Goal: Transaction & Acquisition: Book appointment/travel/reservation

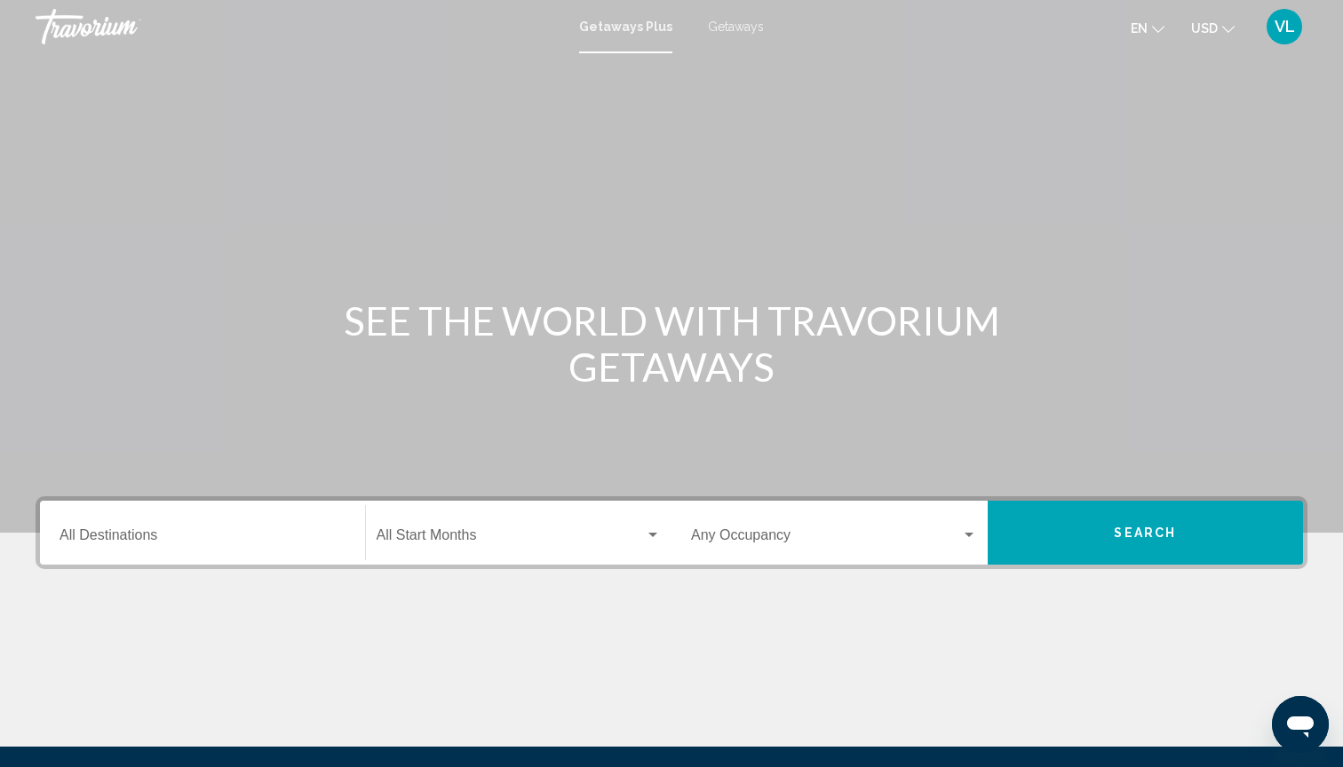
click at [734, 31] on span "Getaways" at bounding box center [736, 27] width 56 height 14
click at [258, 531] on input "Destination All Destinations" at bounding box center [202, 539] width 286 height 16
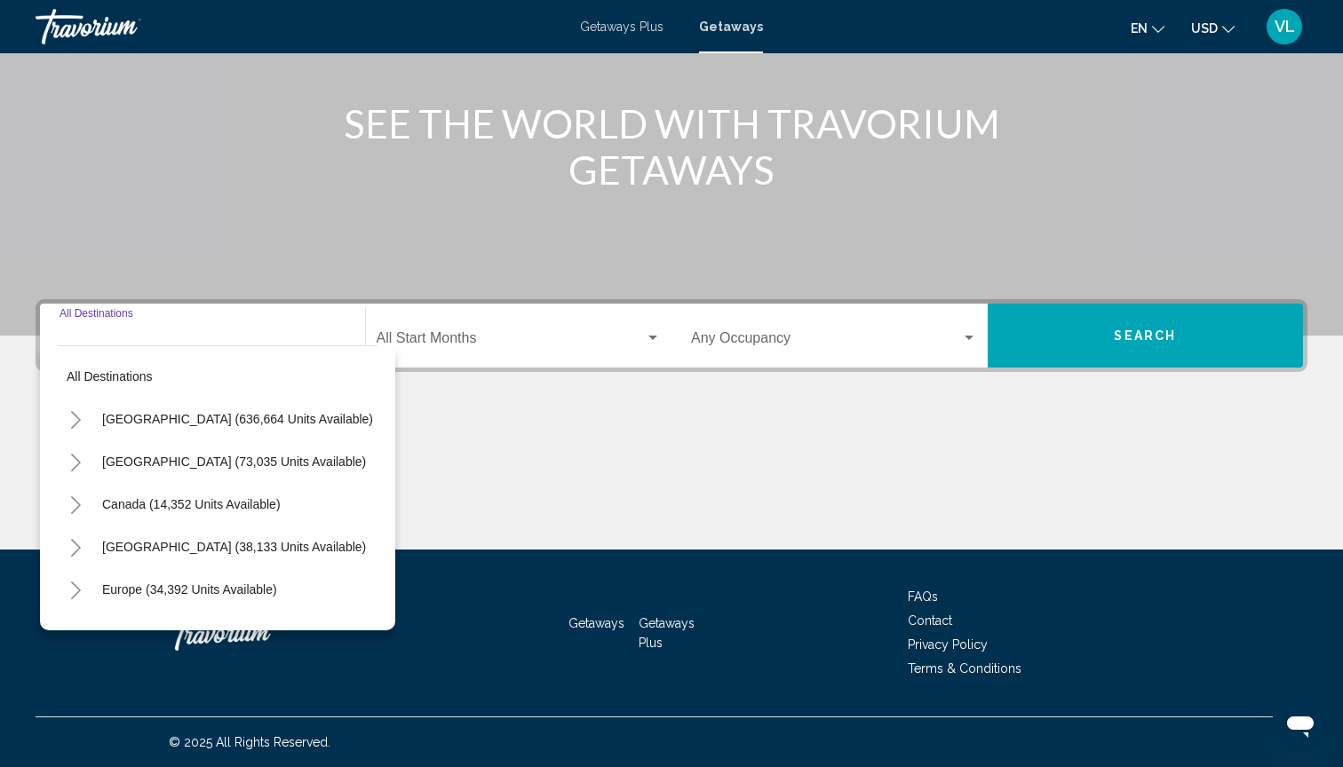
click at [75, 426] on icon "Toggle United States (636,664 units available)" at bounding box center [75, 420] width 13 height 18
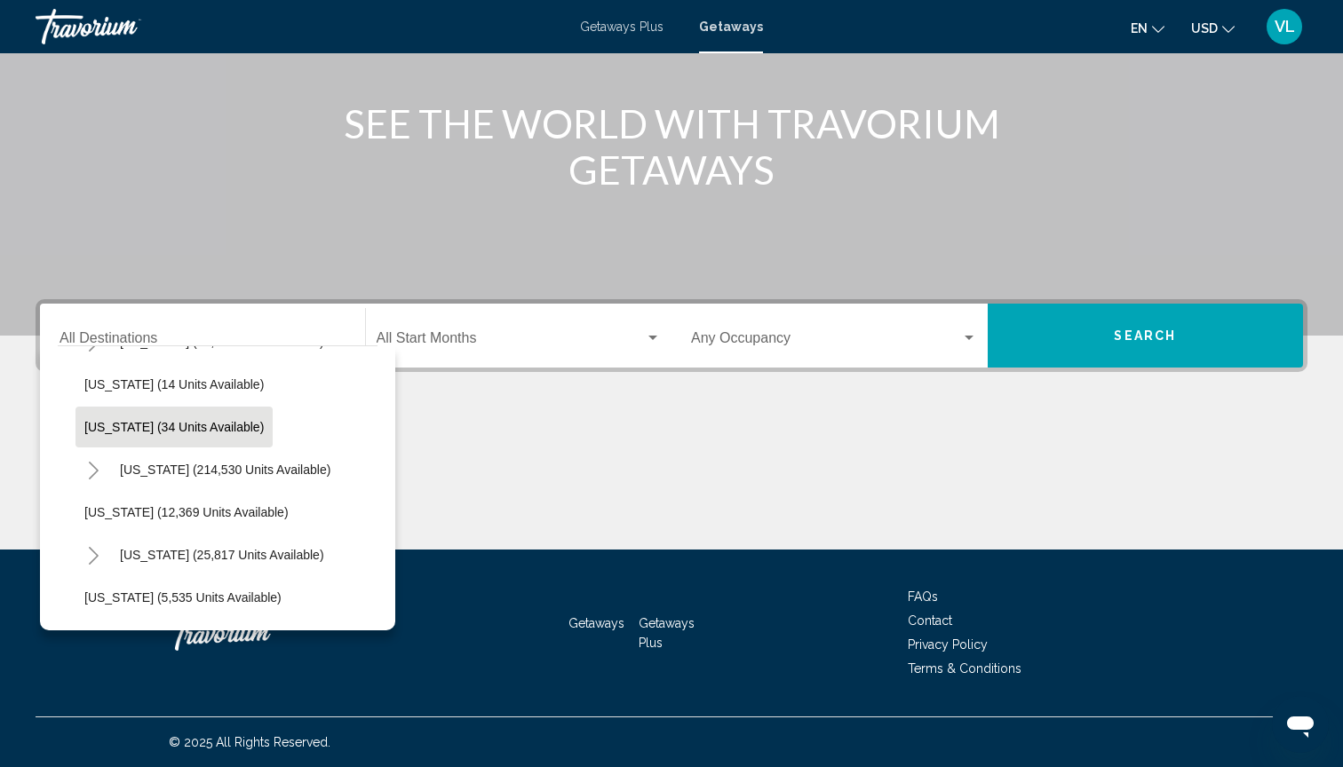
scroll to position [302, 0]
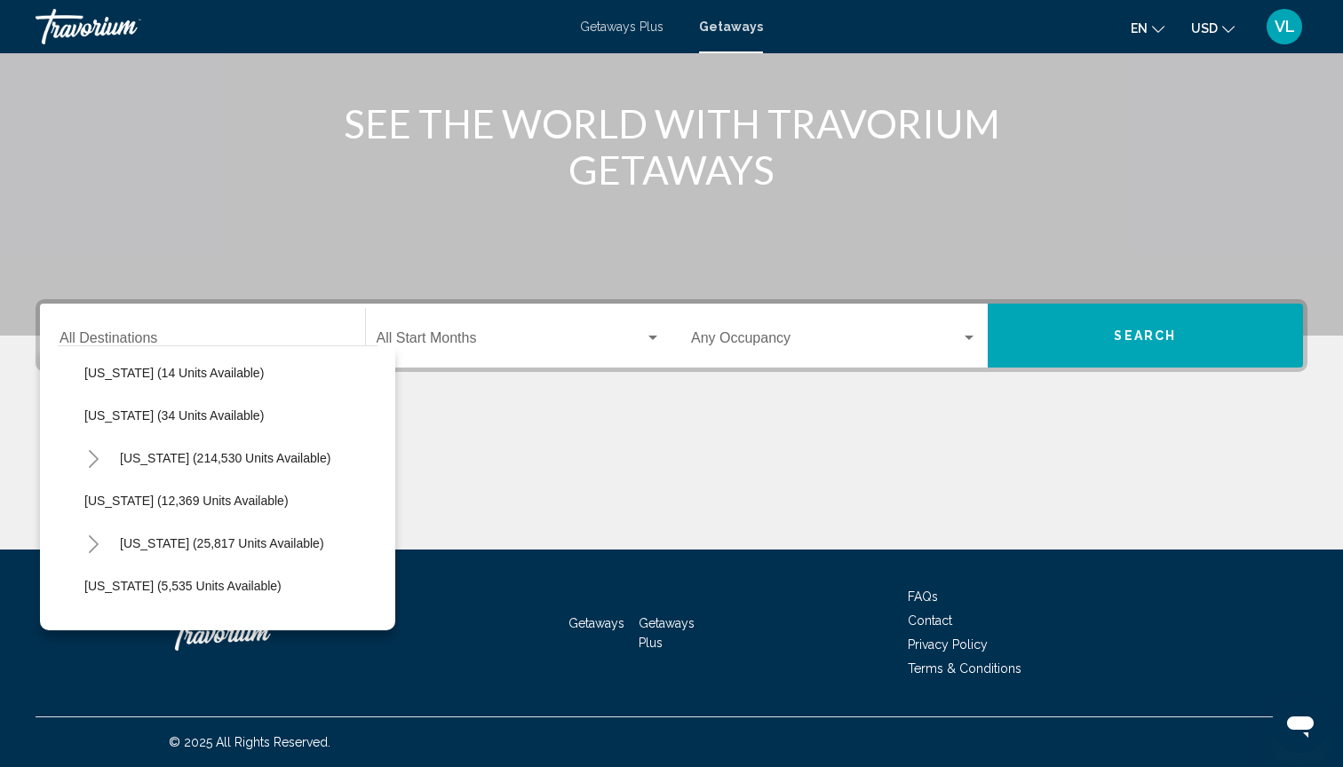
click at [91, 464] on icon "Toggle Florida (214,530 units available)" at bounding box center [93, 459] width 13 height 18
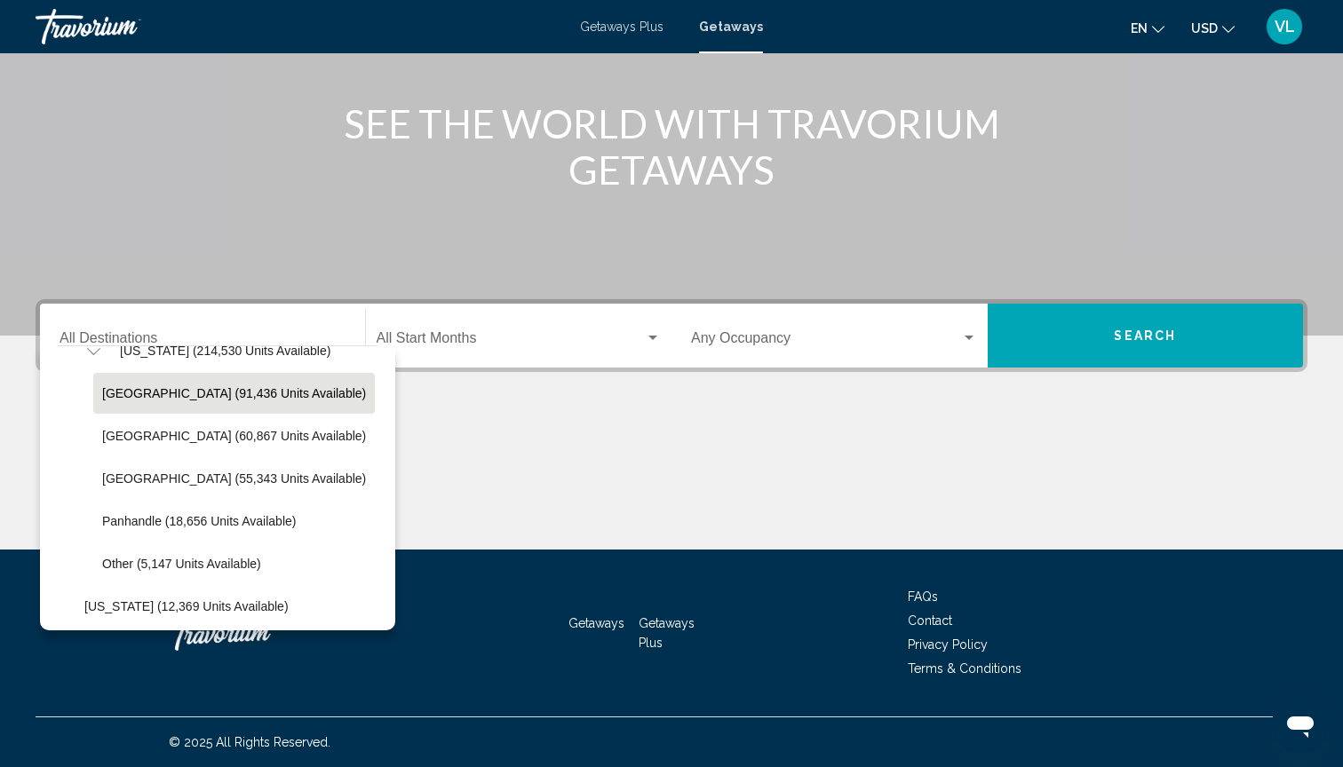
scroll to position [411, 0]
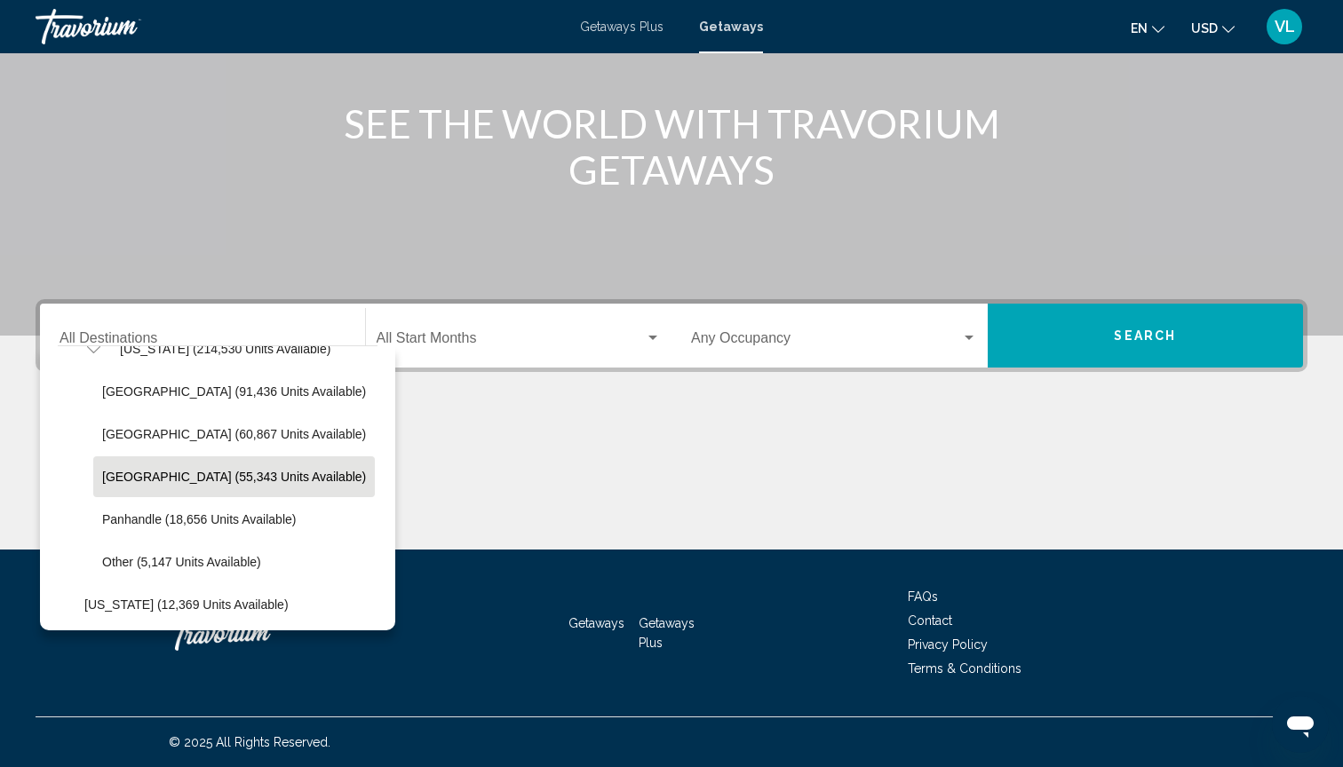
click at [169, 485] on button "[GEOGRAPHIC_DATA] (55,343 units available)" at bounding box center [234, 476] width 282 height 41
type input "**********"
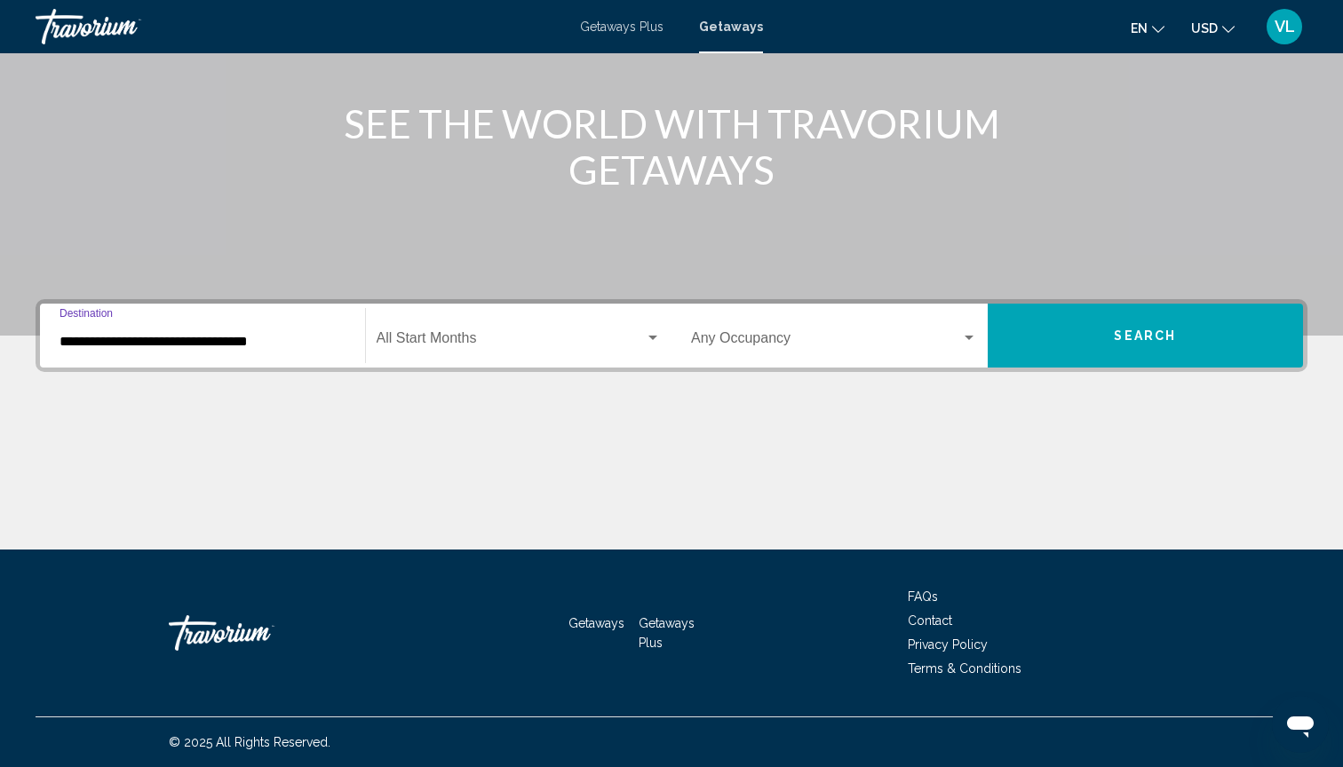
click at [444, 350] on div "Start Month All Start Months" at bounding box center [519, 336] width 285 height 56
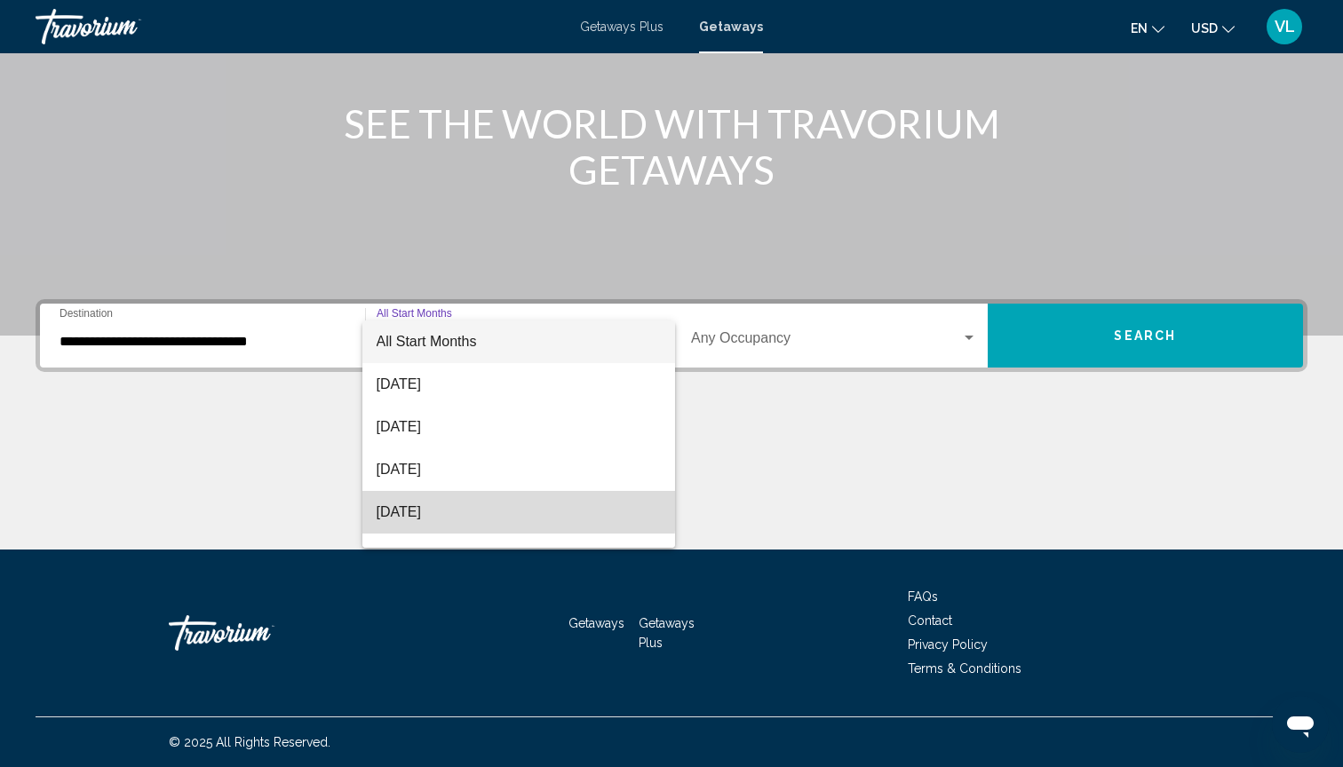
click at [446, 503] on span "[DATE]" at bounding box center [519, 512] width 285 height 43
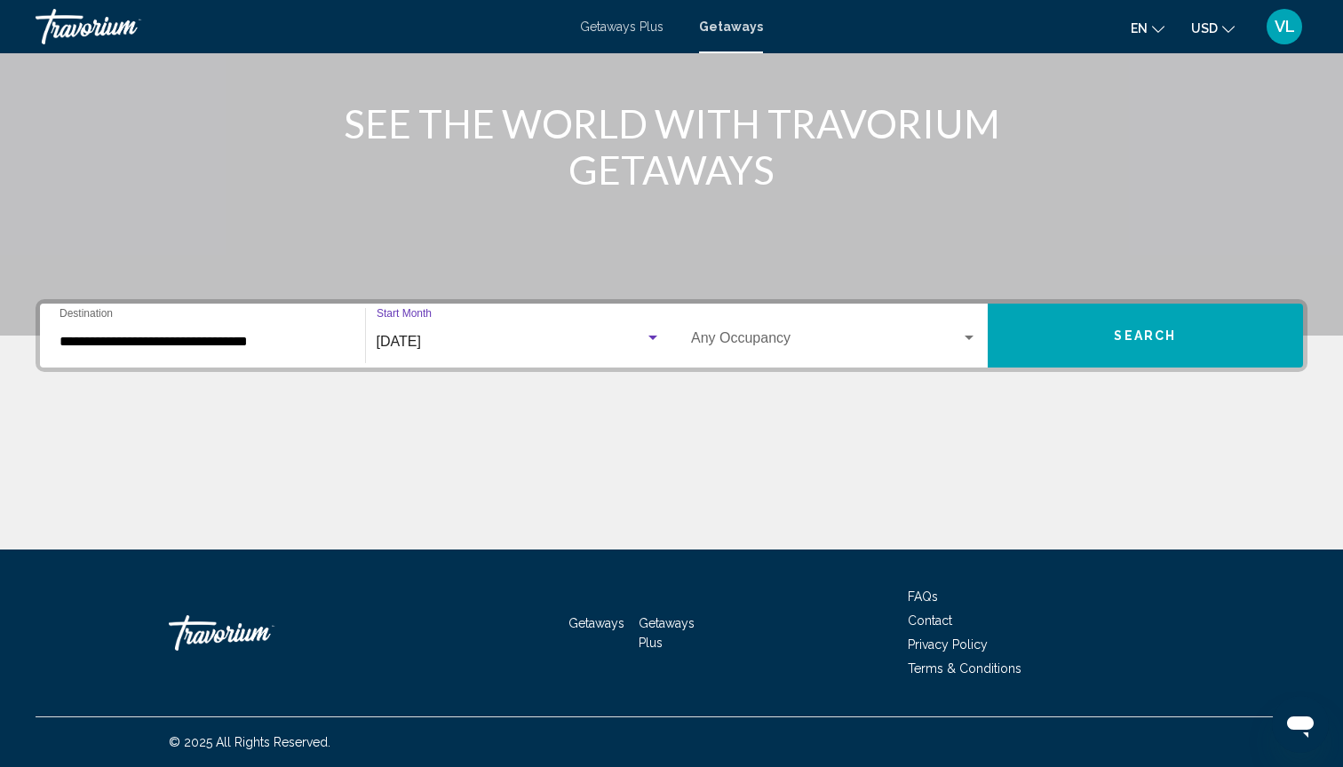
click at [885, 339] on span "Search widget" at bounding box center [826, 342] width 270 height 16
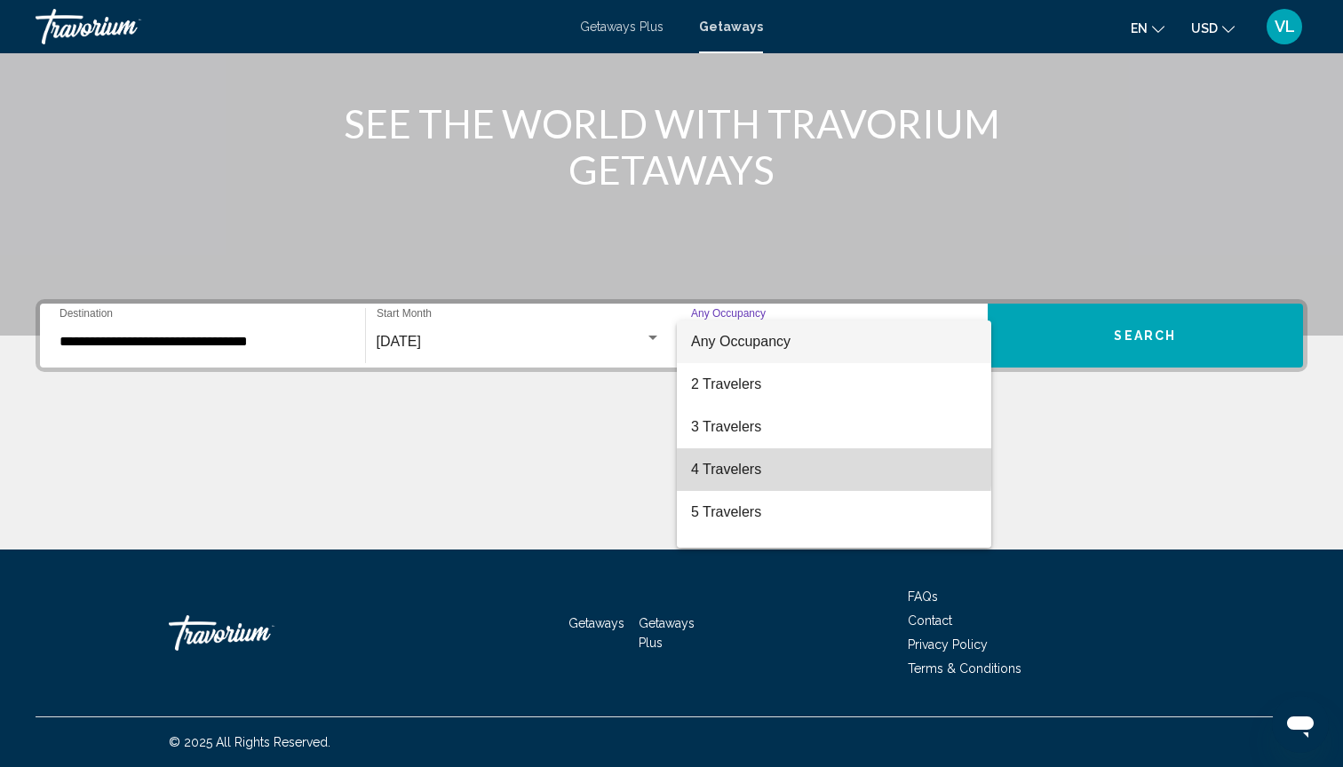
click at [763, 466] on span "4 Travelers" at bounding box center [834, 469] width 286 height 43
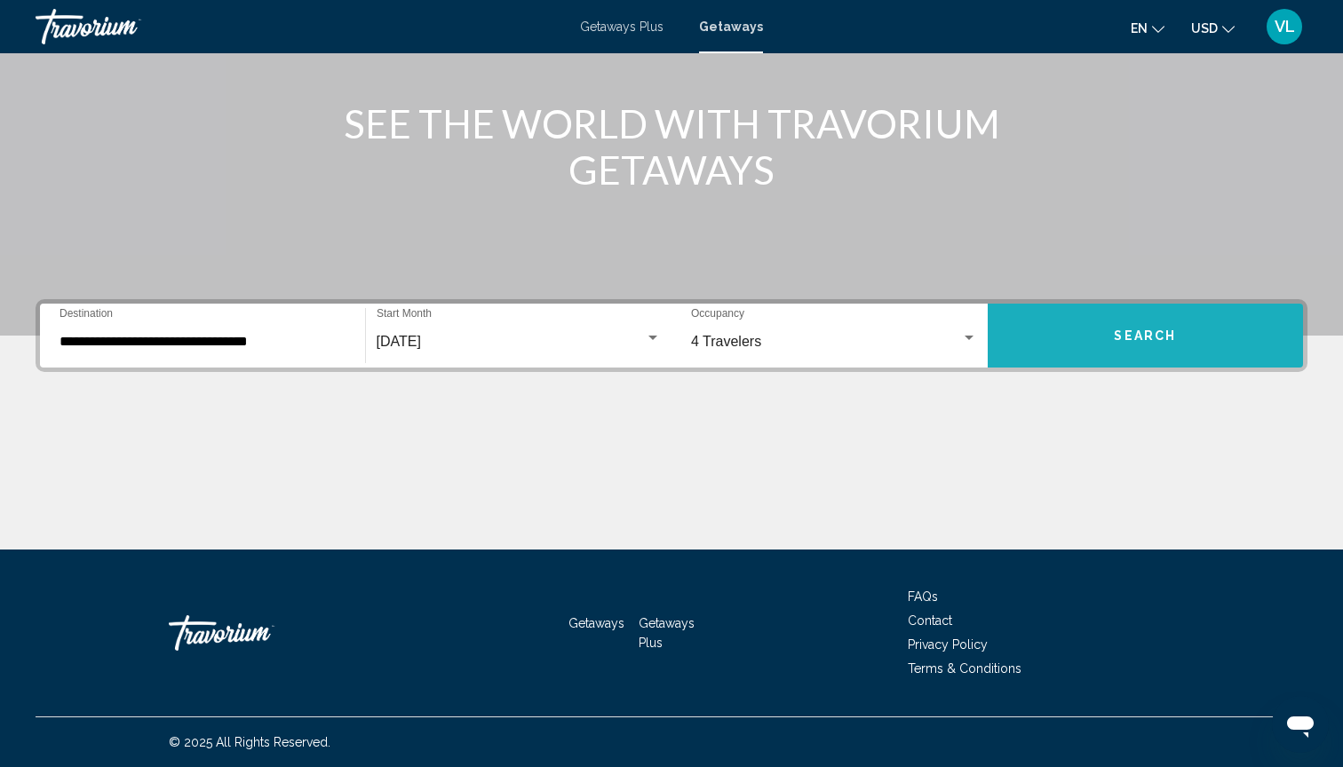
click at [1155, 329] on span "Search" at bounding box center [1145, 336] width 62 height 14
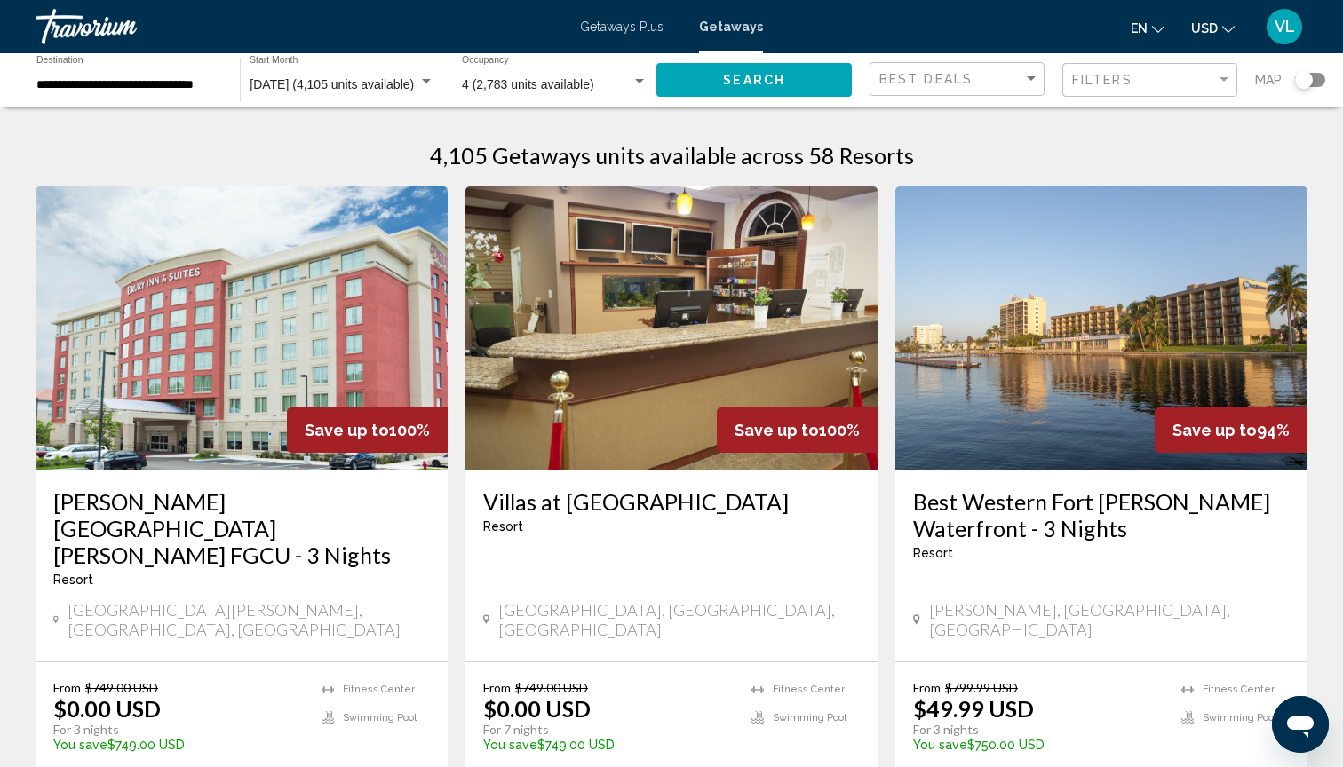
click at [1310, 83] on div "Search widget" at bounding box center [1304, 80] width 18 height 18
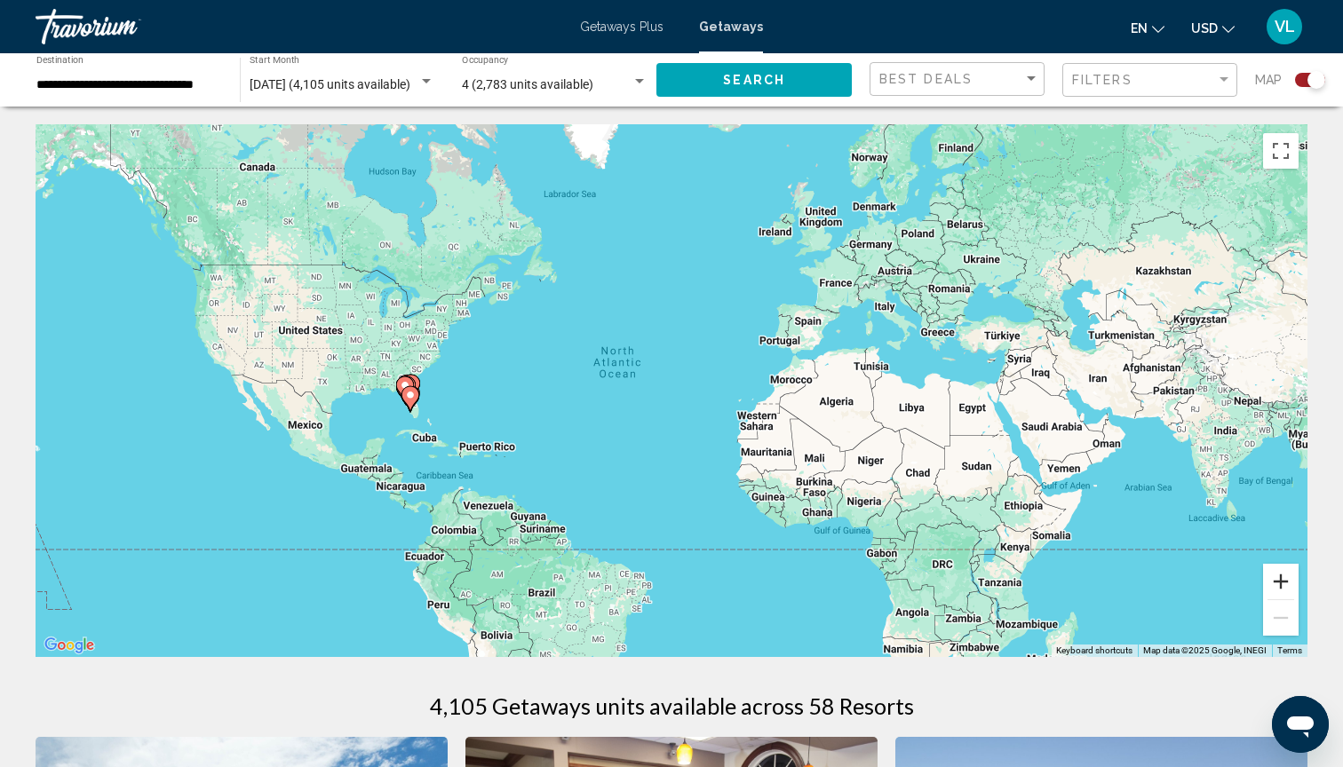
click at [1274, 583] on button "Zoom in" at bounding box center [1281, 582] width 36 height 36
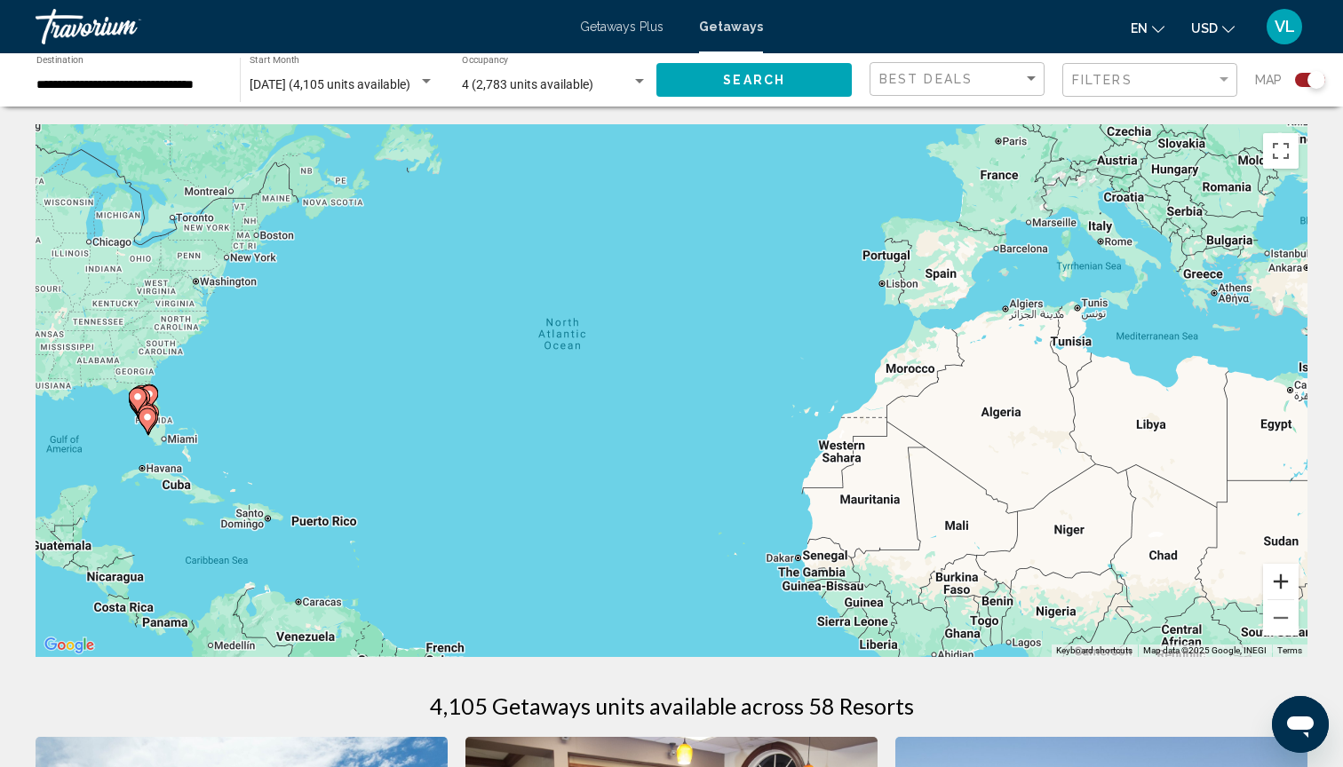
click at [1288, 583] on button "Zoom in" at bounding box center [1281, 582] width 36 height 36
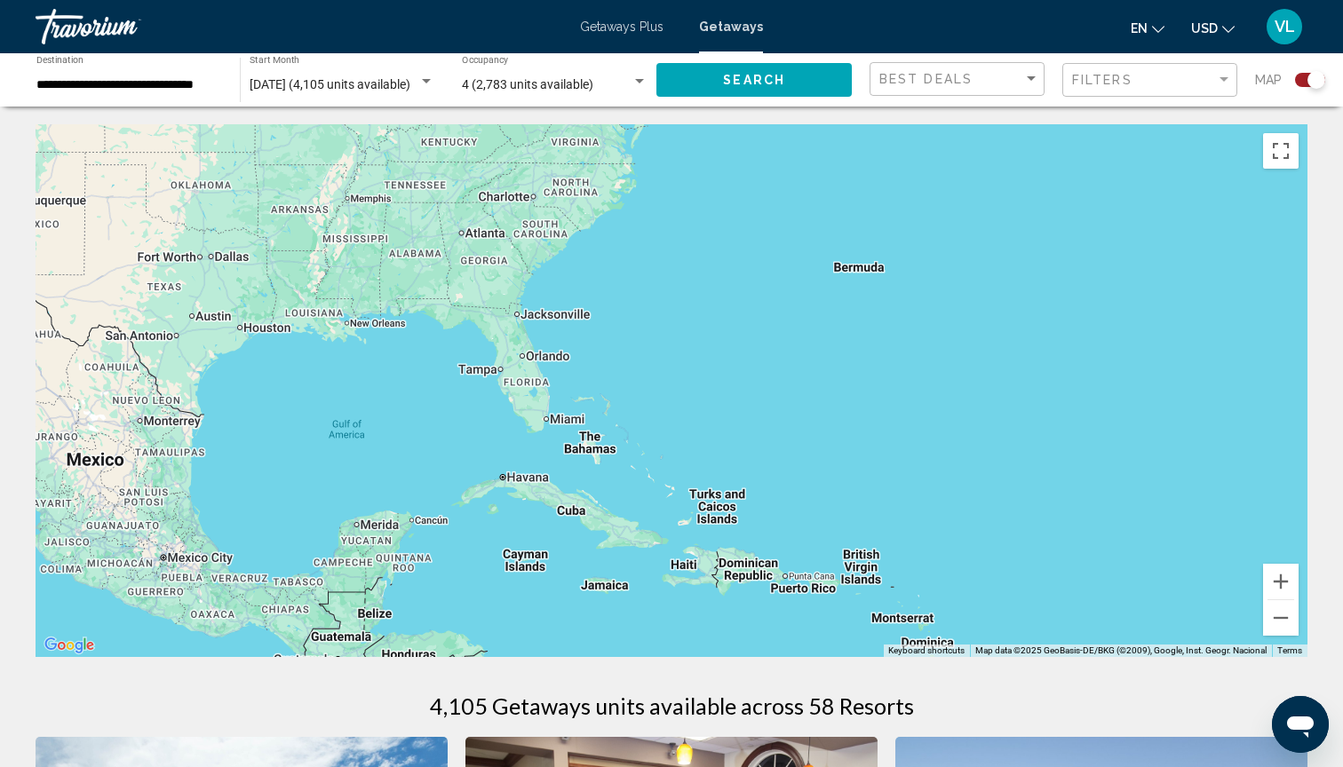
drag, startPoint x: 361, startPoint y: 519, endPoint x: 1255, endPoint y: 448, distance: 897.0
click at [1255, 448] on div "Main content" at bounding box center [672, 390] width 1272 height 533
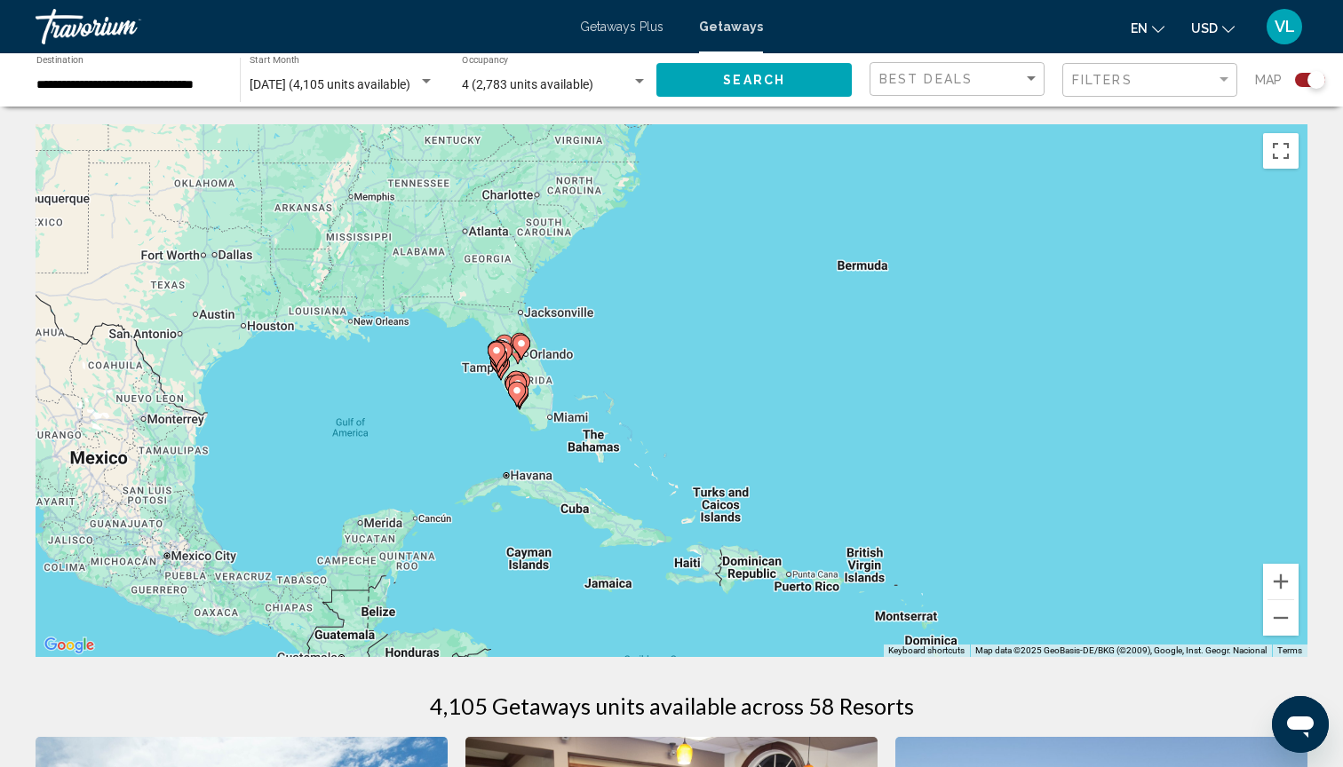
click at [521, 388] on image "Main content" at bounding box center [517, 390] width 11 height 11
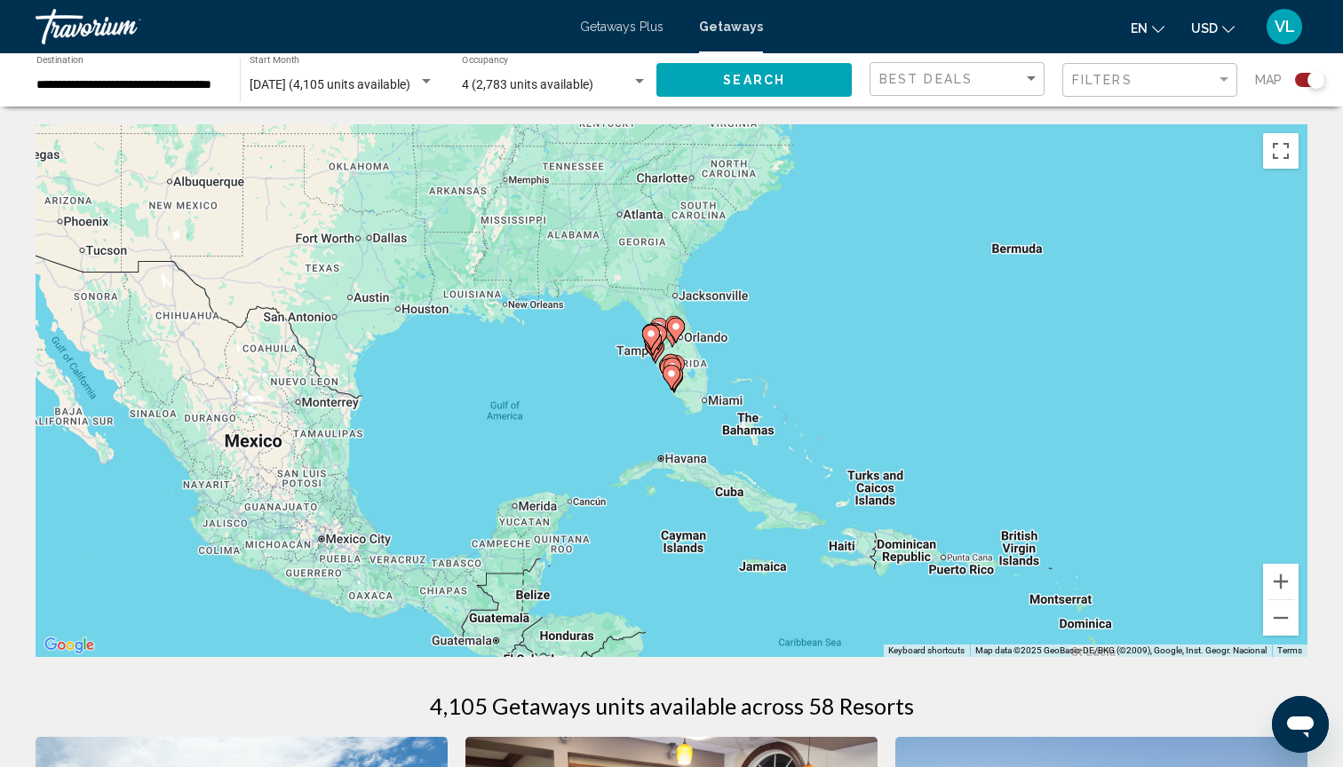
click at [669, 380] on icon "Main content" at bounding box center [671, 377] width 16 height 23
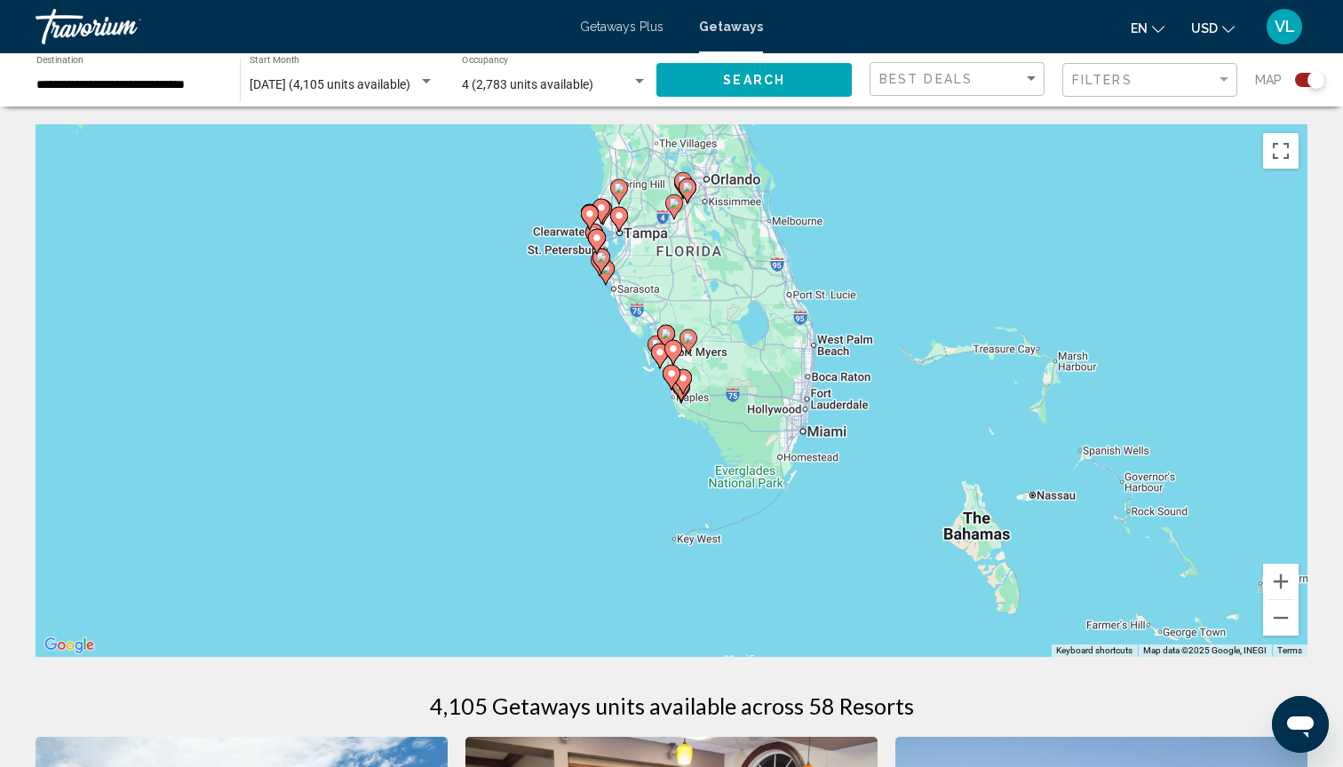
click at [662, 351] on image "Main content" at bounding box center [659, 352] width 11 height 11
type input "**********"
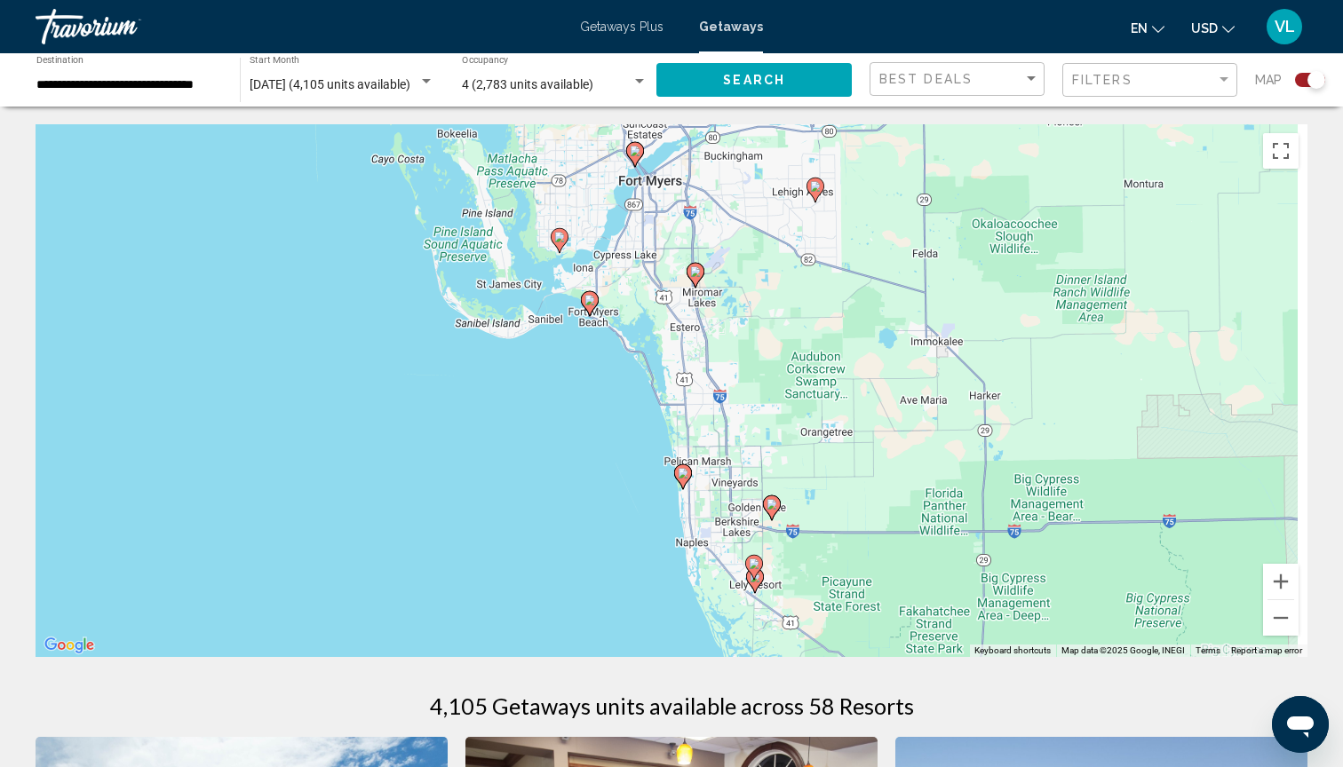
drag, startPoint x: 668, startPoint y: 504, endPoint x: 575, endPoint y: 416, distance: 128.2
click at [575, 416] on div "To activate drag with keyboard, press Alt + Enter. Once in keyboard drag state,…" at bounding box center [672, 390] width 1272 height 533
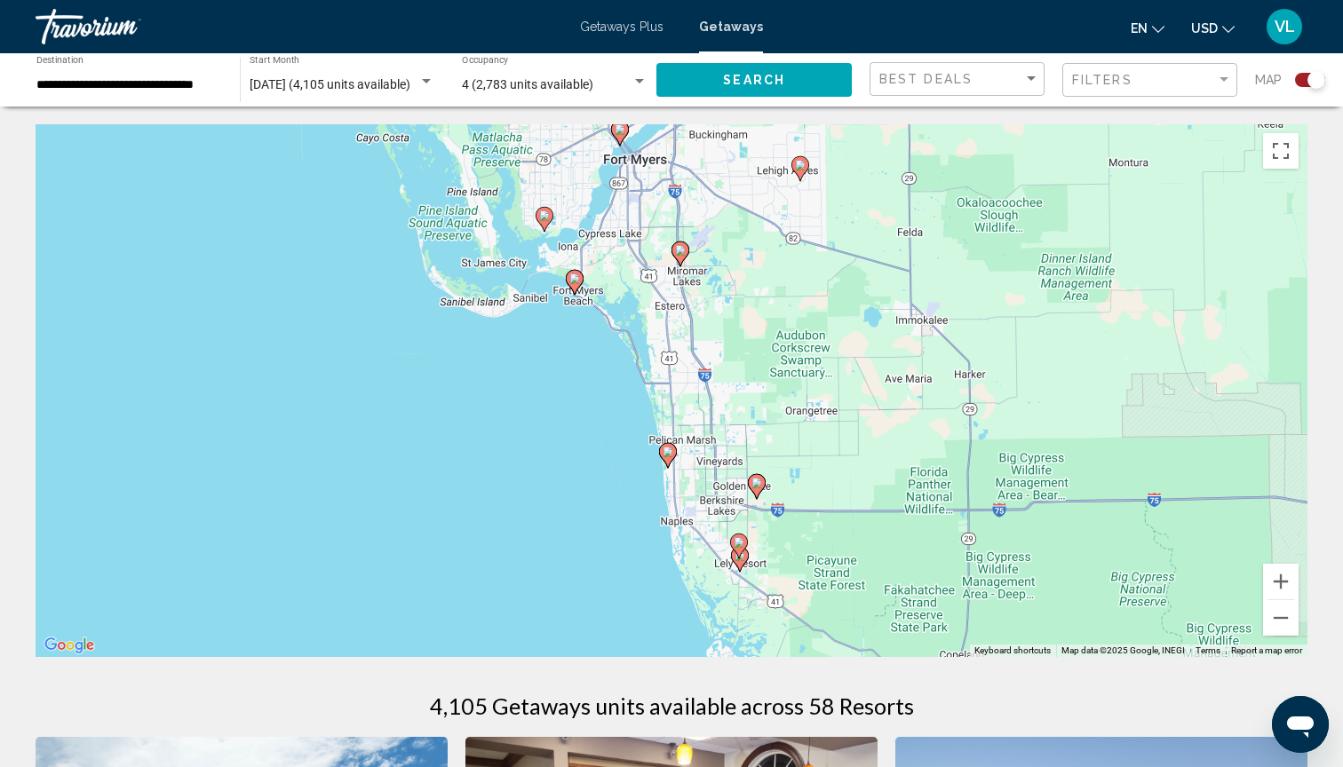
click at [670, 453] on image "Main content" at bounding box center [667, 452] width 11 height 11
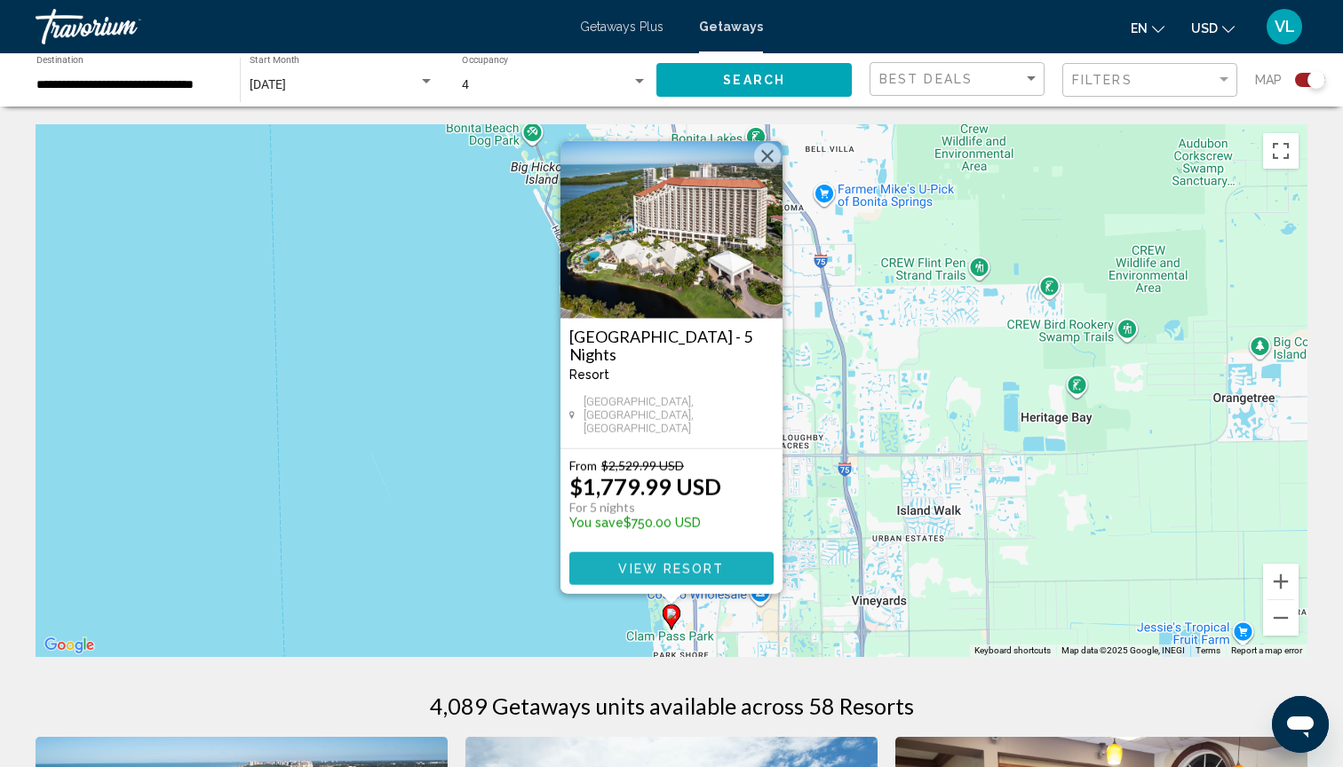
click at [655, 581] on button "View Resort" at bounding box center [671, 568] width 204 height 33
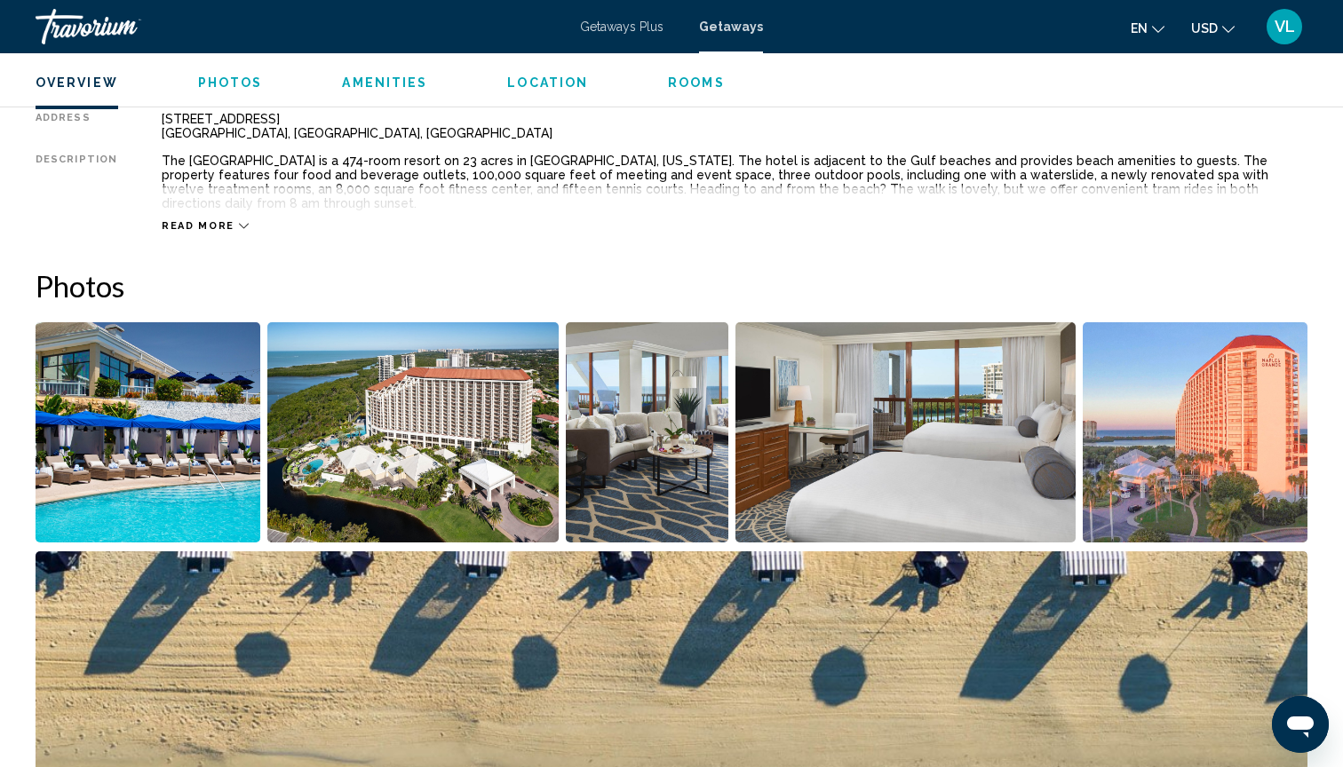
scroll to position [599, 0]
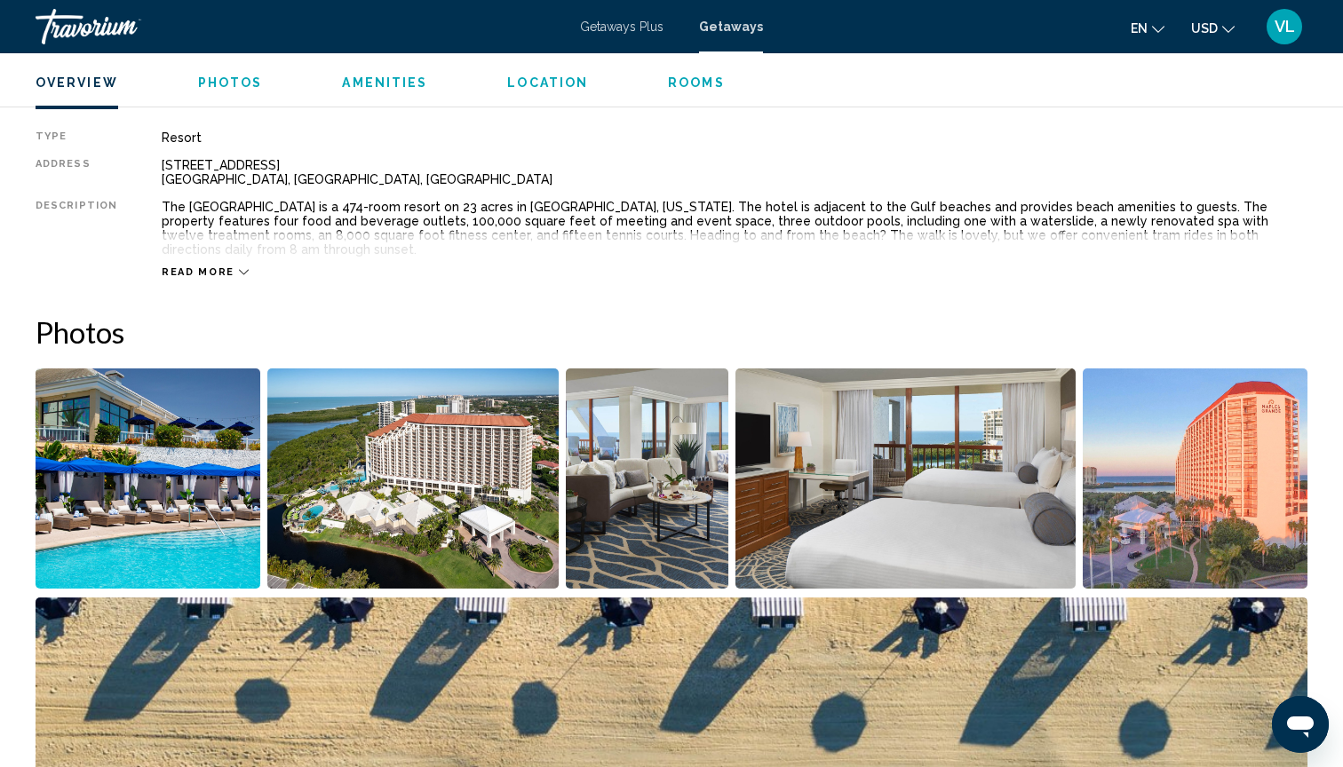
click at [159, 444] on img "Open full-screen image slider" at bounding box center [148, 479] width 225 height 220
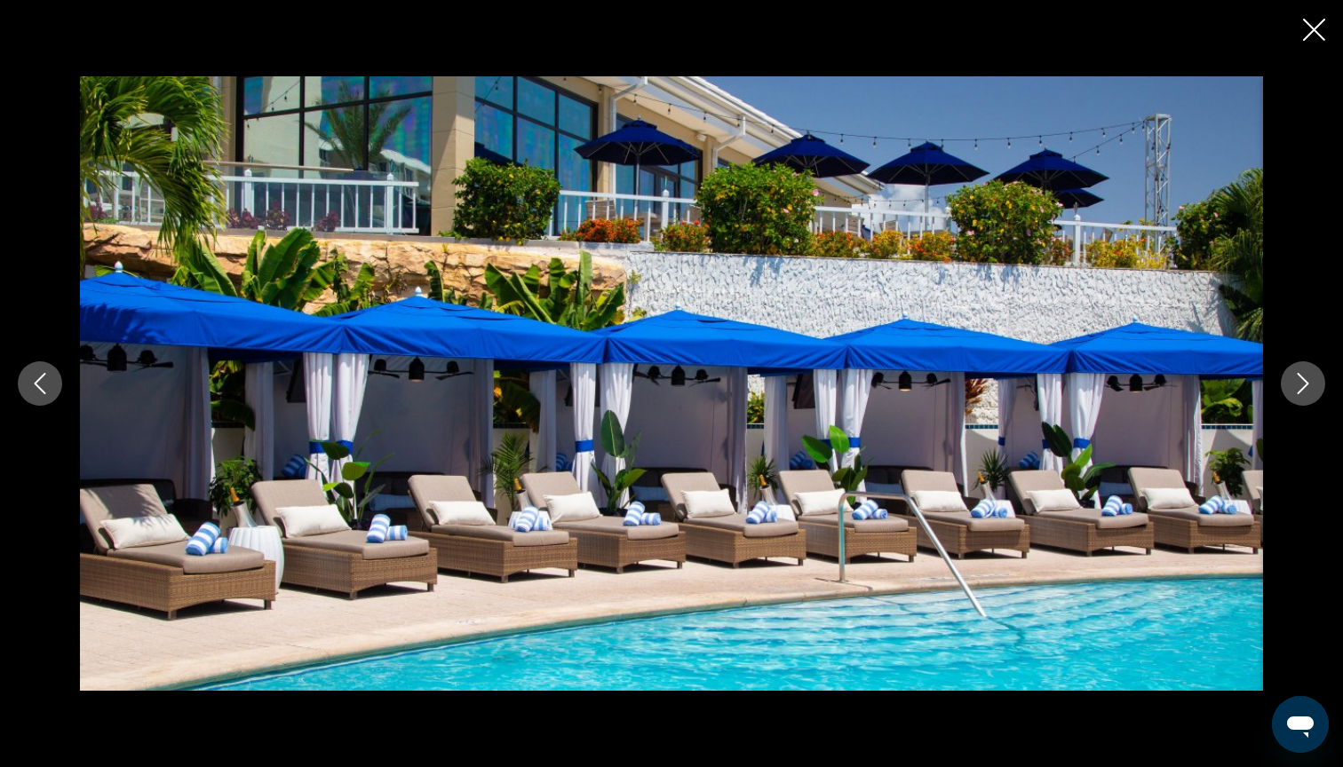
click at [1303, 386] on icon "Next image" at bounding box center [1302, 383] width 21 height 21
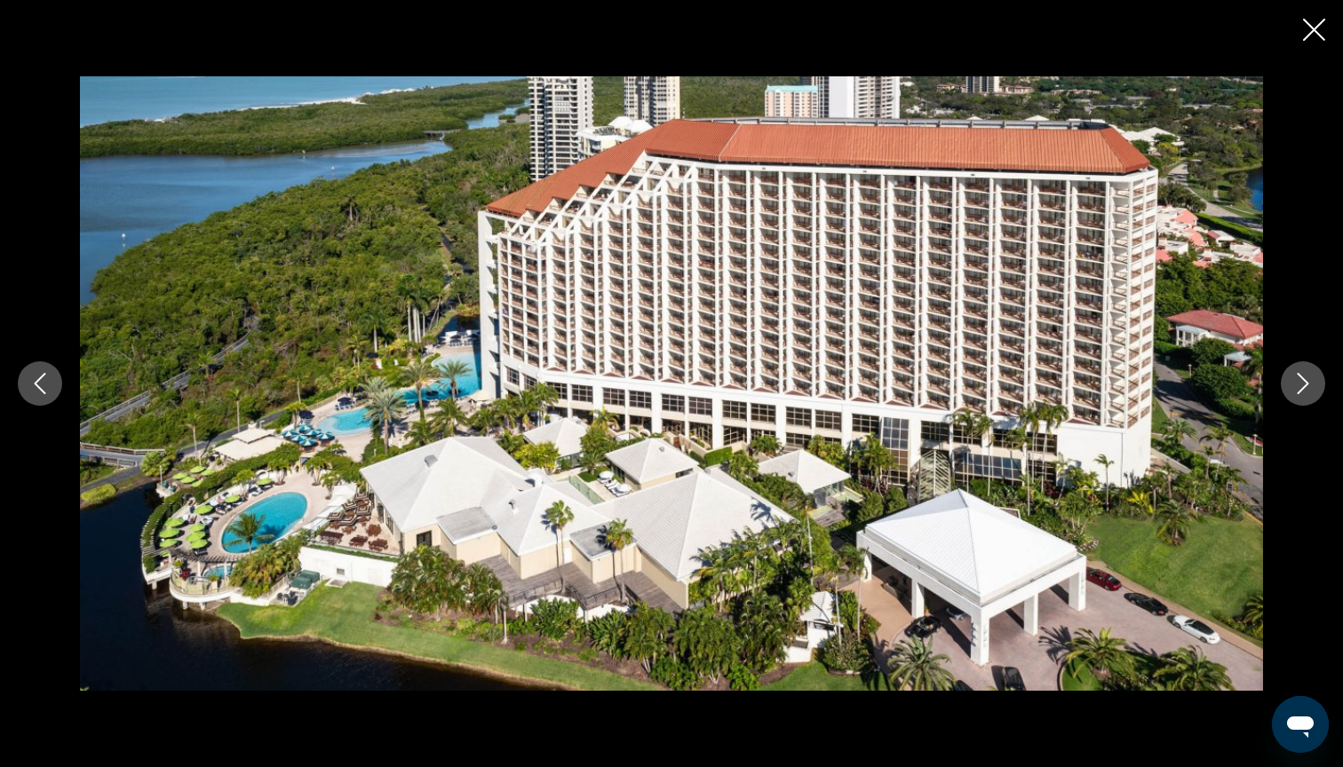
click at [1303, 386] on icon "Next image" at bounding box center [1302, 383] width 21 height 21
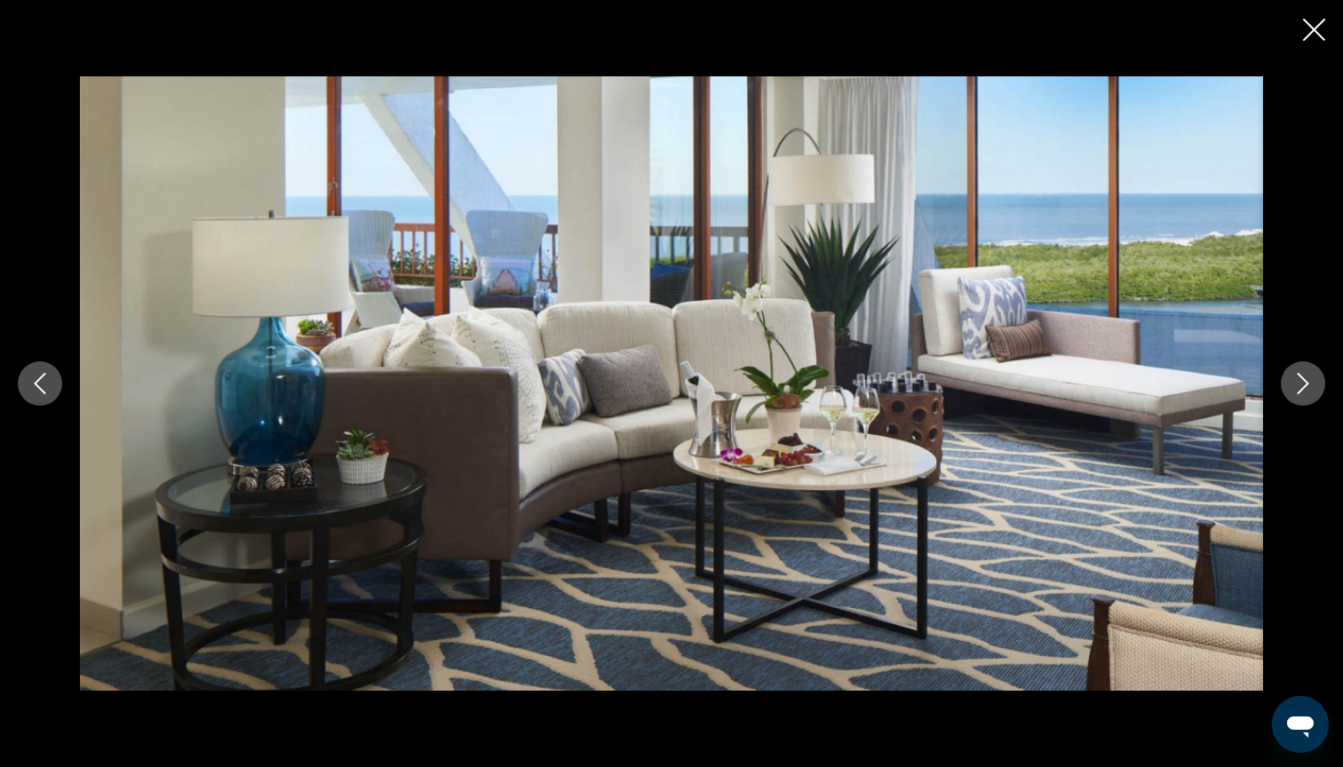
click at [1303, 386] on icon "Next image" at bounding box center [1302, 383] width 21 height 21
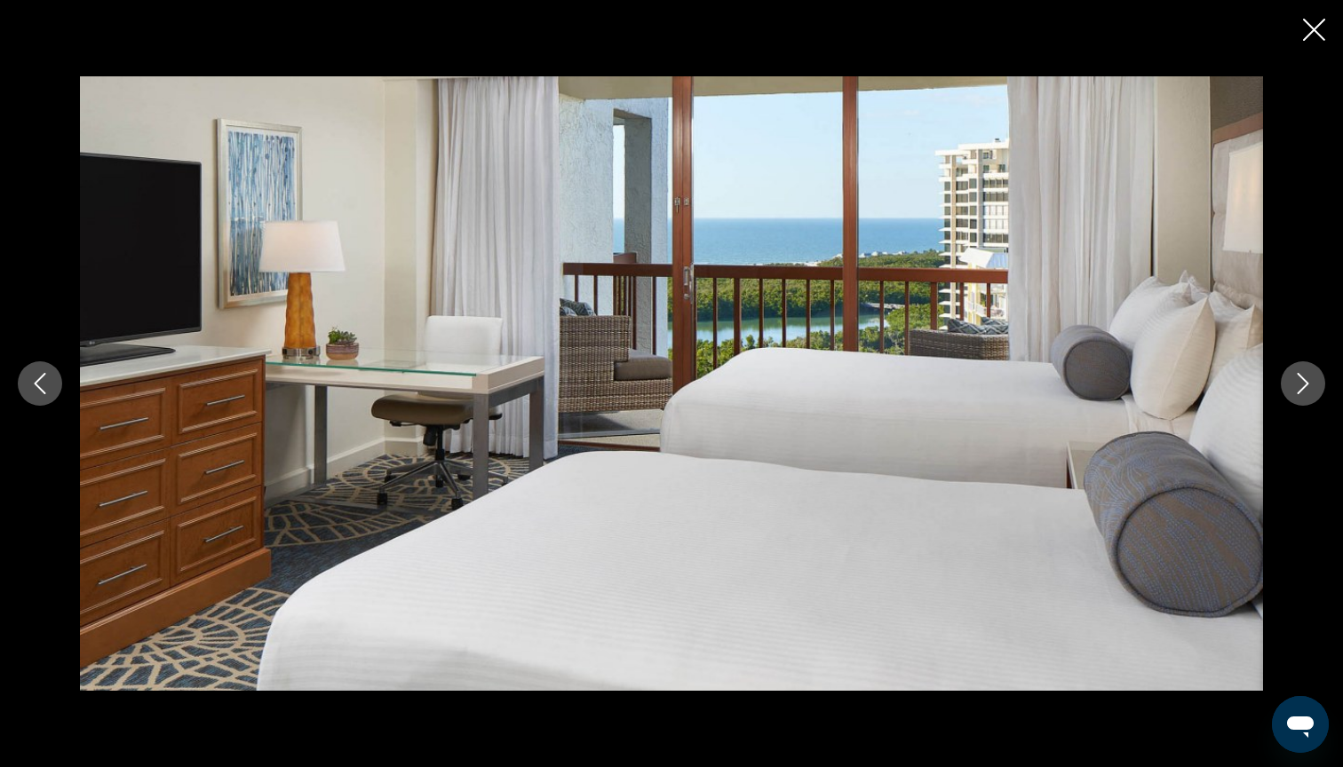
click at [1303, 386] on icon "Next image" at bounding box center [1302, 383] width 21 height 21
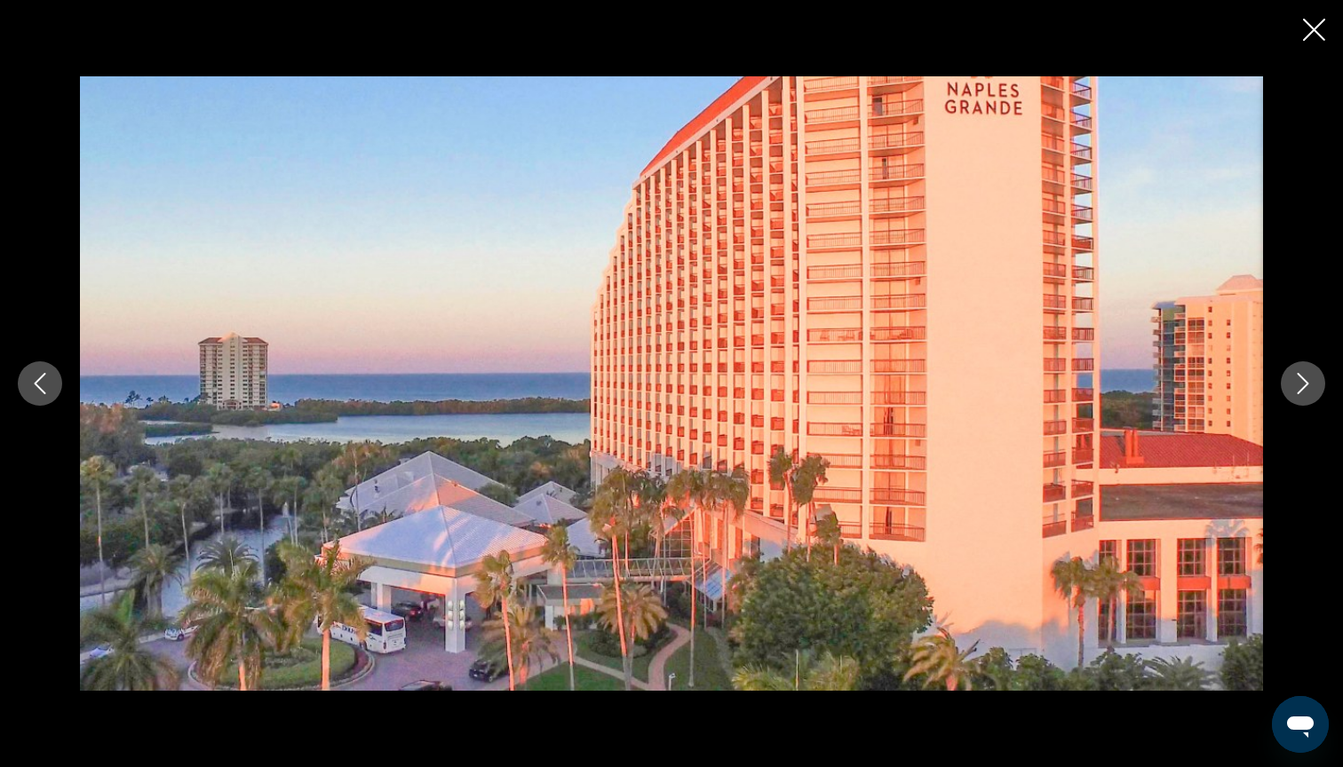
click at [1303, 386] on icon "Next image" at bounding box center [1302, 383] width 21 height 21
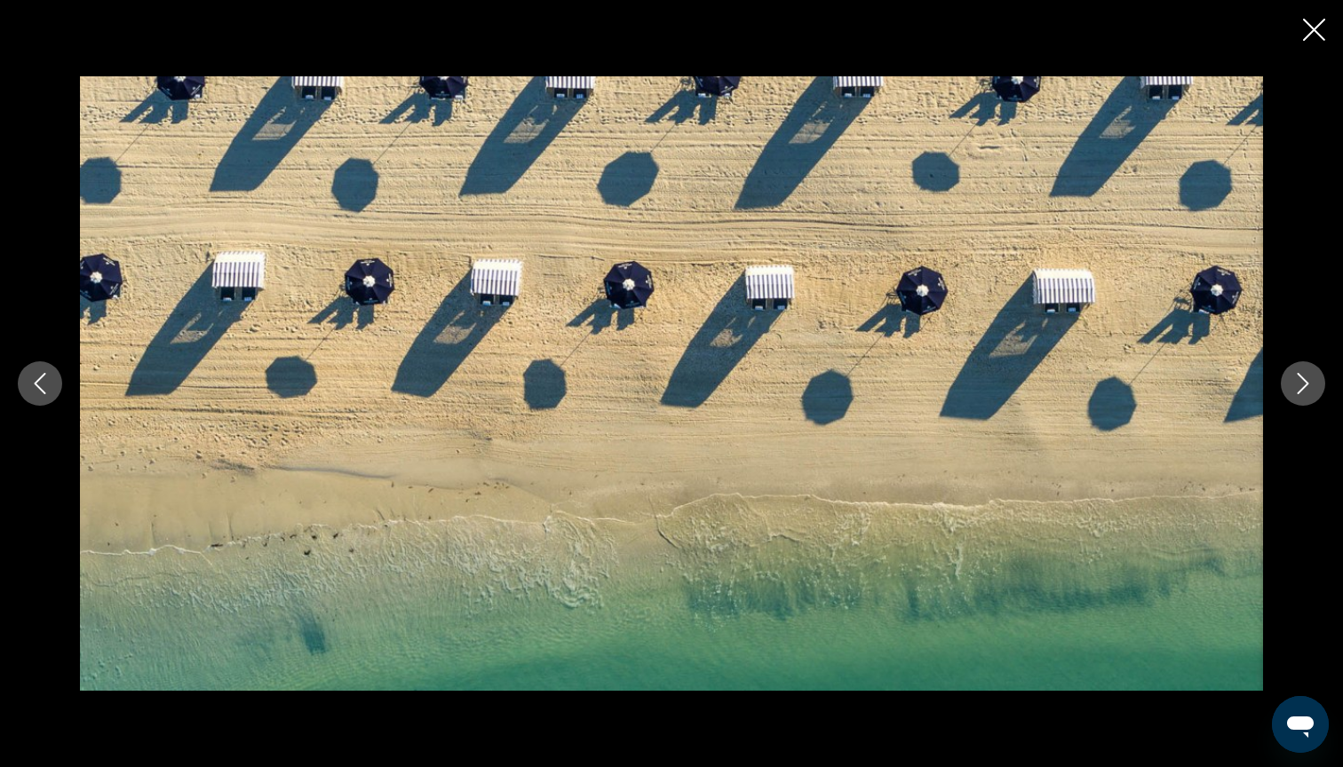
click at [35, 393] on icon "Previous image" at bounding box center [39, 383] width 21 height 21
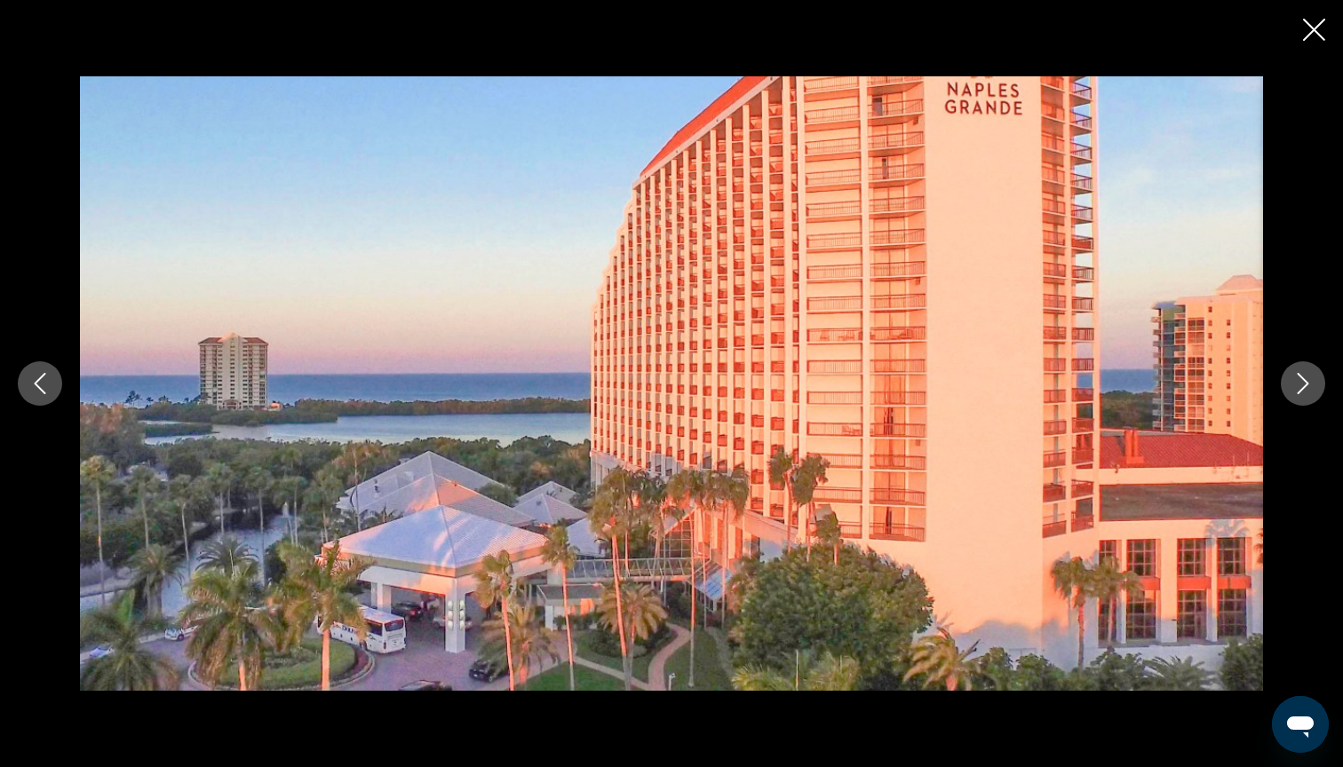
click at [1297, 382] on icon "Next image" at bounding box center [1302, 383] width 21 height 21
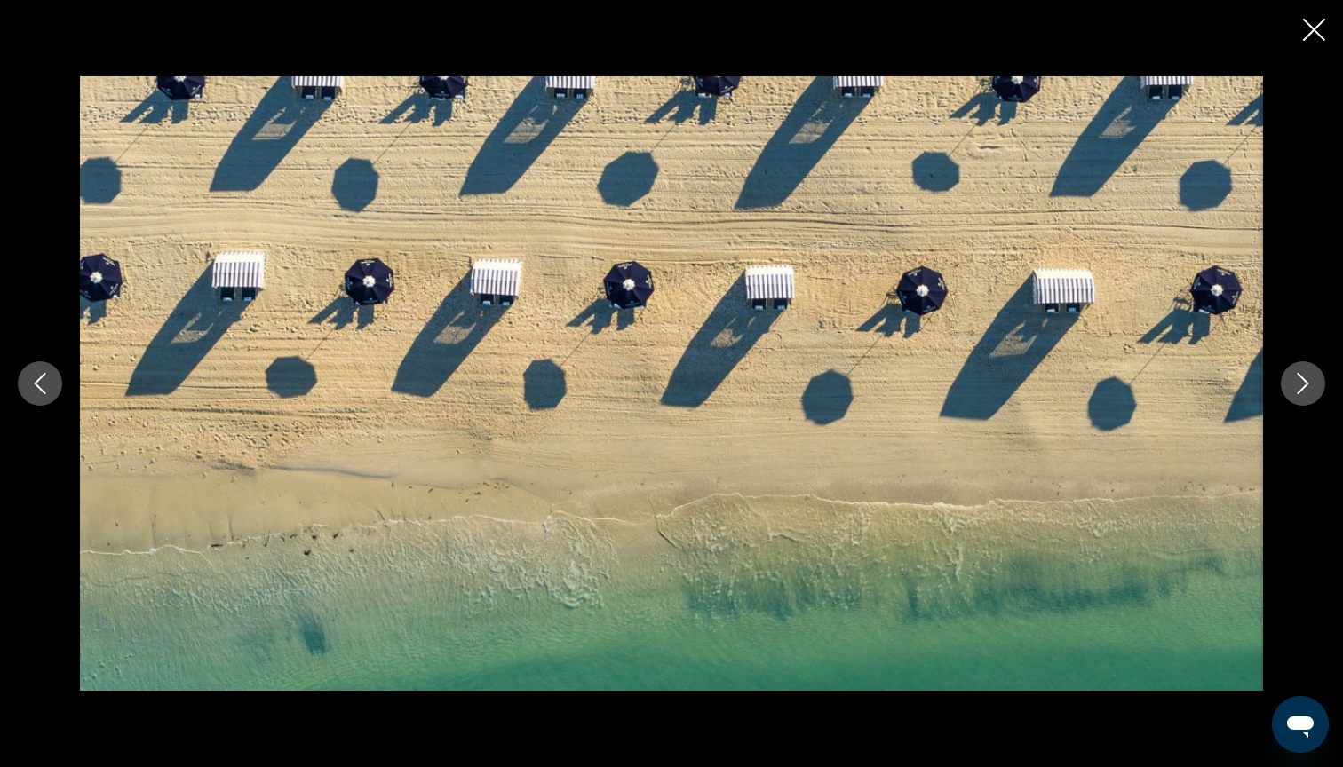
click at [1298, 382] on icon "Next image" at bounding box center [1302, 383] width 21 height 21
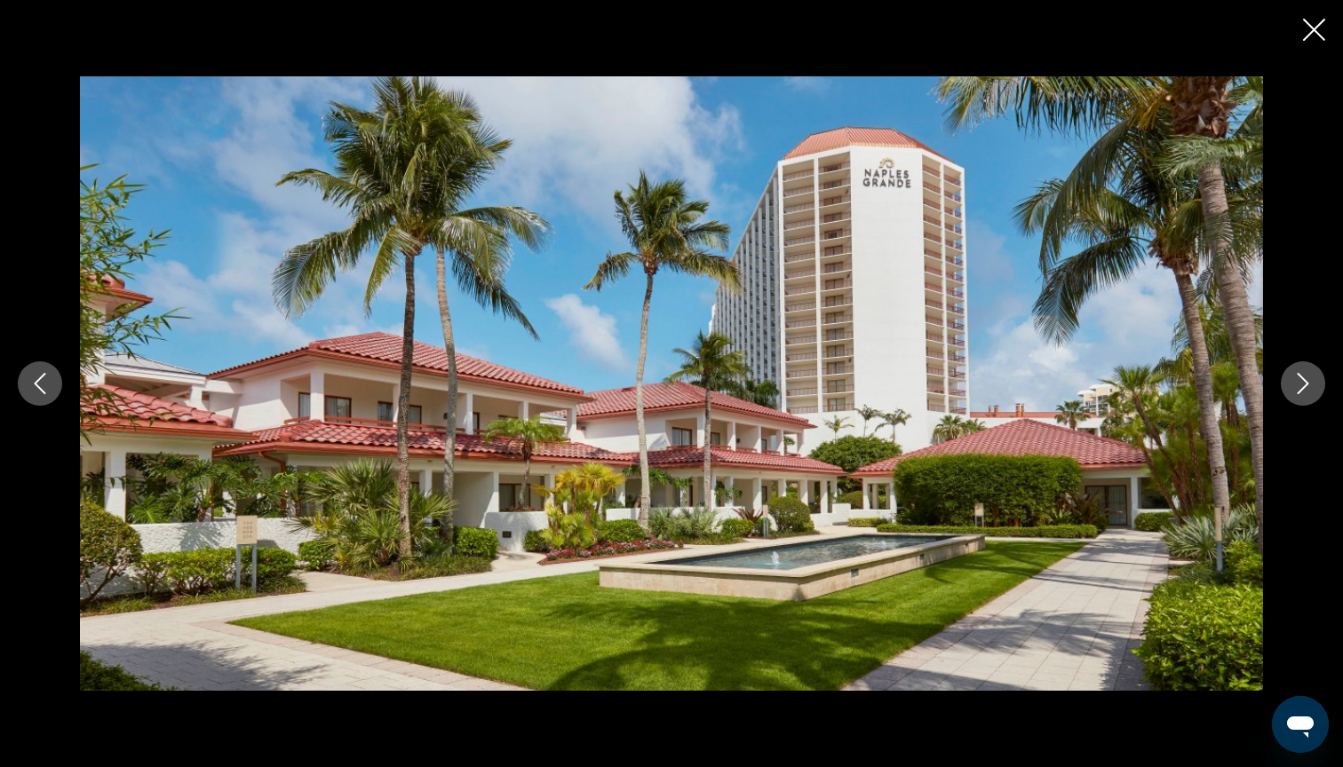
click at [1298, 382] on icon "Next image" at bounding box center [1302, 383] width 21 height 21
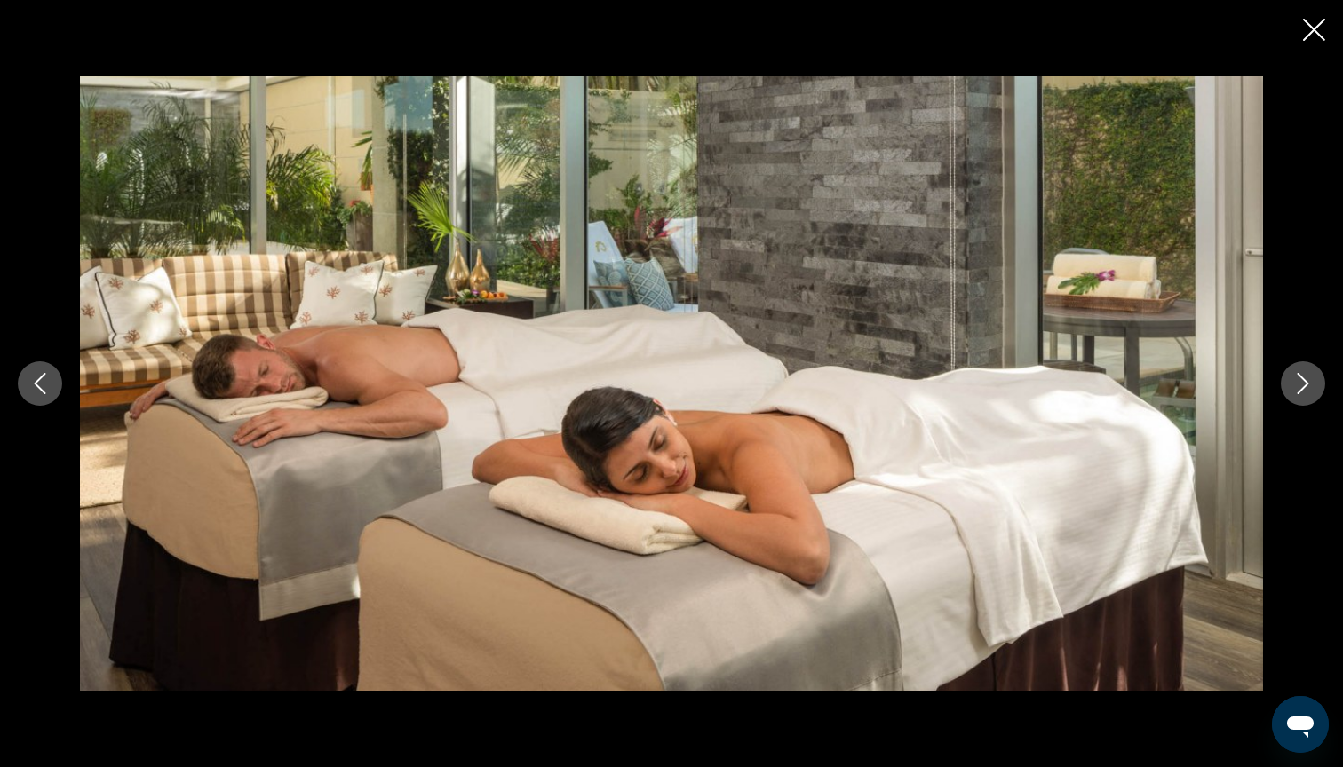
click at [1298, 382] on icon "Next image" at bounding box center [1302, 383] width 21 height 21
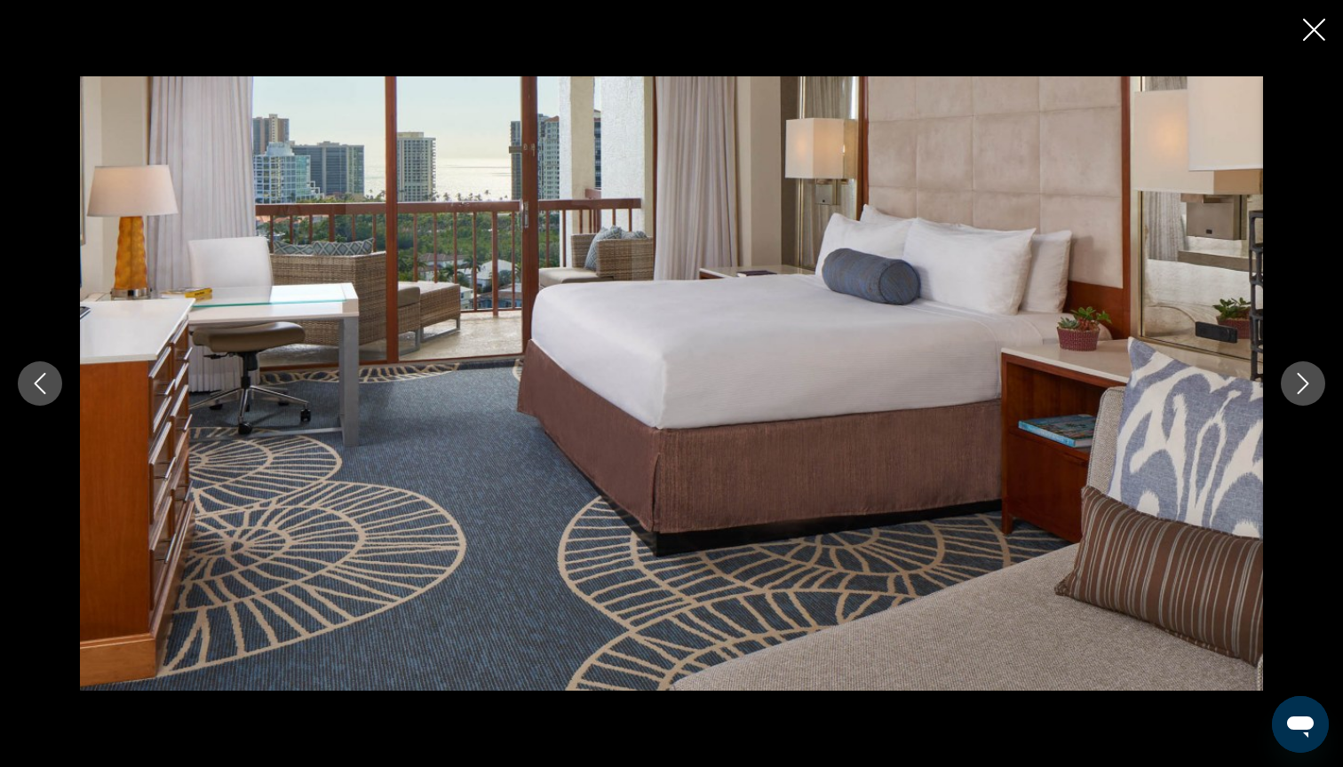
click at [1298, 382] on icon "Next image" at bounding box center [1302, 383] width 21 height 21
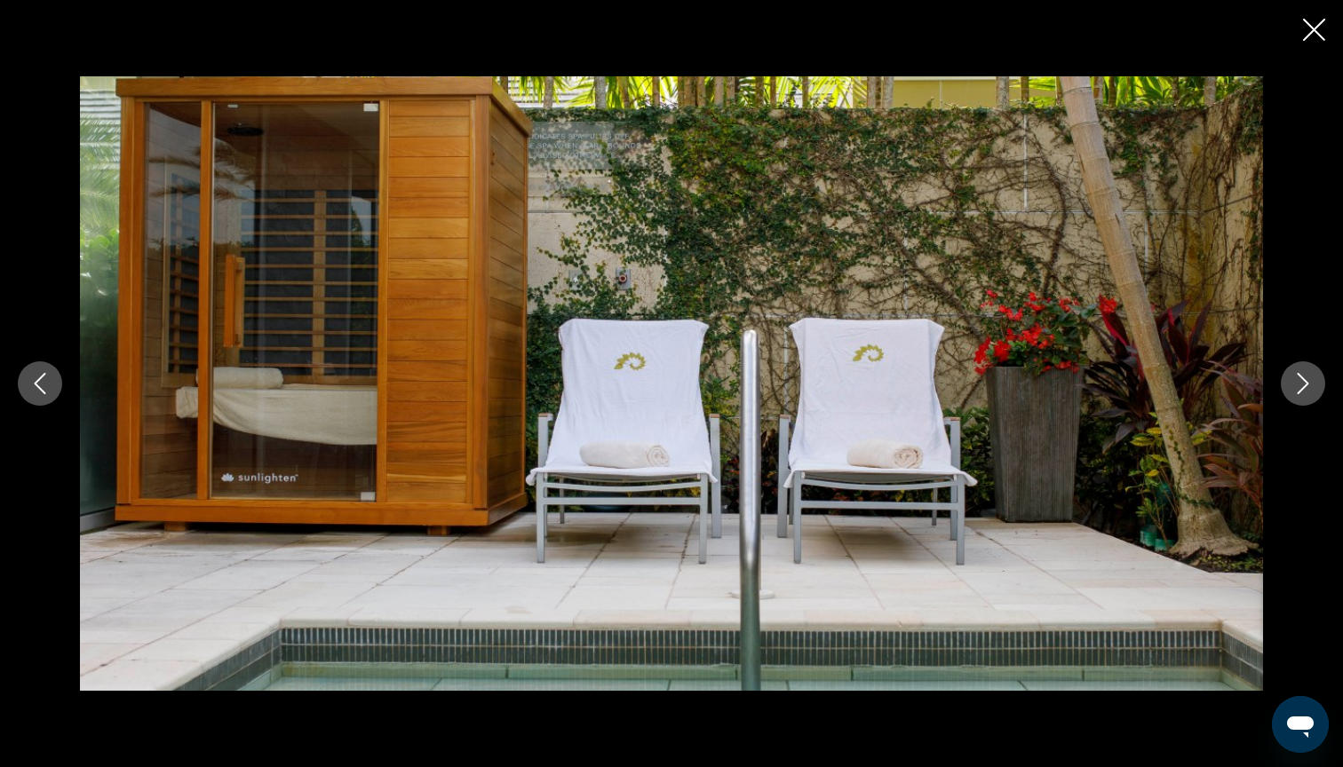
click at [1298, 382] on icon "Next image" at bounding box center [1302, 383] width 21 height 21
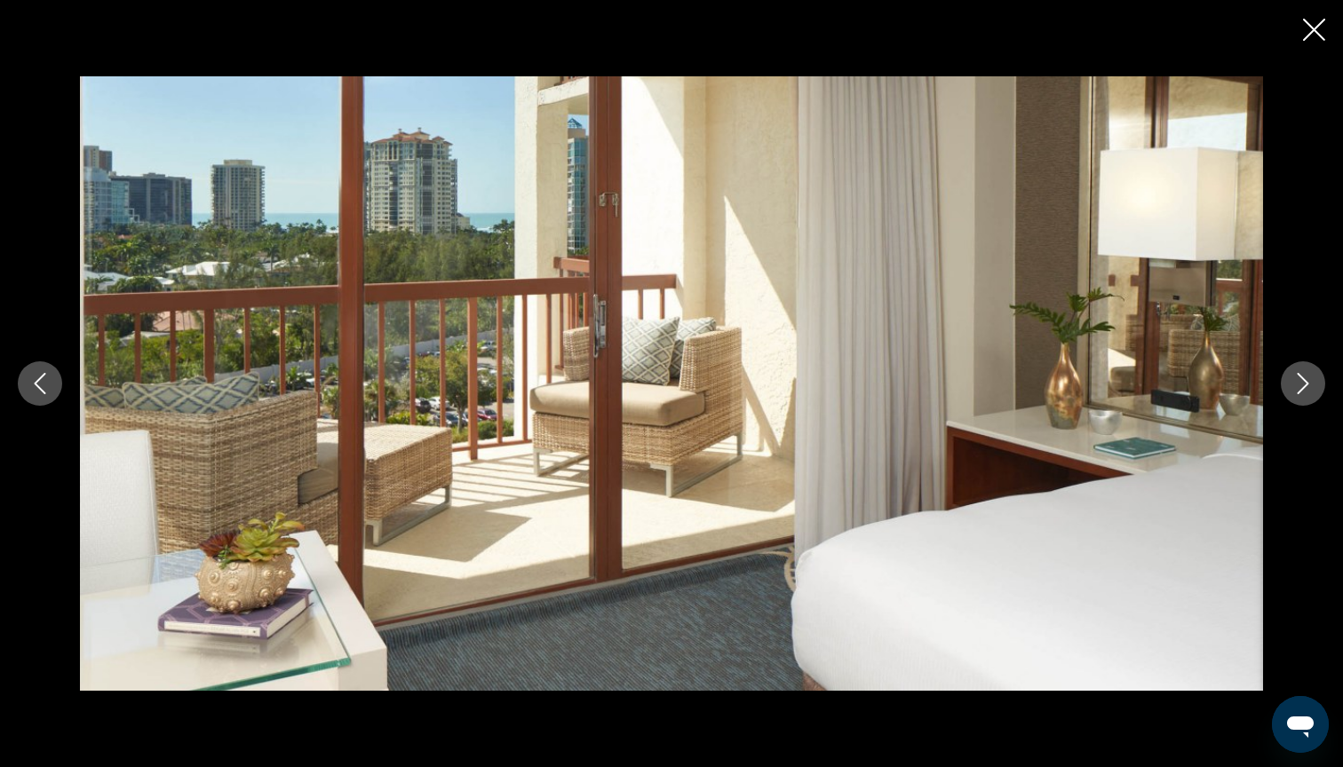
click at [1298, 382] on icon "Next image" at bounding box center [1302, 383] width 21 height 21
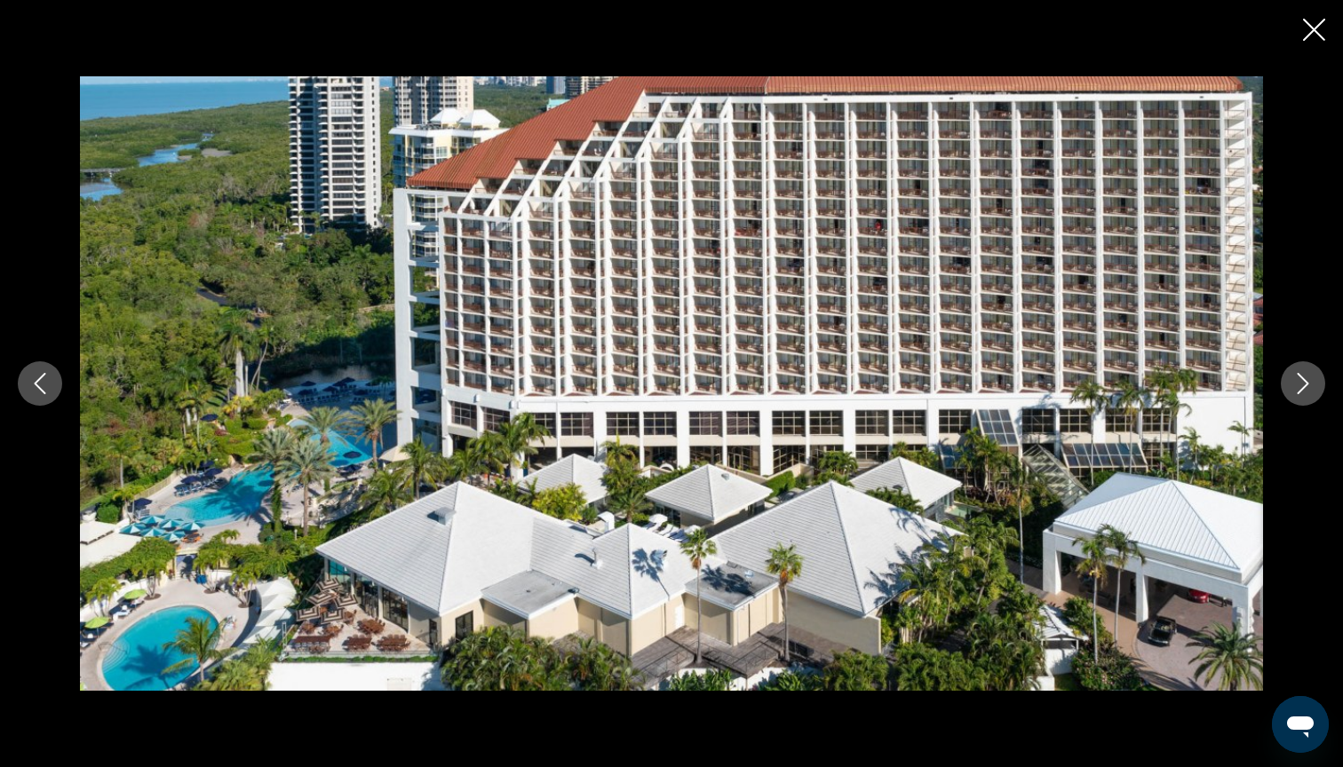
click at [1298, 382] on icon "Next image" at bounding box center [1302, 383] width 21 height 21
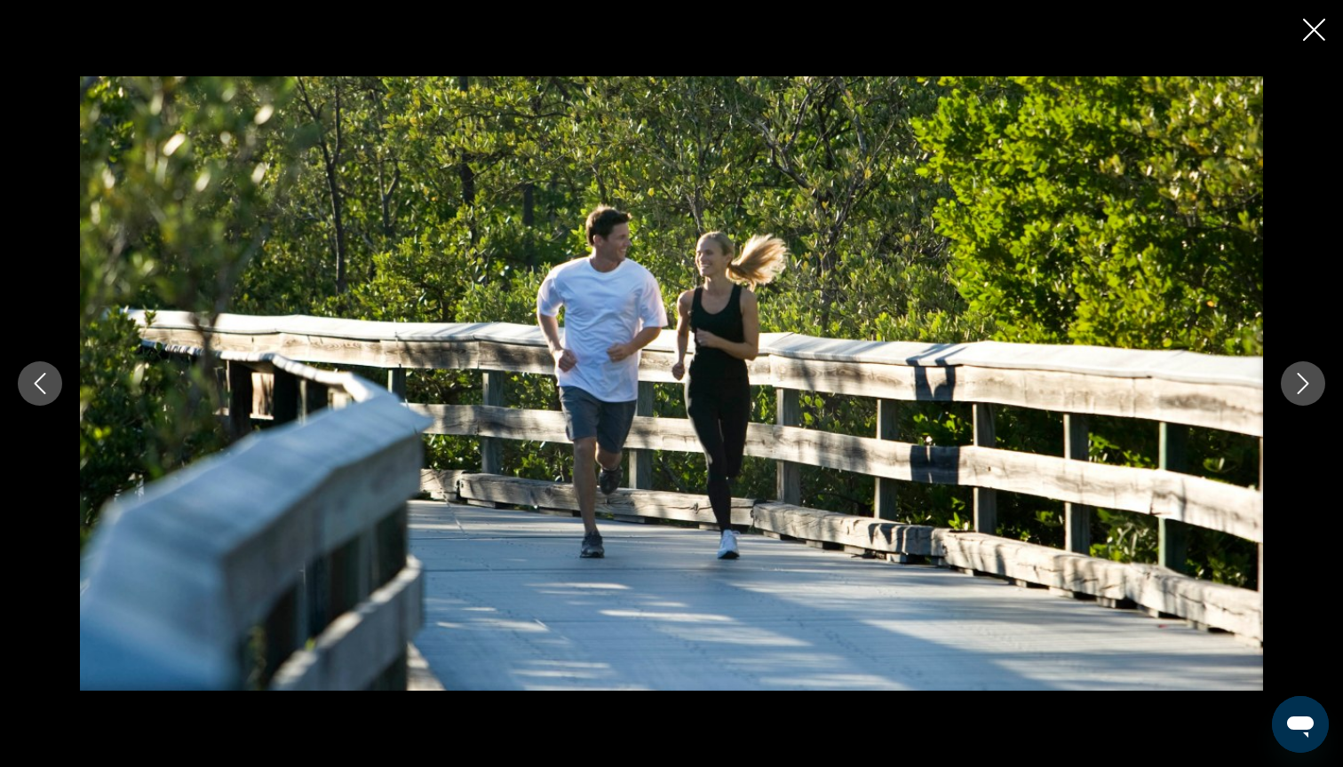
click at [1298, 382] on icon "Next image" at bounding box center [1302, 383] width 21 height 21
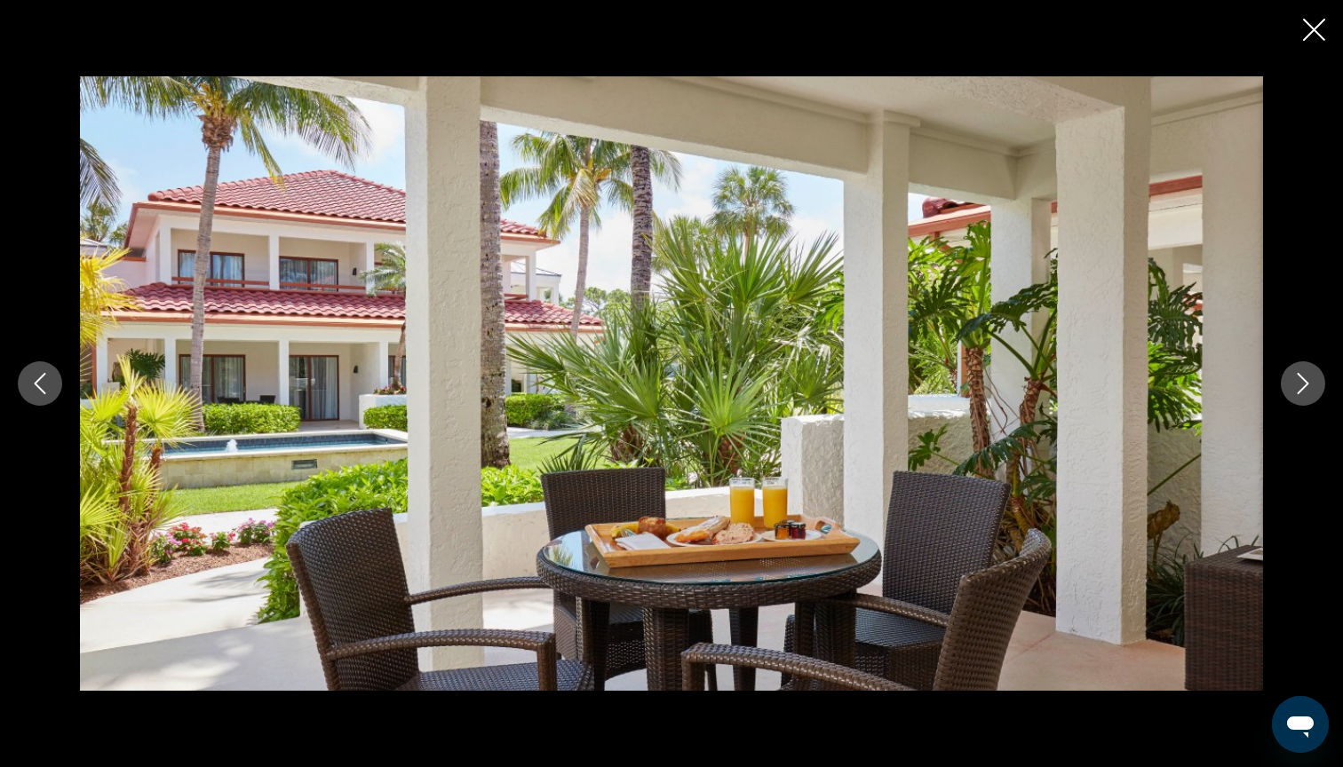
click at [1298, 382] on icon "Next image" at bounding box center [1302, 383] width 21 height 21
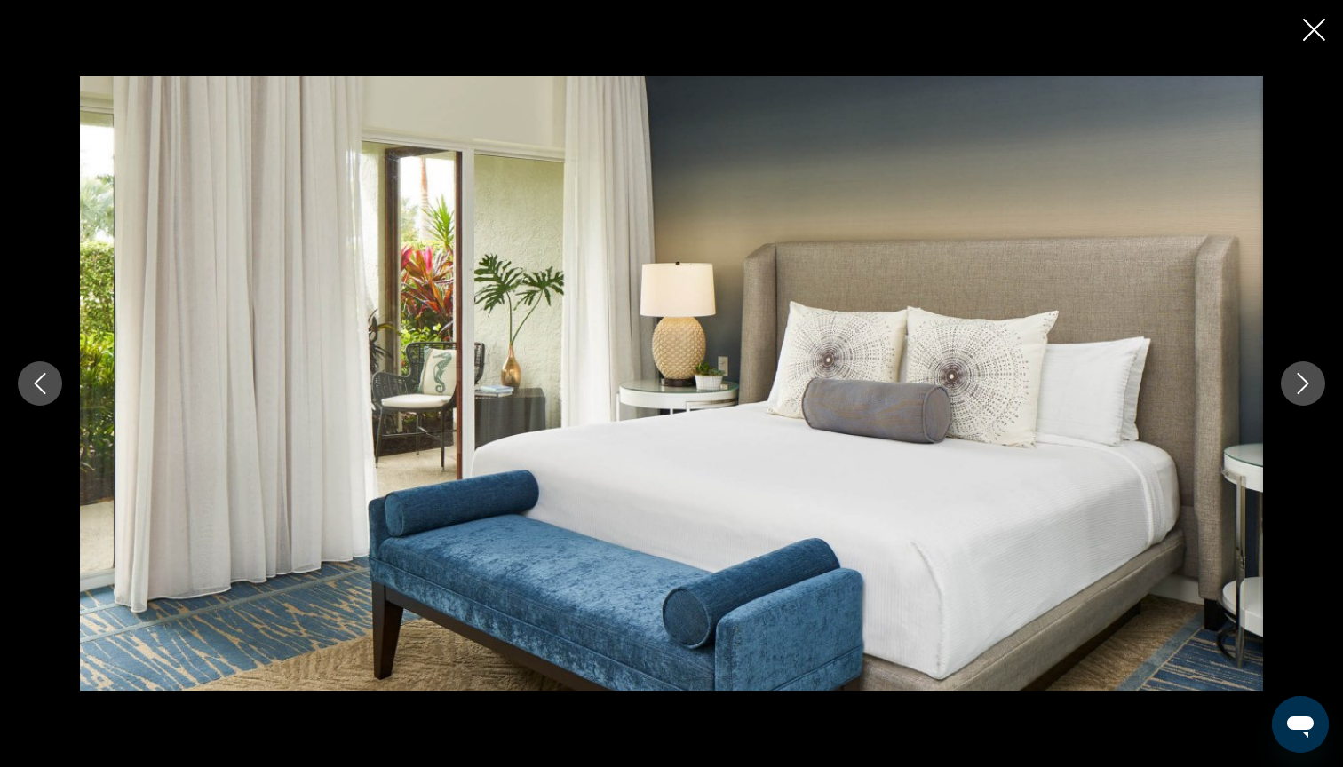
click at [1298, 382] on icon "Next image" at bounding box center [1302, 383] width 21 height 21
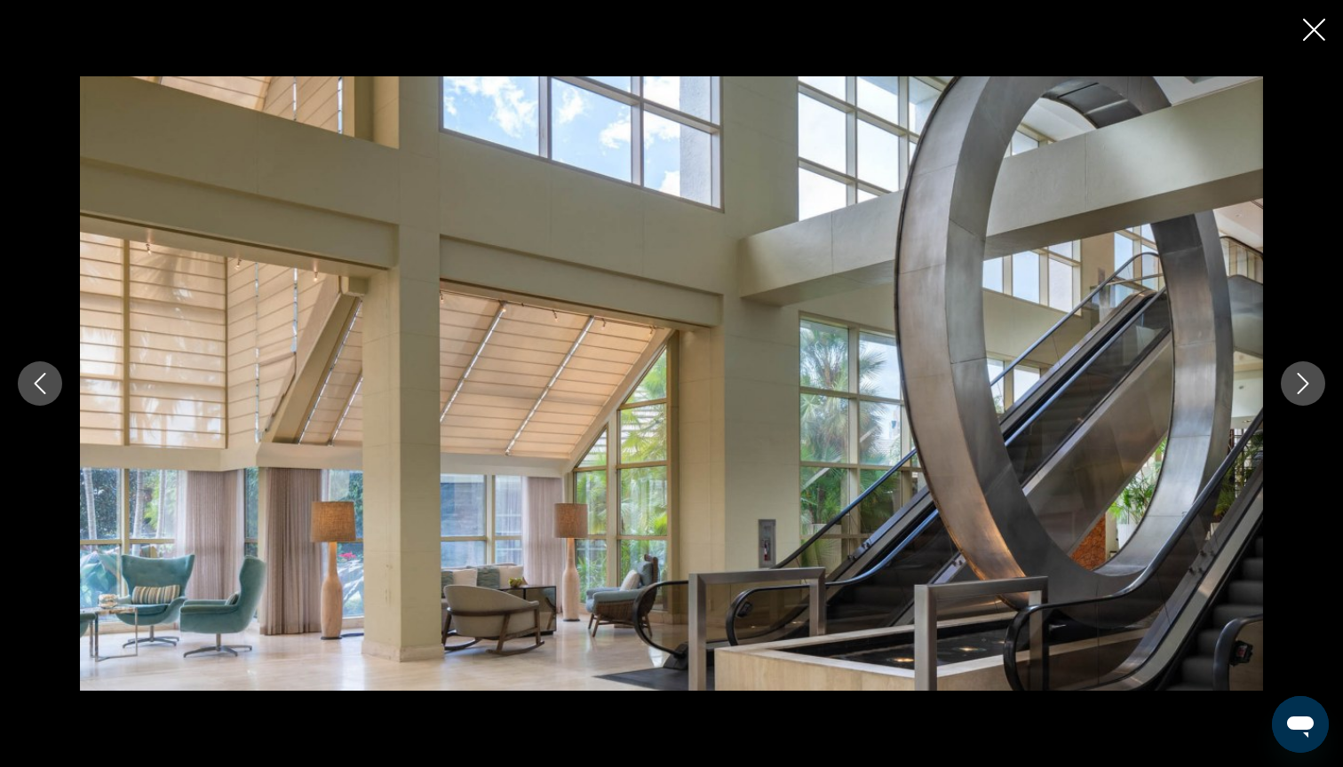
click at [1298, 382] on icon "Next image" at bounding box center [1302, 383] width 21 height 21
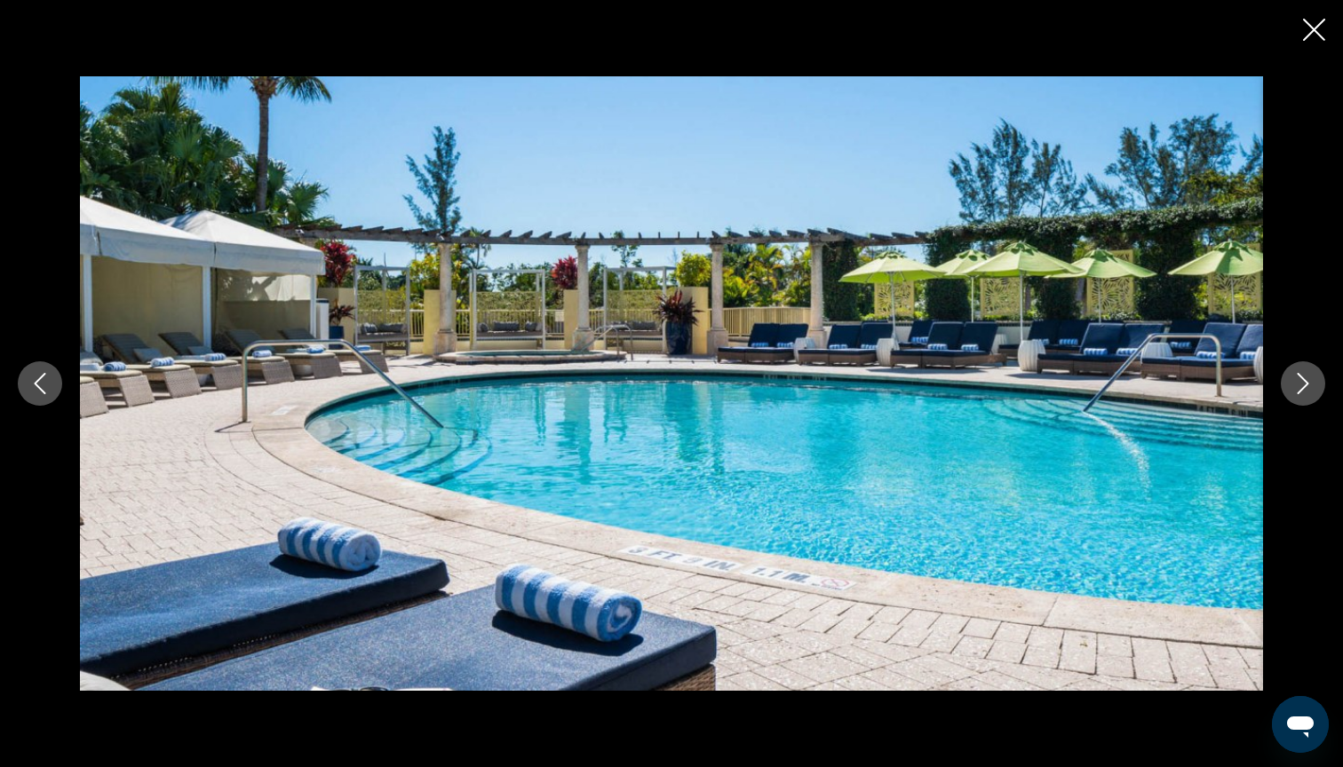
click at [1298, 382] on icon "Next image" at bounding box center [1302, 383] width 21 height 21
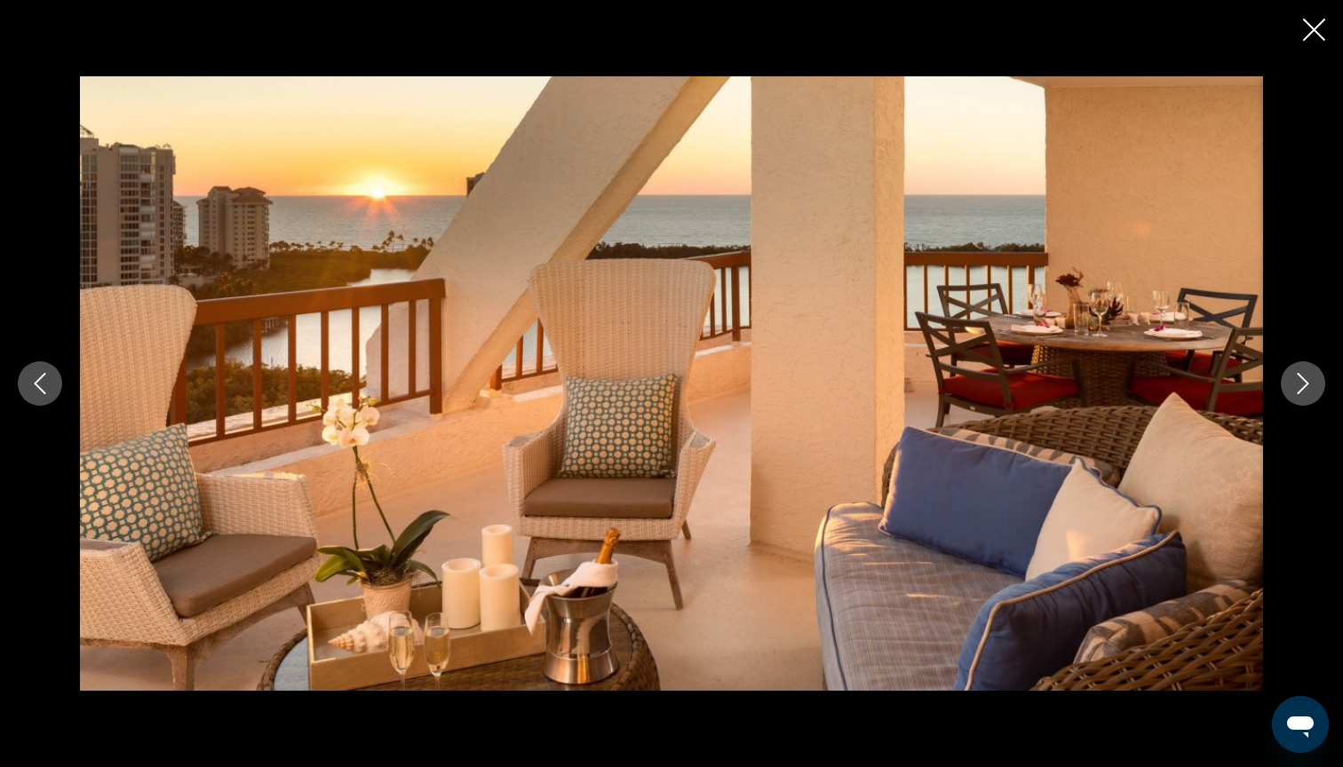
click at [1298, 382] on icon "Next image" at bounding box center [1302, 383] width 21 height 21
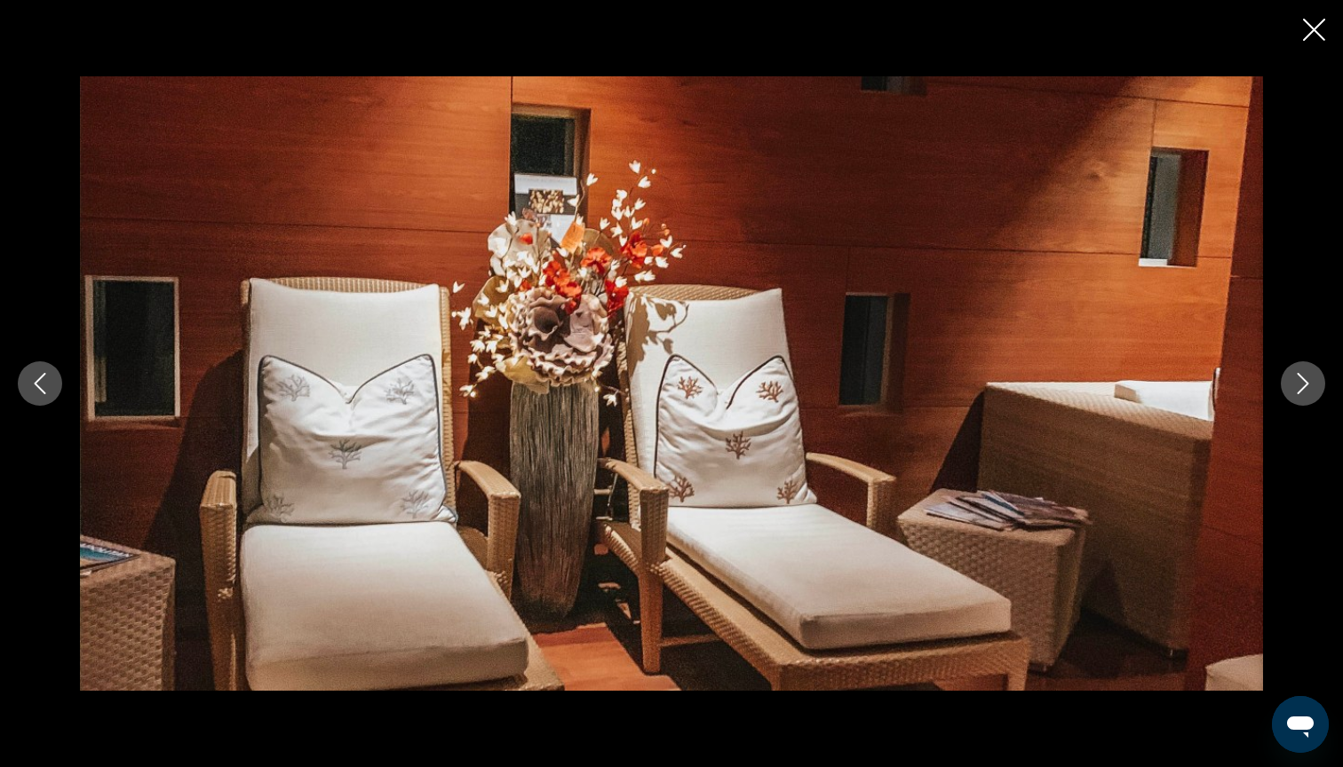
click at [1298, 382] on icon "Next image" at bounding box center [1302, 383] width 21 height 21
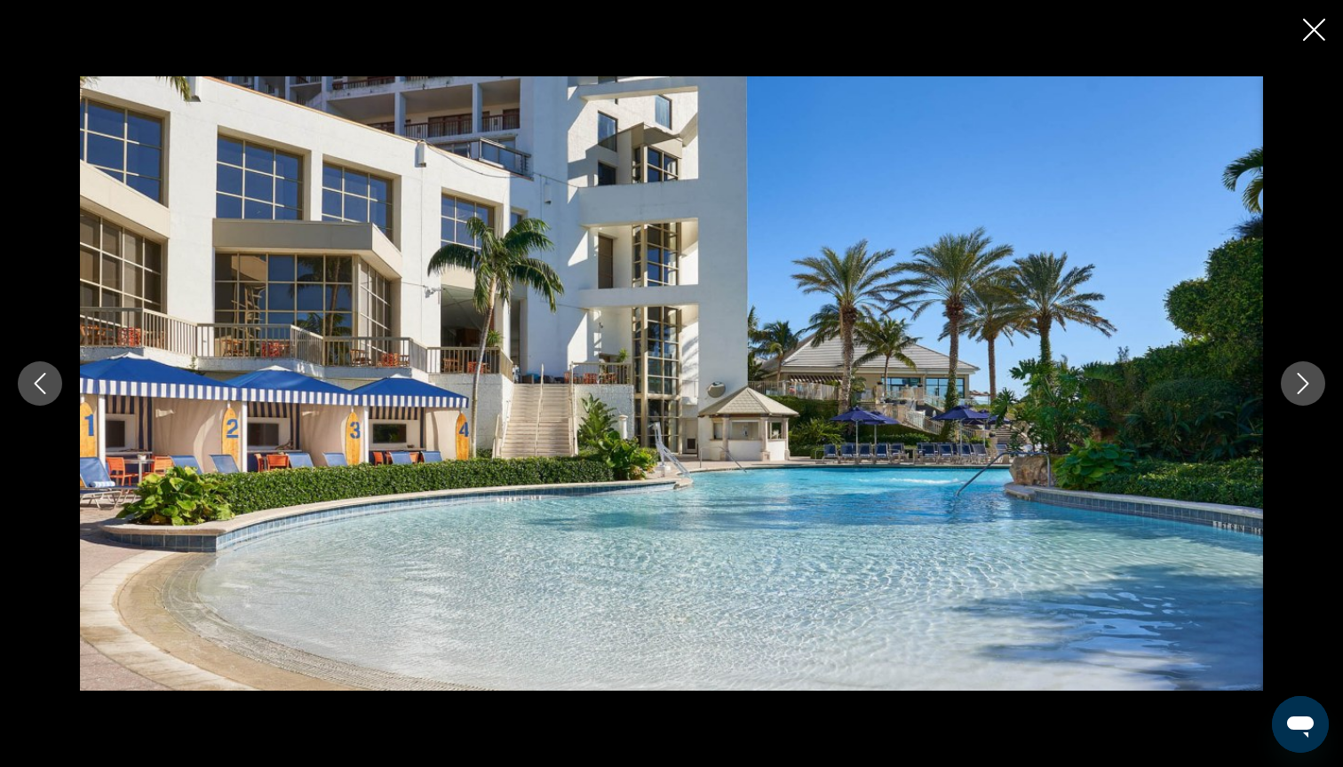
click at [1298, 382] on icon "Next image" at bounding box center [1302, 383] width 21 height 21
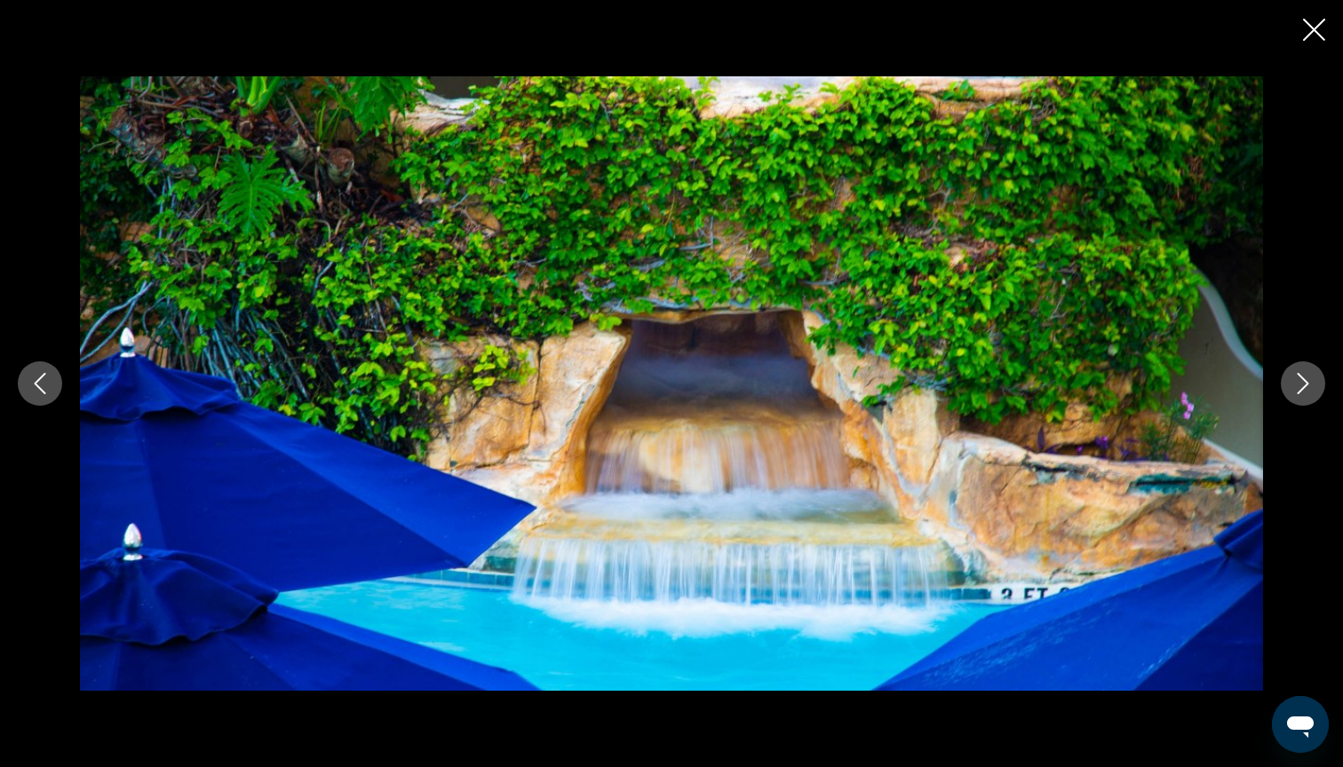
click at [1298, 382] on icon "Next image" at bounding box center [1302, 383] width 21 height 21
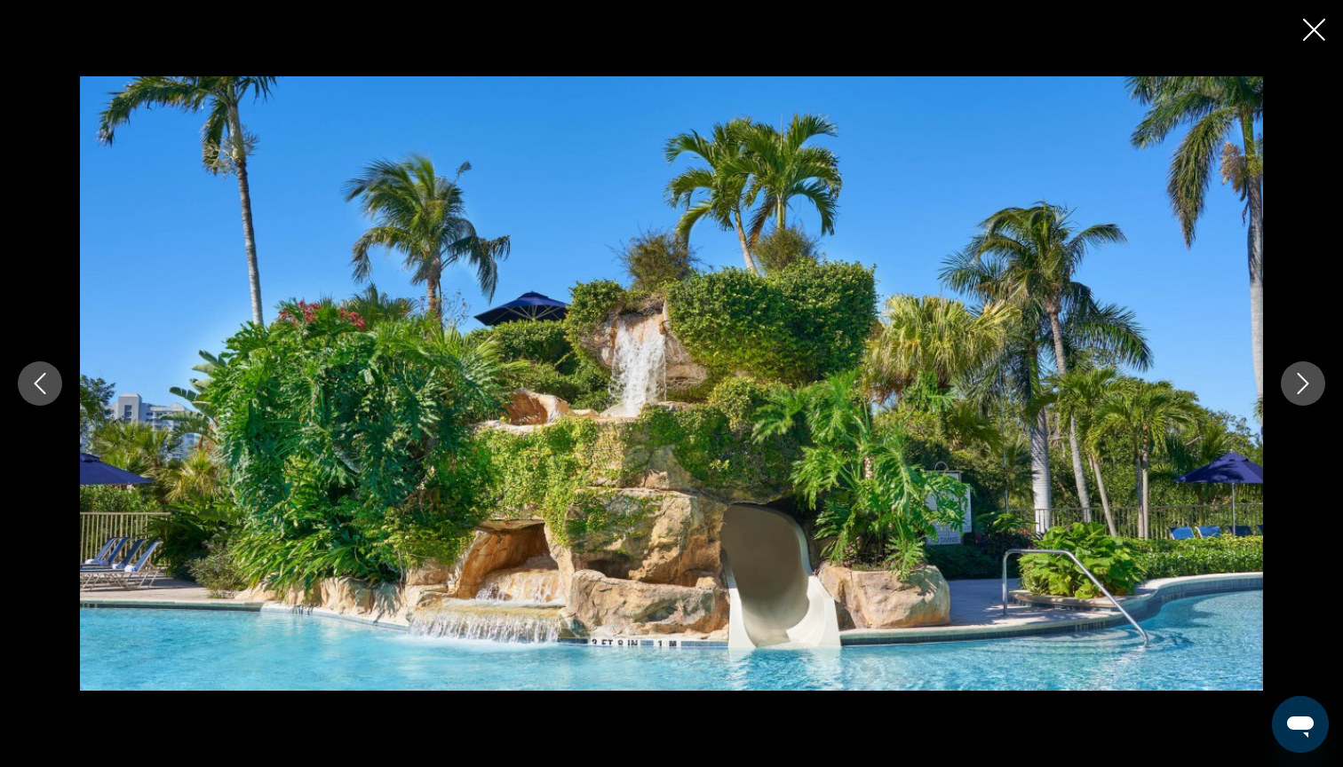
click at [1298, 382] on icon "Next image" at bounding box center [1302, 383] width 21 height 21
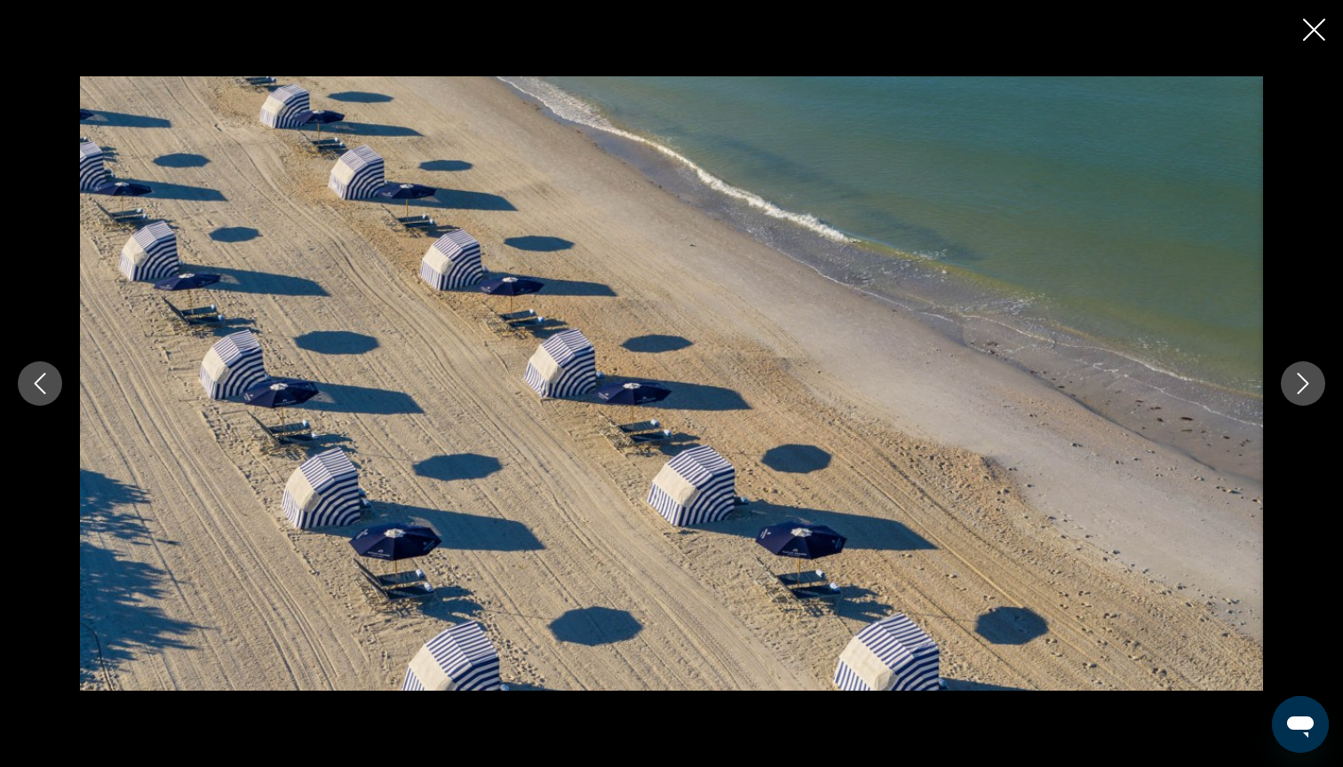
click at [35, 385] on icon "Previous image" at bounding box center [39, 383] width 21 height 21
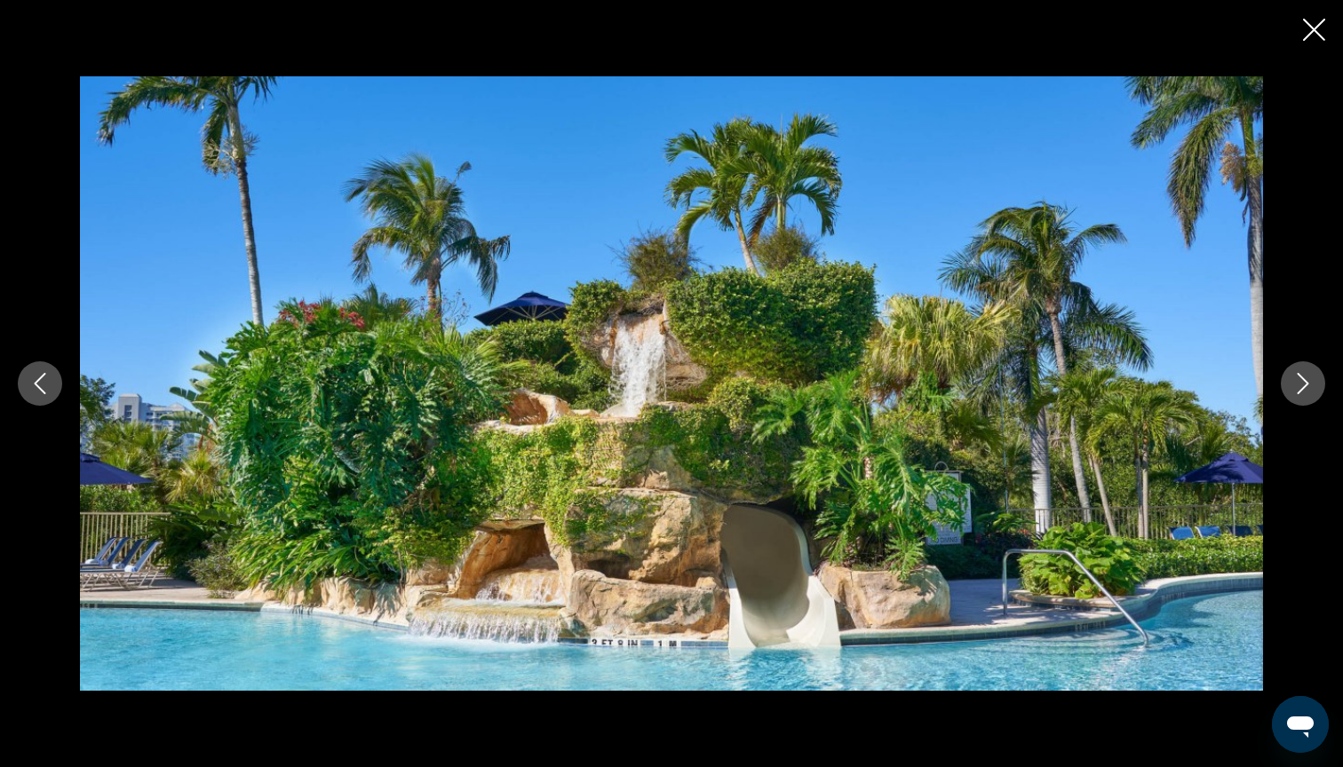
click at [35, 385] on icon "Previous image" at bounding box center [39, 383] width 21 height 21
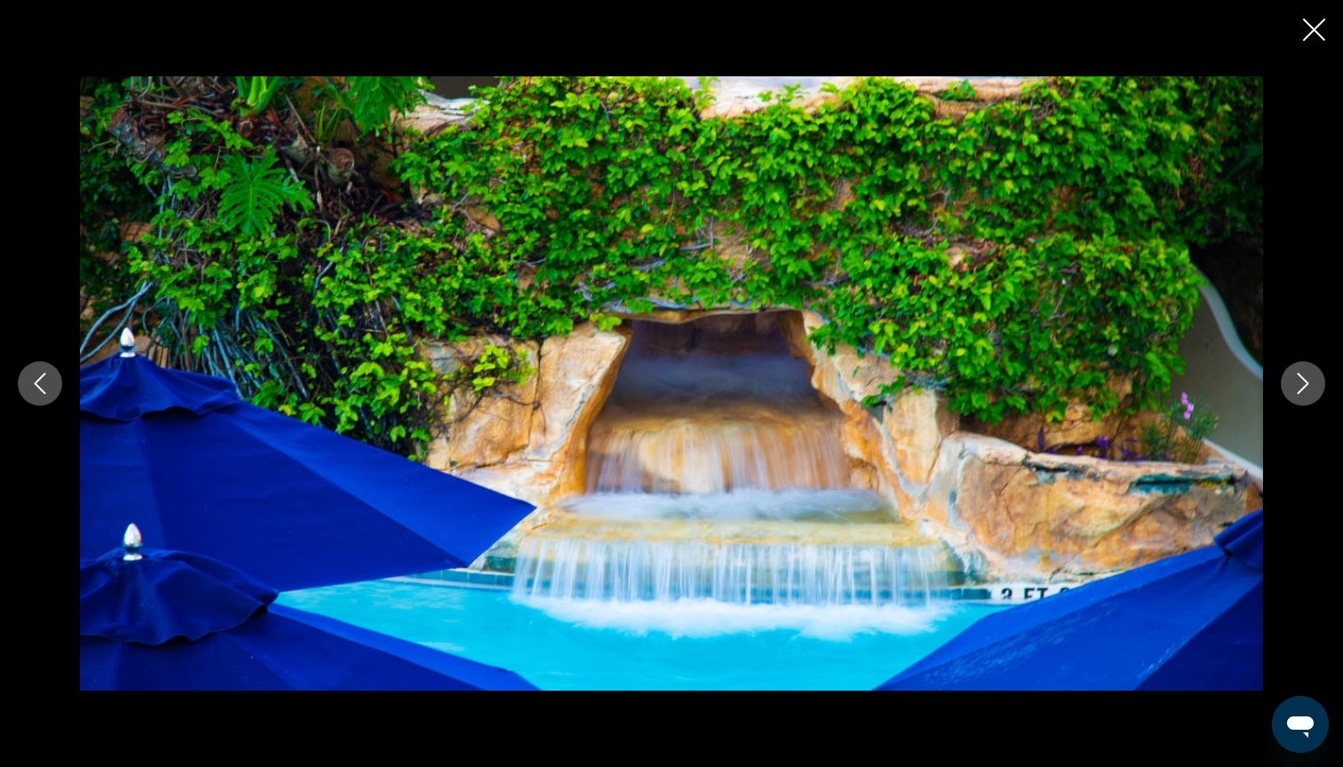
click at [1285, 383] on button "Next image" at bounding box center [1303, 383] width 44 height 44
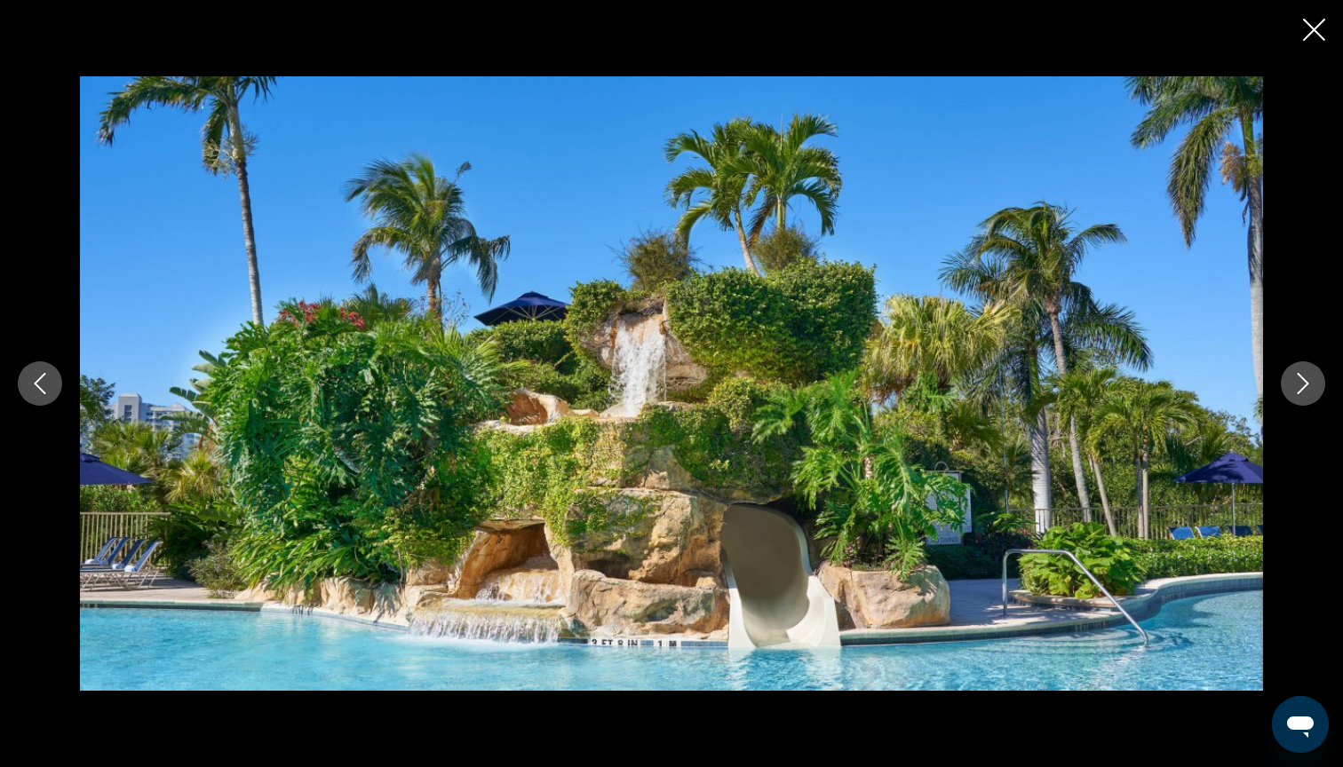
click at [1276, 385] on div "Main content" at bounding box center [671, 383] width 1343 height 614
click at [1307, 385] on icon "Next image" at bounding box center [1303, 383] width 12 height 21
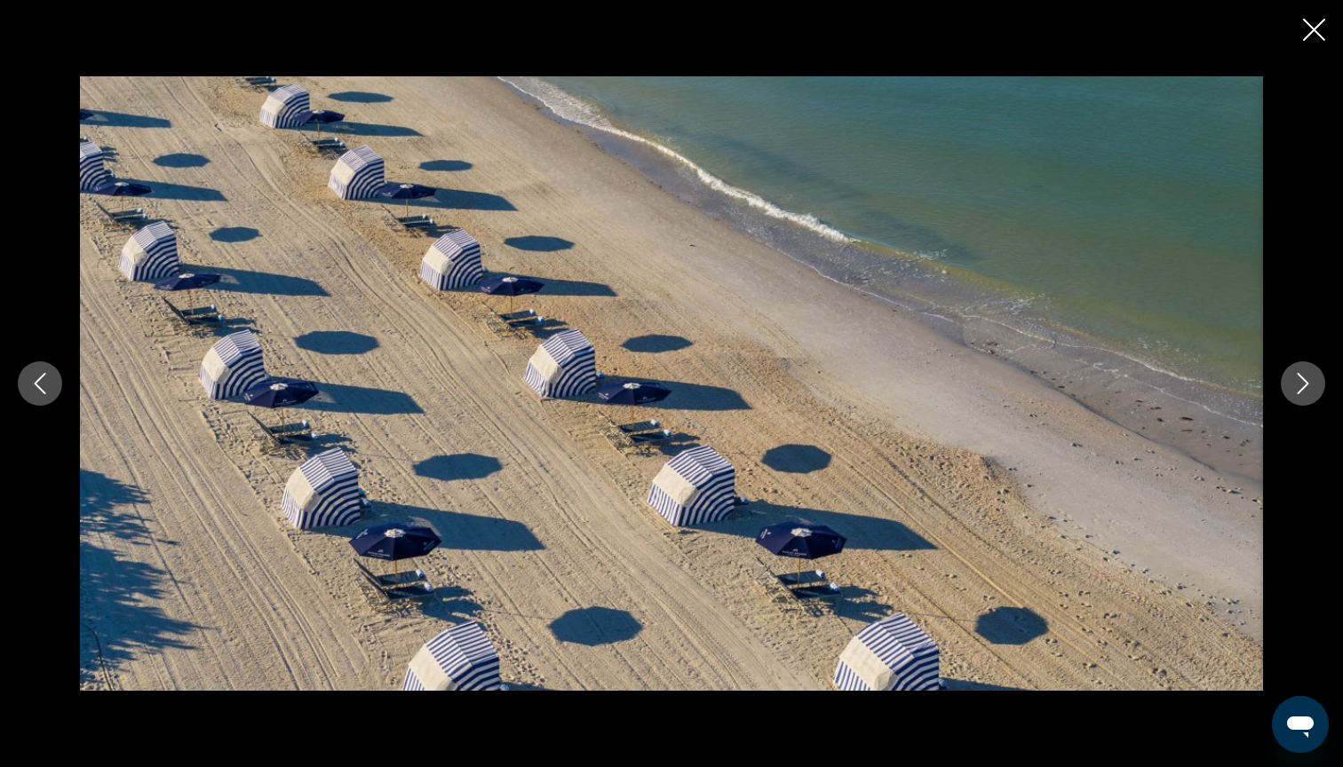
click at [1305, 385] on icon "Next image" at bounding box center [1303, 383] width 12 height 21
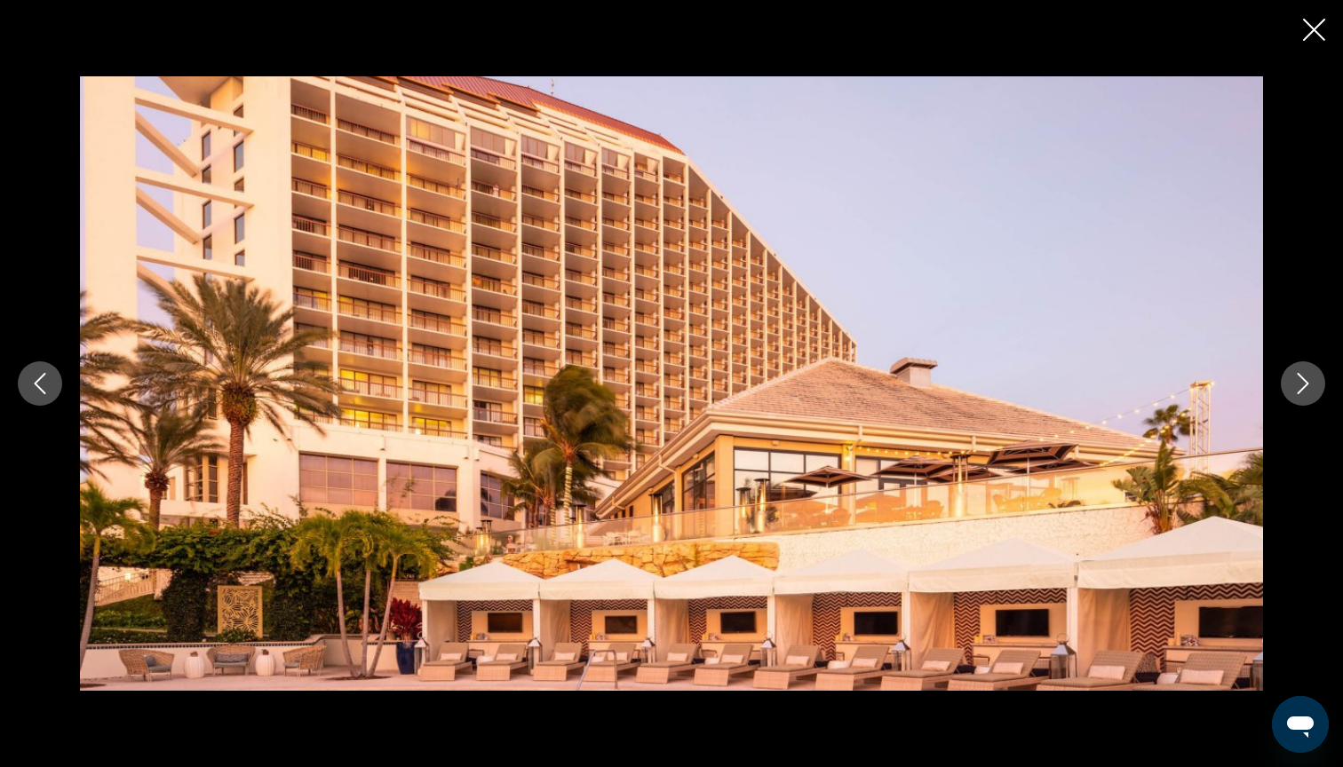
click at [1305, 385] on icon "Next image" at bounding box center [1303, 383] width 12 height 21
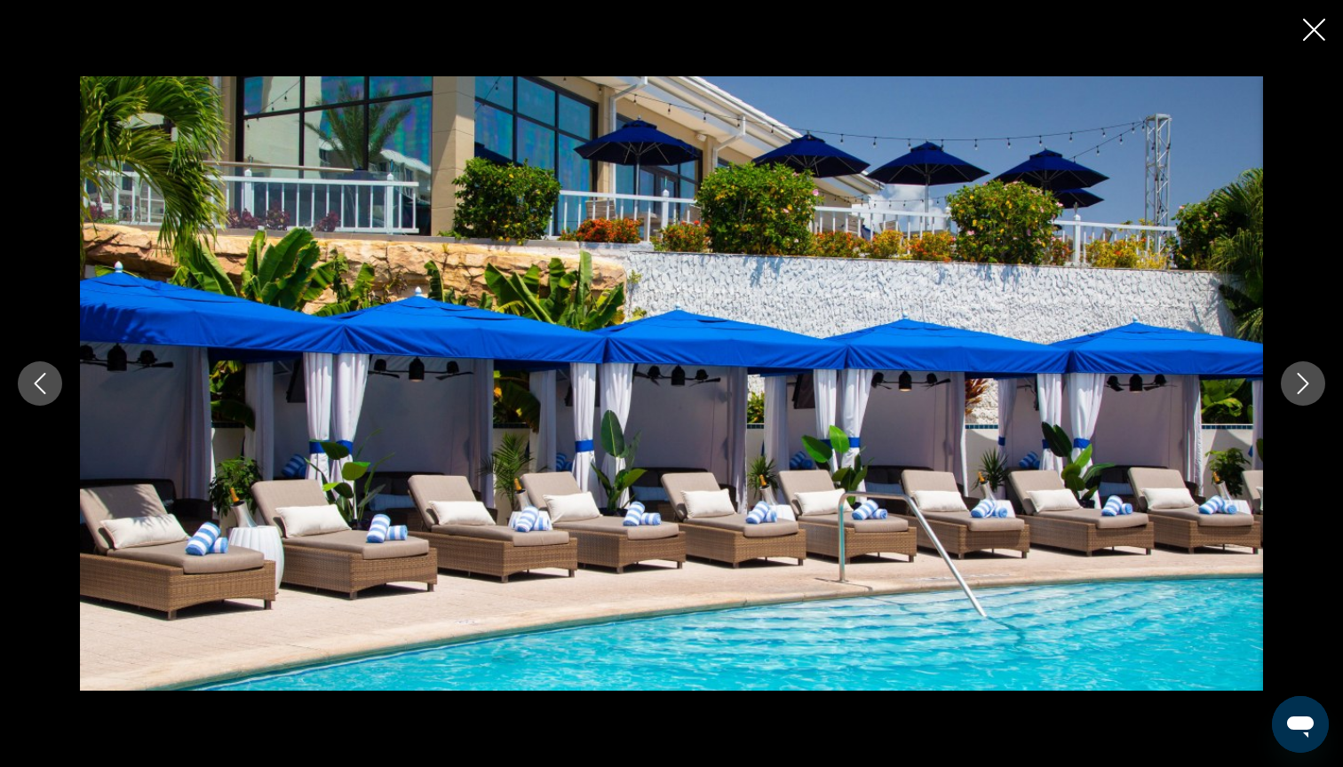
click at [1321, 28] on icon "Close slideshow" at bounding box center [1314, 30] width 22 height 22
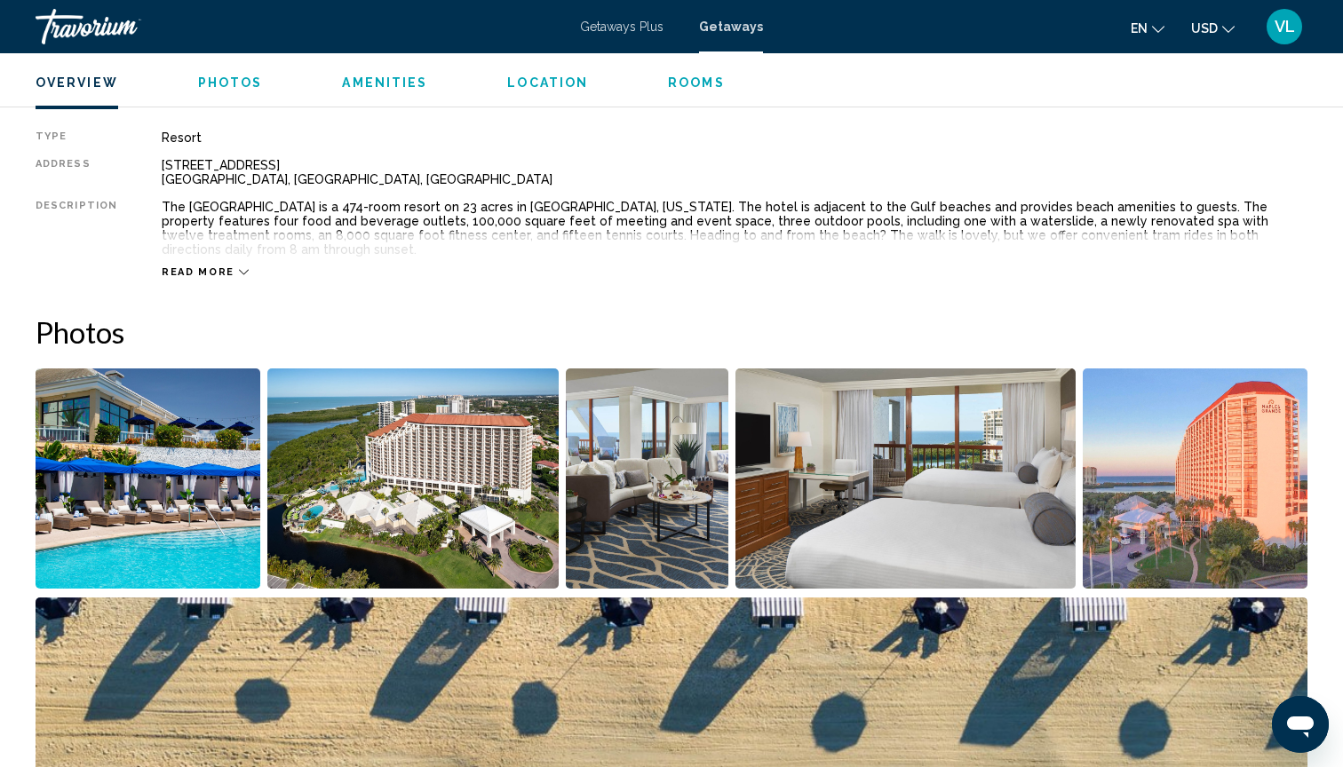
click at [409, 499] on img "Open full-screen image slider" at bounding box center [412, 479] width 291 height 220
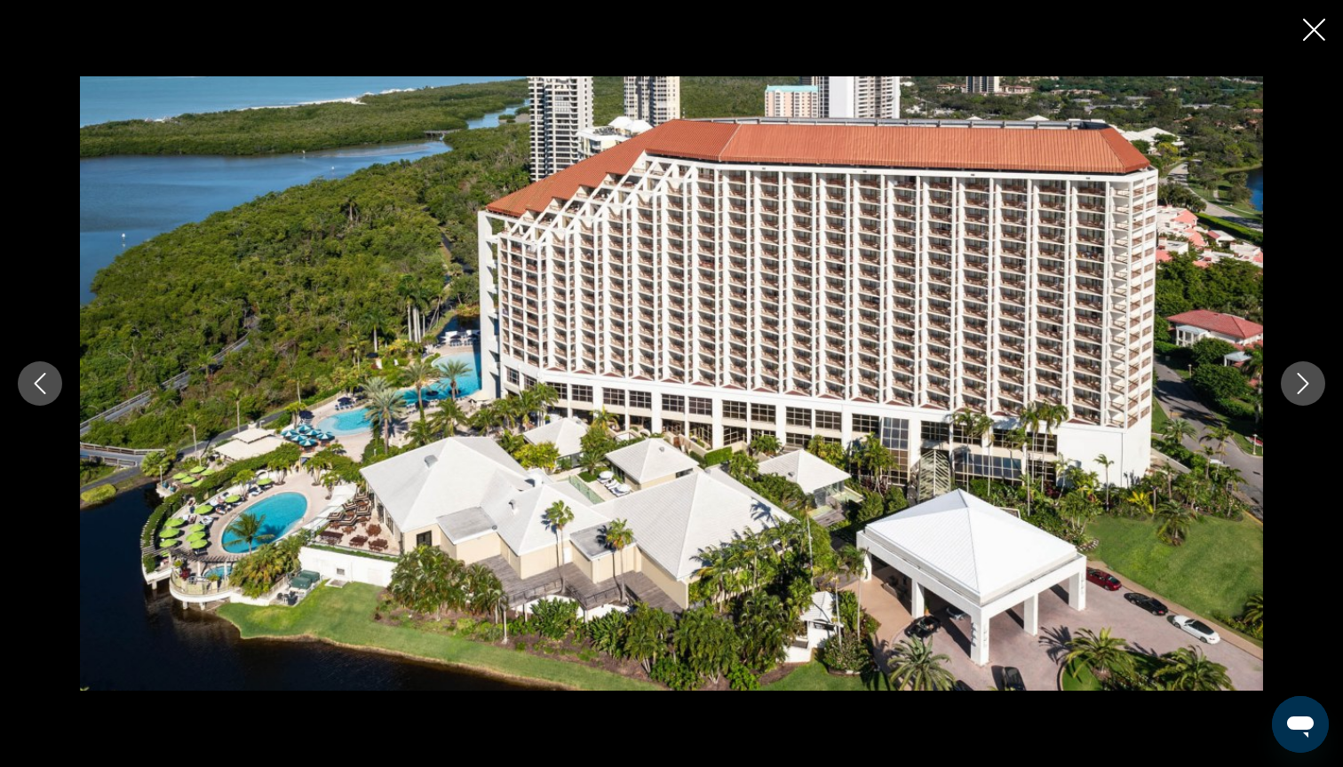
click at [1313, 29] on icon "Close slideshow" at bounding box center [1314, 30] width 22 height 22
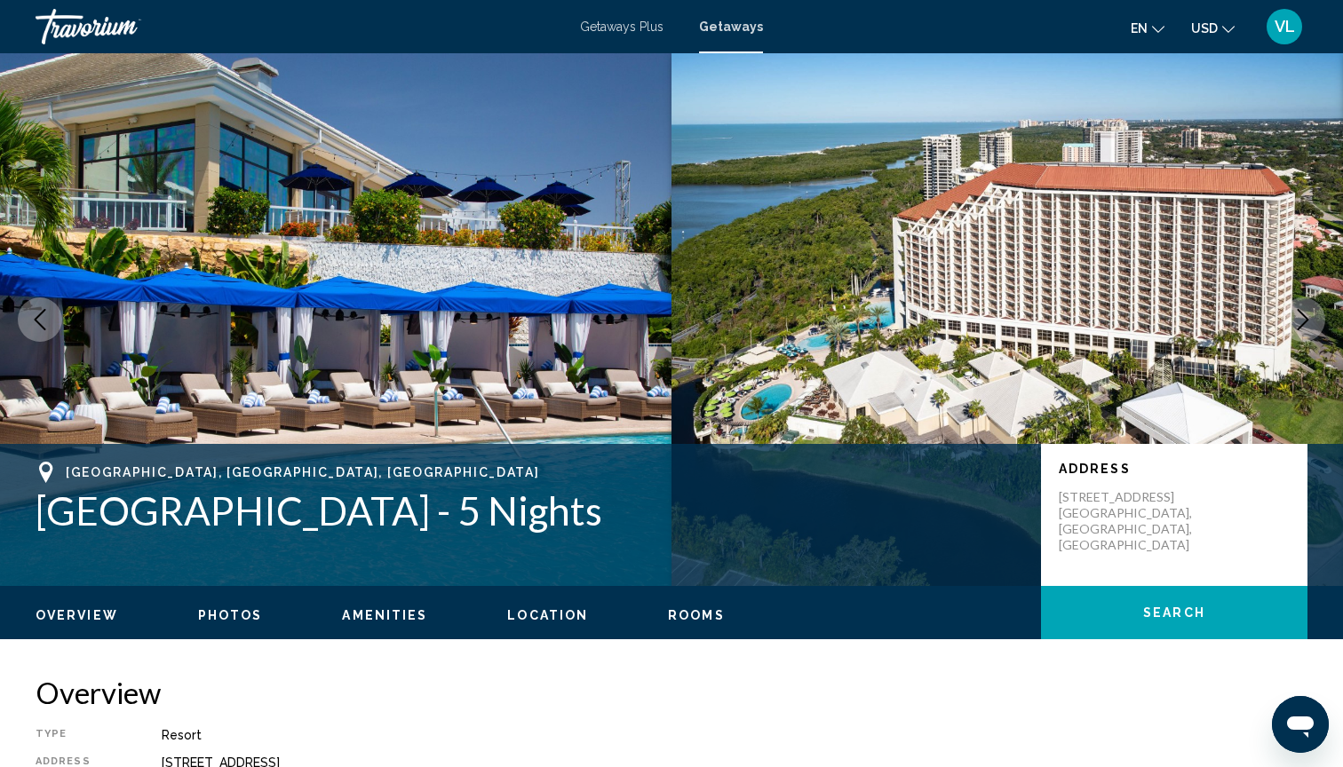
scroll to position [0, 0]
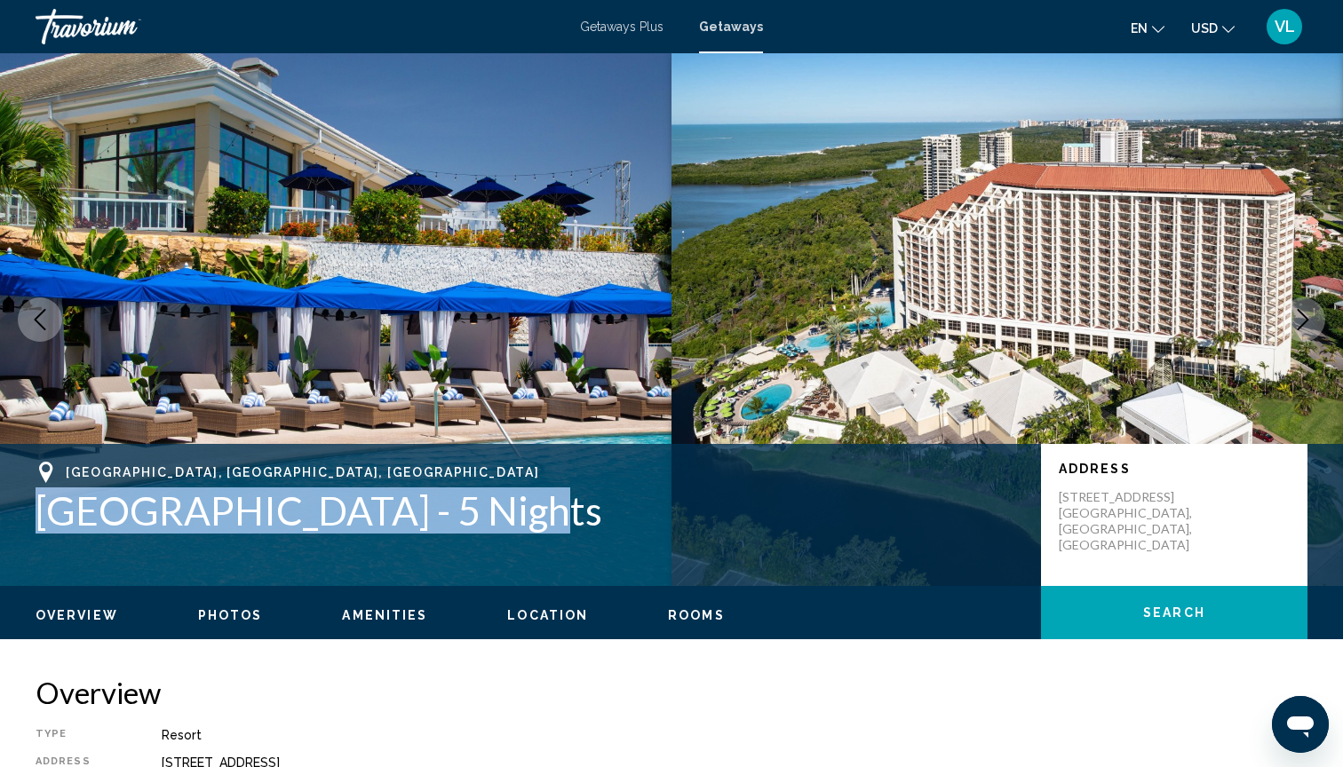
drag, startPoint x: 46, startPoint y: 510, endPoint x: 522, endPoint y: 507, distance: 476.0
click at [522, 507] on h1 "[GEOGRAPHIC_DATA] - 5 Nights" at bounding box center [529, 511] width 987 height 46
copy h1 "[GEOGRAPHIC_DATA]"
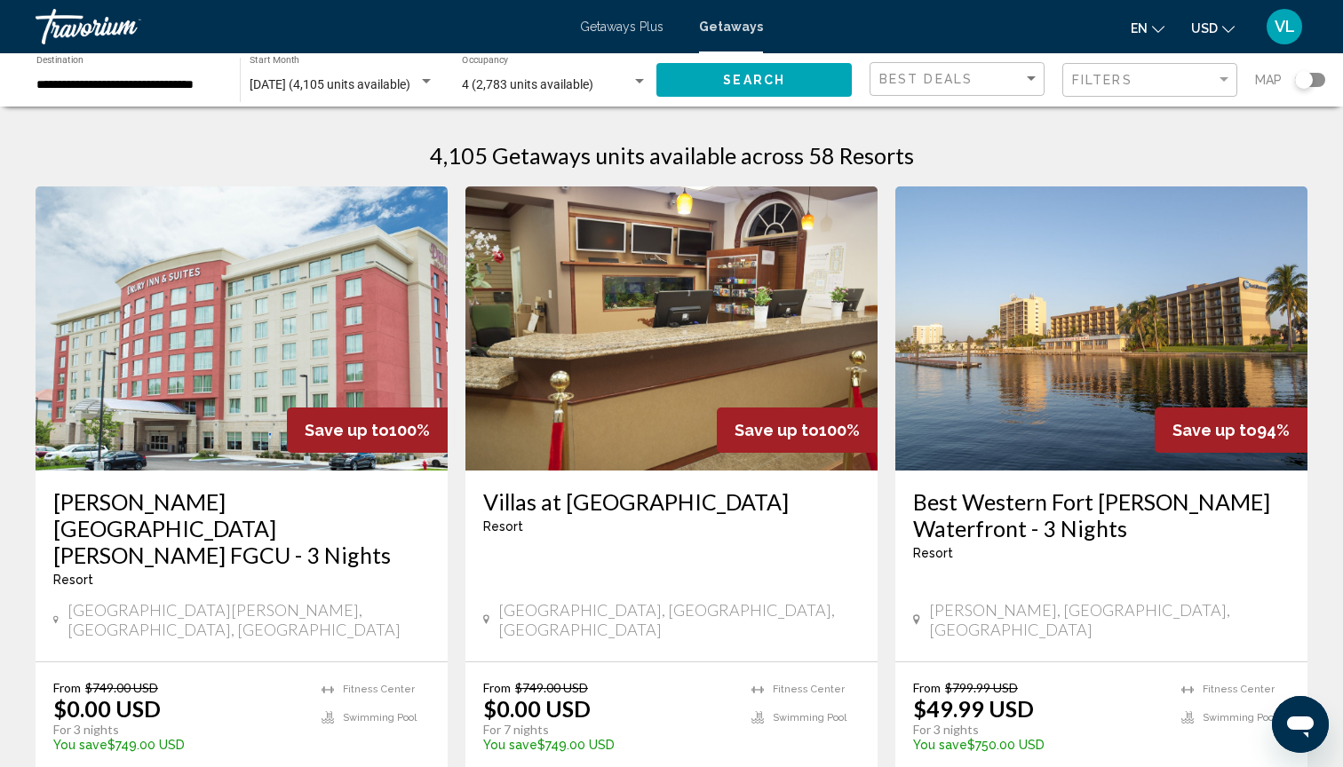
click at [1314, 77] on div "Search widget" at bounding box center [1310, 80] width 30 height 14
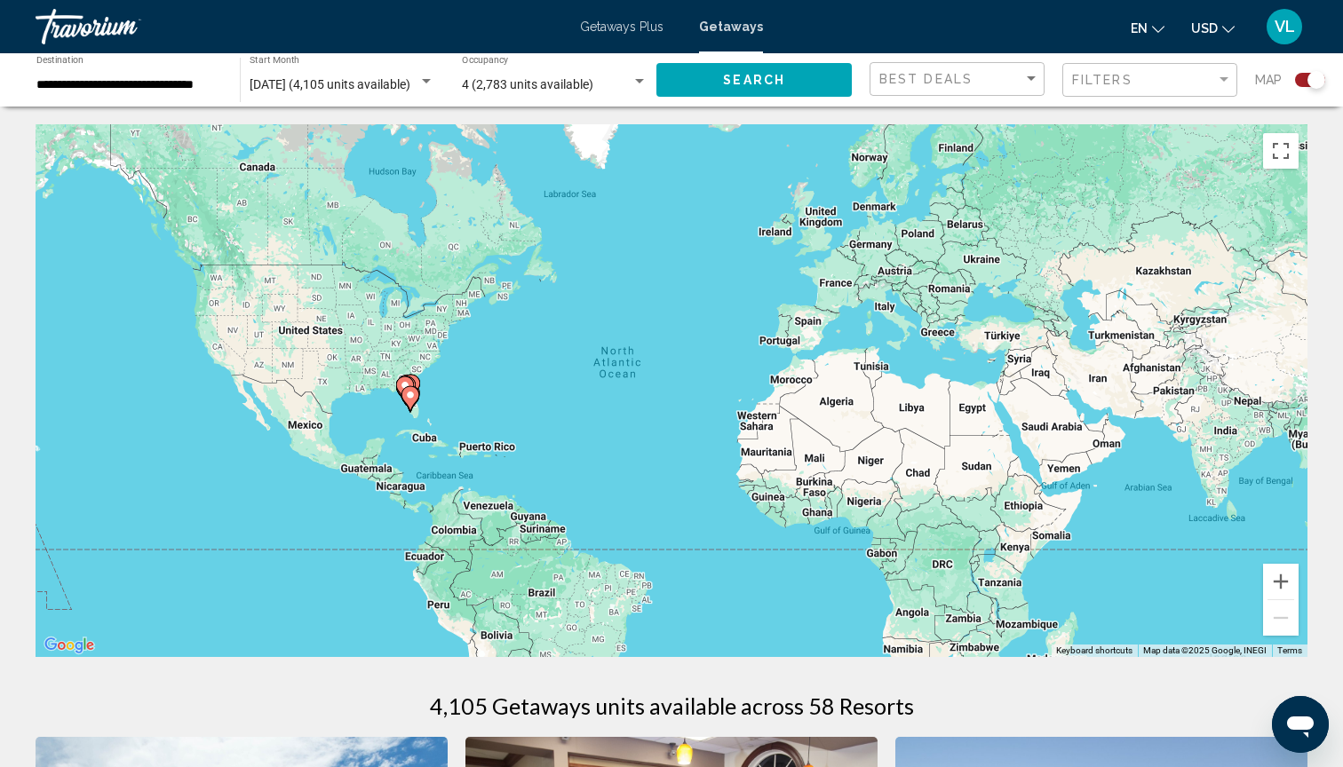
click at [416, 400] on icon "Main content" at bounding box center [410, 398] width 18 height 25
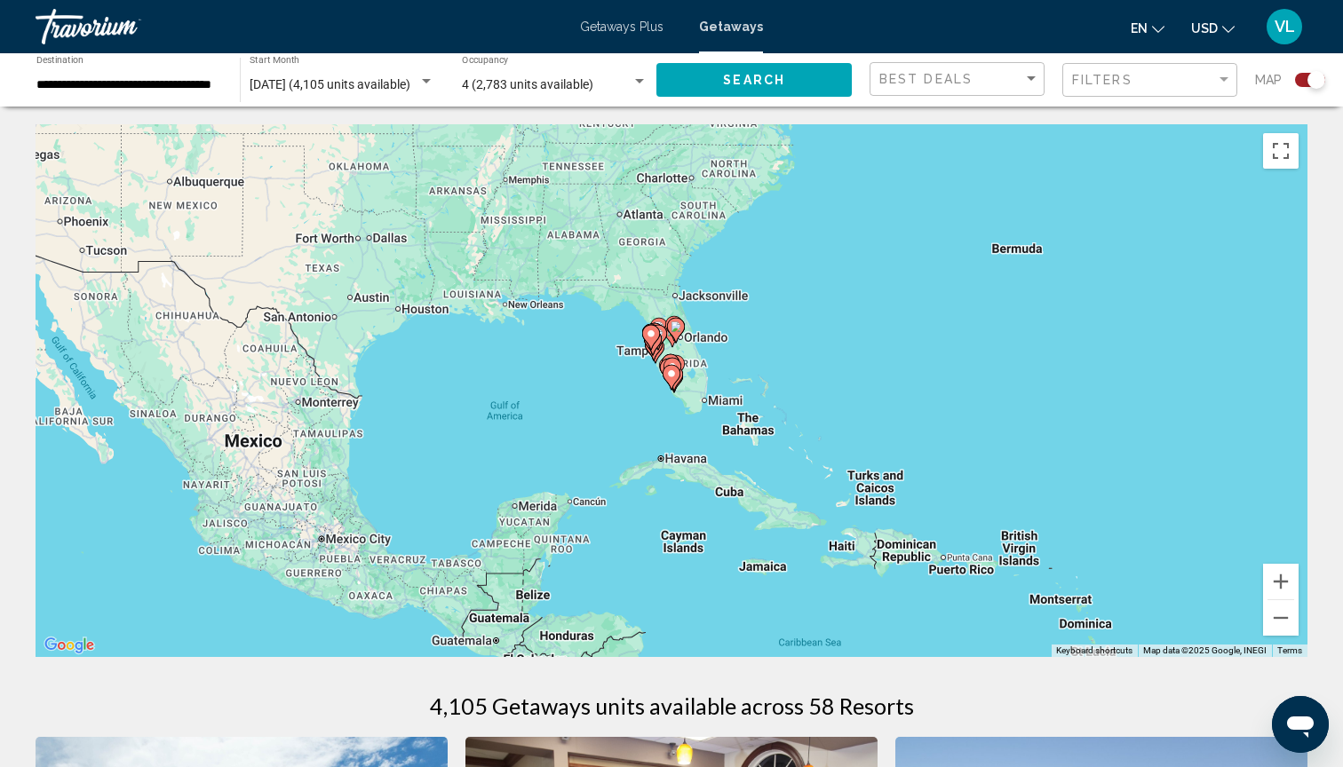
click at [659, 384] on div "To activate drag with keyboard, press Alt + Enter. Once in keyboard drag state,…" at bounding box center [672, 390] width 1272 height 533
click at [673, 375] on image "Main content" at bounding box center [671, 374] width 11 height 11
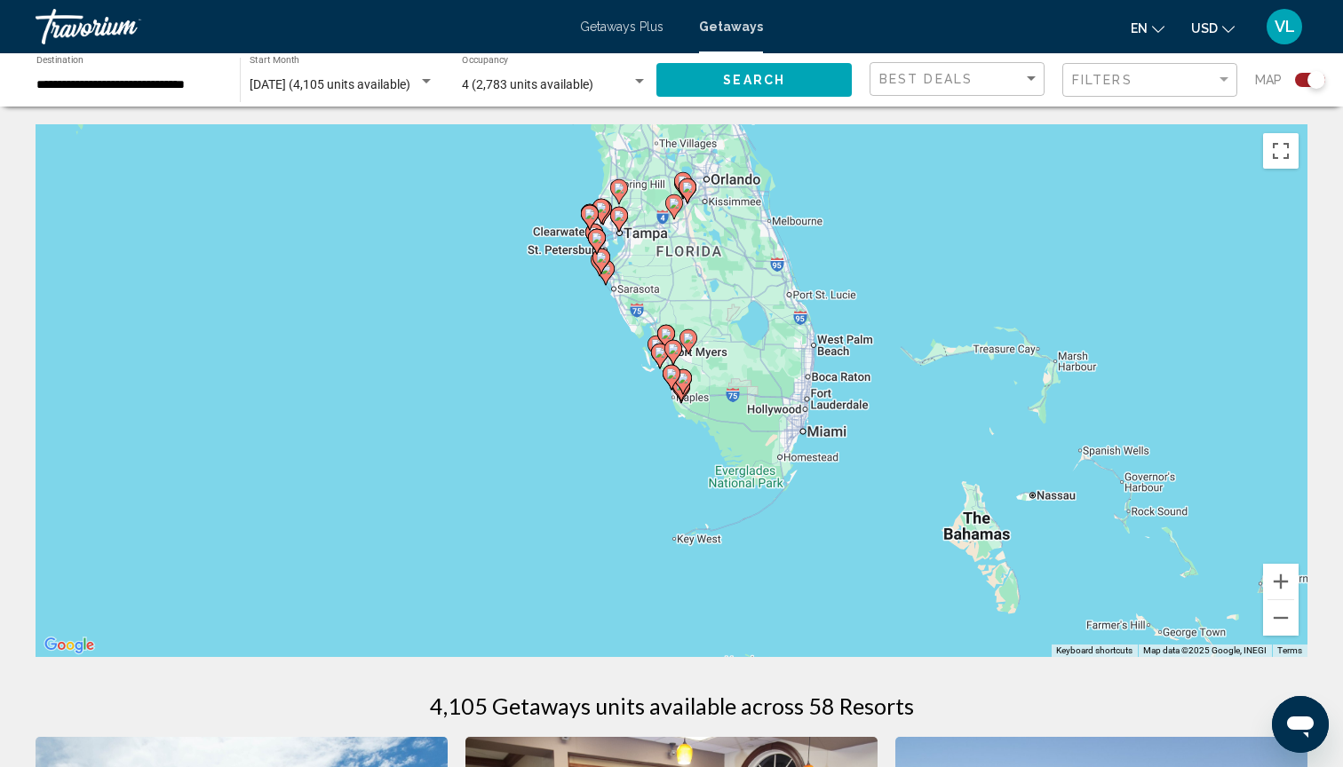
click at [676, 381] on icon "Main content" at bounding box center [671, 377] width 16 height 23
type input "**********"
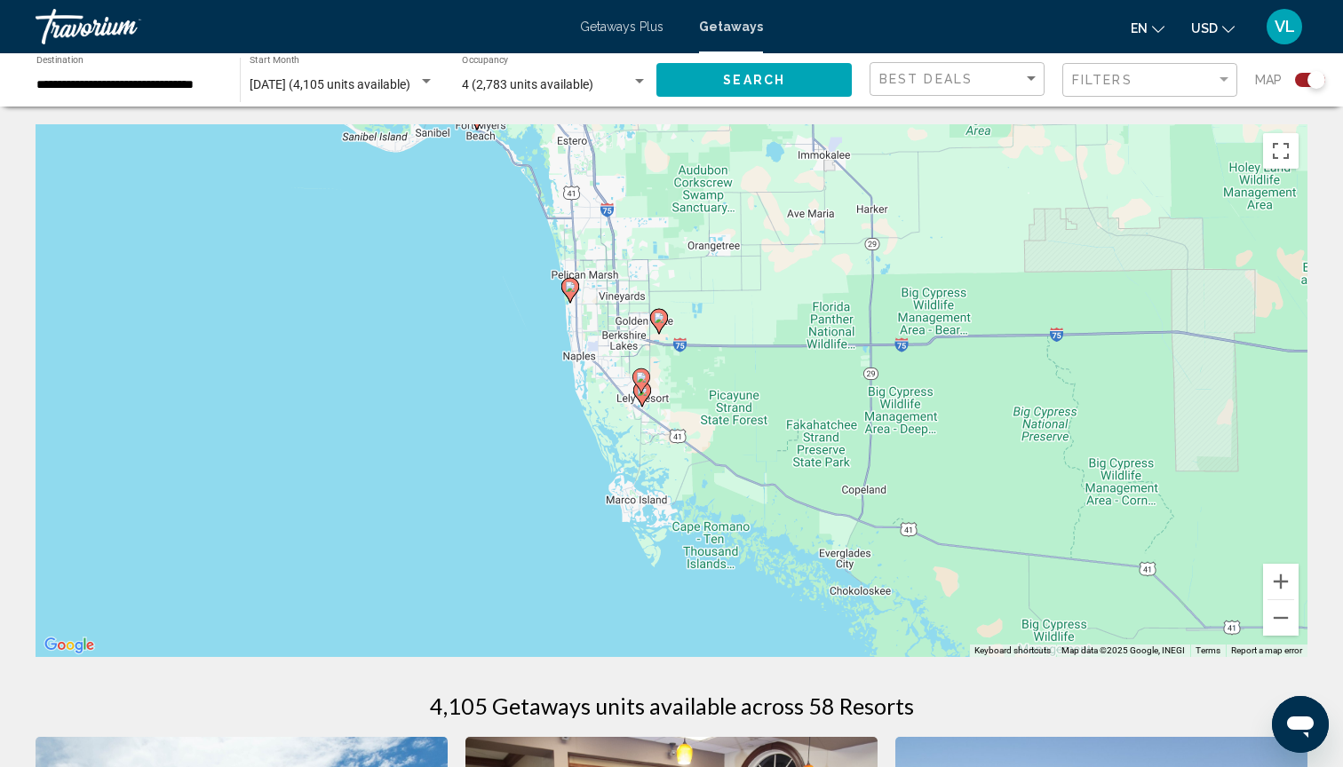
drag, startPoint x: 647, startPoint y: 488, endPoint x: 544, endPoint y: 400, distance: 134.9
click at [544, 400] on div "To activate drag with keyboard, press Alt + Enter. Once in keyboard drag state,…" at bounding box center [672, 390] width 1272 height 533
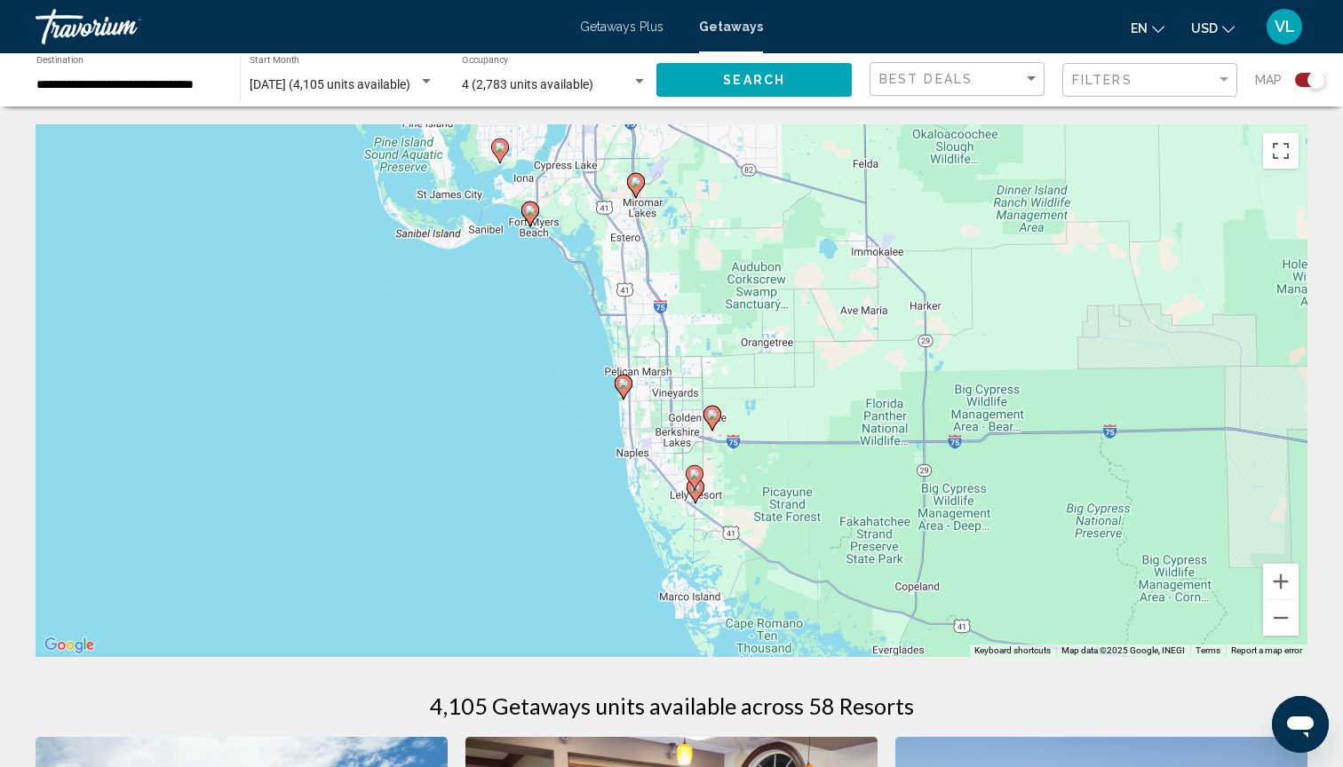
drag, startPoint x: 550, startPoint y: 418, endPoint x: 641, endPoint y: 559, distance: 167.5
click at [641, 559] on div "To activate drag with keyboard, press Alt + Enter. Once in keyboard drag state,…" at bounding box center [672, 390] width 1272 height 533
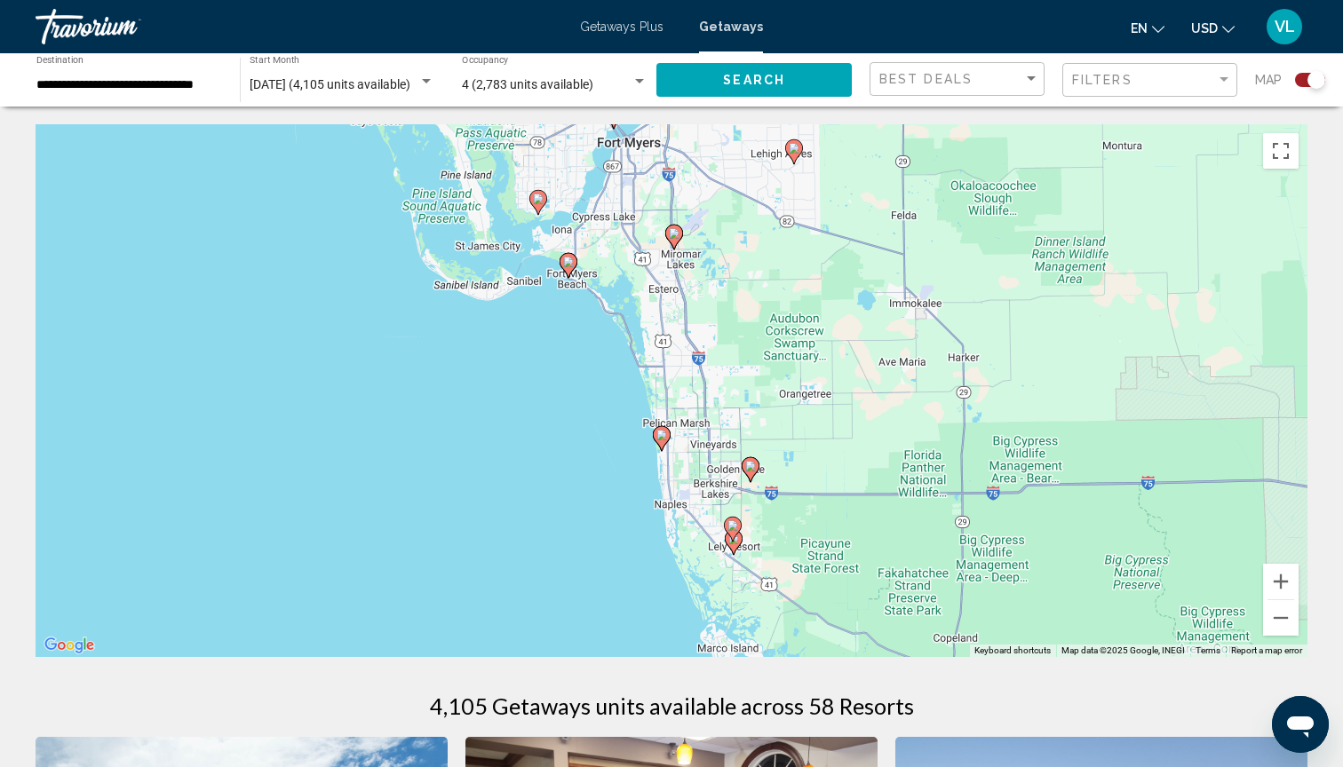
click at [567, 266] on image "Main content" at bounding box center [568, 262] width 11 height 11
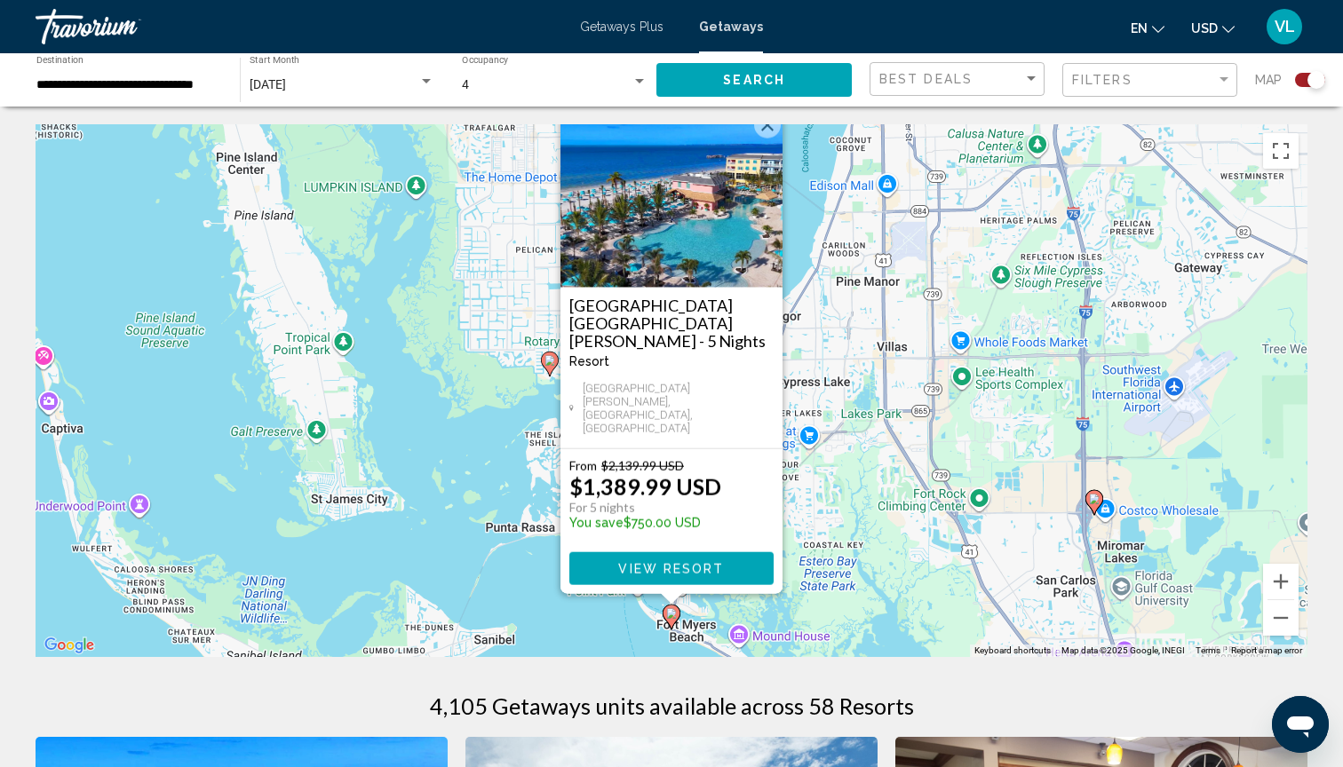
click at [662, 567] on span "View Resort" at bounding box center [671, 569] width 106 height 14
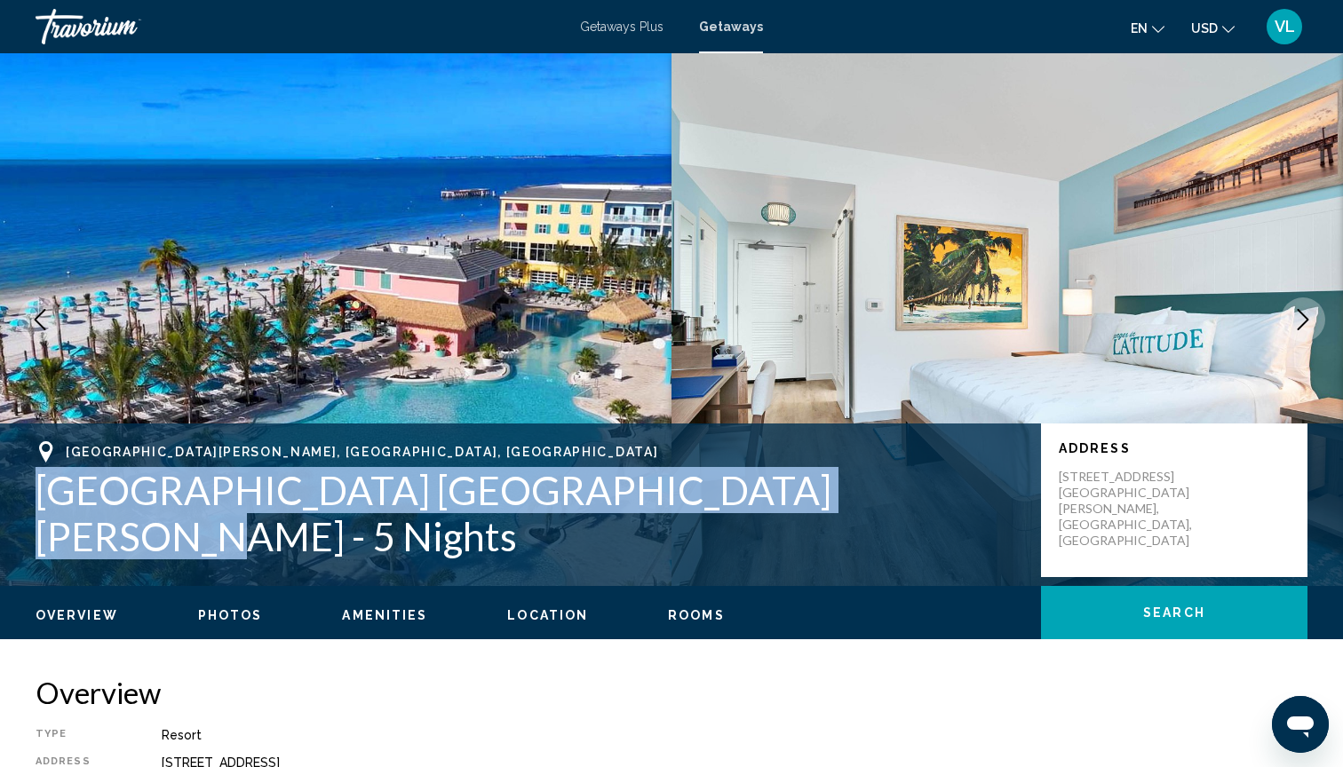
drag, startPoint x: 41, startPoint y: 501, endPoint x: 822, endPoint y: 498, distance: 781.5
click at [822, 498] on h1 "[GEOGRAPHIC_DATA] [GEOGRAPHIC_DATA][PERSON_NAME] - 5 Nights" at bounding box center [529, 513] width 987 height 92
copy h1 "[GEOGRAPHIC_DATA] [GEOGRAPHIC_DATA][PERSON_NAME]"
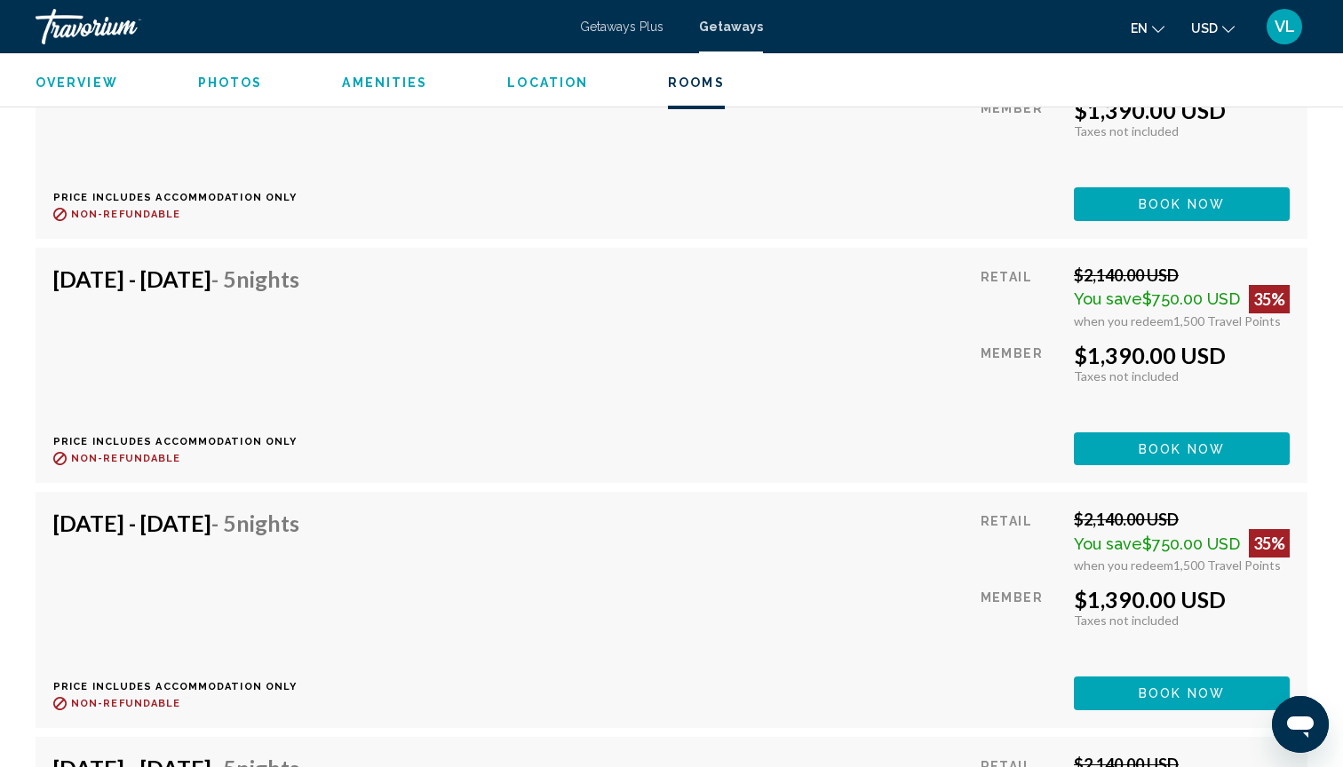
scroll to position [8710, 0]
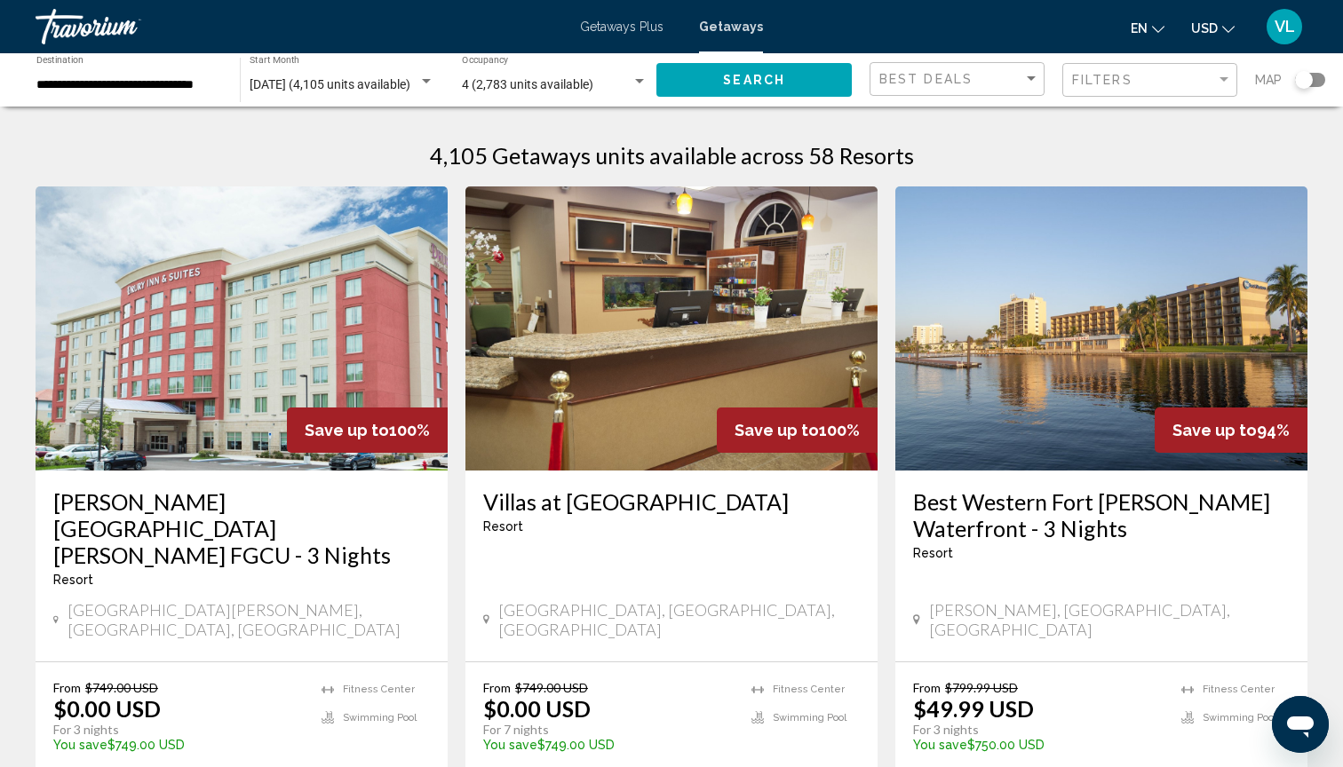
click at [149, 84] on input "**********" at bounding box center [129, 85] width 186 height 14
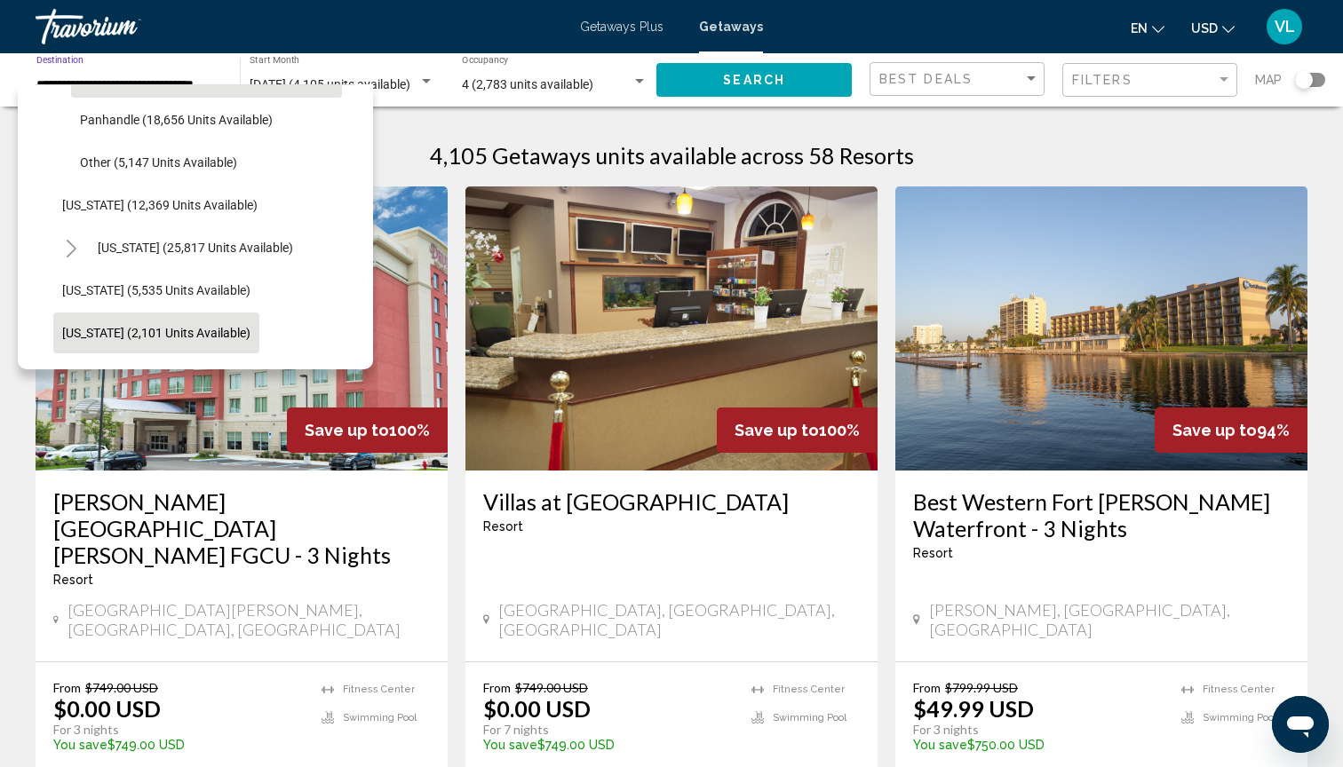
scroll to position [551, 0]
click at [76, 244] on icon "Toggle Hawaii (25,817 units available)" at bounding box center [71, 248] width 13 height 18
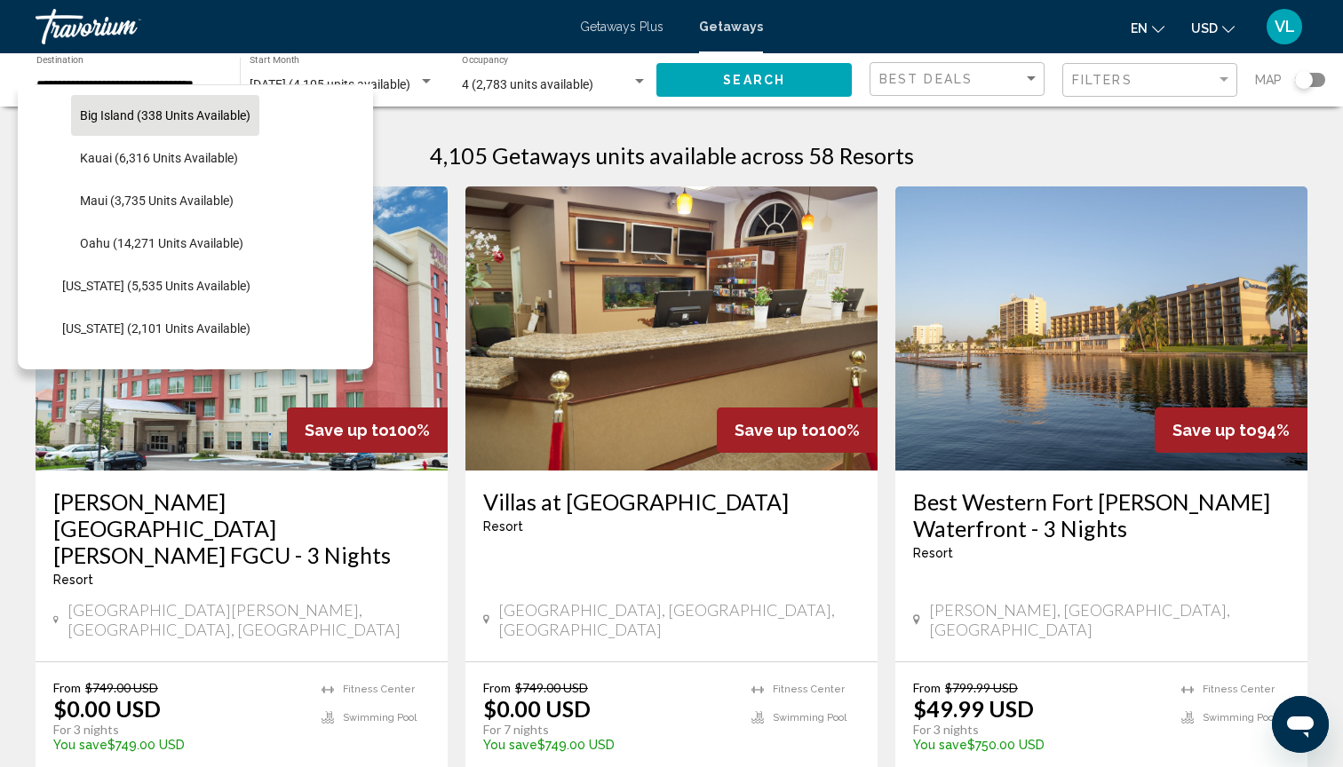
scroll to position [729, 0]
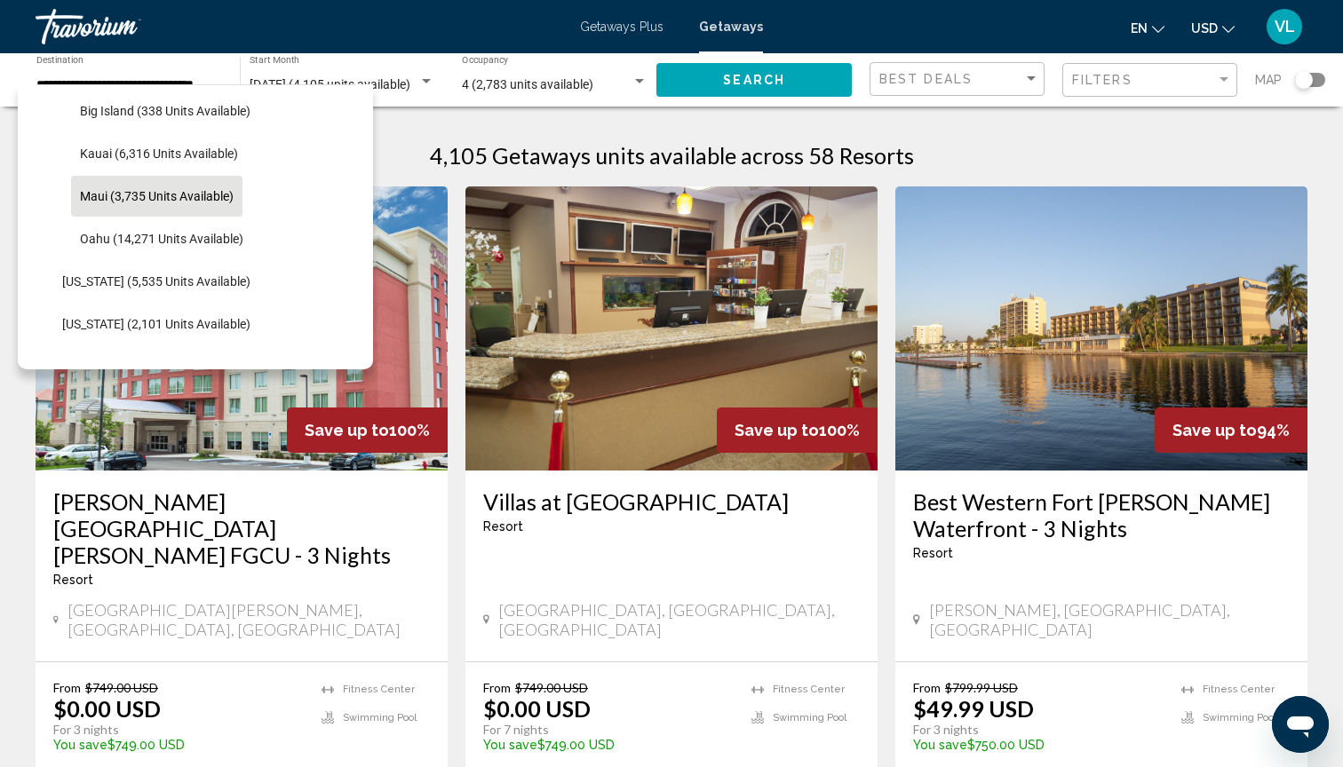
click at [155, 198] on span "Maui (3,735 units available)" at bounding box center [157, 196] width 154 height 14
type input "**********"
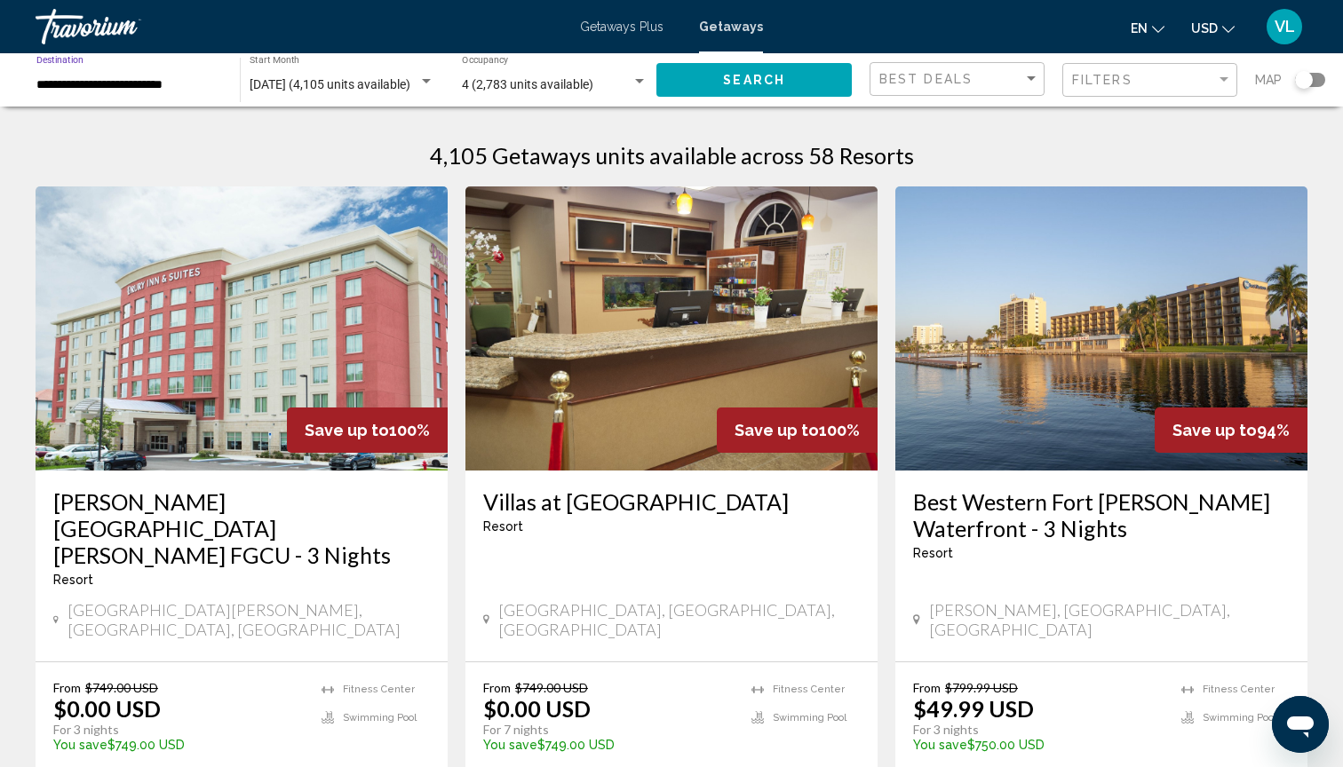
click at [808, 85] on button "Search" at bounding box center [753, 79] width 195 height 33
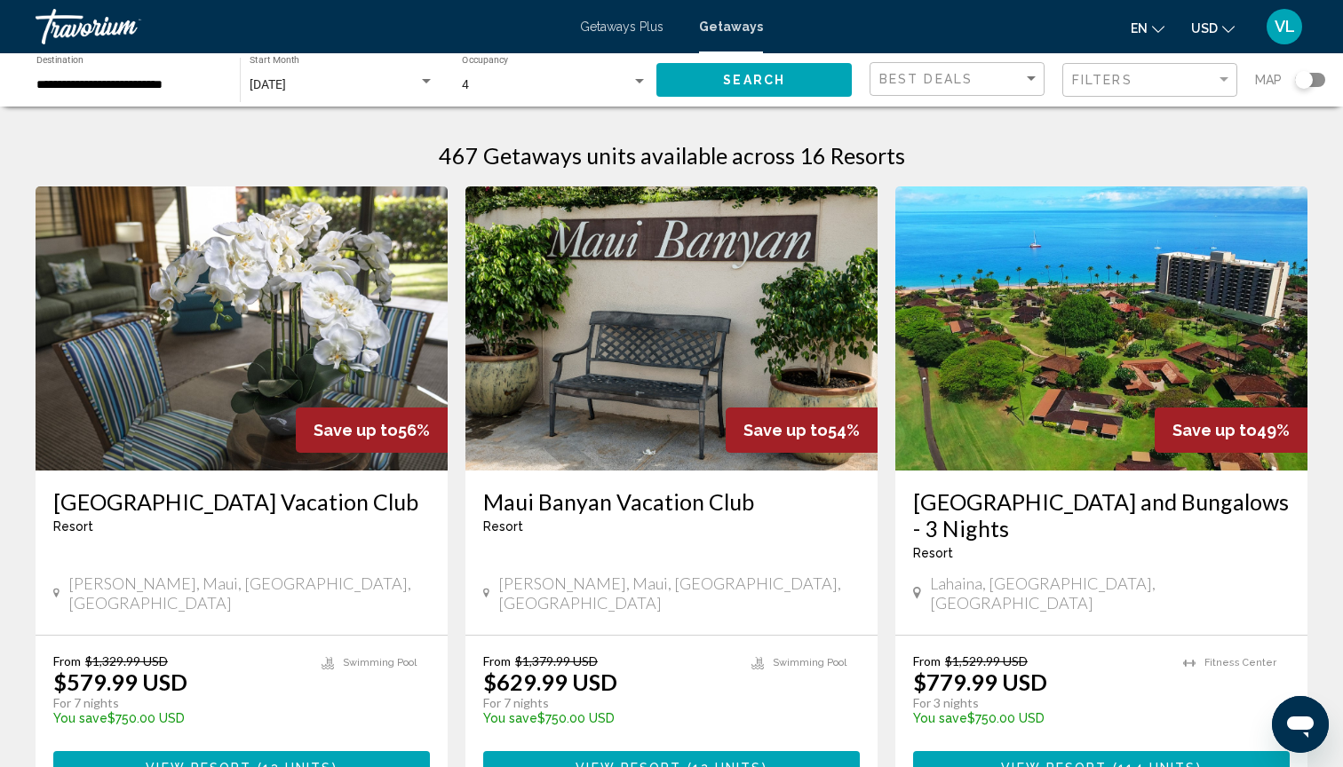
click at [1307, 83] on div "Search widget" at bounding box center [1304, 80] width 18 height 18
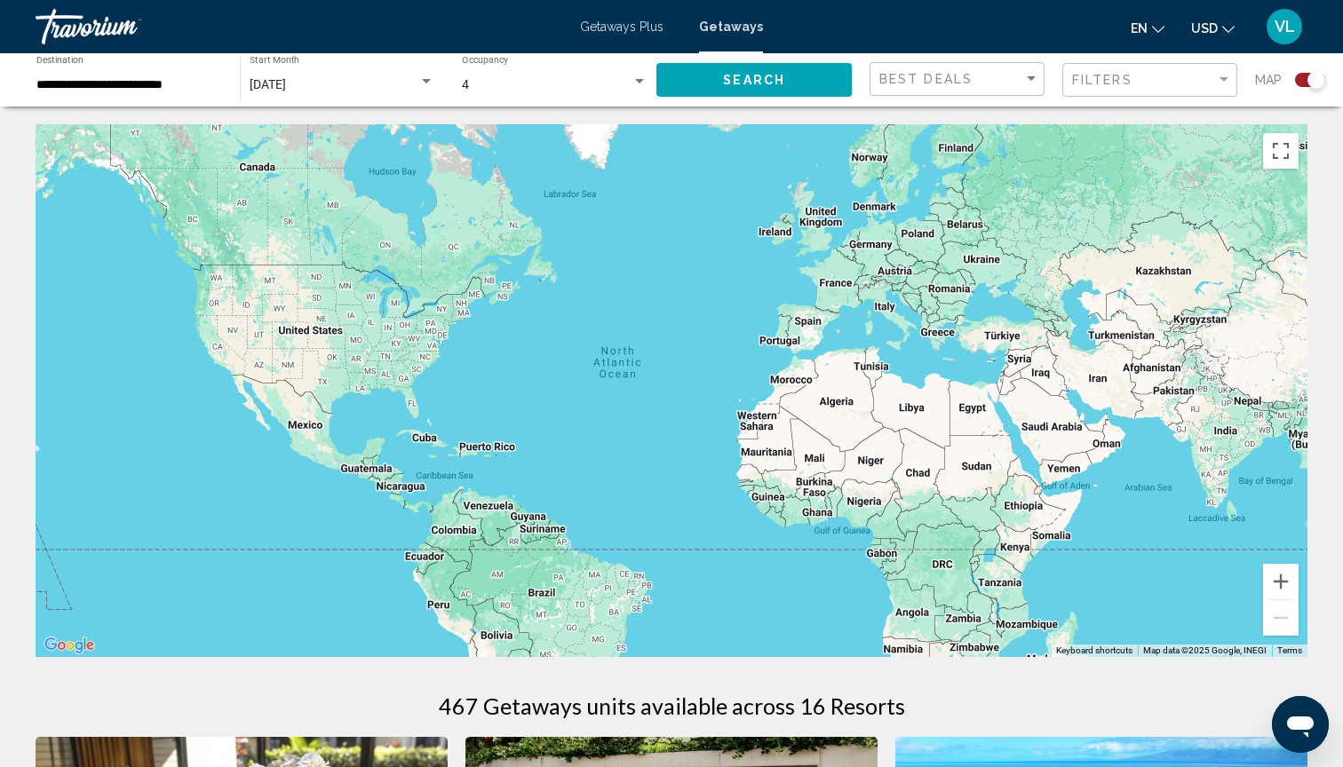
click at [1137, 305] on div "Main content" at bounding box center [672, 390] width 1272 height 533
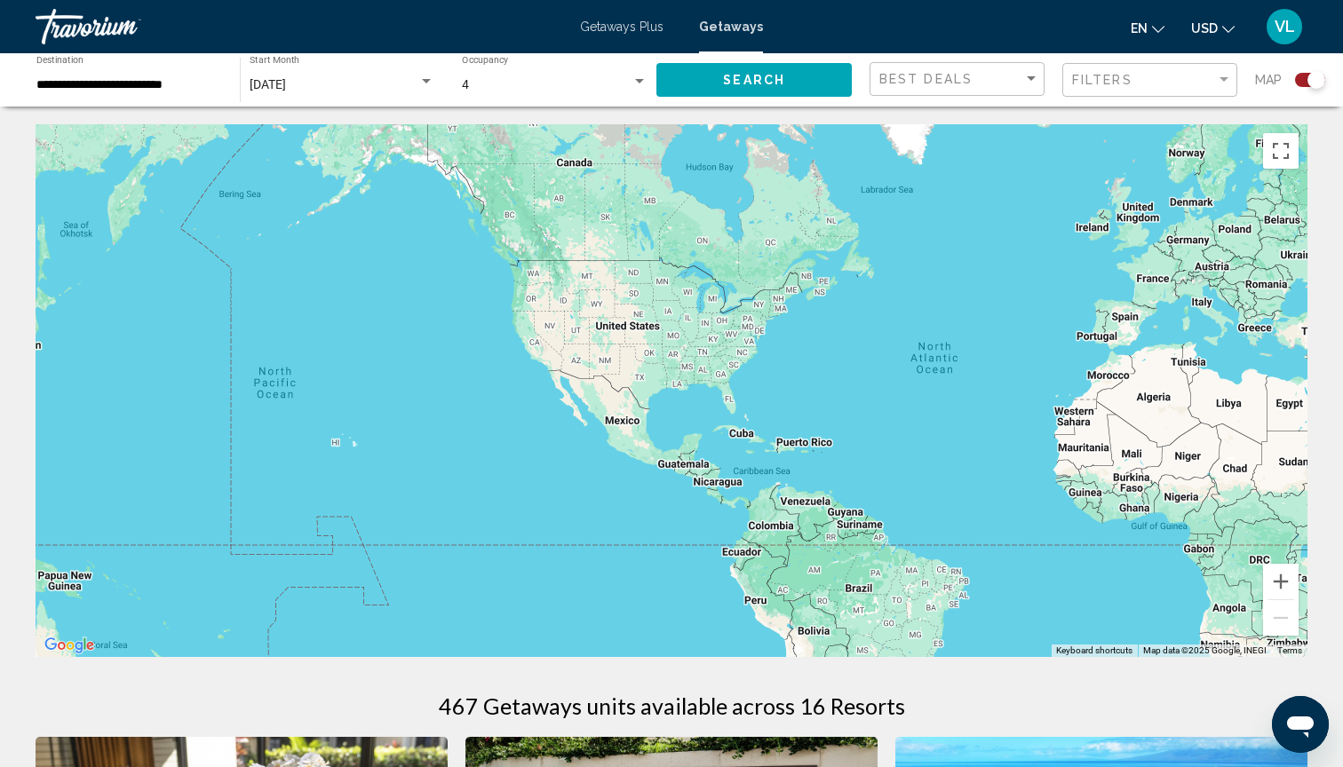
drag, startPoint x: 239, startPoint y: 420, endPoint x: 567, endPoint y: 416, distance: 328.6
click at [566, 416] on div "Main content" at bounding box center [672, 390] width 1272 height 533
click at [349, 423] on image "Main content" at bounding box center [350, 420] width 11 height 11
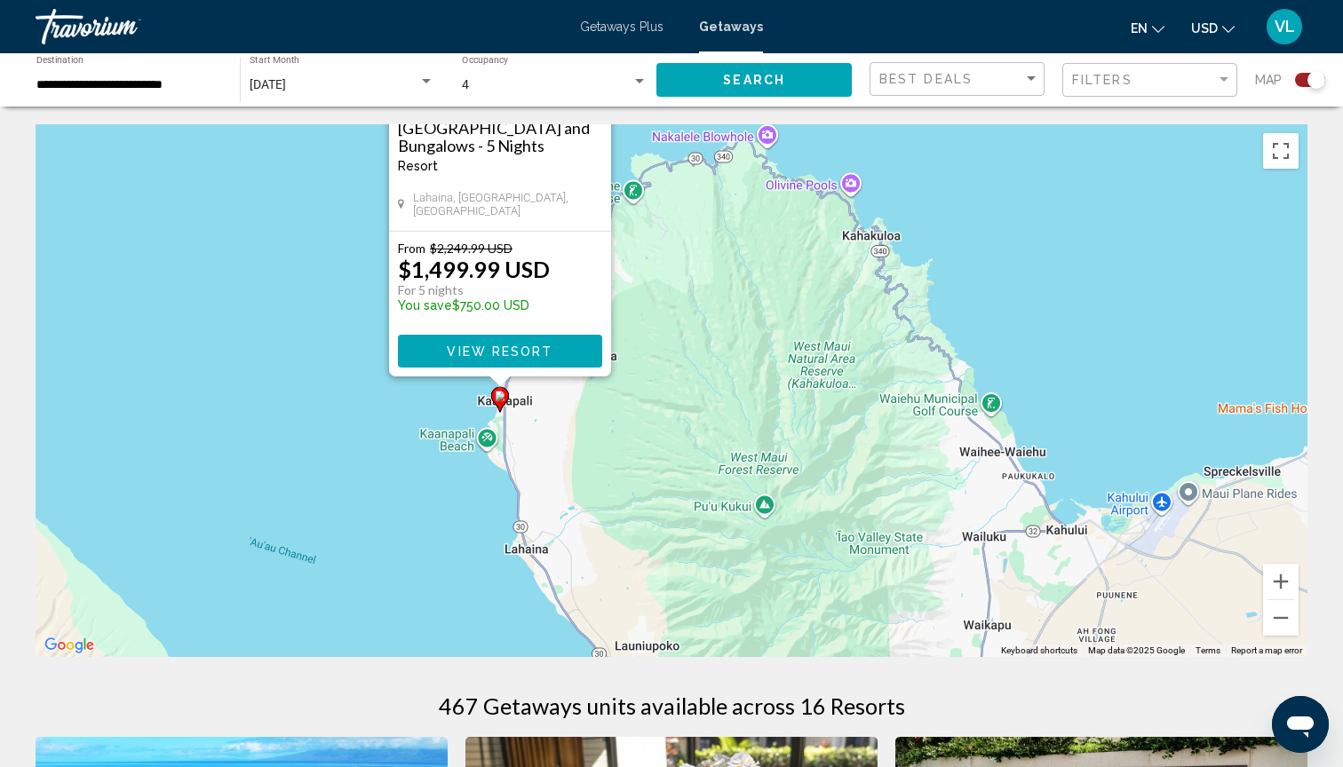
drag, startPoint x: 526, startPoint y: 583, endPoint x: 353, endPoint y: 364, distance: 278.8
click at [353, 364] on div "To activate drag with keyboard, press Alt + Enter. Once in keyboard drag state,…" at bounding box center [672, 390] width 1272 height 533
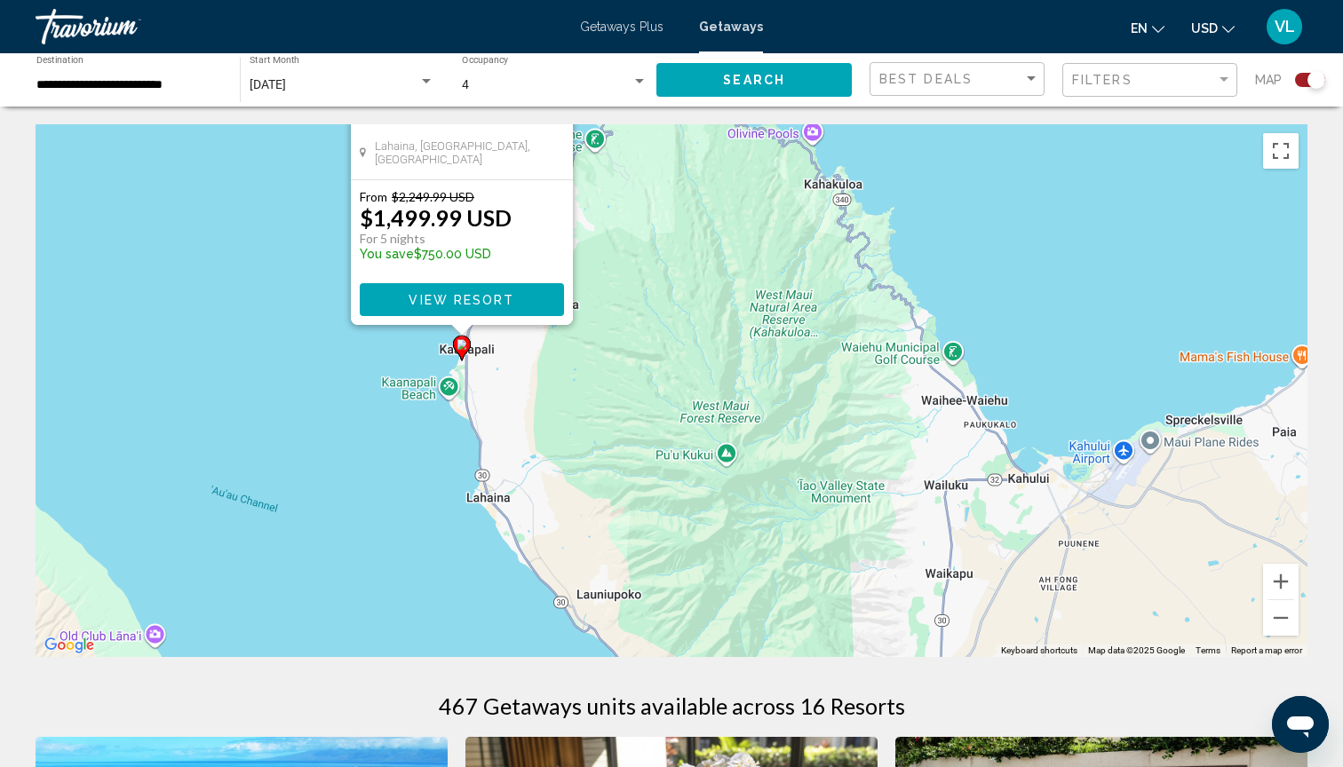
click at [484, 393] on div "To activate drag with keyboard, press Alt + Enter. Once in keyboard drag state,…" at bounding box center [672, 390] width 1272 height 533
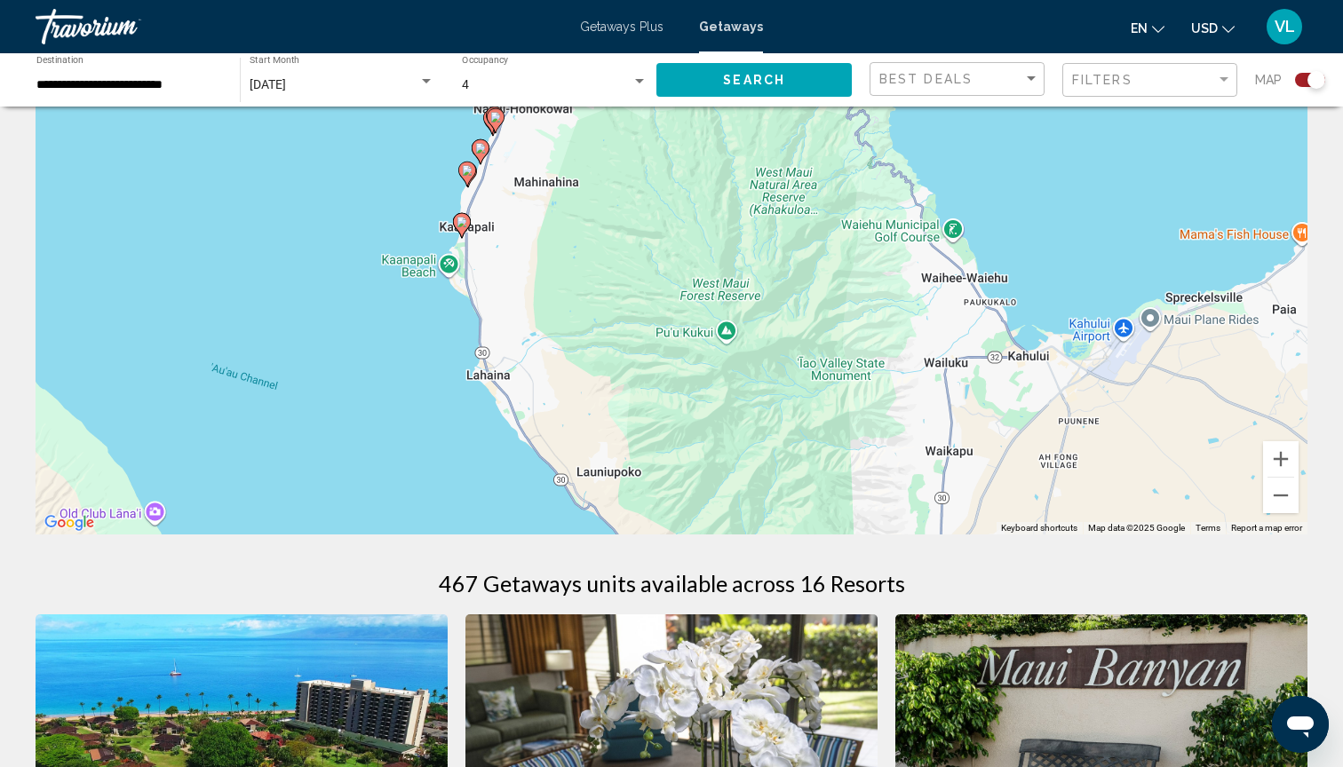
scroll to position [133, 0]
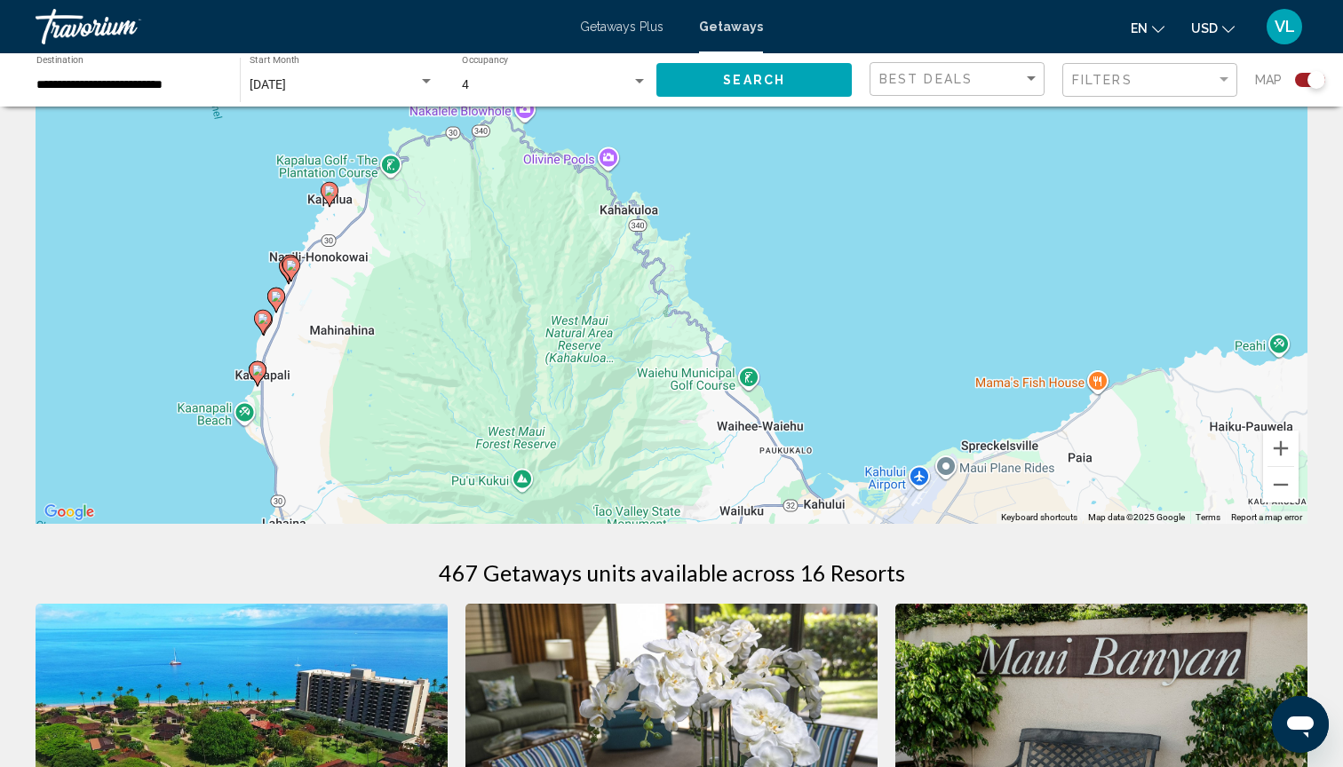
drag, startPoint x: 557, startPoint y: 357, endPoint x: 351, endPoint y: 516, distance: 260.2
click at [351, 516] on div "To activate drag with keyboard, press Alt + Enter. Once in keyboard drag state,…" at bounding box center [672, 257] width 1272 height 533
click at [1277, 480] on button "Zoom out" at bounding box center [1281, 485] width 36 height 36
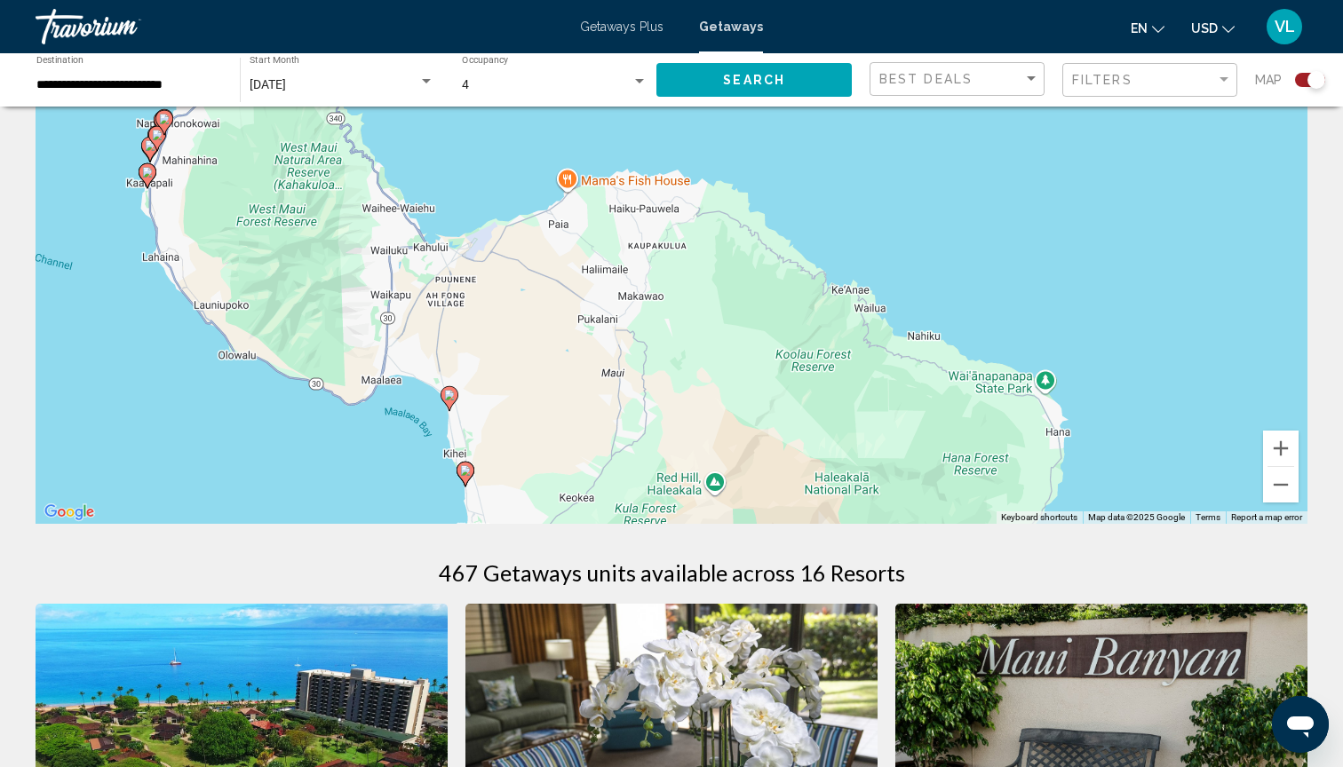
drag, startPoint x: 1006, startPoint y: 441, endPoint x: 690, endPoint y: 307, distance: 343.4
click at [690, 307] on div "To activate drag with keyboard, press Alt + Enter. Once in keyboard drag state,…" at bounding box center [672, 257] width 1272 height 533
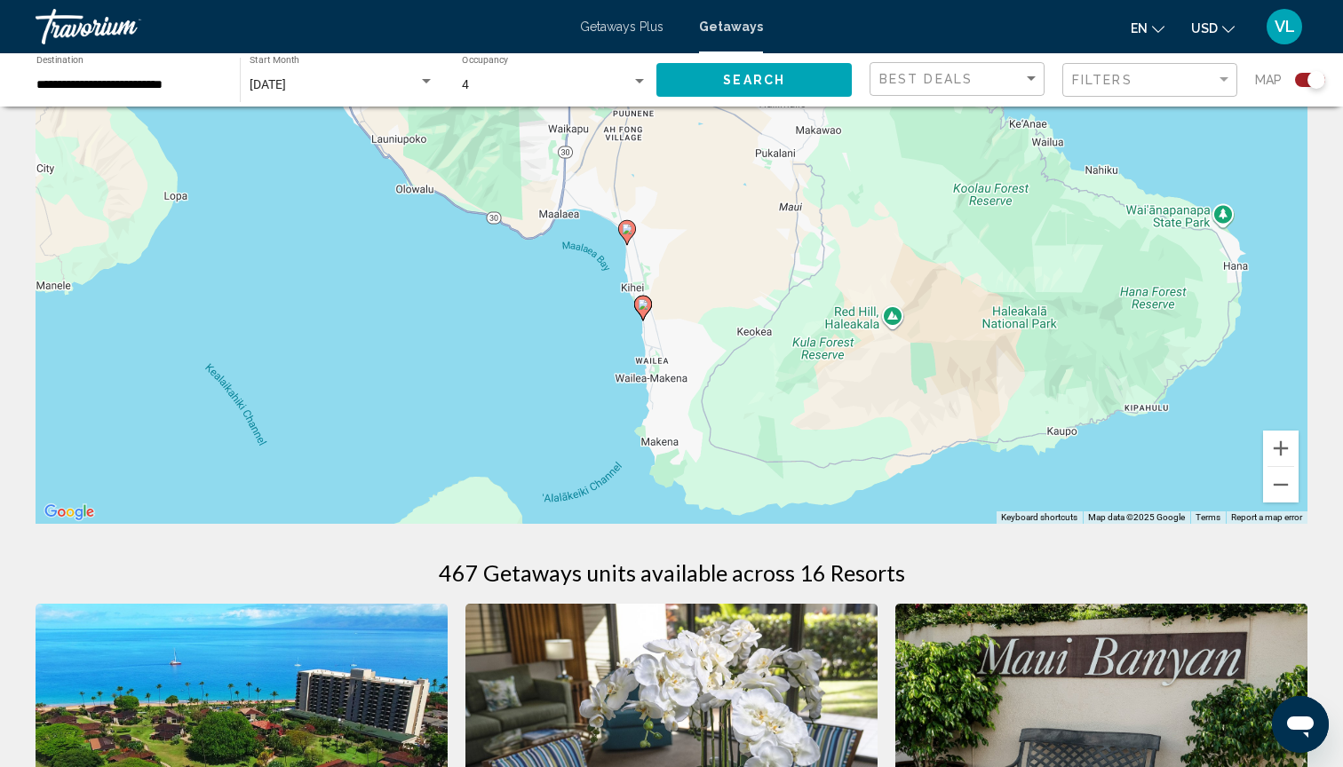
drag, startPoint x: 670, startPoint y: 364, endPoint x: 850, endPoint y: 199, distance: 243.8
click at [850, 199] on div "To activate drag with keyboard, press Alt + Enter. Once in keyboard drag state,…" at bounding box center [672, 257] width 1272 height 533
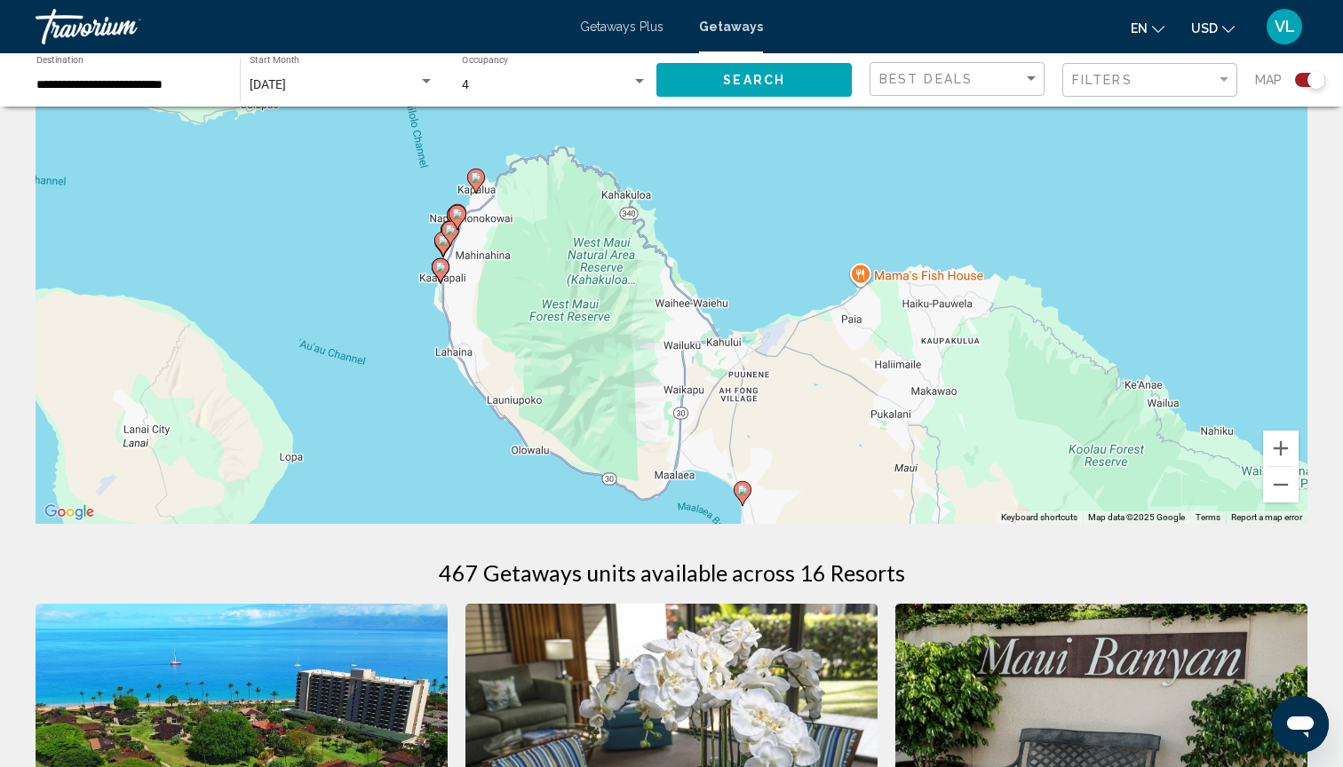
drag, startPoint x: 680, startPoint y: 264, endPoint x: 796, endPoint y: 535, distance: 294.4
click at [444, 268] on image "Main content" at bounding box center [440, 267] width 11 height 11
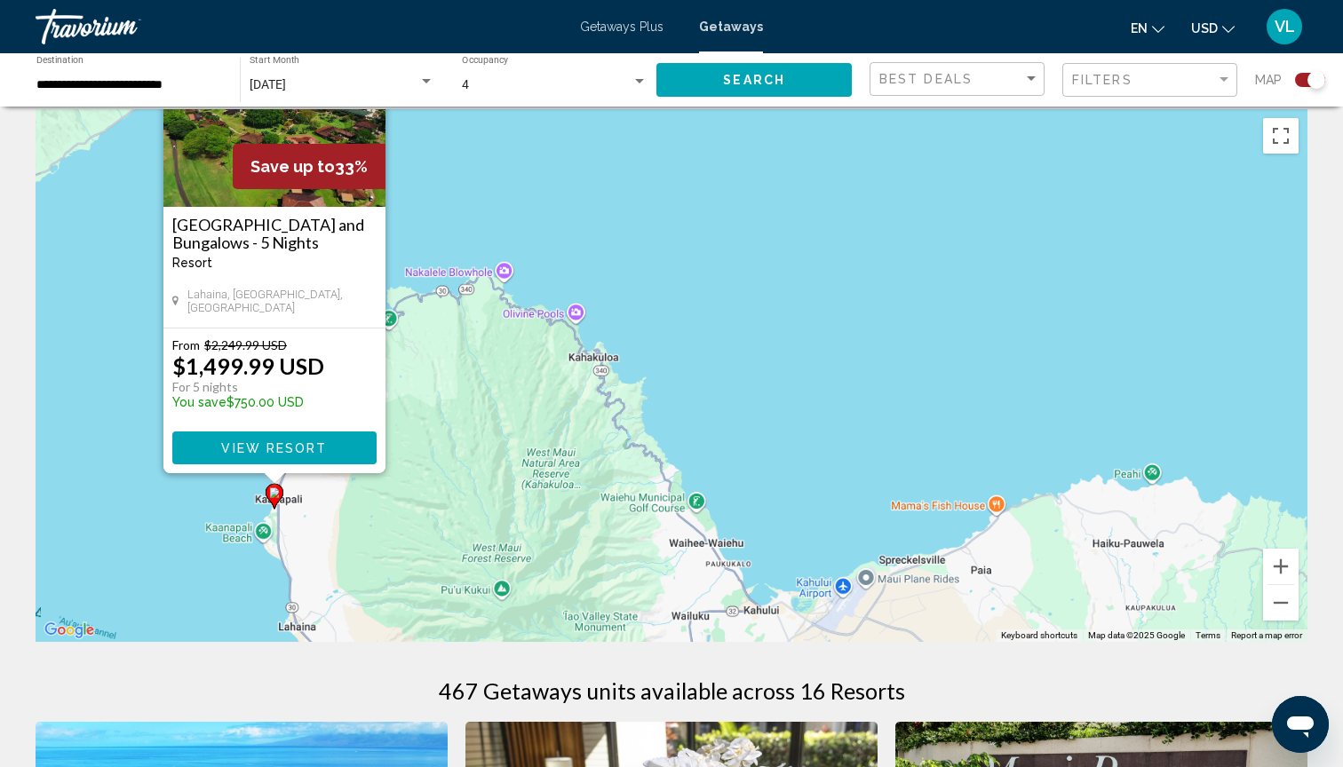
scroll to position [0, 0]
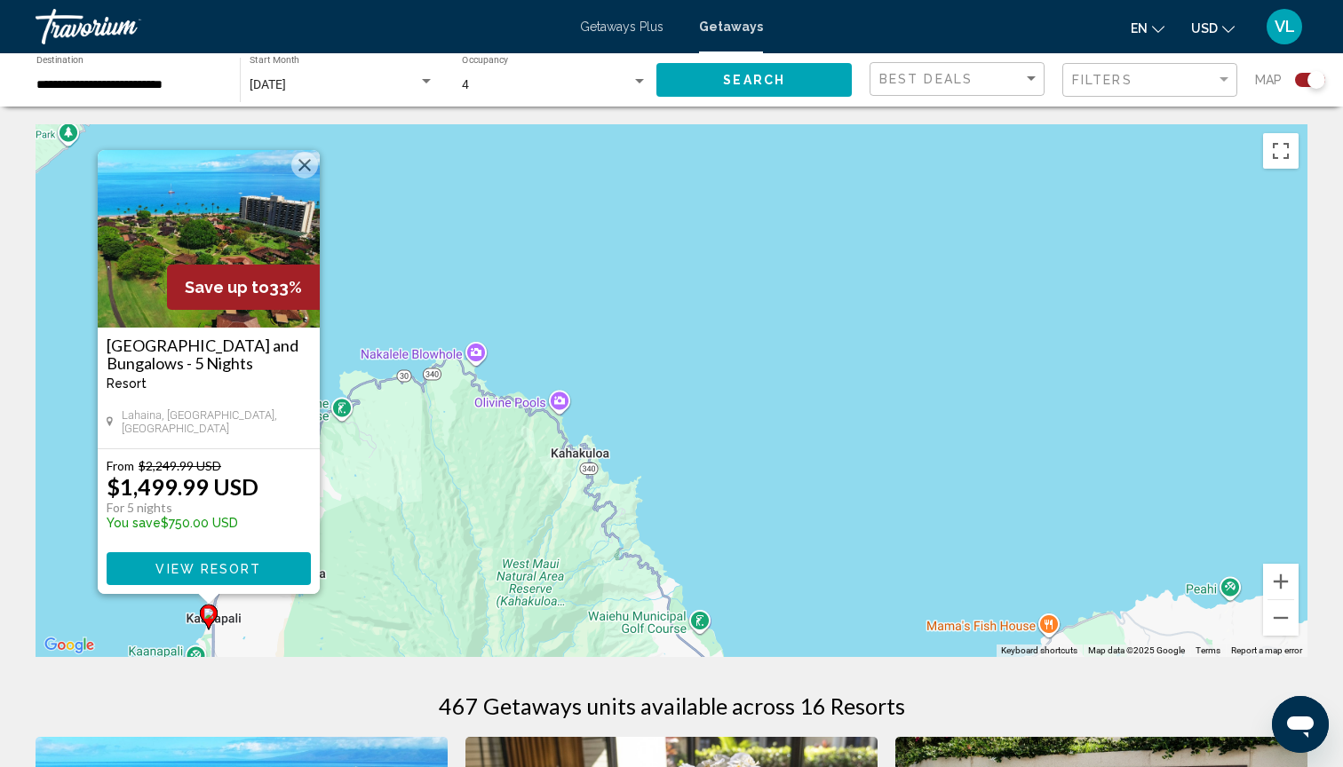
click at [81, 551] on div "To activate drag with keyboard, press Alt + Enter. Once in keyboard drag state,…" at bounding box center [672, 390] width 1272 height 533
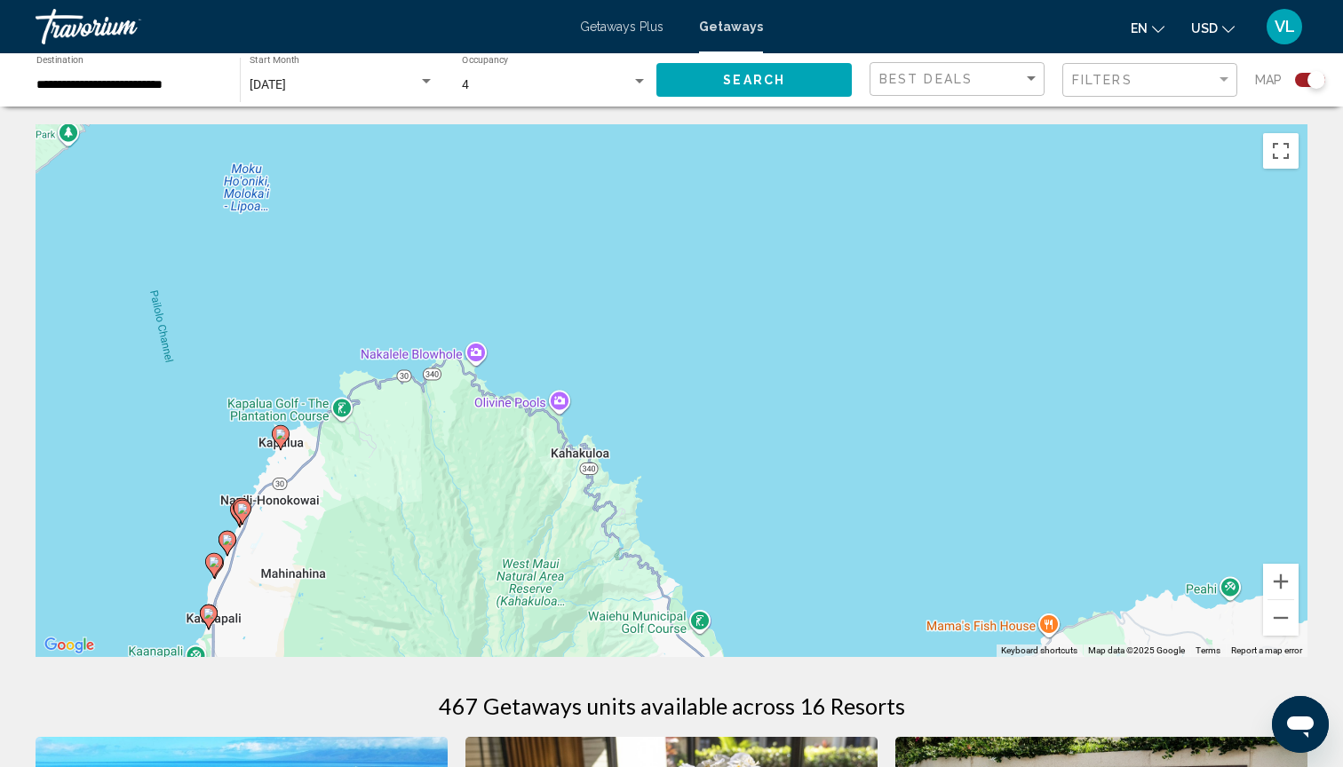
click at [218, 566] on image "Main content" at bounding box center [214, 562] width 11 height 11
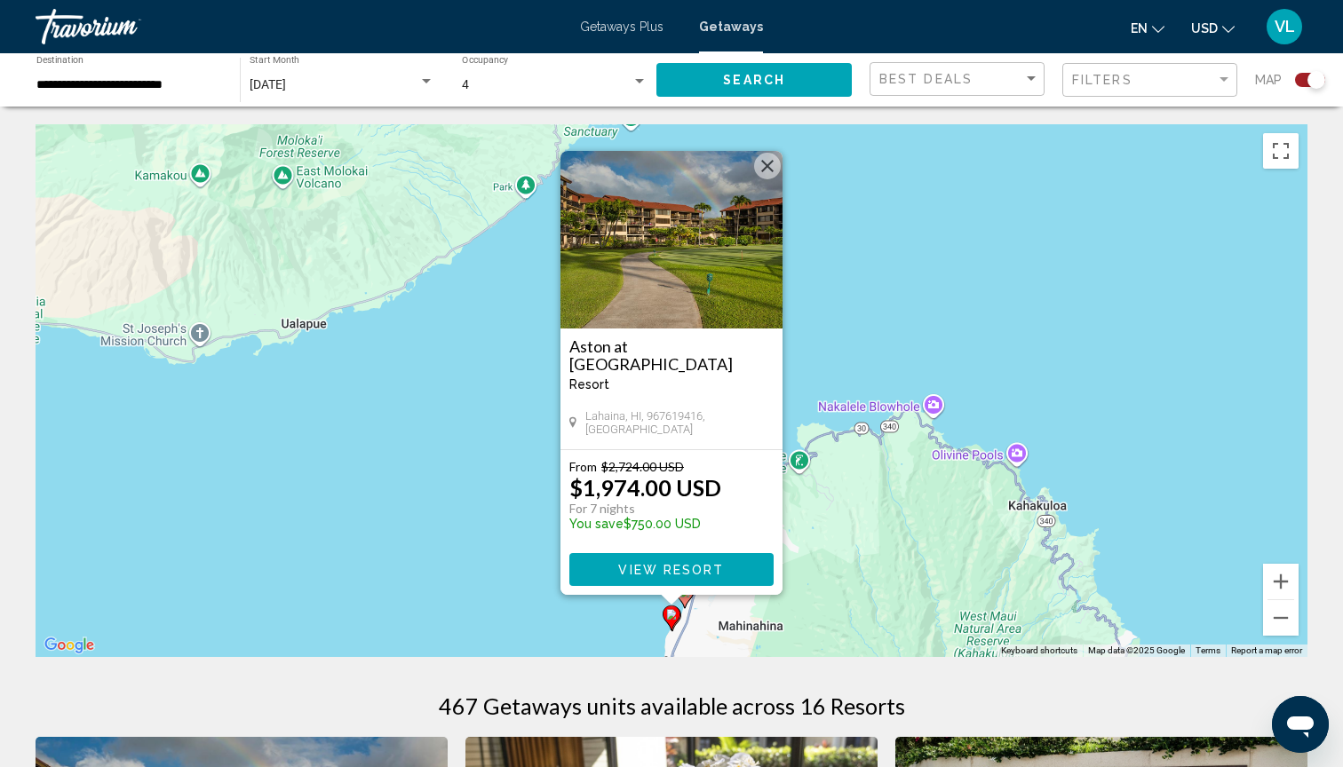
click at [517, 529] on div "To activate drag with keyboard, press Alt + Enter. Once in keyboard drag state,…" at bounding box center [672, 390] width 1272 height 533
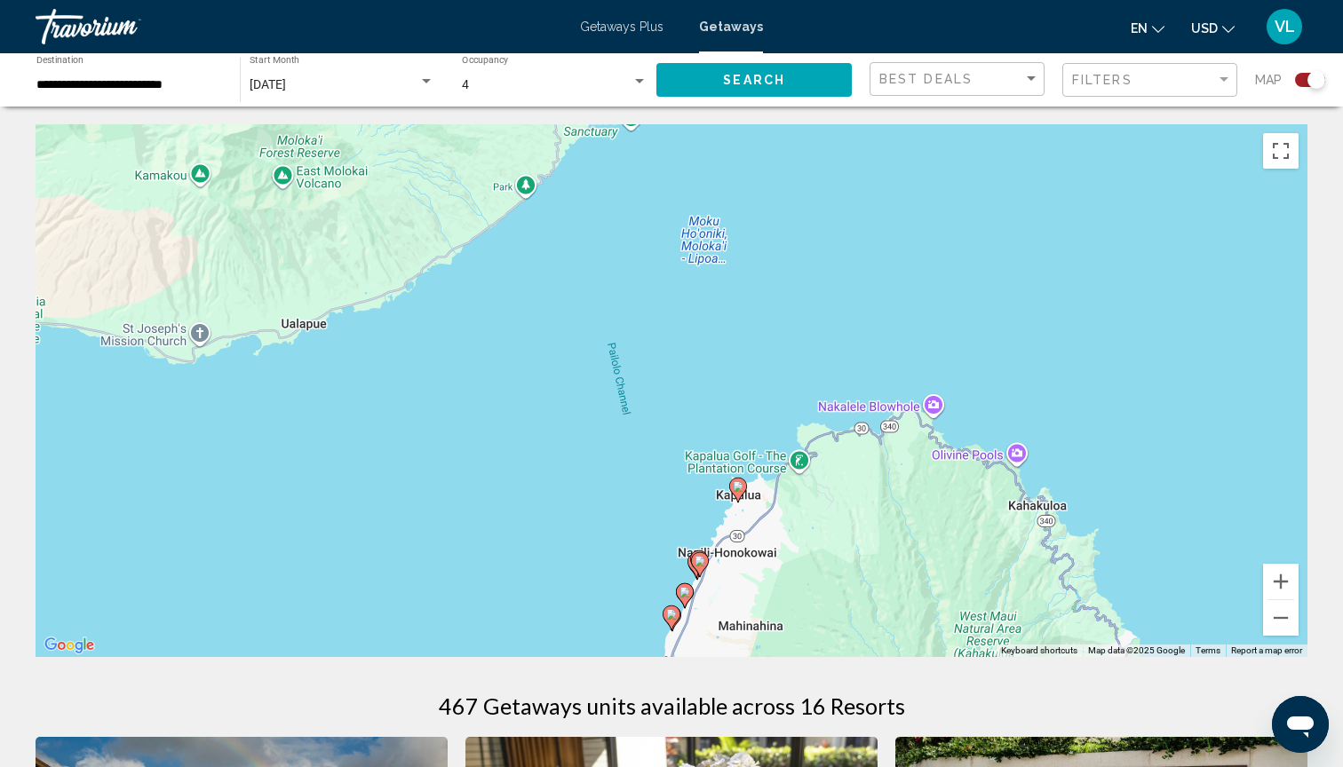
click at [686, 594] on image "Main content" at bounding box center [684, 592] width 11 height 11
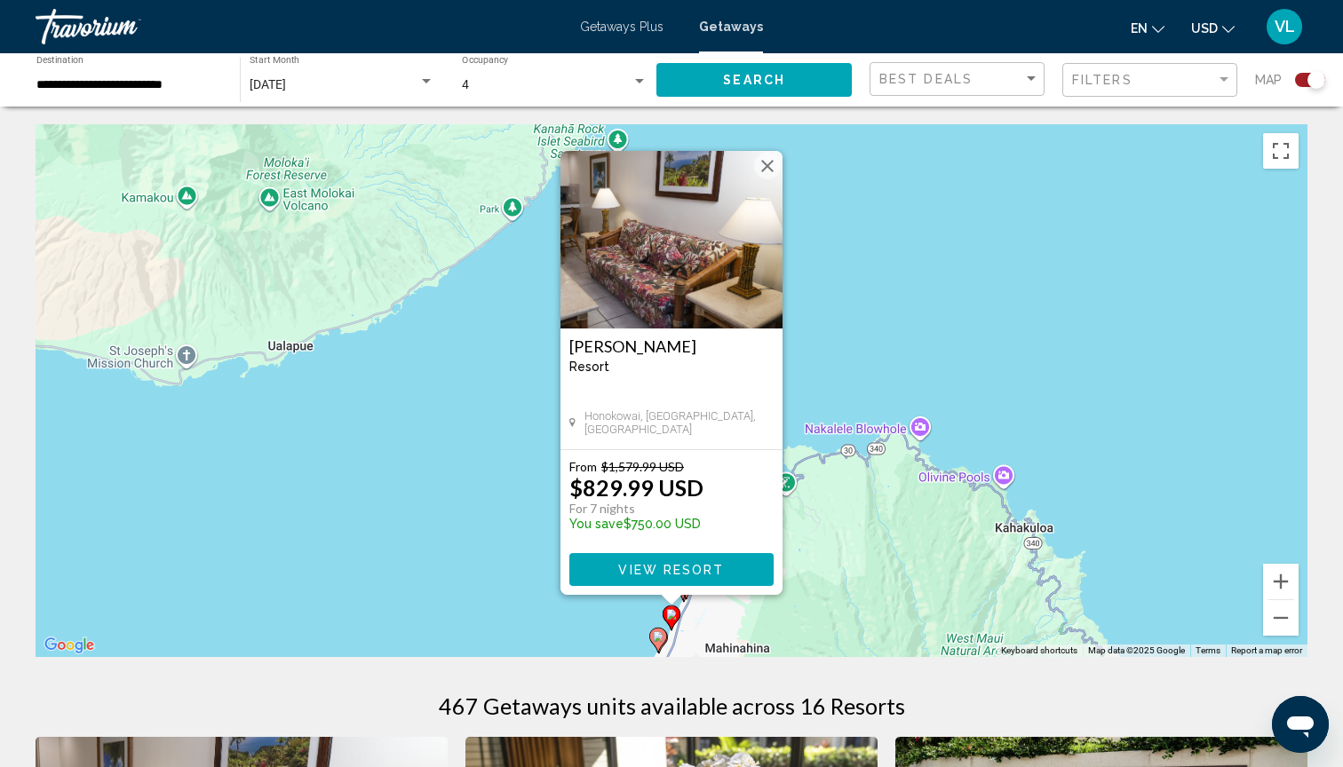
click at [542, 591] on div "To activate drag with keyboard, press Alt + Enter. Once in keyboard drag state,…" at bounding box center [672, 390] width 1272 height 533
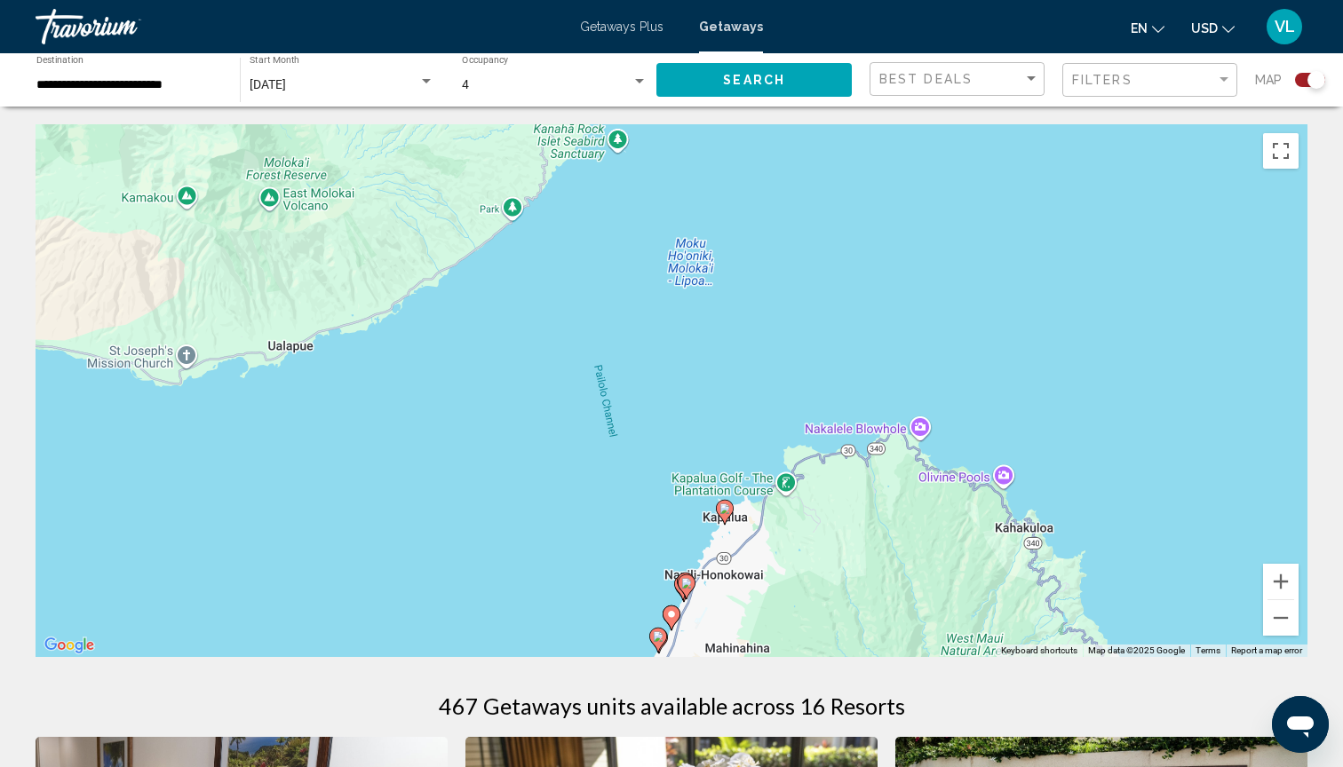
click at [690, 586] on image "Main content" at bounding box center [686, 583] width 11 height 11
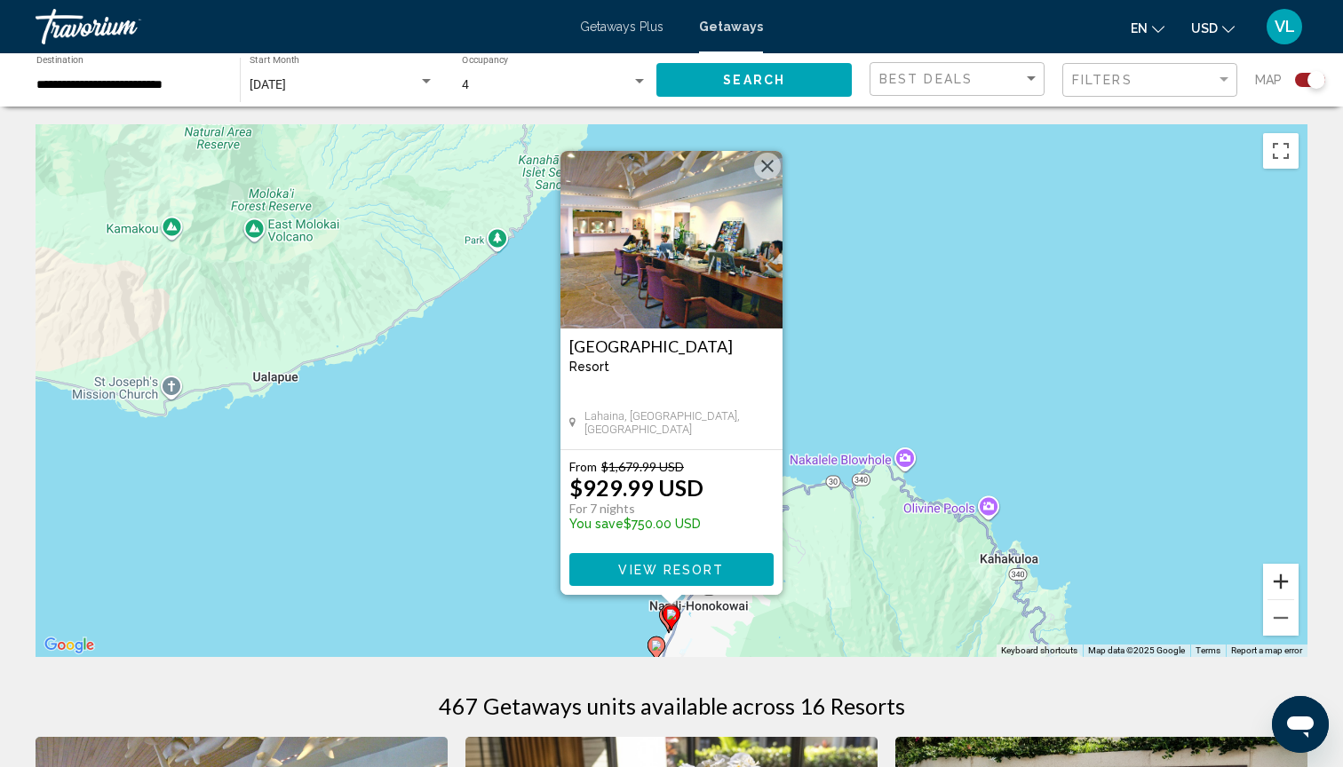
click at [1282, 576] on button "Zoom in" at bounding box center [1281, 582] width 36 height 36
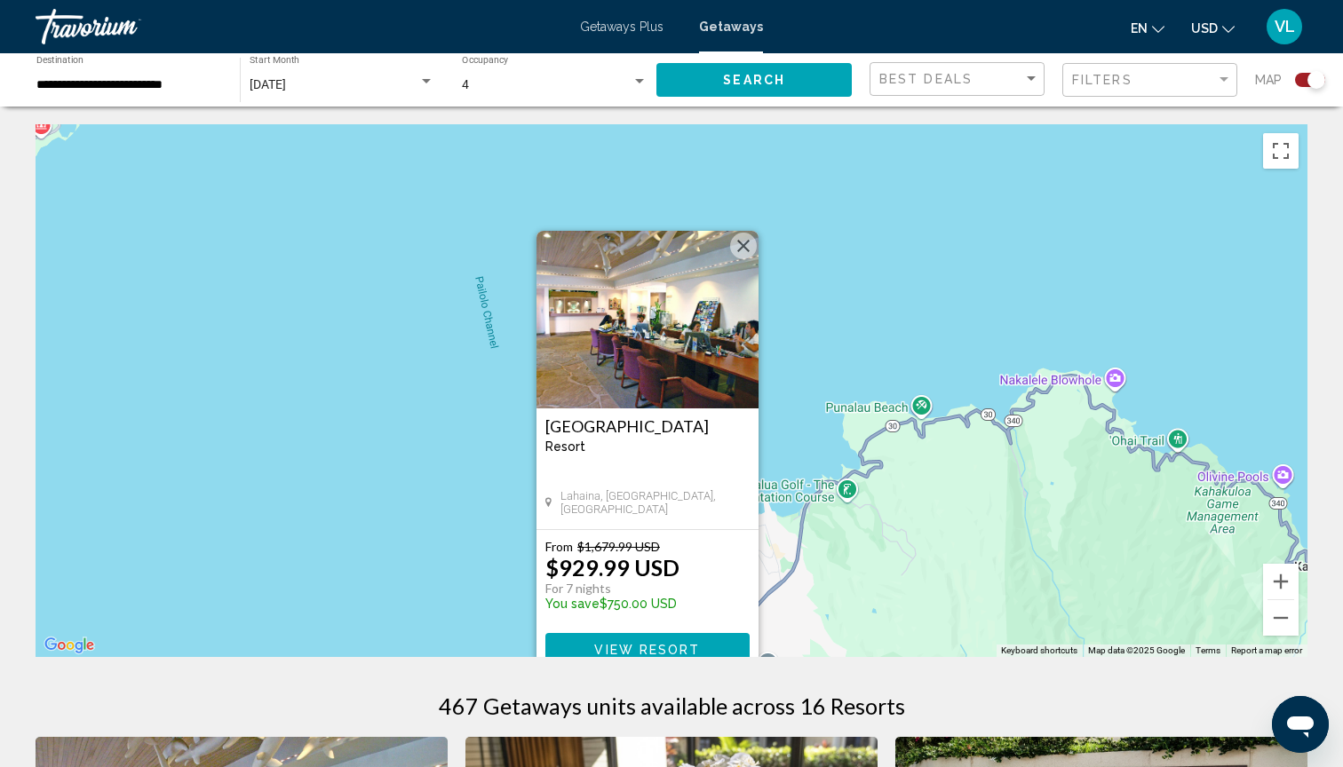
drag, startPoint x: 916, startPoint y: 628, endPoint x: 886, endPoint y: 362, distance: 267.1
click at [886, 362] on div "To activate drag with keyboard, press Alt + Enter. Once in keyboard drag state,…" at bounding box center [672, 390] width 1272 height 533
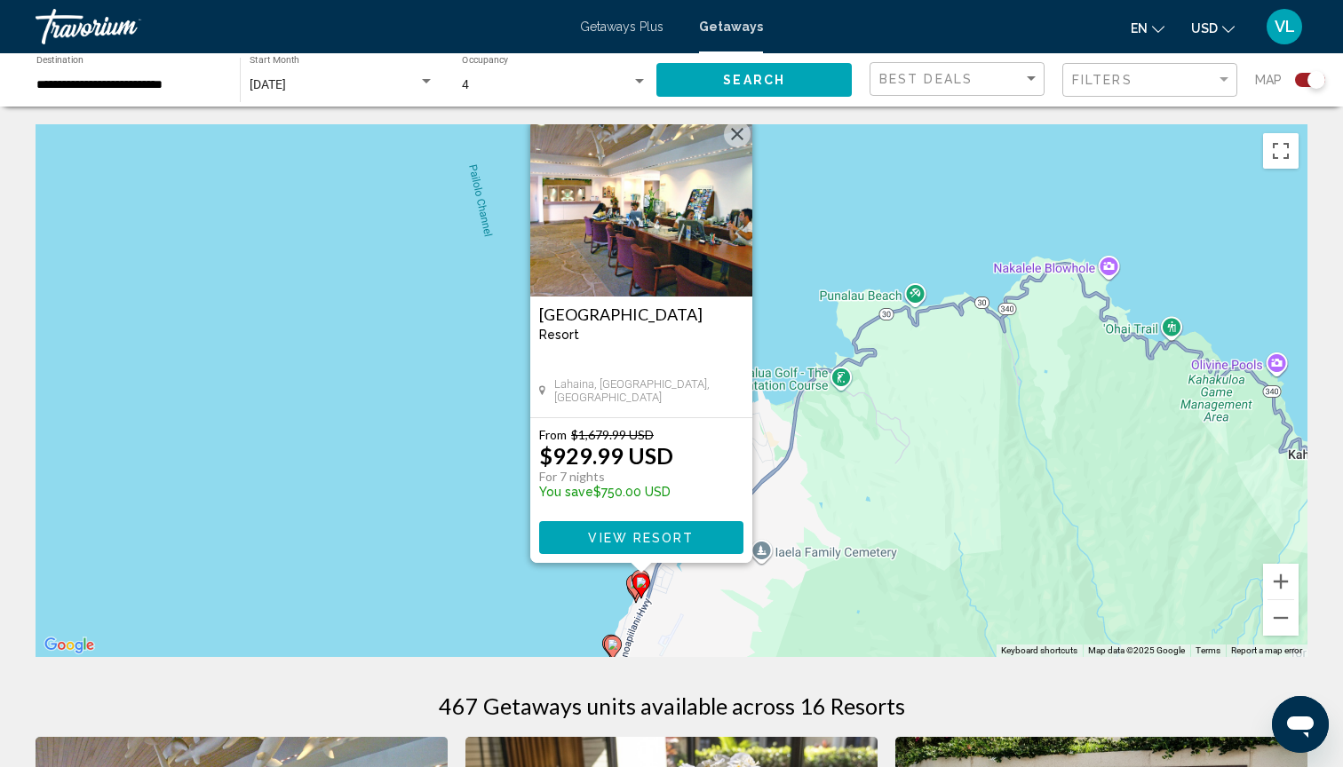
click at [838, 389] on div "To activate drag with keyboard, press Alt + Enter. Once in keyboard drag state,…" at bounding box center [672, 390] width 1272 height 533
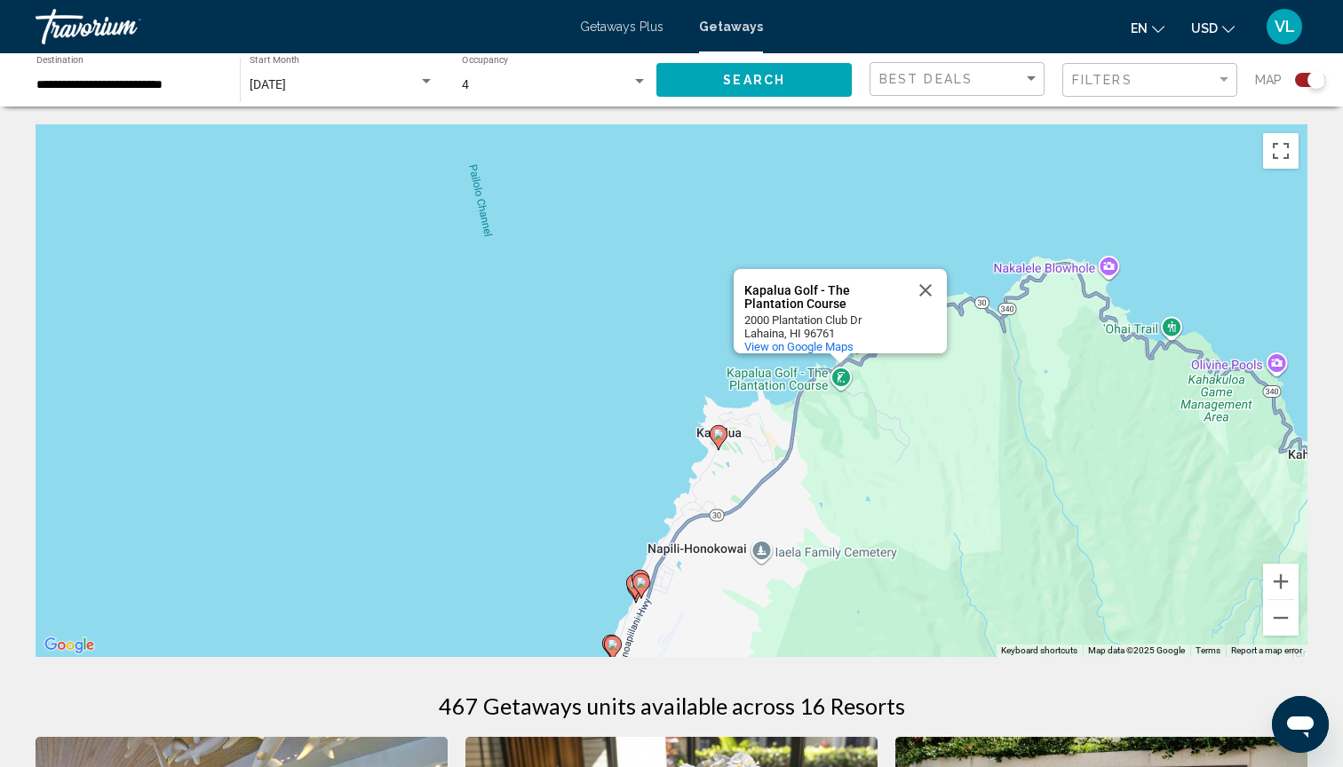
drag, startPoint x: 768, startPoint y: 518, endPoint x: 779, endPoint y: 463, distance: 56.1
click at [779, 463] on div "To activate drag with keyboard, press Alt + Enter. Once in keyboard drag state,…" at bounding box center [672, 390] width 1272 height 533
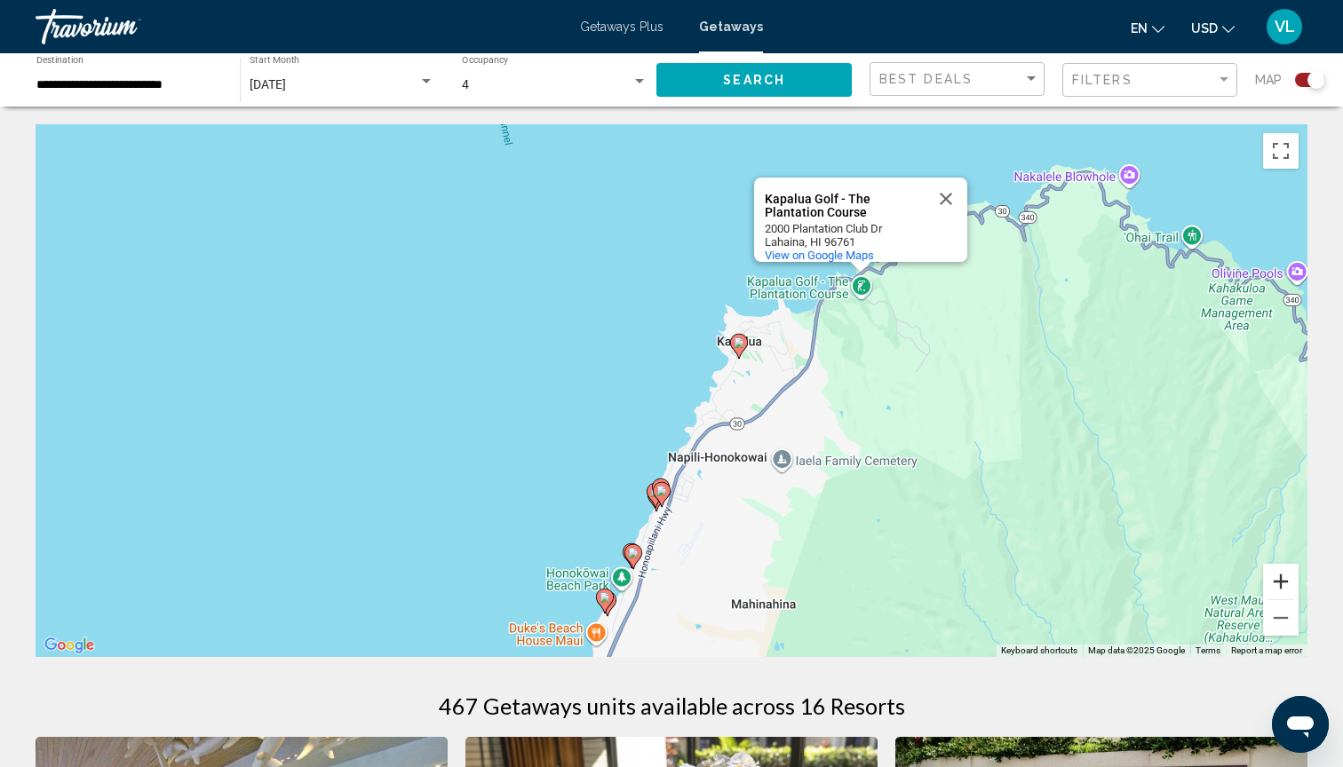
click at [1280, 577] on button "Zoom in" at bounding box center [1281, 582] width 36 height 36
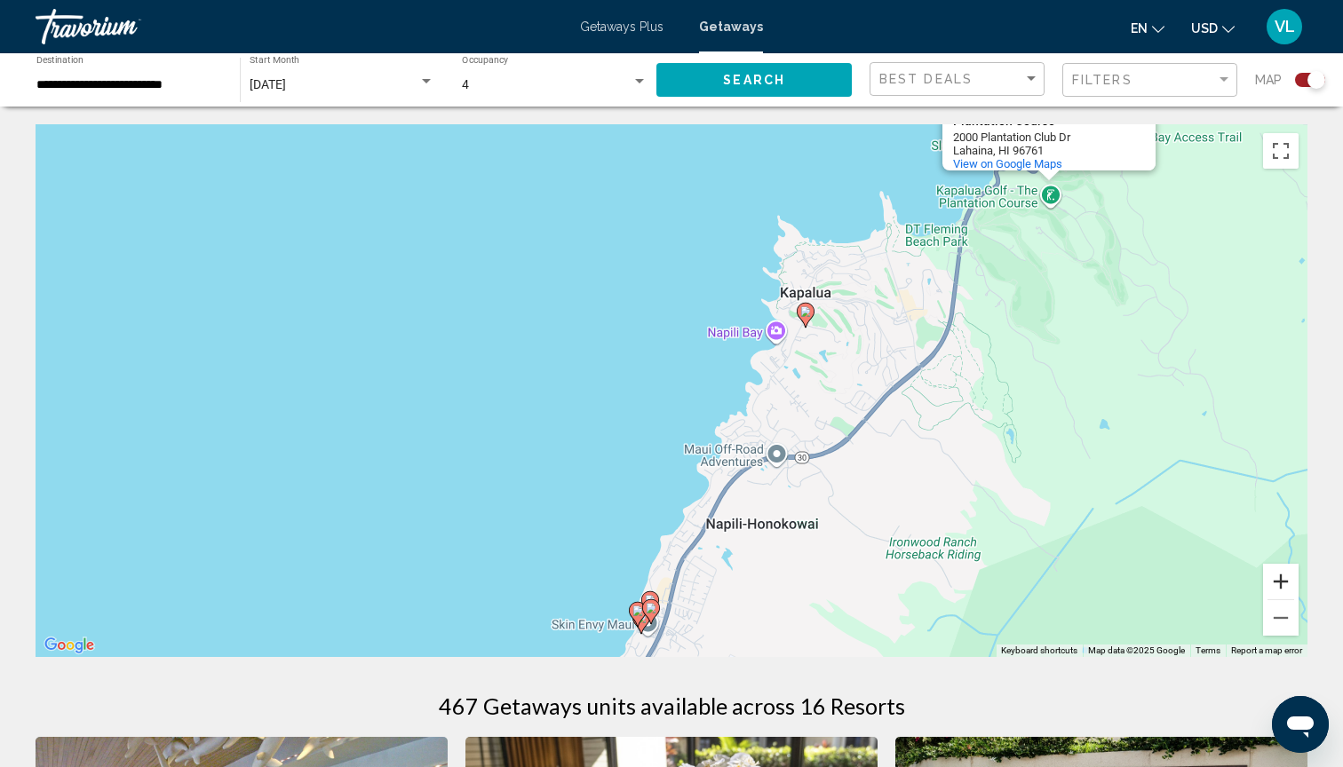
click at [1280, 577] on button "Zoom in" at bounding box center [1281, 582] width 36 height 36
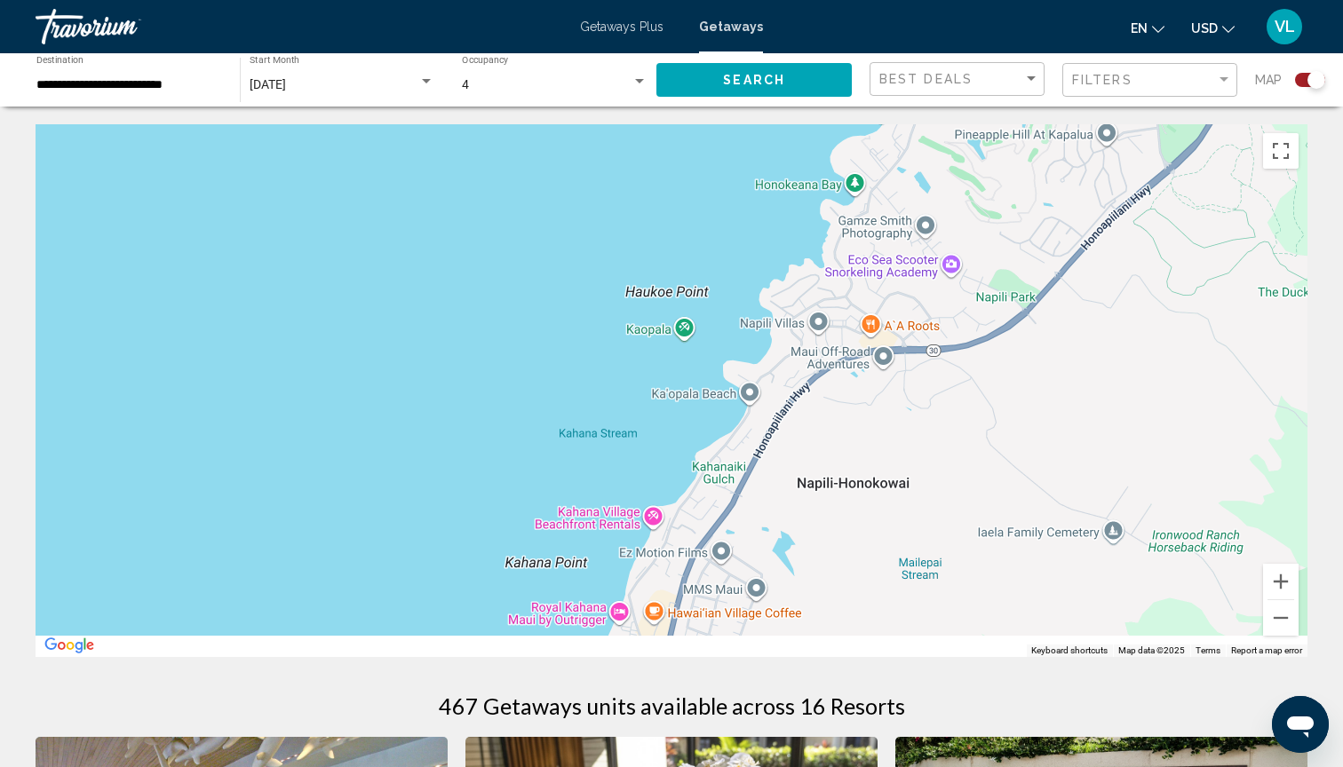
drag, startPoint x: 940, startPoint y: 601, endPoint x: 954, endPoint y: 225, distance: 376.8
click at [954, 225] on div "To activate drag with keyboard, press Alt + Enter. Once in keyboard drag state,…" at bounding box center [672, 390] width 1272 height 533
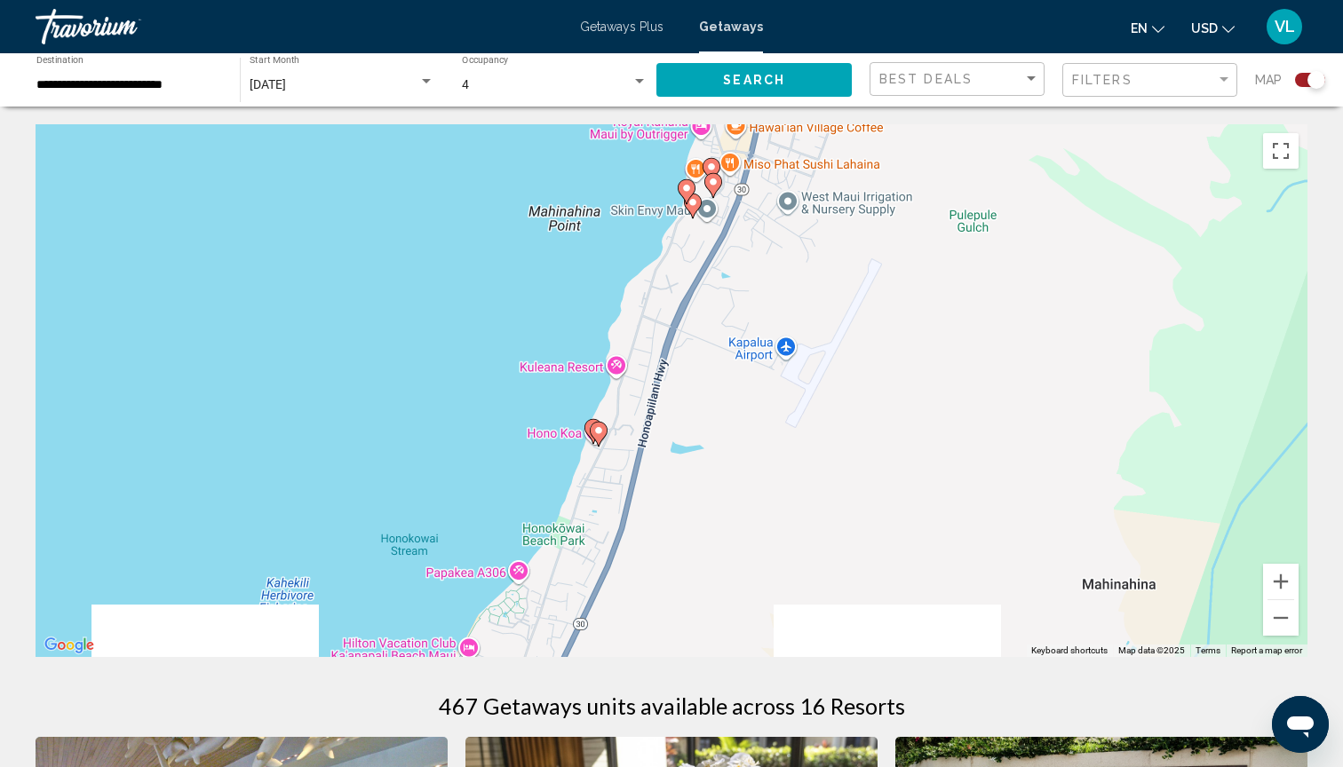
drag, startPoint x: 818, startPoint y: 443, endPoint x: 880, endPoint y: 200, distance: 251.1
click at [880, 200] on div "To activate drag with keyboard, press Alt + Enter. Once in keyboard drag state,…" at bounding box center [672, 390] width 1272 height 533
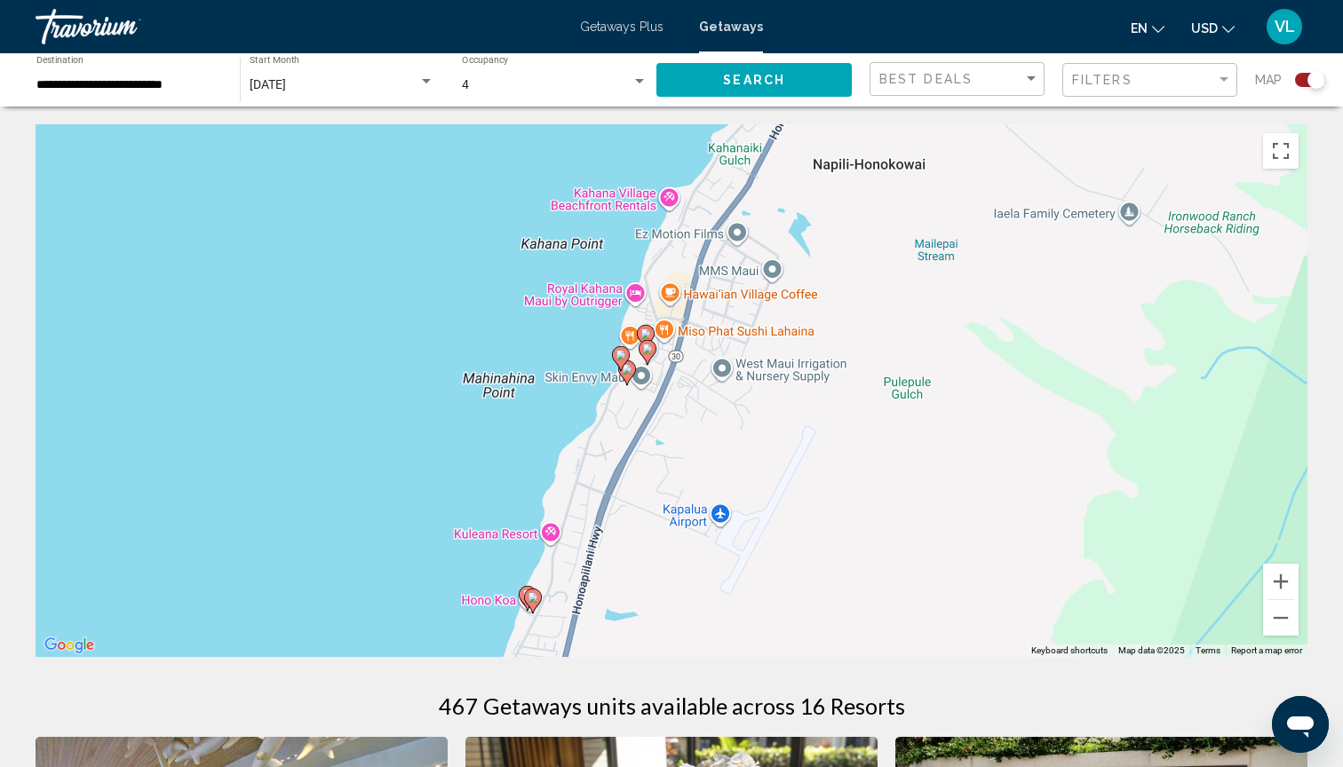
drag, startPoint x: 856, startPoint y: 207, endPoint x: 789, endPoint y: 383, distance: 188.0
click at [789, 383] on div "To activate drag with keyboard, press Alt + Enter. Once in keyboard drag state,…" at bounding box center [672, 390] width 1272 height 533
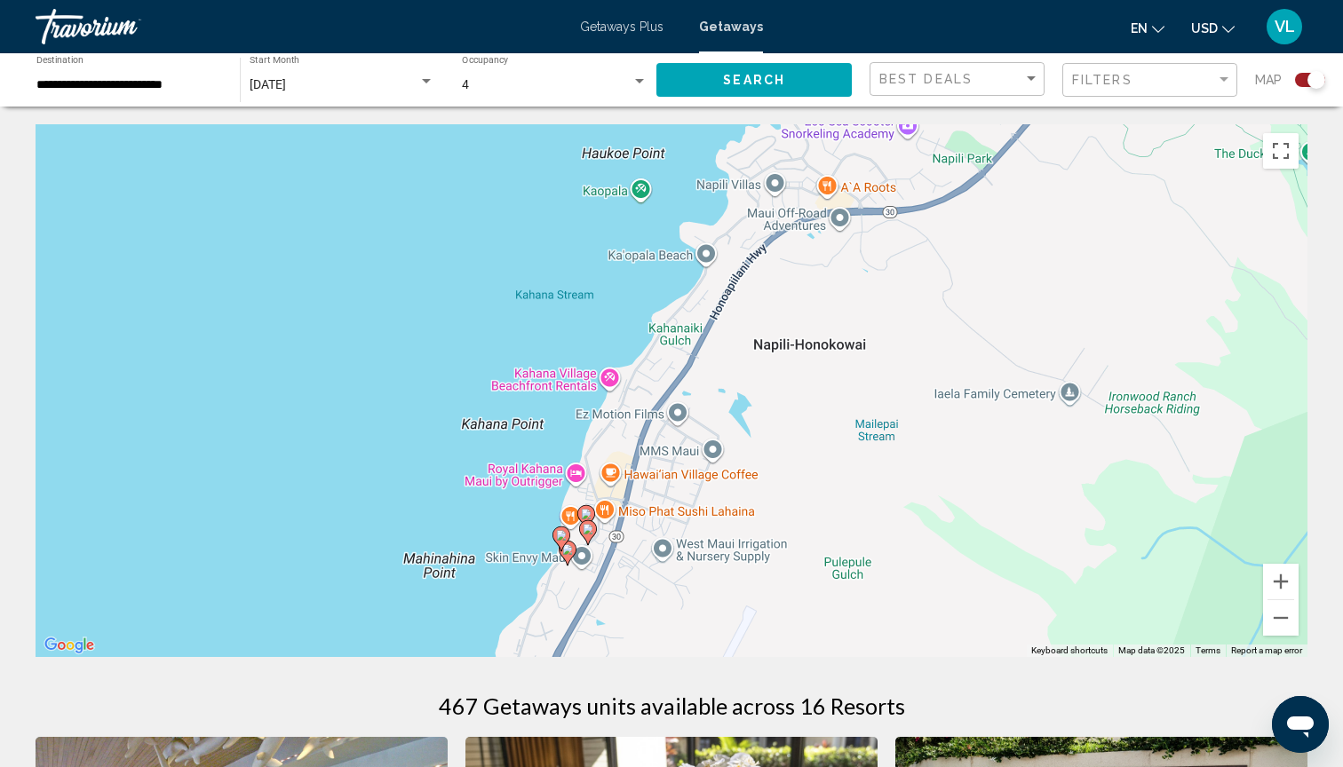
click at [589, 512] on image "Main content" at bounding box center [586, 514] width 11 height 11
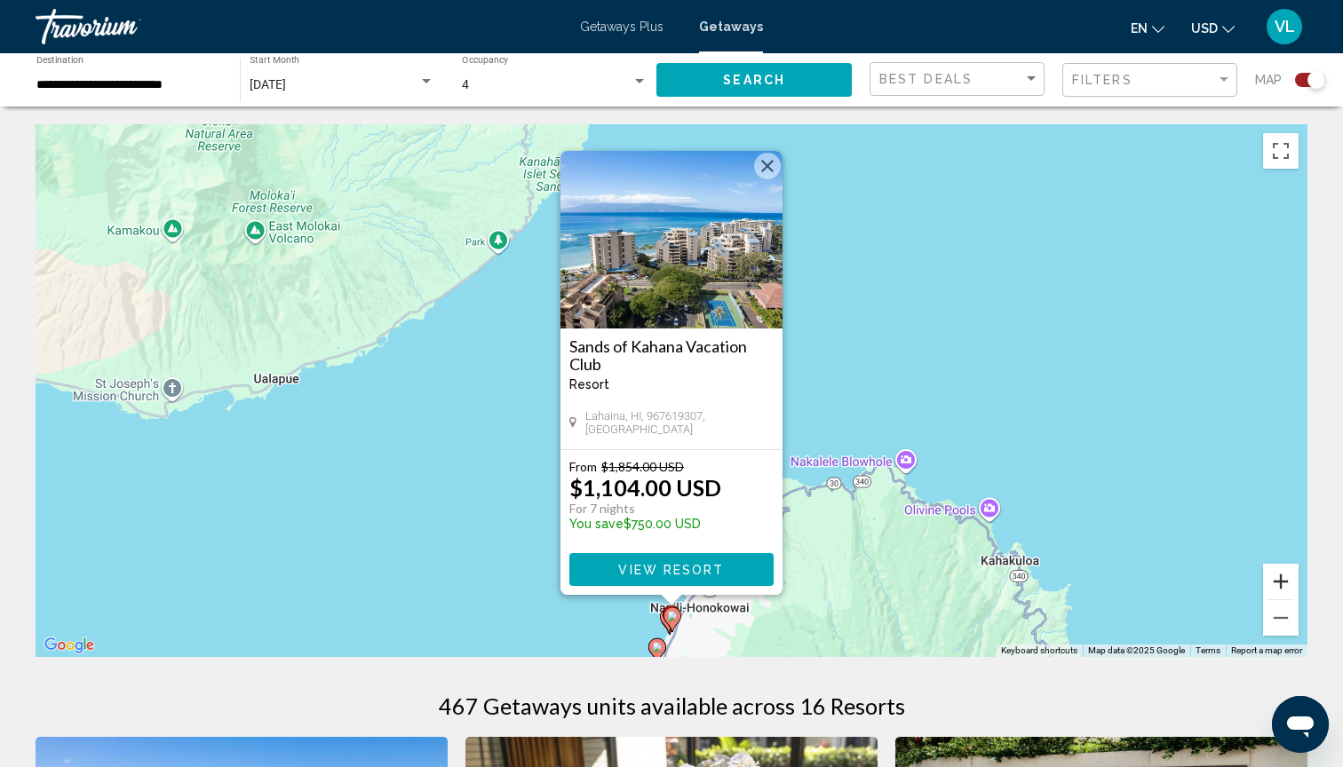
click at [1284, 581] on button "Zoom in" at bounding box center [1281, 582] width 36 height 36
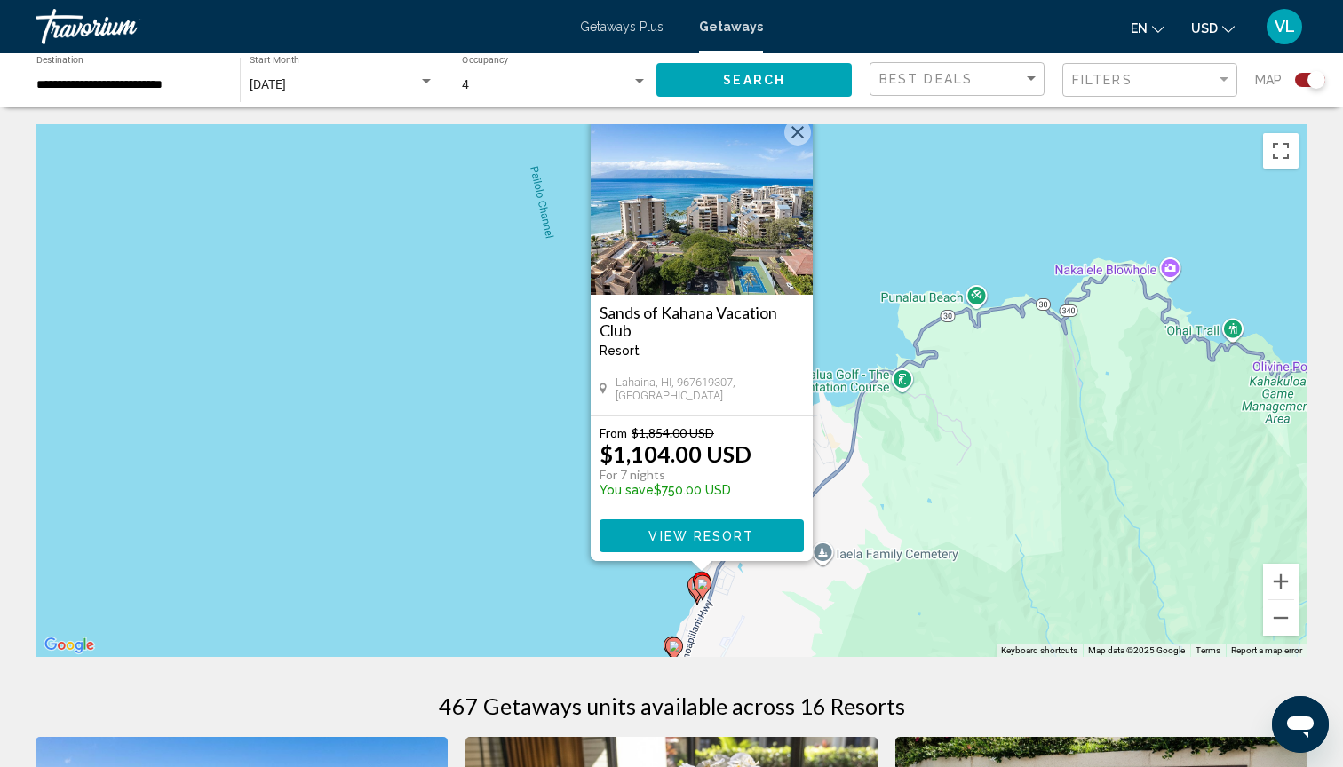
drag, startPoint x: 1002, startPoint y: 494, endPoint x: 1032, endPoint y: 218, distance: 277.8
click at [1032, 218] on div "To activate drag with keyboard, press Alt + Enter. Once in keyboard drag state,…" at bounding box center [672, 390] width 1272 height 533
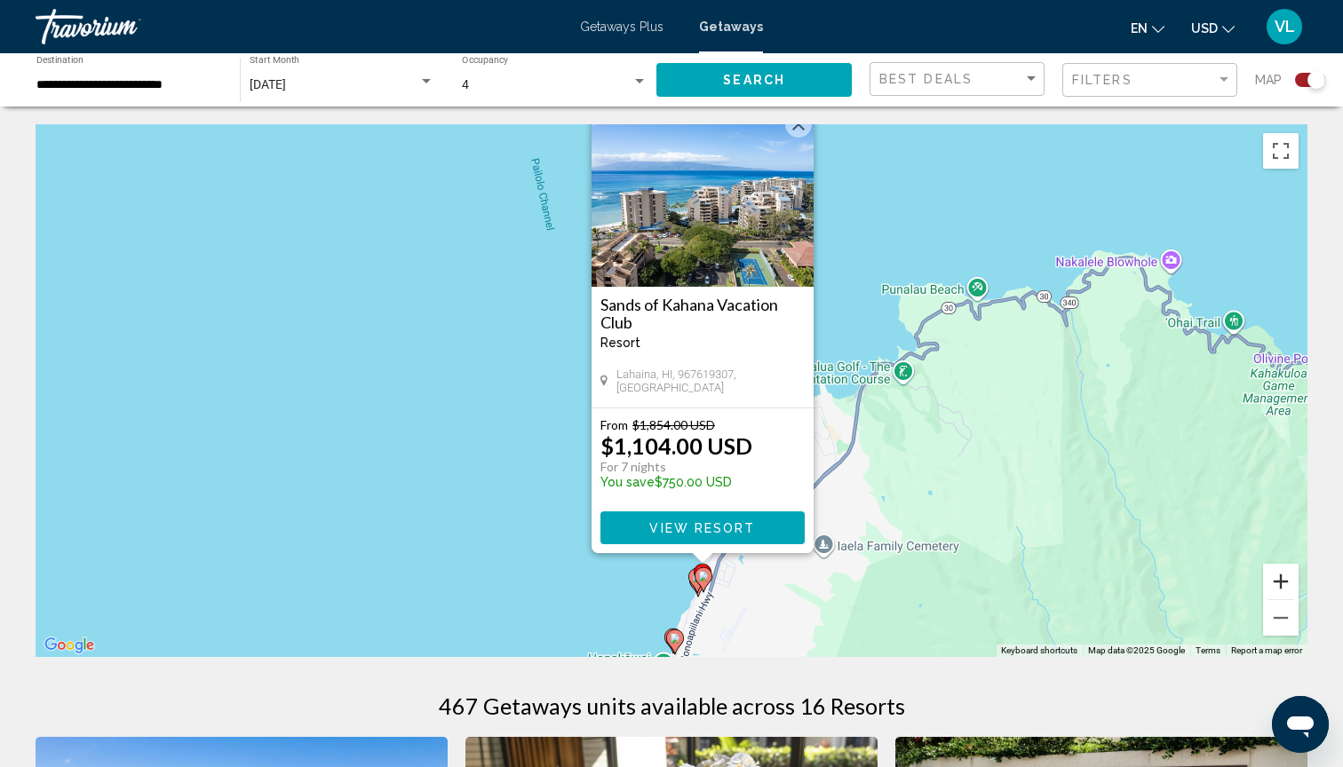
click at [1284, 581] on button "Zoom in" at bounding box center [1281, 582] width 36 height 36
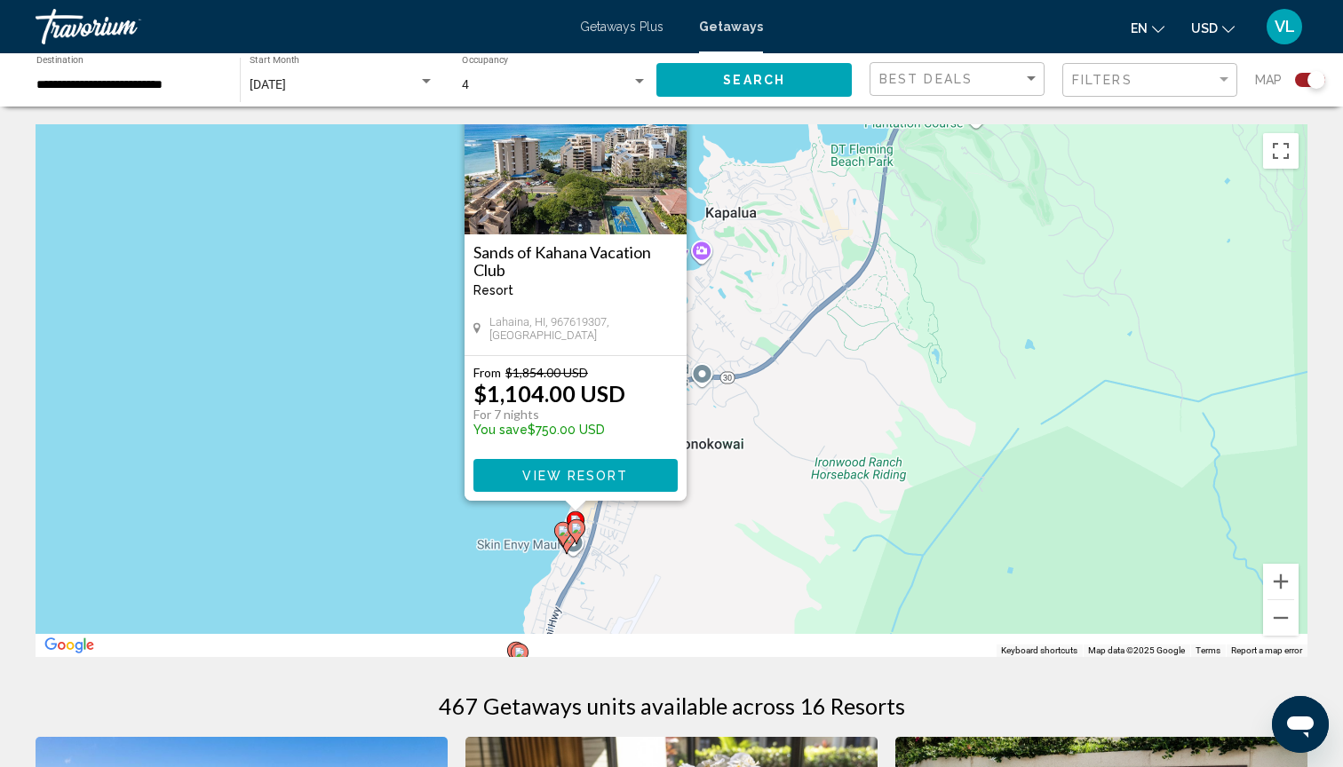
drag, startPoint x: 1122, startPoint y: 583, endPoint x: 941, endPoint y: 294, distance: 341.0
click at [941, 294] on div "To activate drag with keyboard, press Alt + Enter. Once in keyboard drag state,…" at bounding box center [672, 390] width 1272 height 533
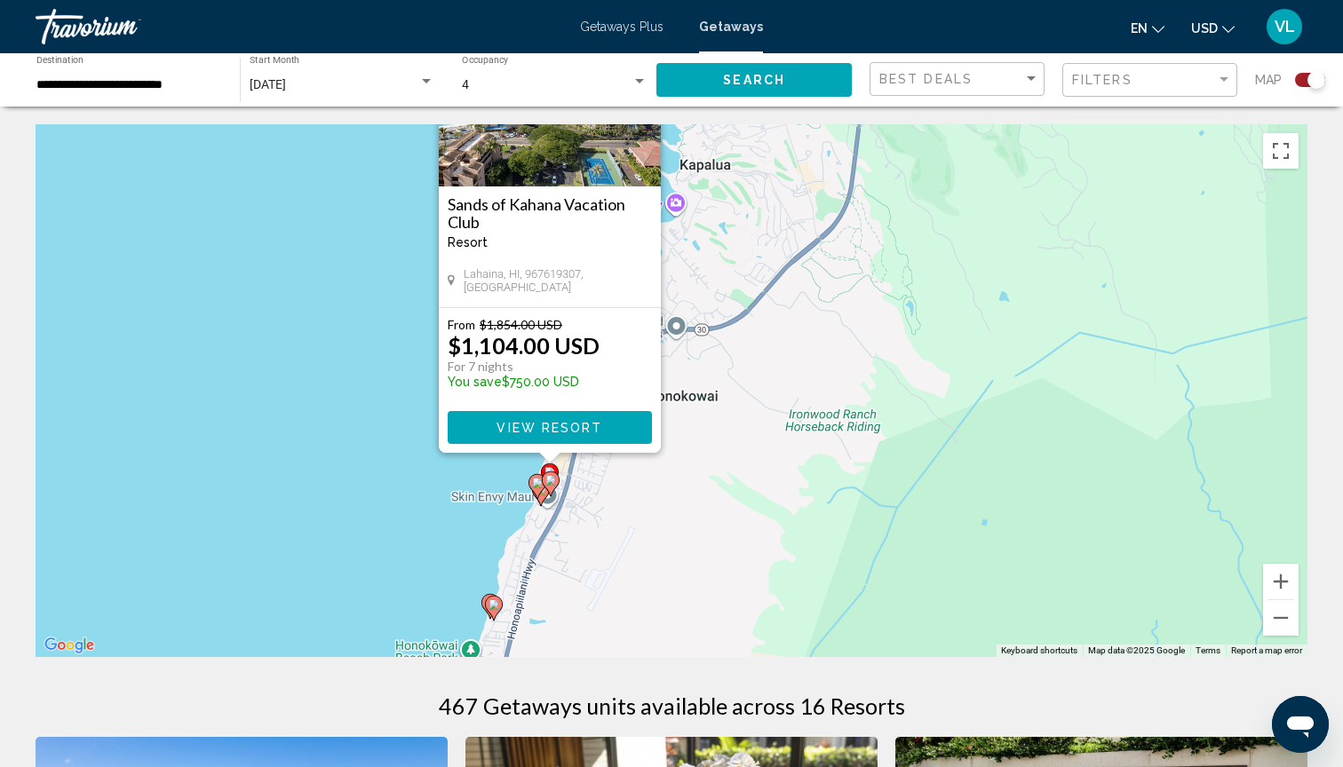
click at [552, 483] on image "Main content" at bounding box center [550, 480] width 11 height 11
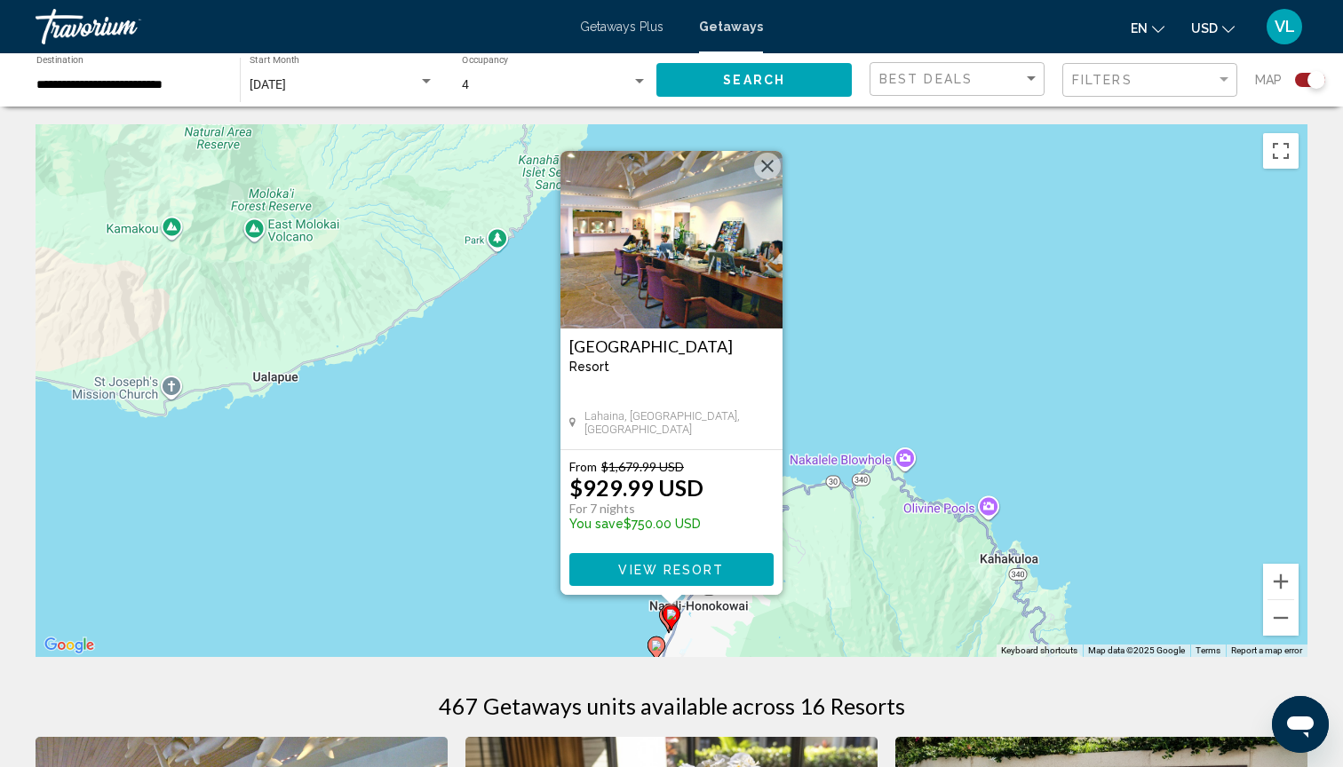
click at [668, 624] on gmp-advanced-marker "Main content" at bounding box center [671, 618] width 18 height 27
click at [663, 624] on gmp-advanced-marker "Main content" at bounding box center [671, 618] width 18 height 27
click at [661, 621] on gmp-advanced-marker "Main content" at bounding box center [668, 619] width 18 height 27
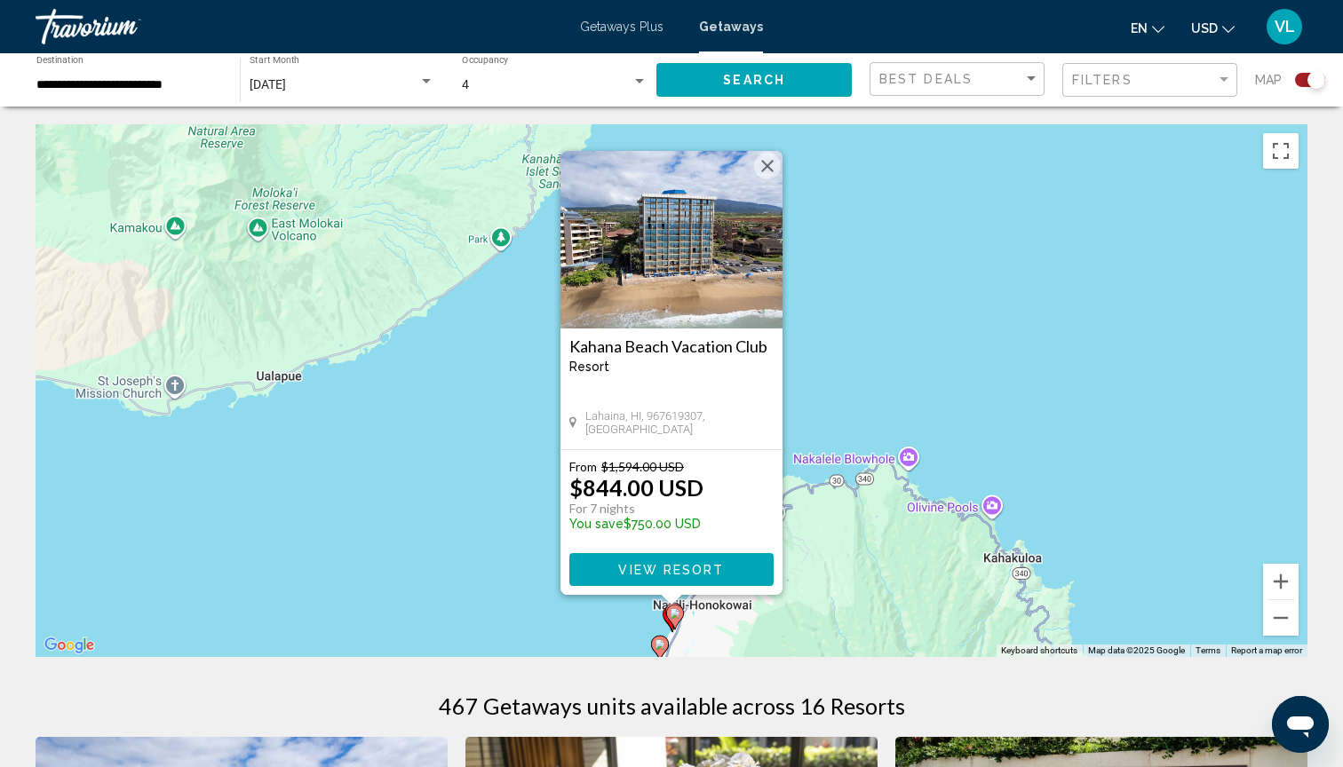
click at [700, 570] on span "View Resort" at bounding box center [671, 570] width 106 height 14
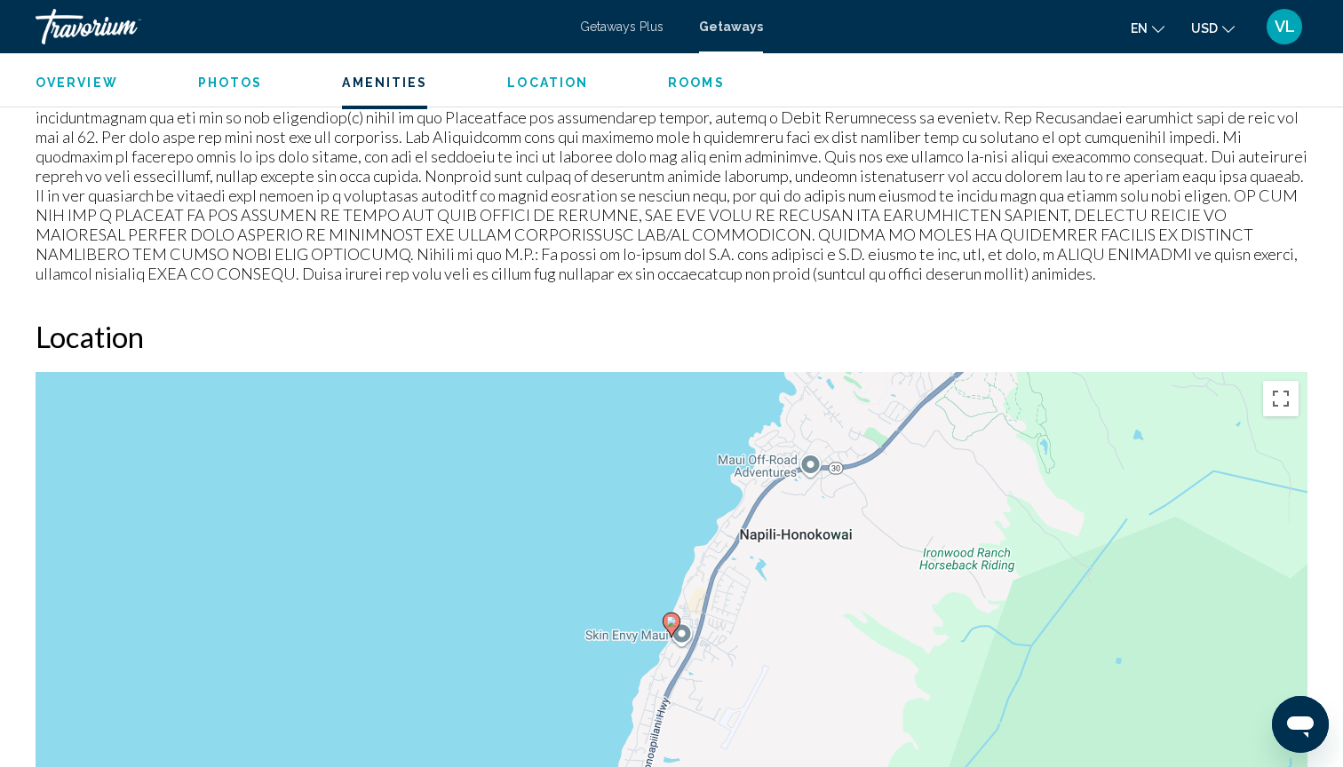
scroll to position [1873, 0]
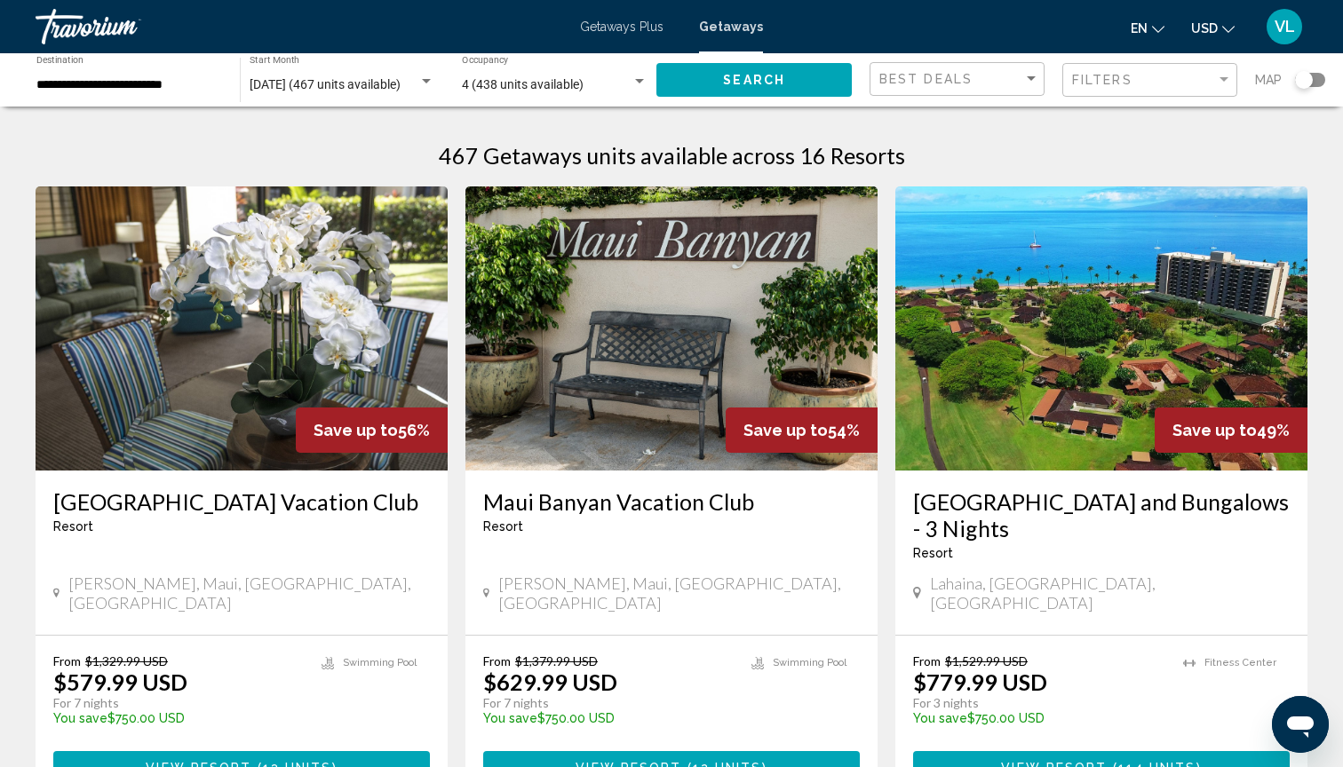
click at [1307, 82] on div "Search widget" at bounding box center [1304, 80] width 18 height 18
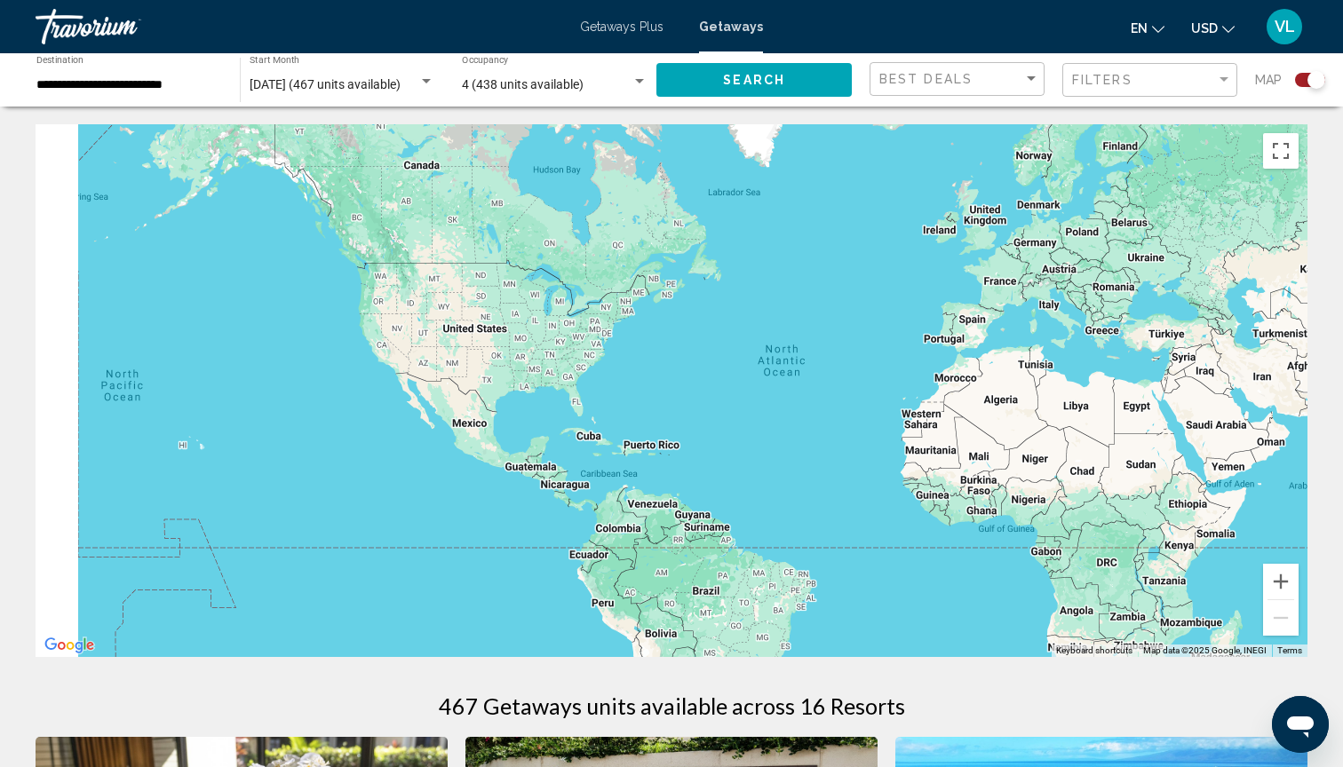
drag, startPoint x: 886, startPoint y: 177, endPoint x: 1202, endPoint y: 170, distance: 316.2
click at [1200, 171] on div "Main content" at bounding box center [672, 390] width 1272 height 533
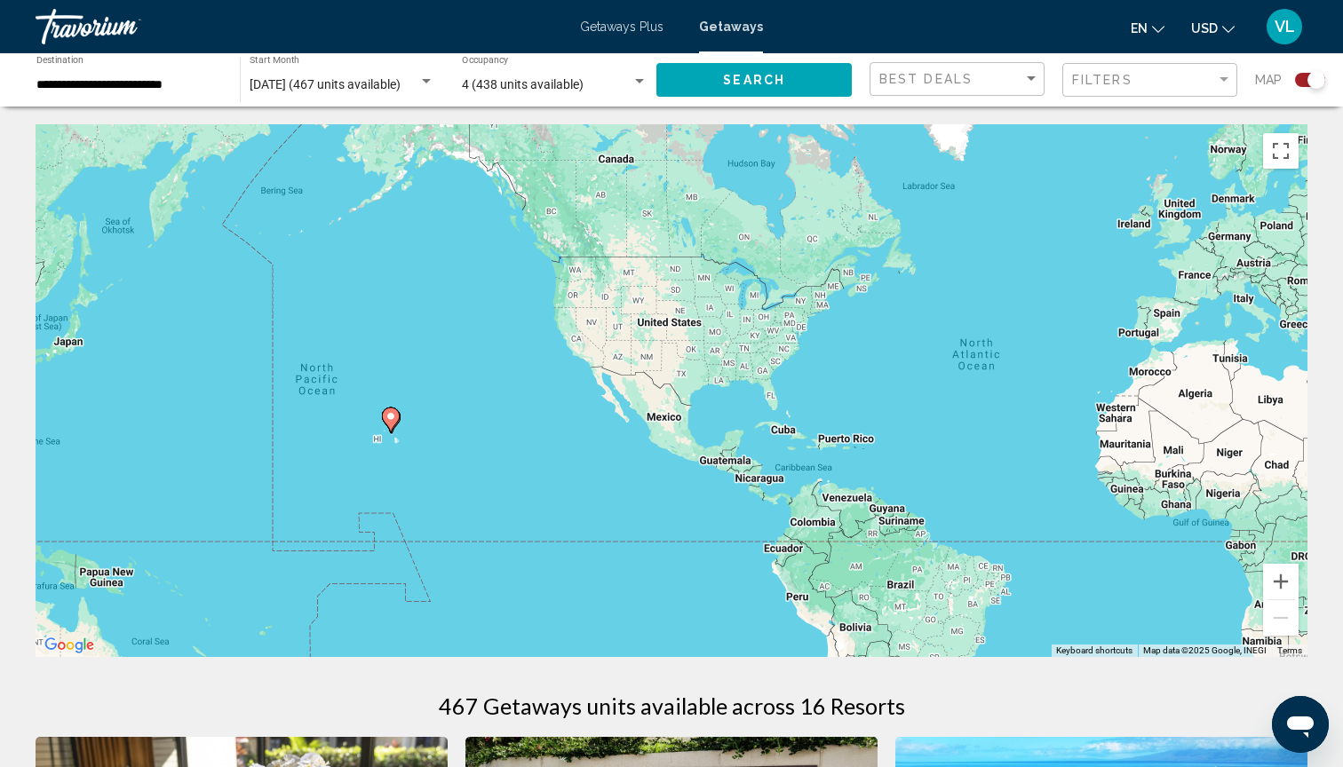
click at [396, 423] on icon "Main content" at bounding box center [391, 419] width 16 height 23
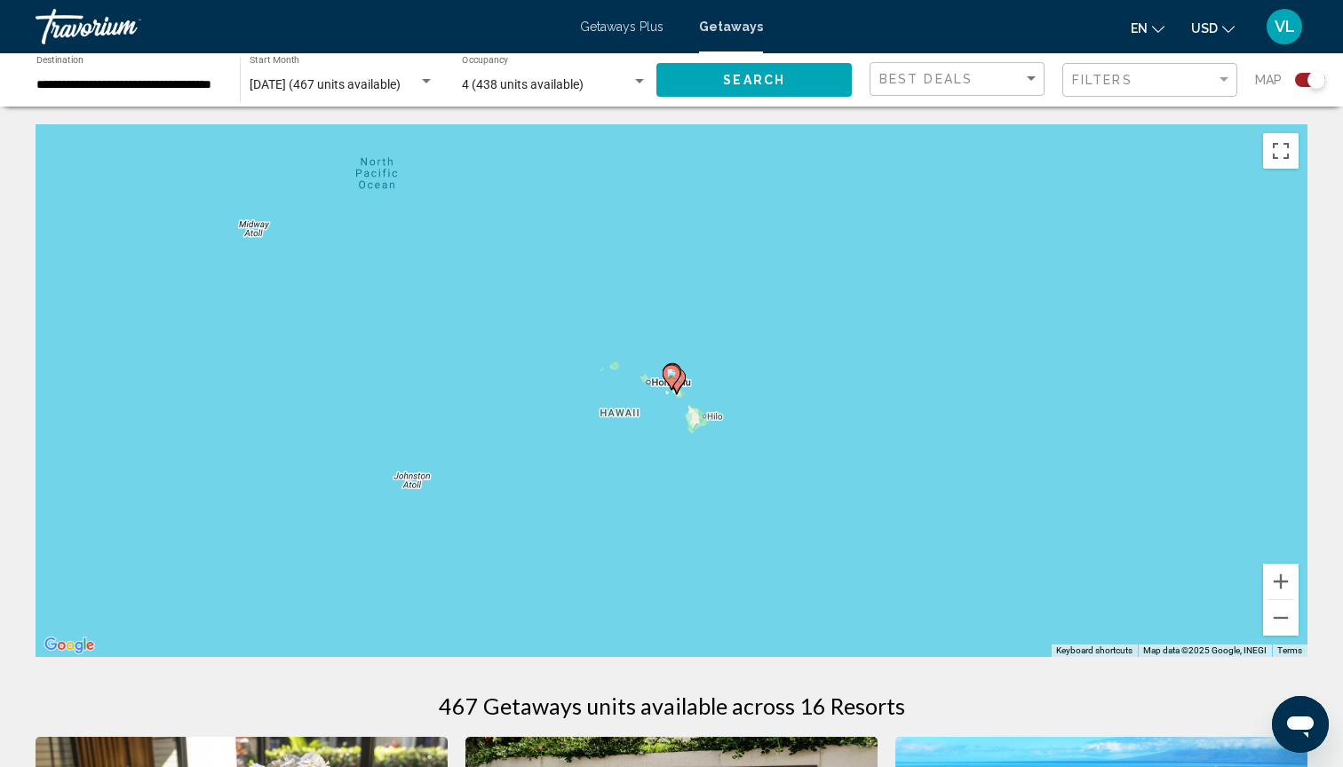
click at [684, 406] on div "To activate drag with keyboard, press Alt + Enter. Once in keyboard drag state,…" at bounding box center [672, 390] width 1272 height 533
click at [681, 382] on image "Main content" at bounding box center [676, 377] width 11 height 11
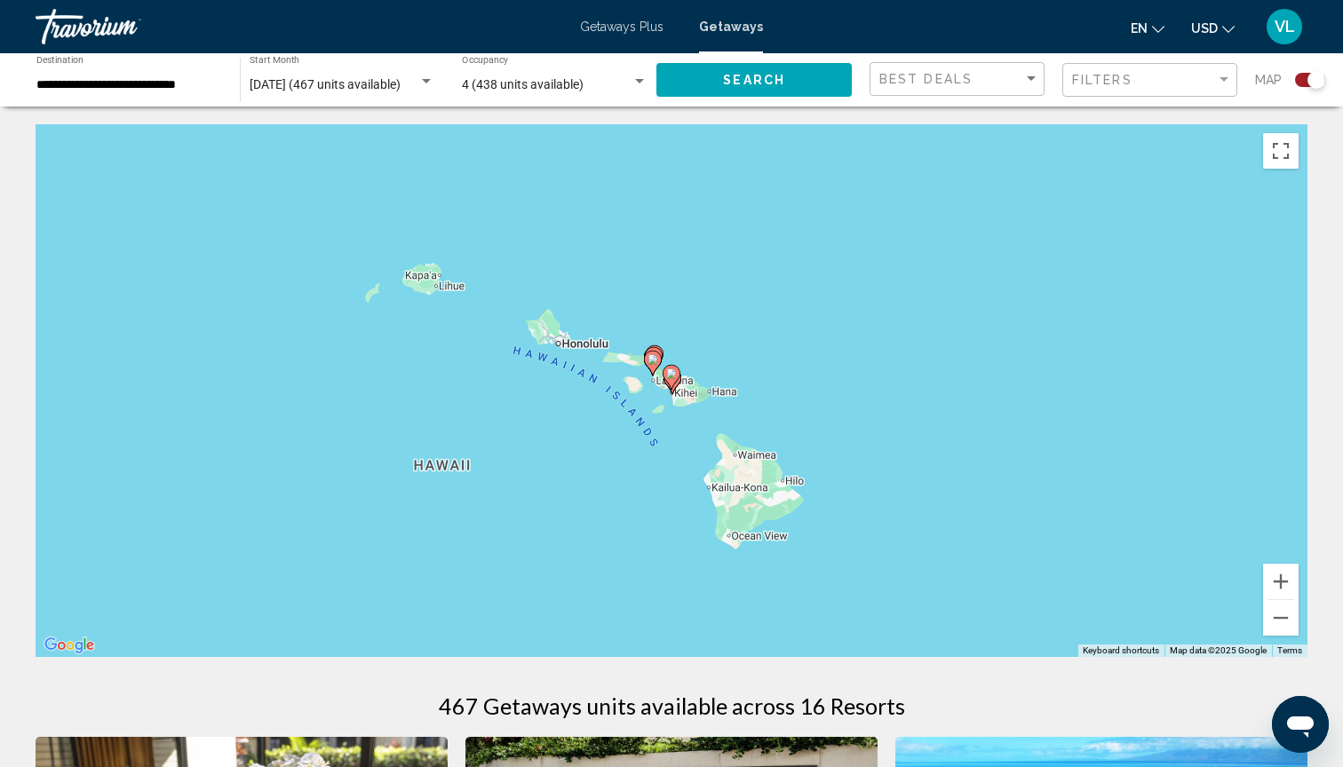
click at [677, 393] on gmp-advanced-marker "Main content" at bounding box center [672, 382] width 18 height 27
type input "**********"
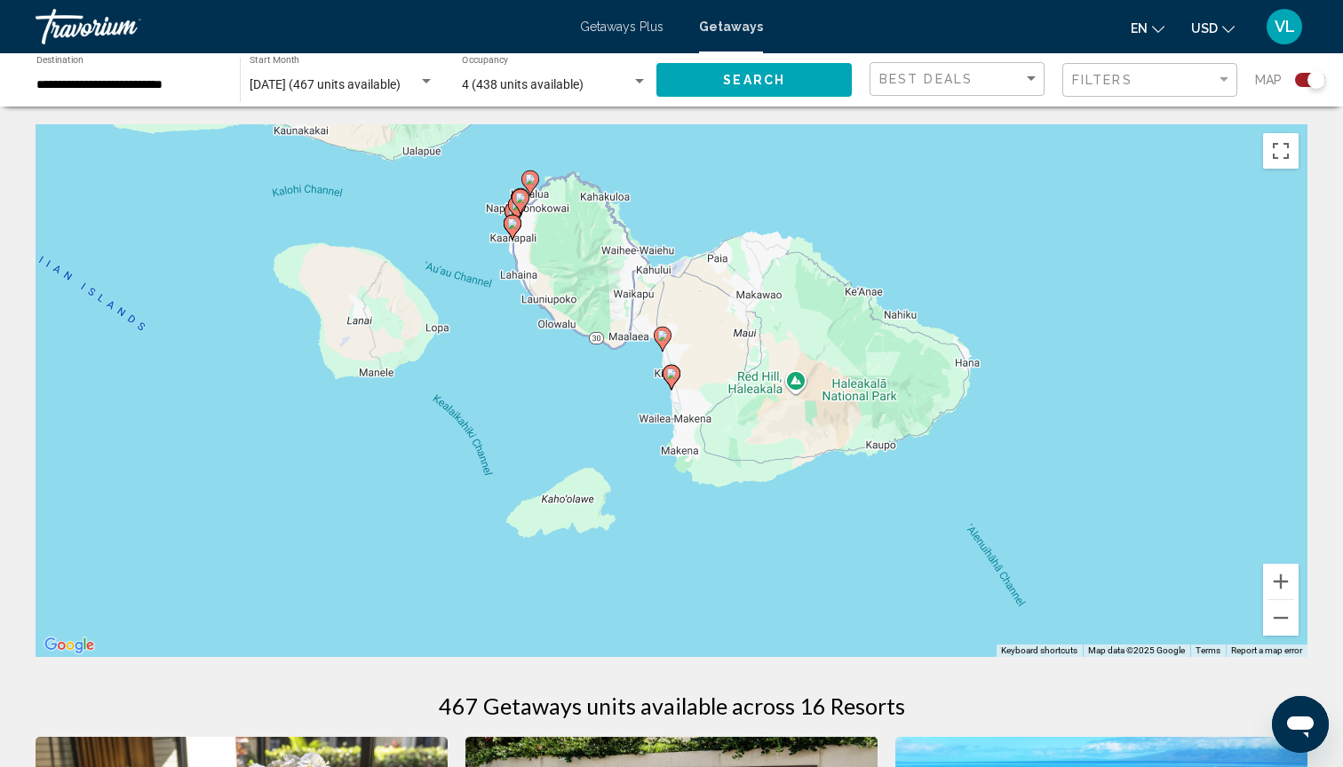
click at [671, 384] on icon "Main content" at bounding box center [671, 377] width 16 height 23
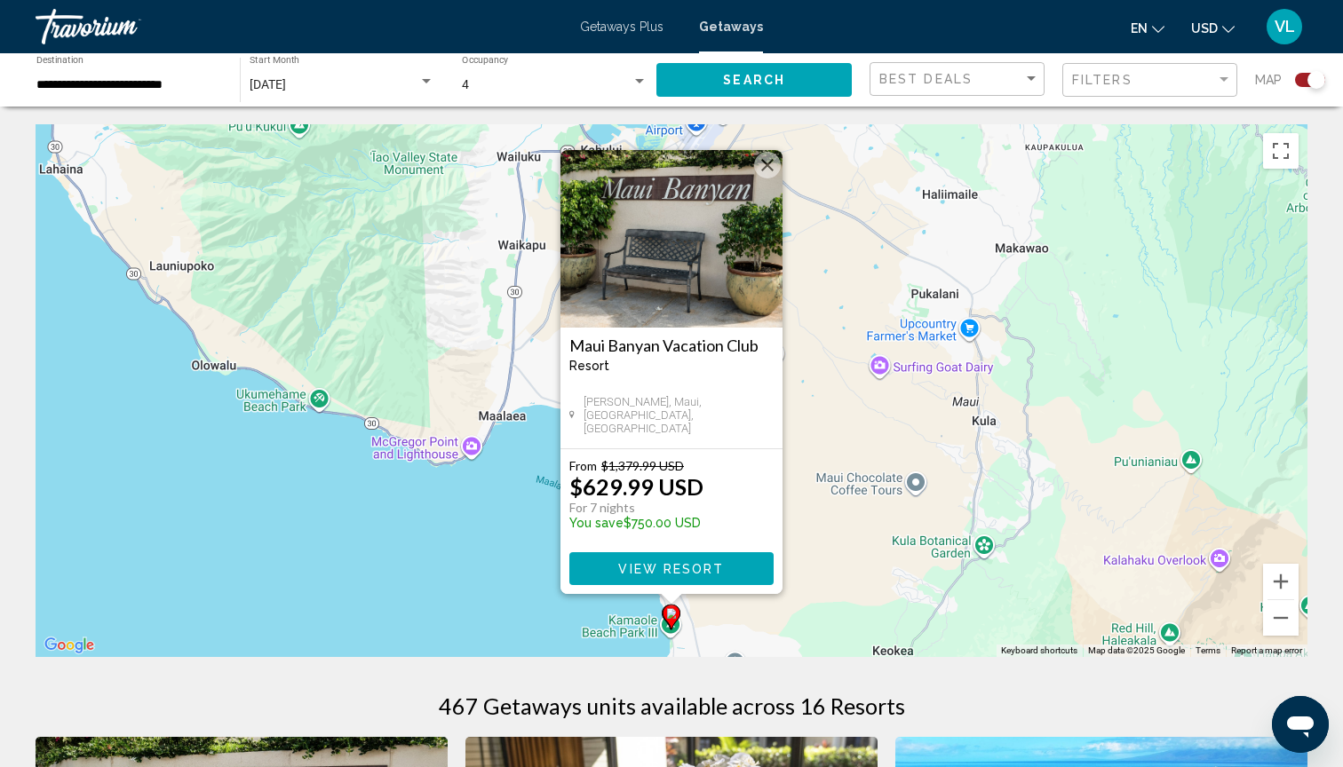
click at [519, 524] on div "To activate drag with keyboard, press Alt + Enter. Once in keyboard drag state,…" at bounding box center [672, 390] width 1272 height 533
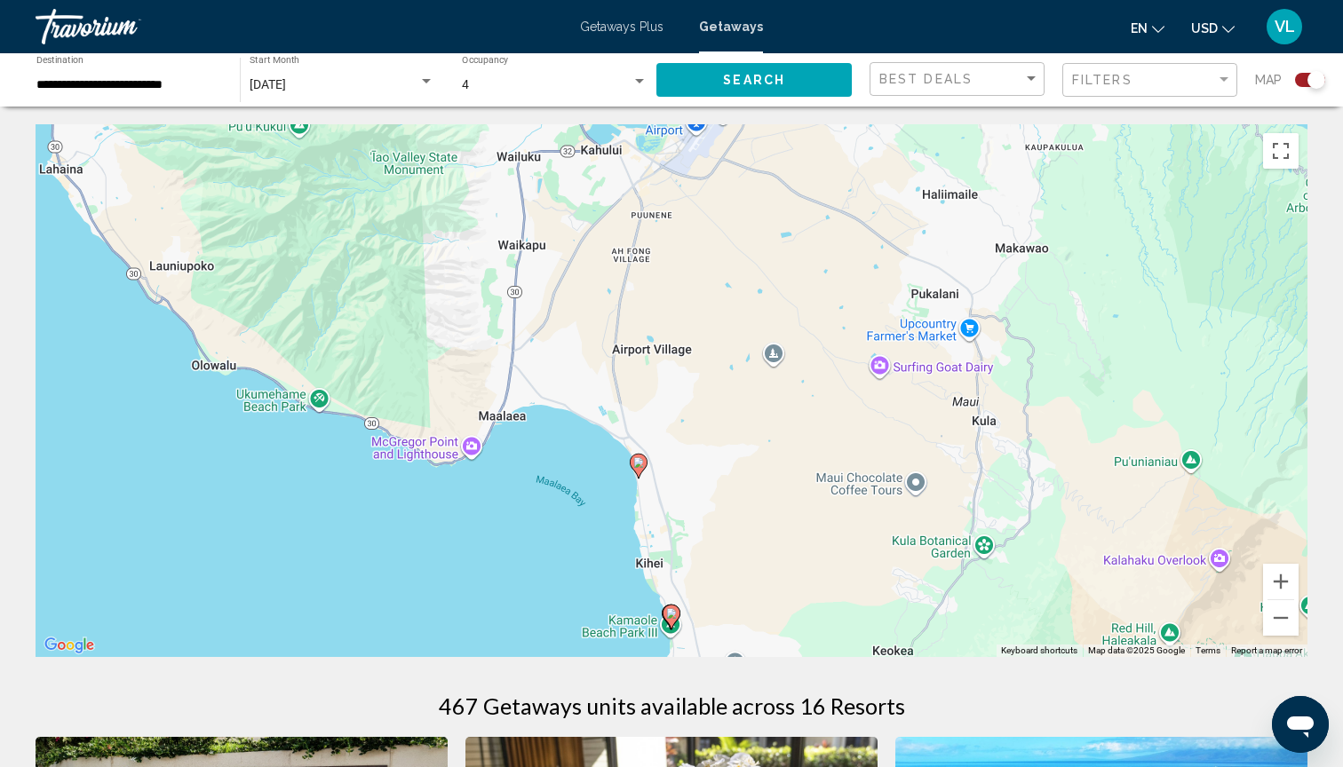
click at [639, 471] on icon "Main content" at bounding box center [638, 466] width 16 height 23
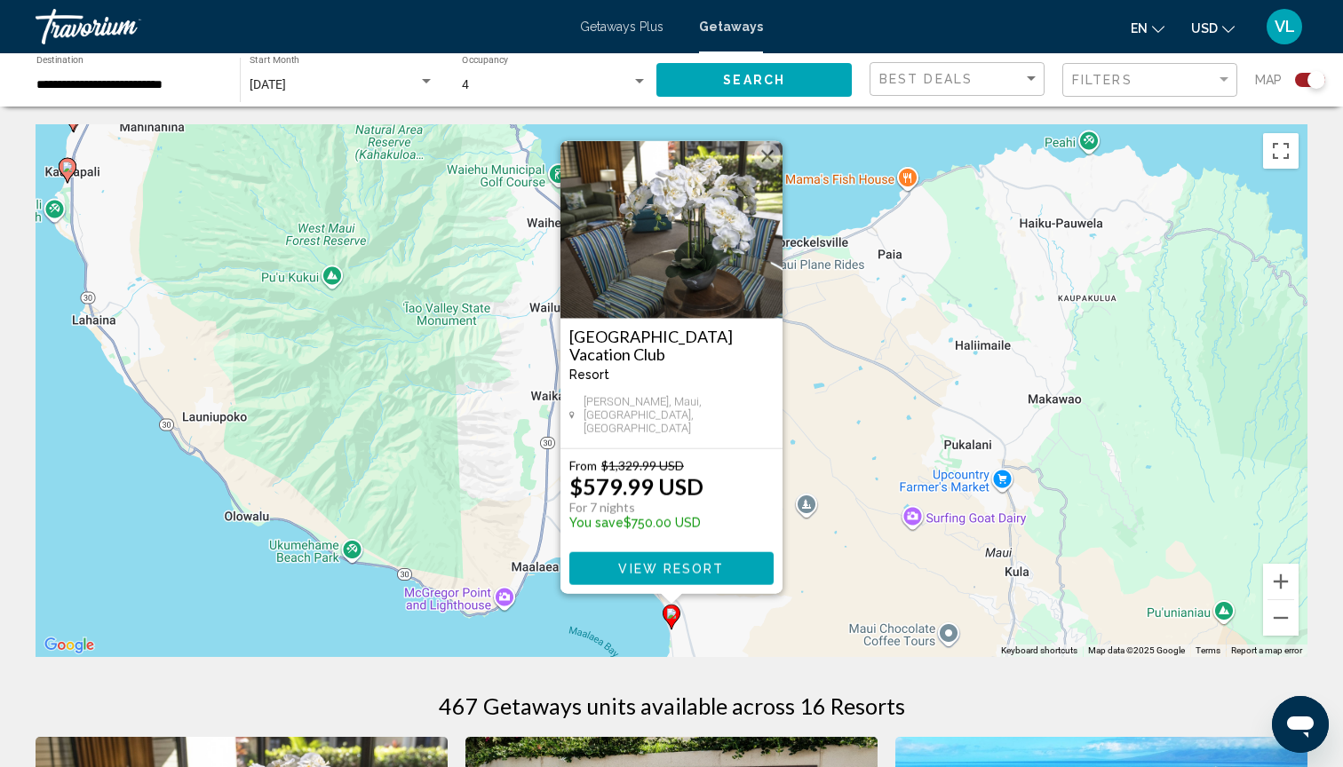
click at [70, 165] on image "Main content" at bounding box center [67, 167] width 11 height 11
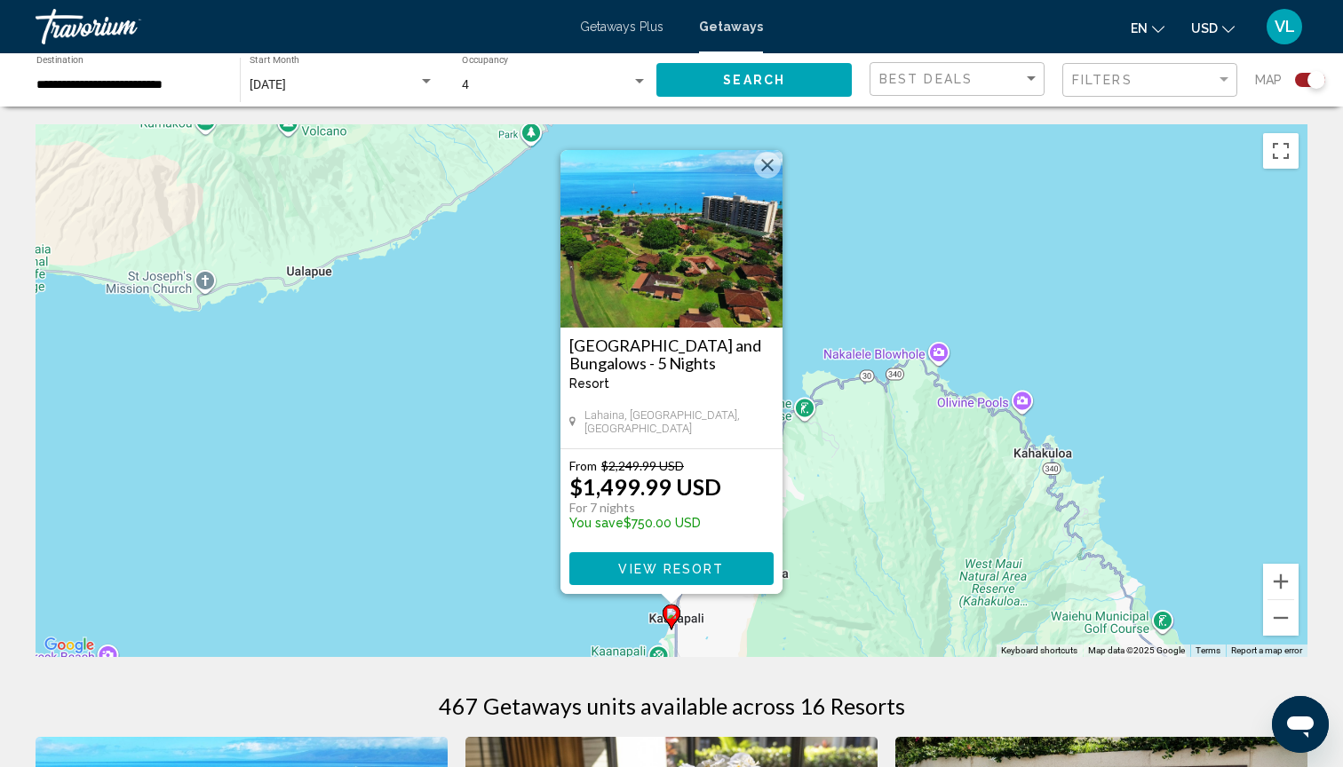
click at [685, 252] on img "Main content" at bounding box center [671, 239] width 222 height 178
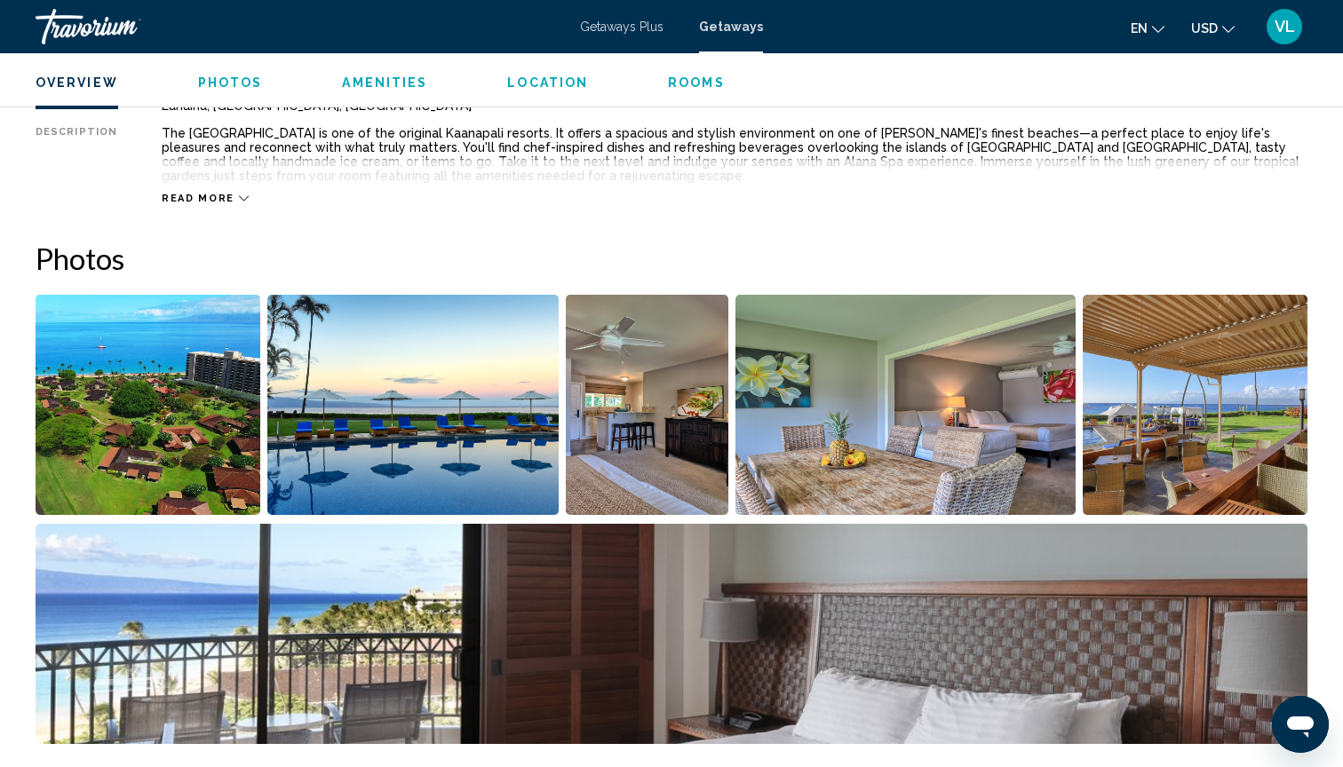
scroll to position [698, 0]
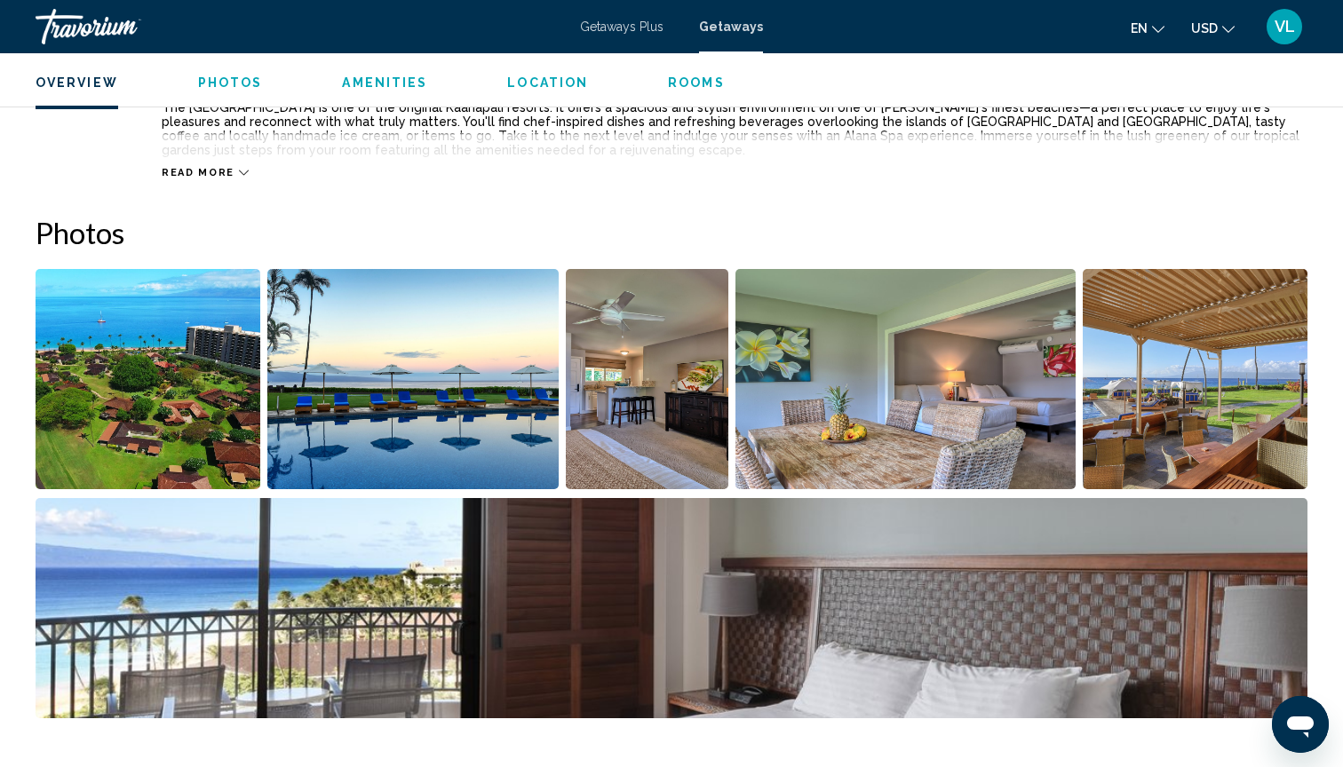
click at [171, 397] on img "Open full-screen image slider" at bounding box center [148, 379] width 225 height 220
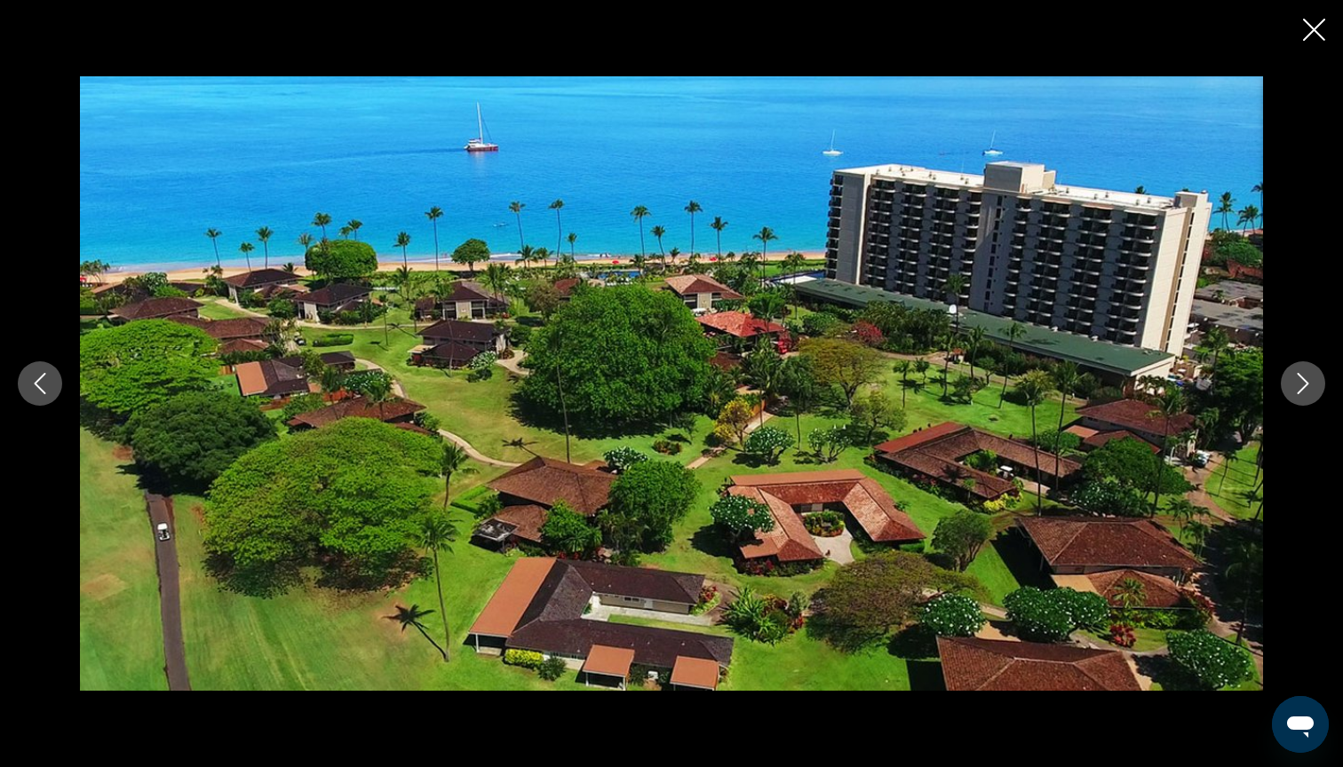
click at [1304, 390] on icon "Next image" at bounding box center [1302, 383] width 21 height 21
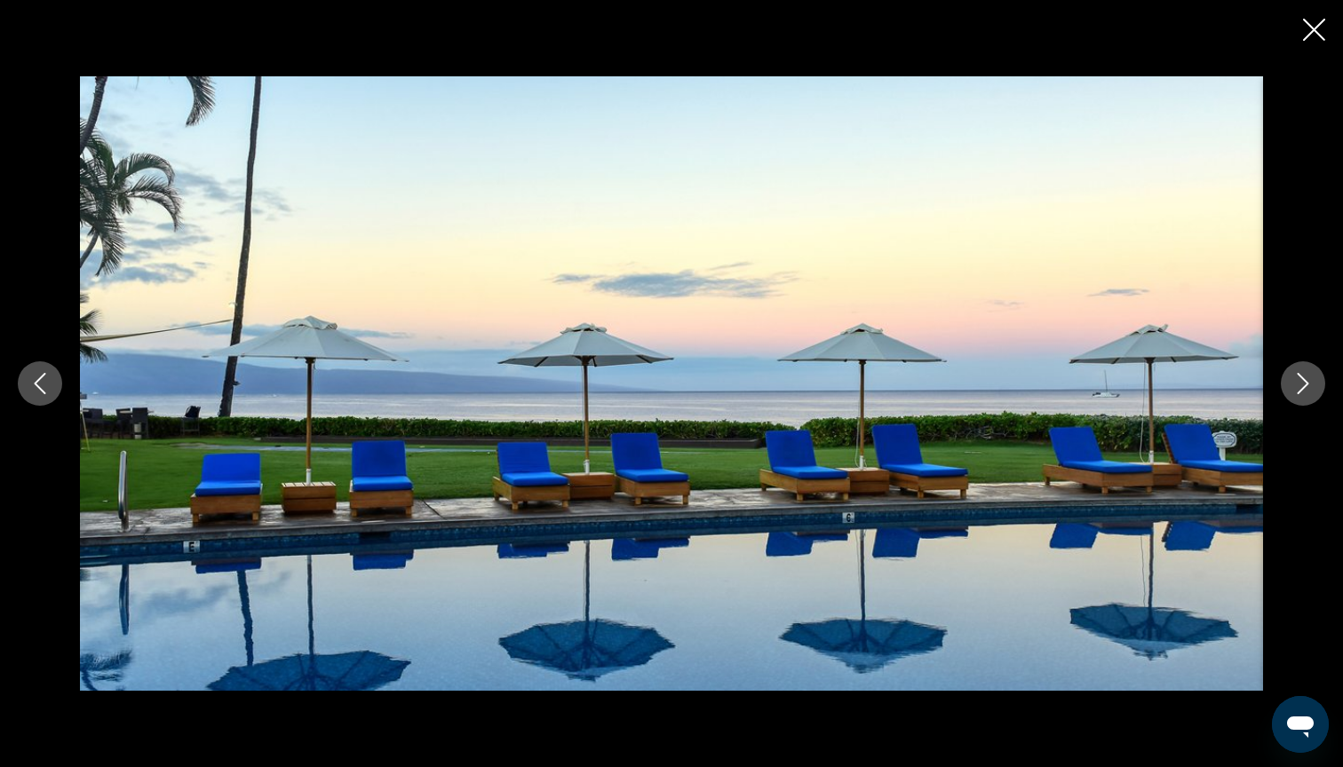
click at [1304, 389] on icon "Next image" at bounding box center [1302, 383] width 21 height 21
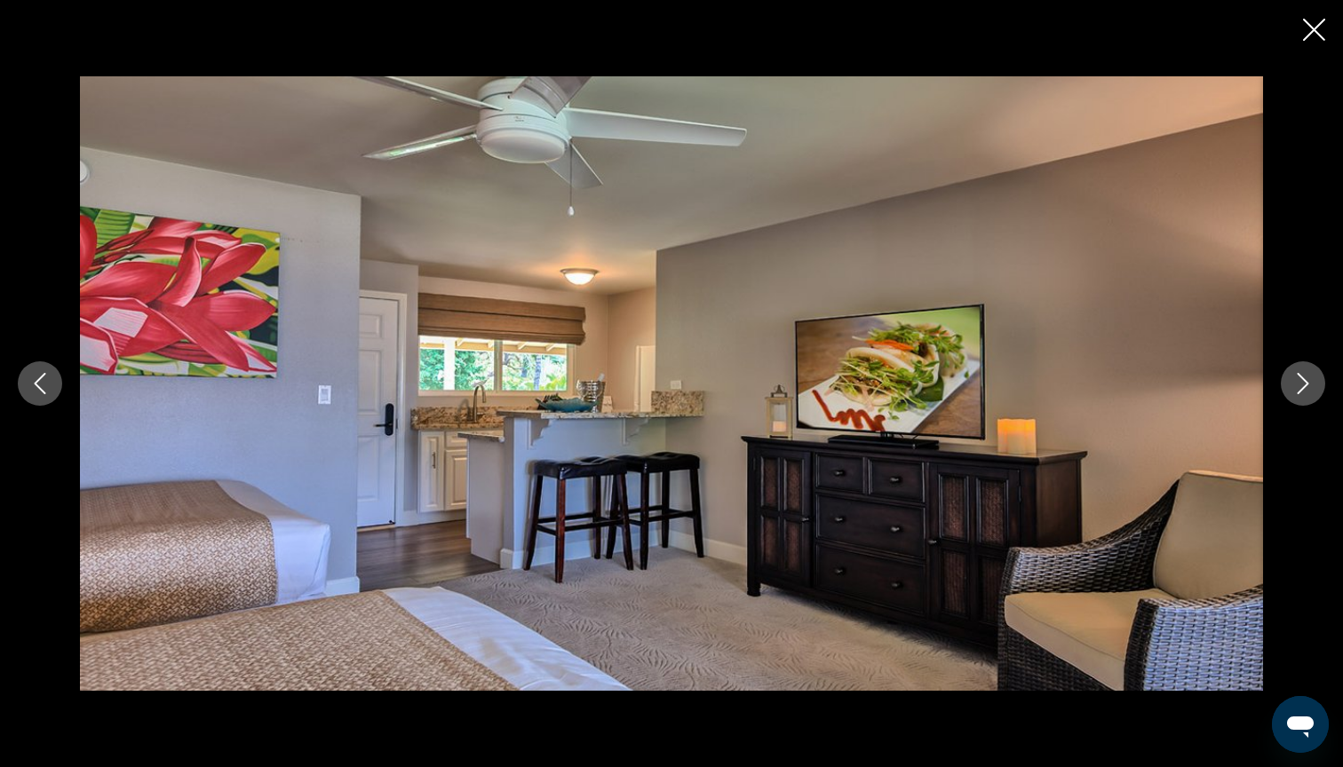
click at [1304, 384] on icon "Next image" at bounding box center [1302, 383] width 21 height 21
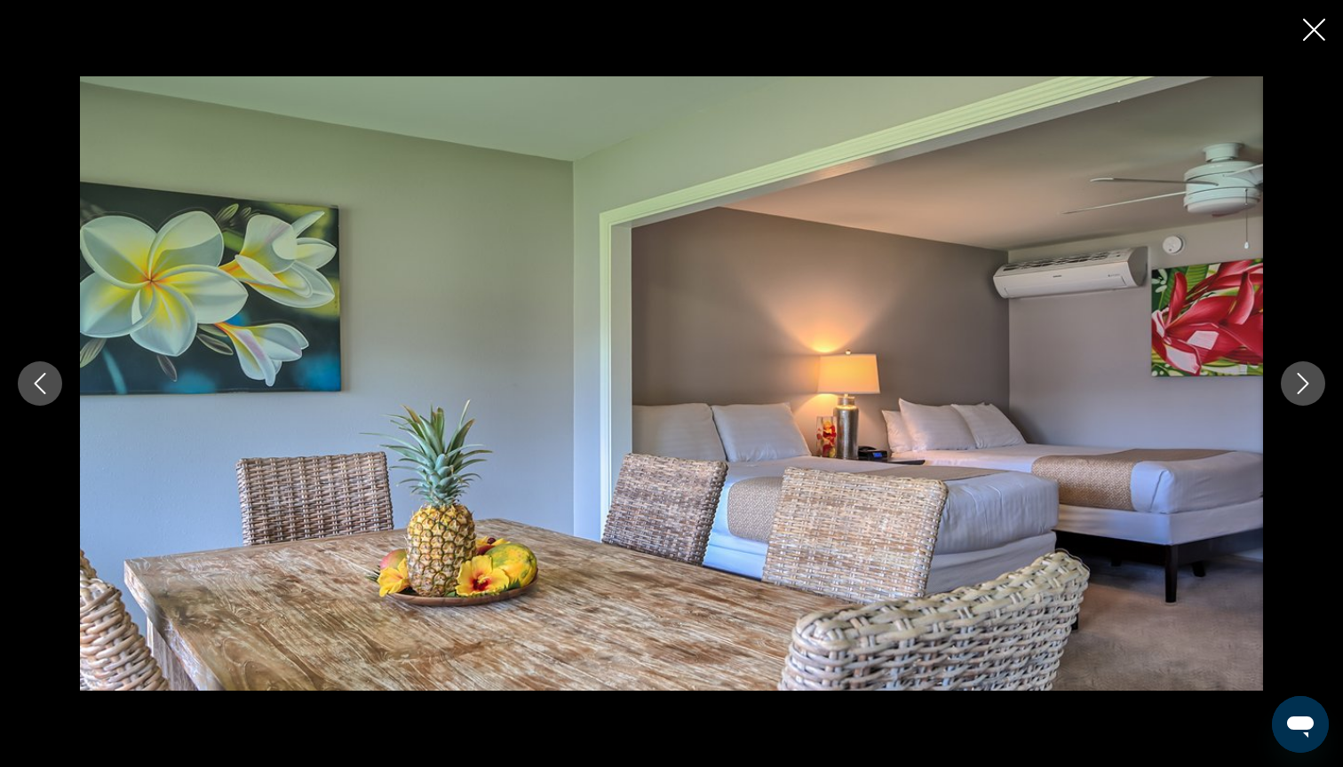
click at [1304, 384] on icon "Next image" at bounding box center [1302, 383] width 21 height 21
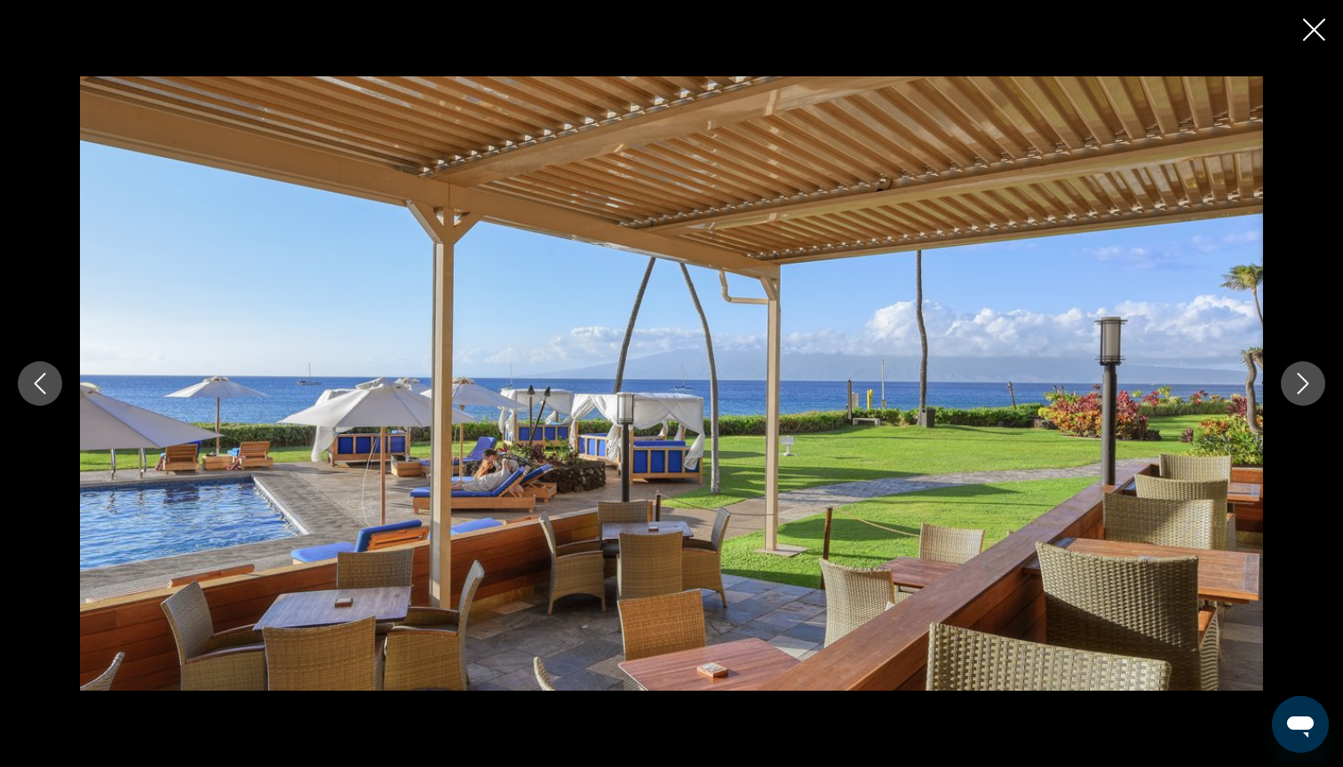
click at [1304, 384] on icon "Next image" at bounding box center [1302, 383] width 21 height 21
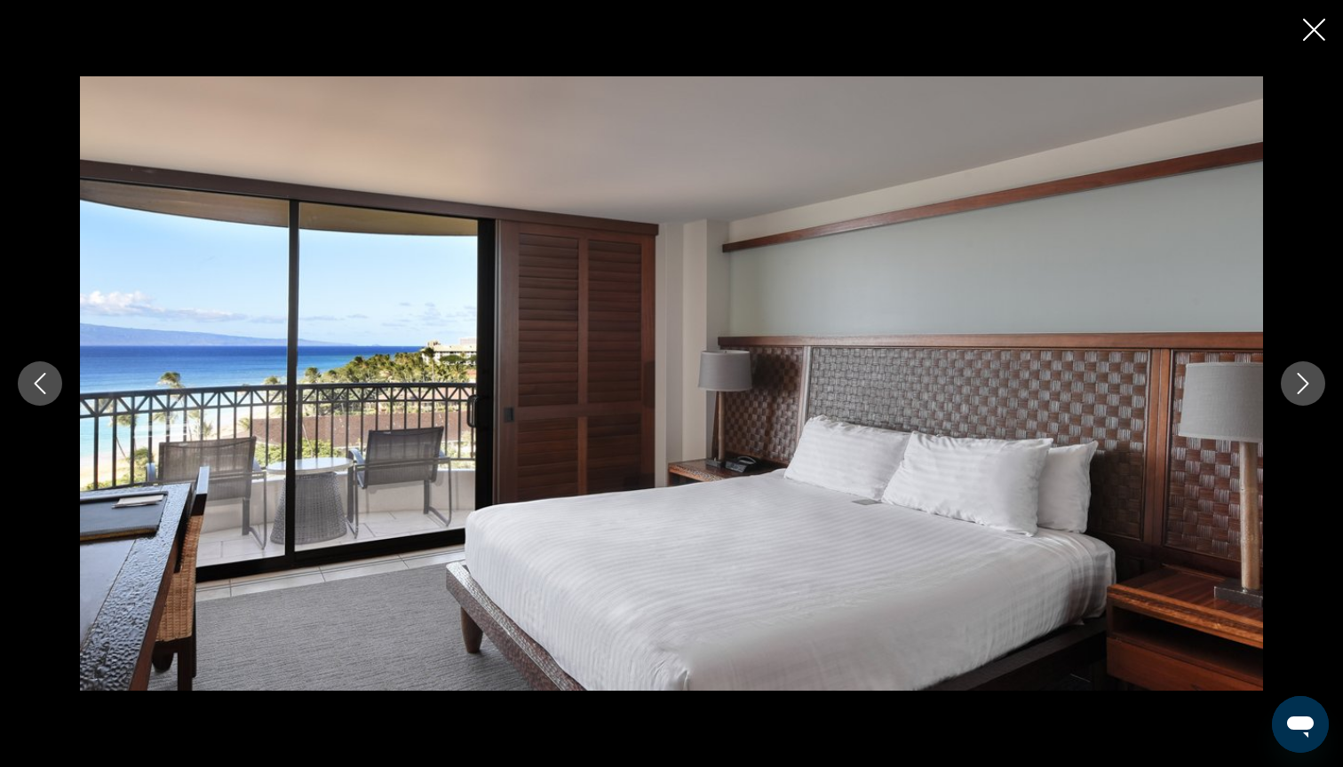
click at [1304, 384] on icon "Next image" at bounding box center [1302, 383] width 21 height 21
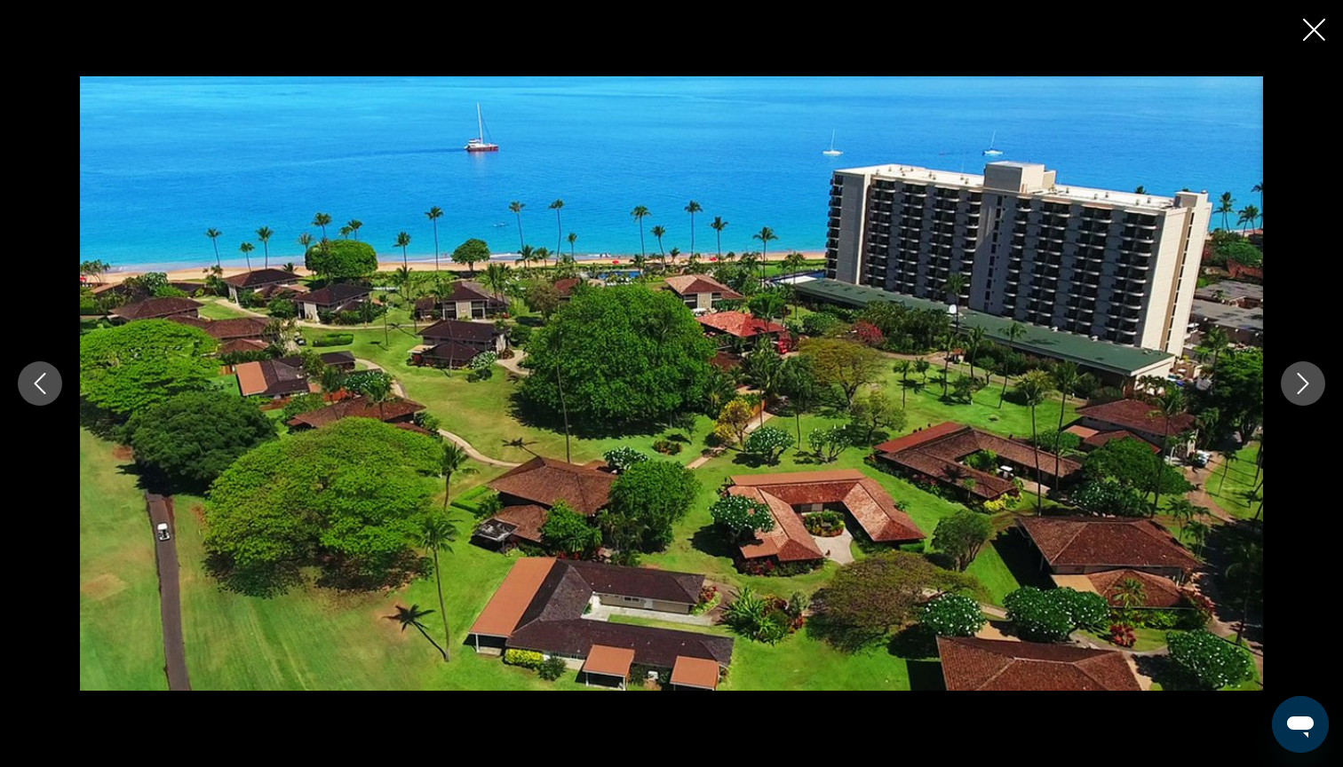
click at [1304, 384] on icon "Next image" at bounding box center [1302, 383] width 21 height 21
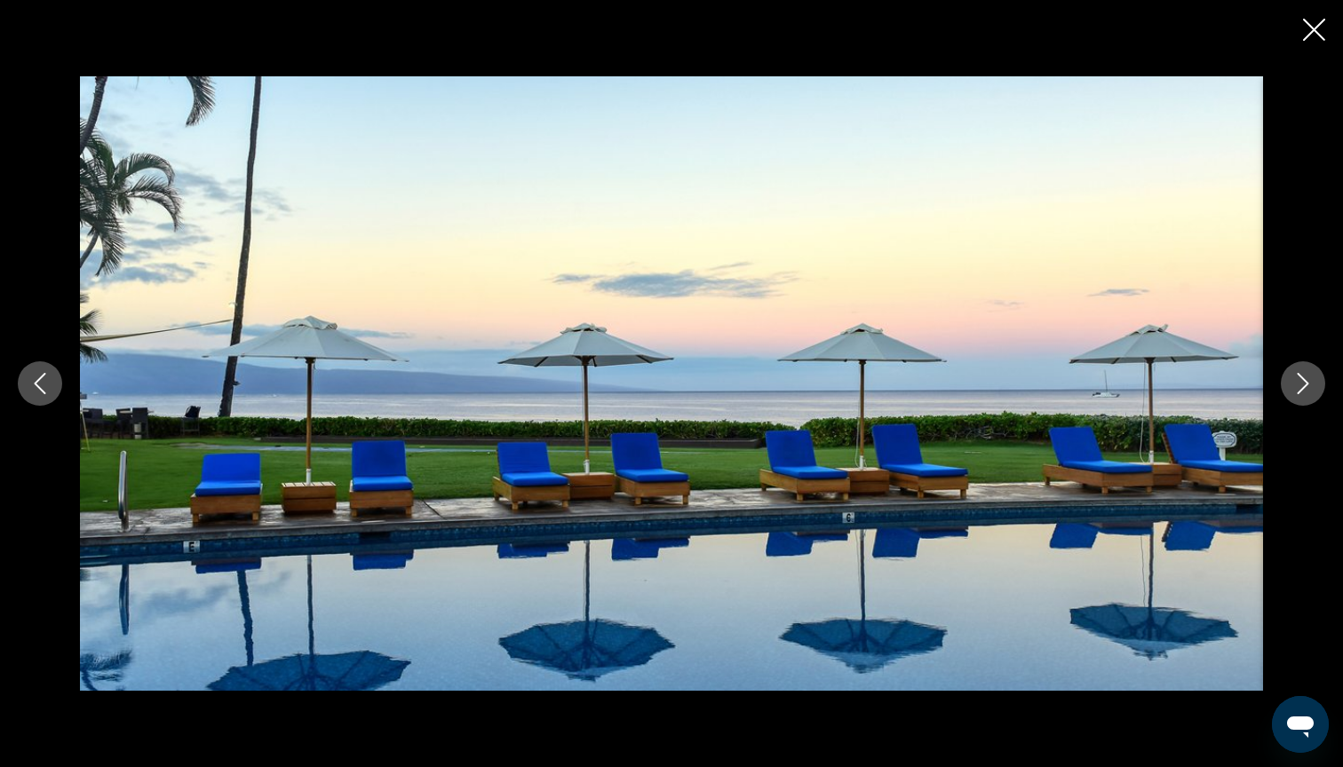
click at [1312, 31] on icon "Close slideshow" at bounding box center [1314, 30] width 22 height 22
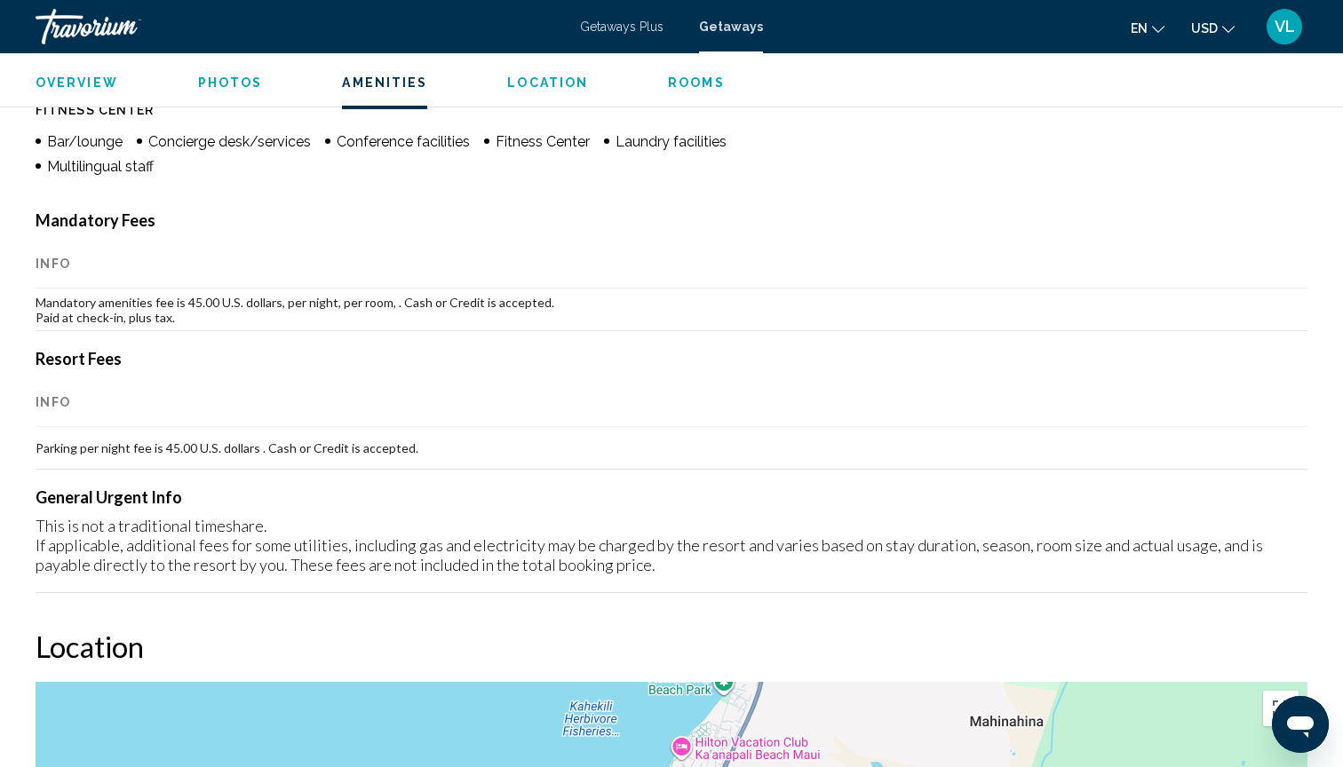
scroll to position [1513, 0]
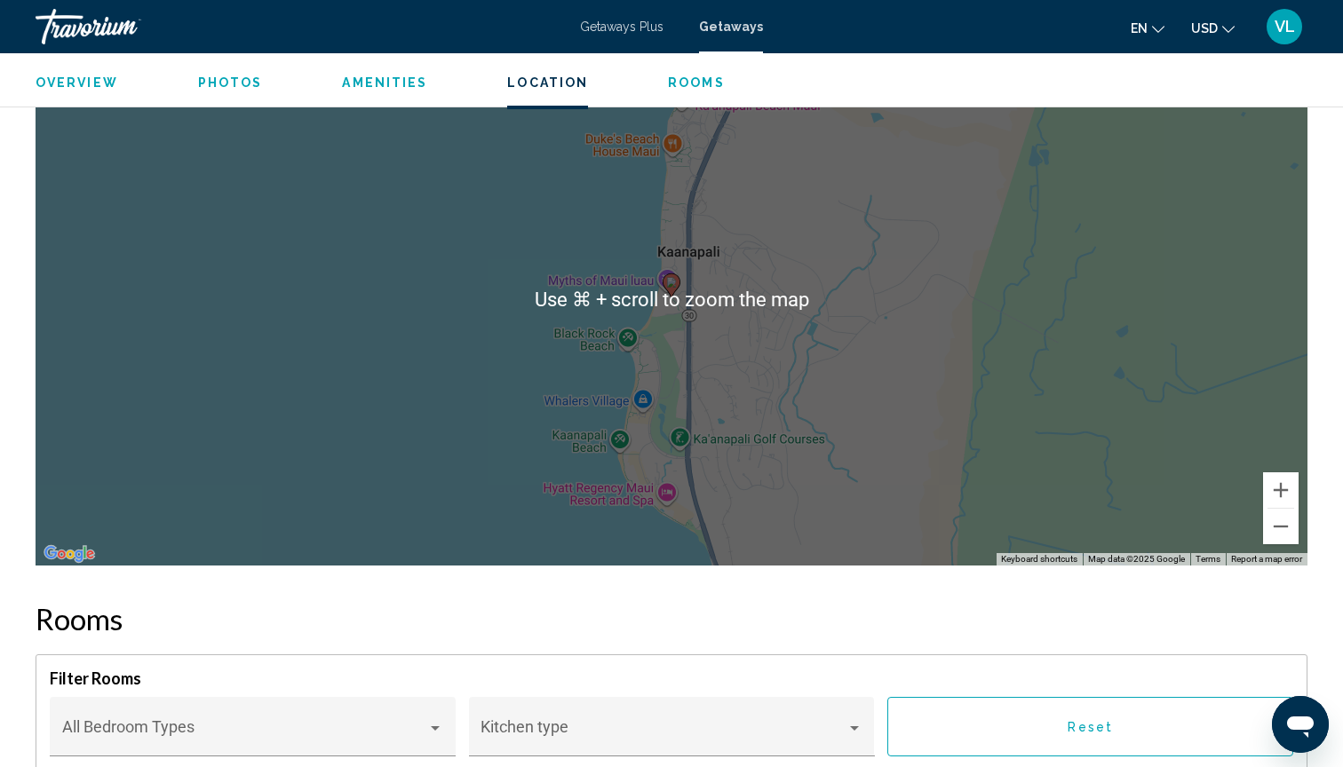
click at [691, 87] on span "Rooms" at bounding box center [696, 82] width 57 height 14
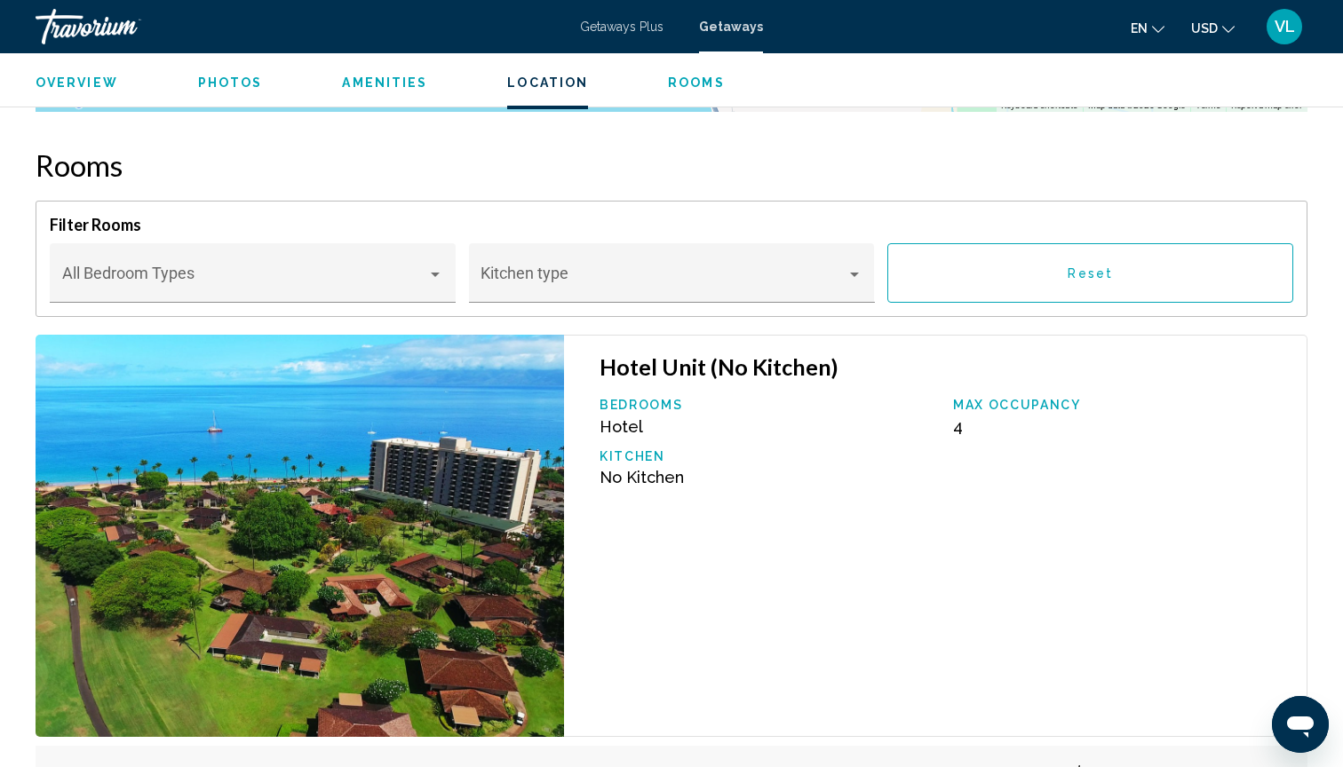
scroll to position [2608, 0]
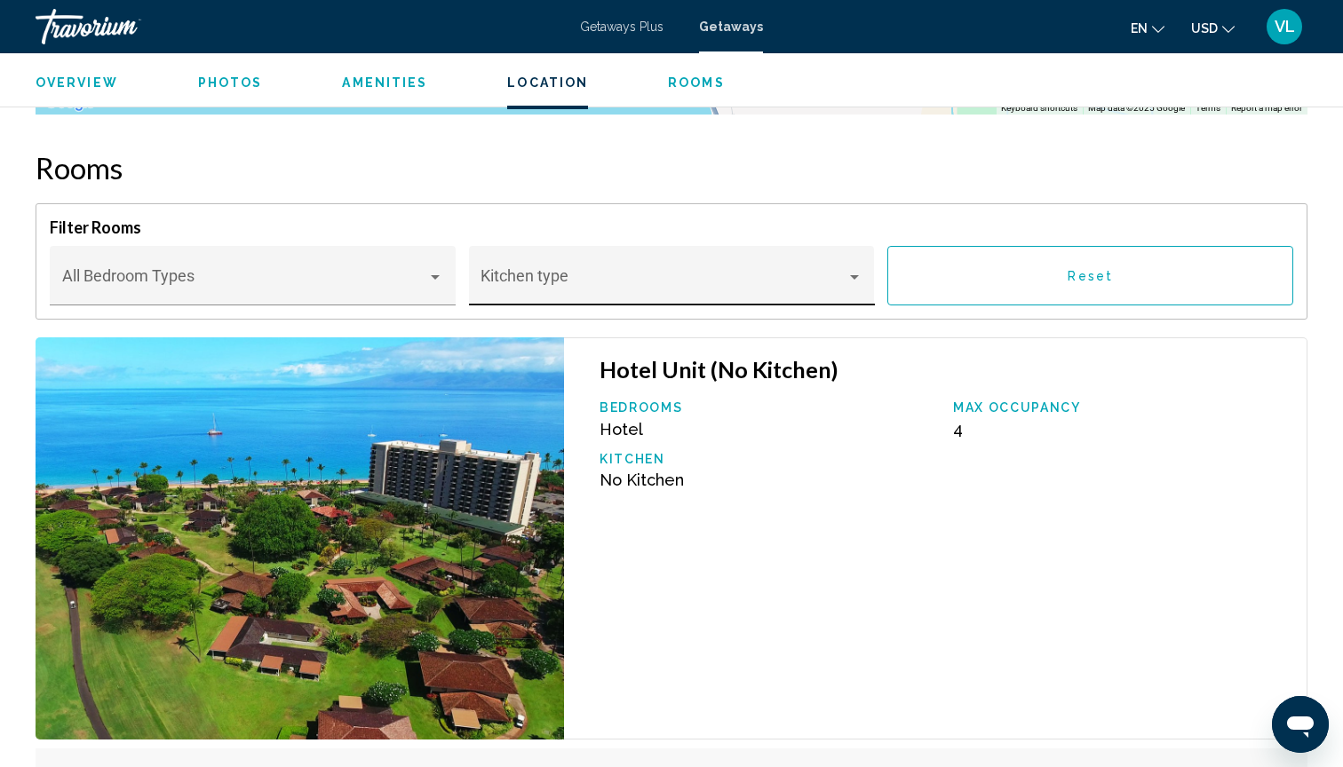
click at [744, 277] on span "Main content" at bounding box center [663, 284] width 366 height 18
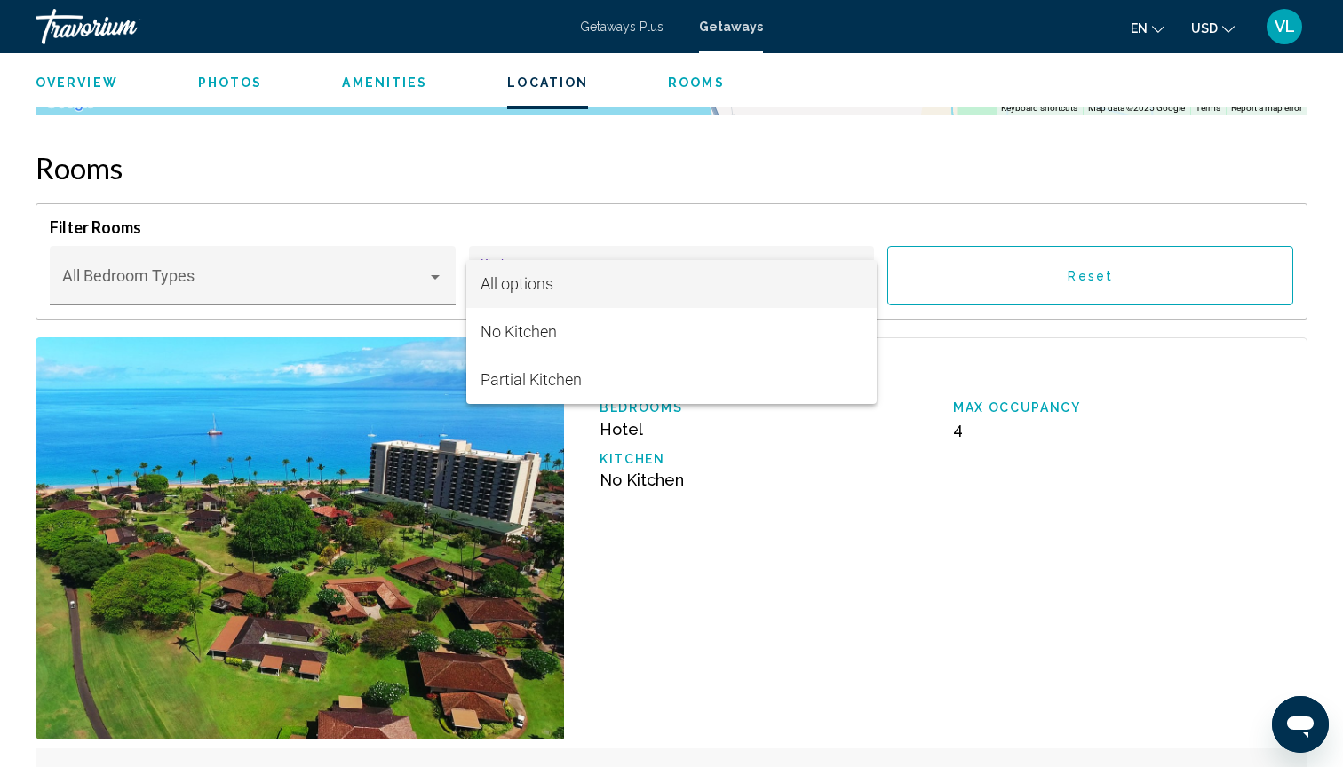
click at [773, 506] on div at bounding box center [671, 383] width 1343 height 767
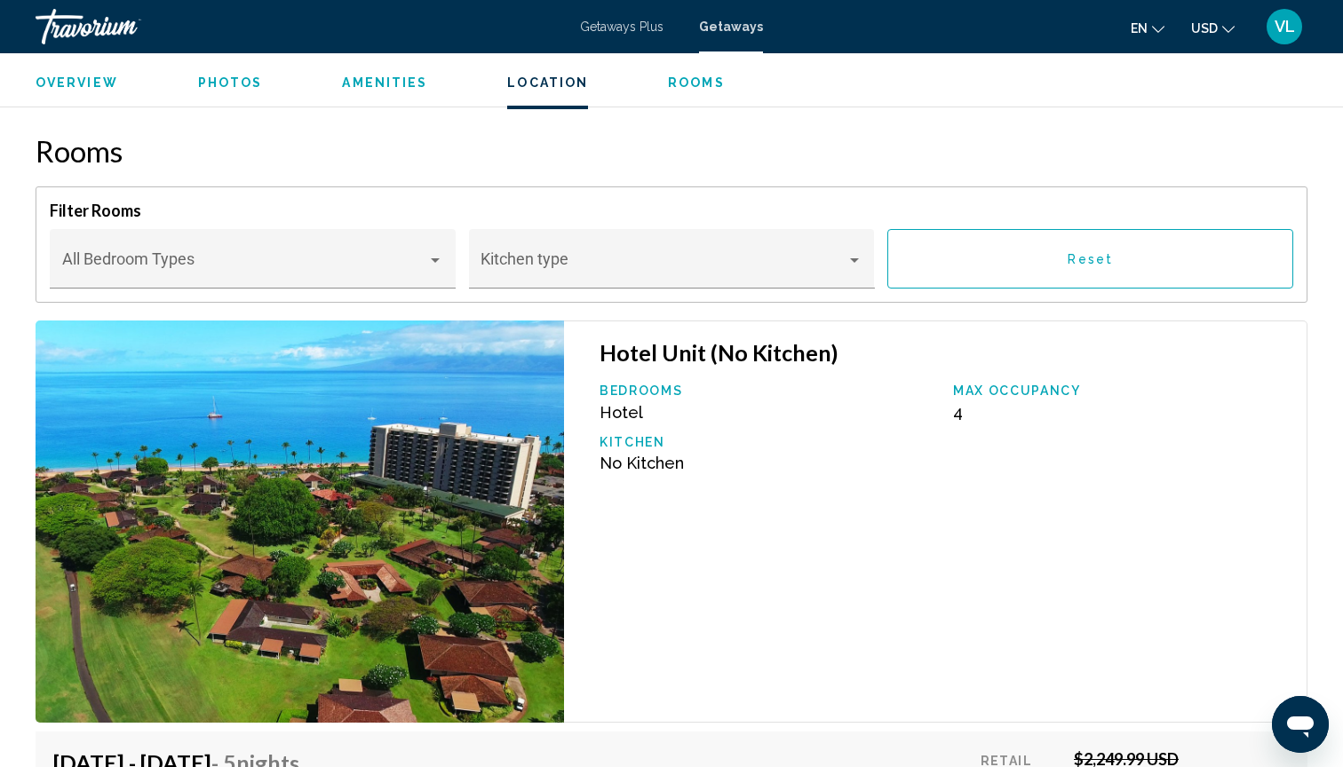
scroll to position [2629, 0]
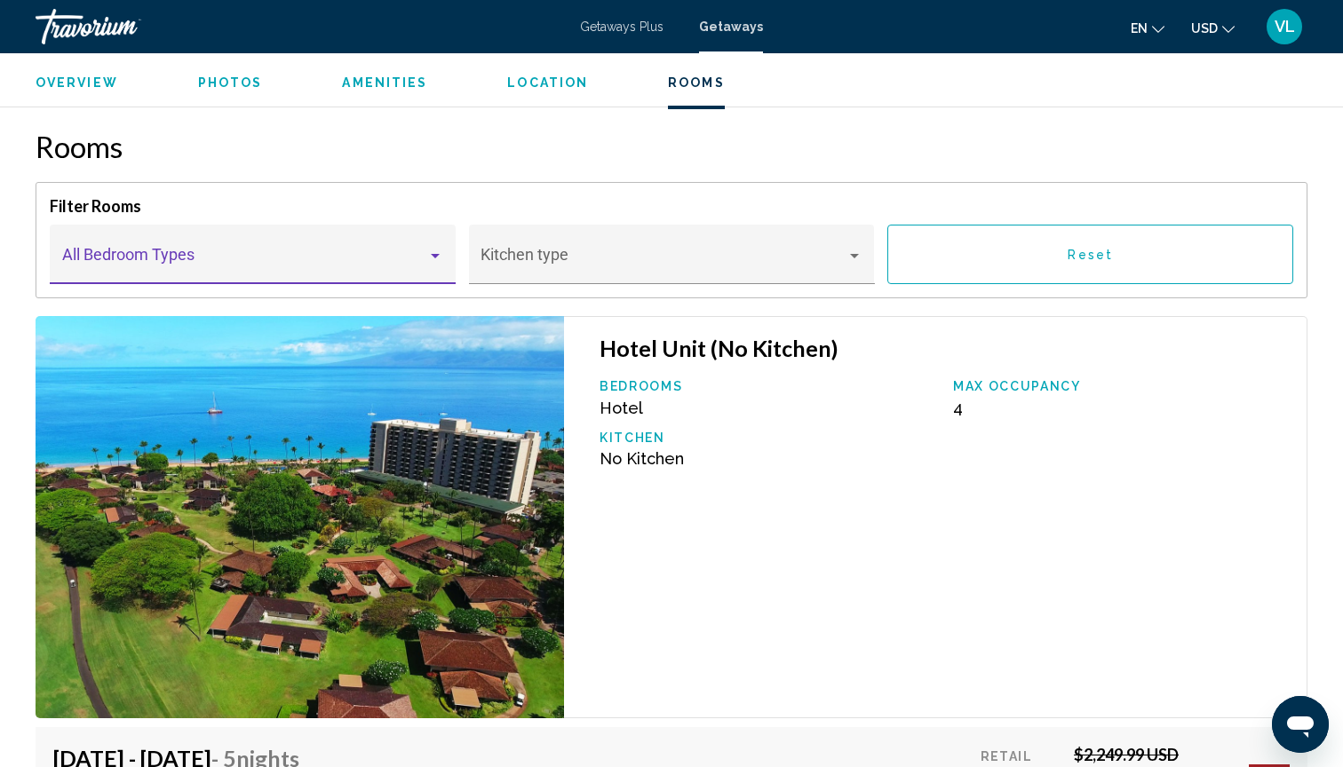
click at [377, 252] on div "Bedroom Types All Bedroom Types" at bounding box center [253, 260] width 382 height 47
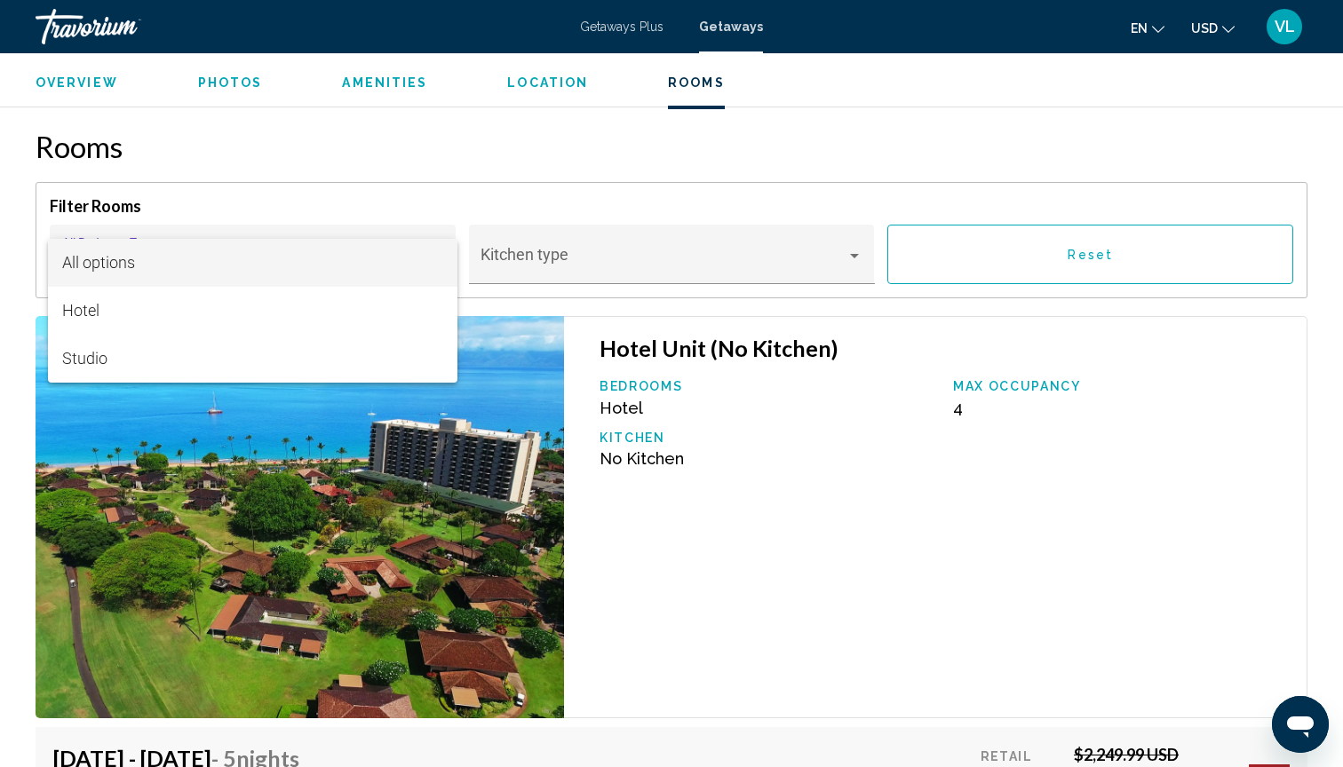
click at [730, 508] on div at bounding box center [671, 383] width 1343 height 767
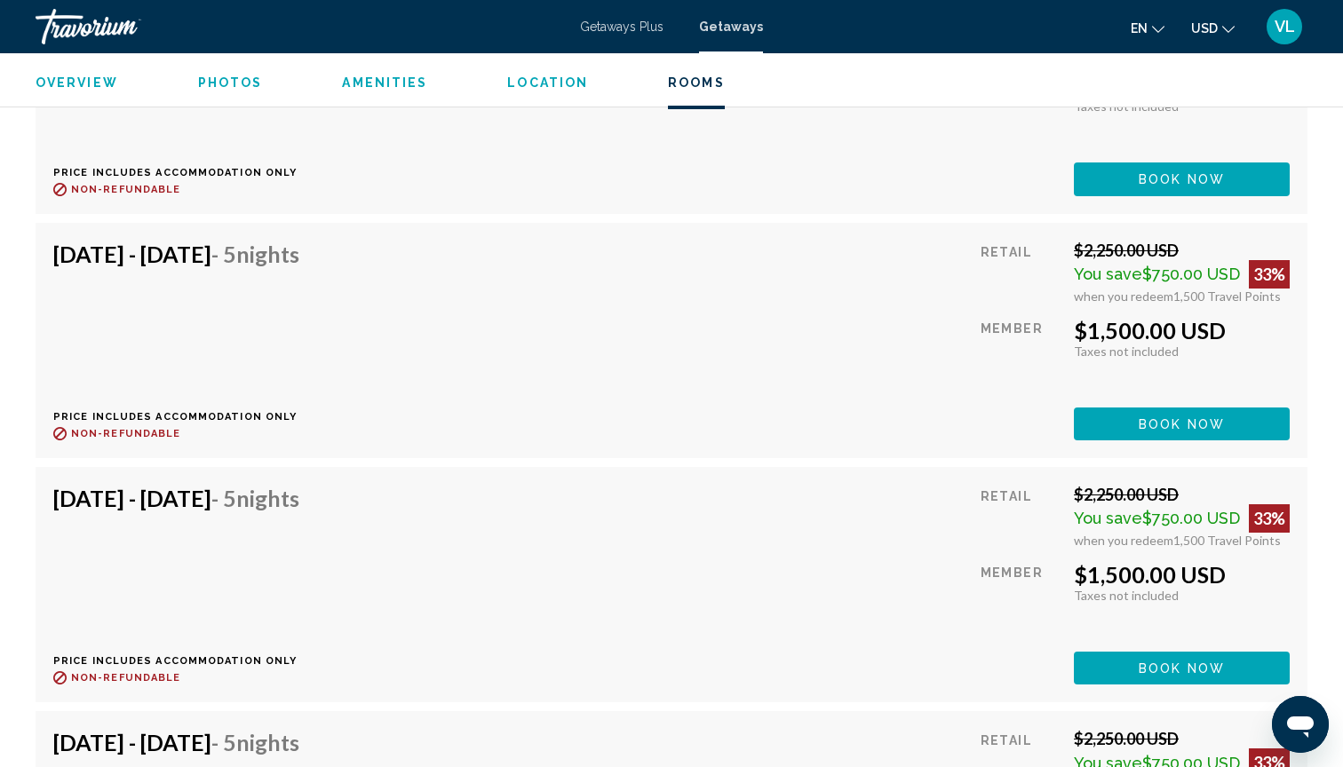
scroll to position [9012, 0]
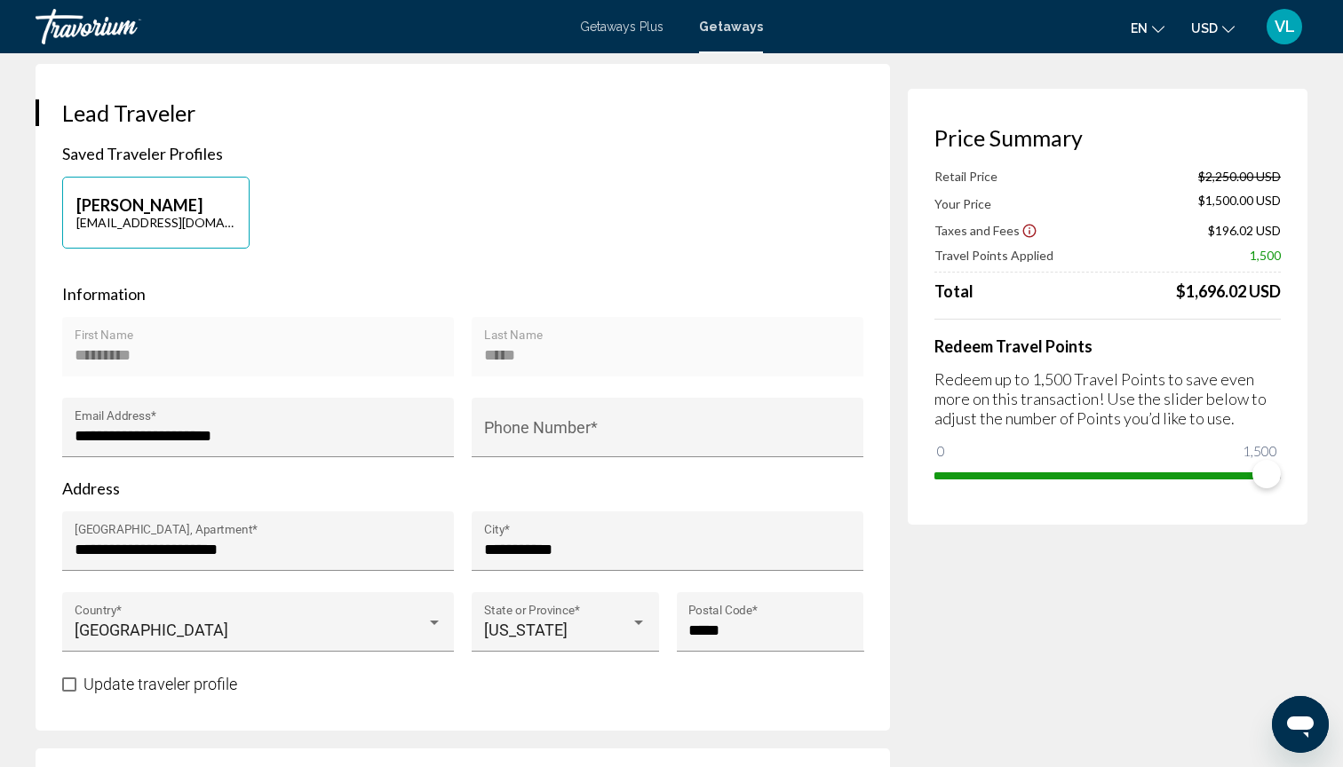
scroll to position [367, 0]
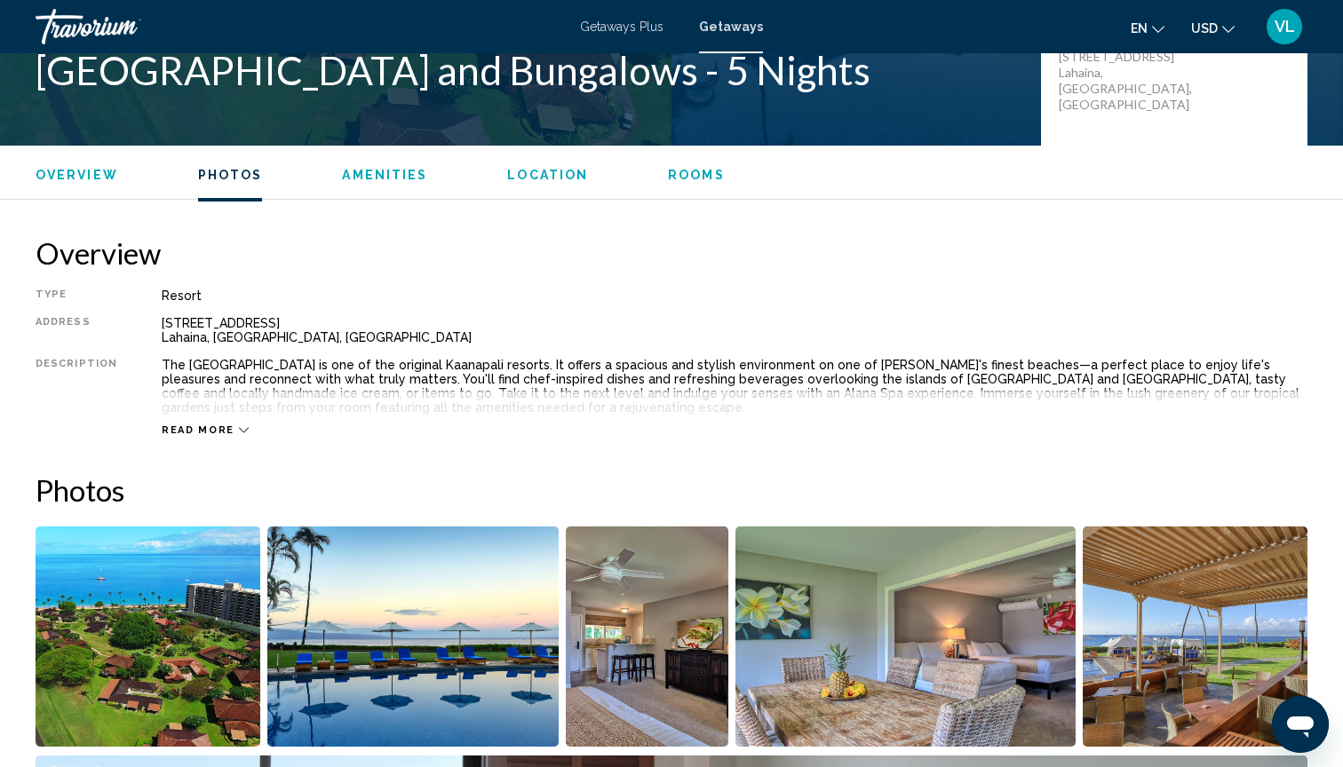
scroll to position [251, 0]
